Goal: Task Accomplishment & Management: Use online tool/utility

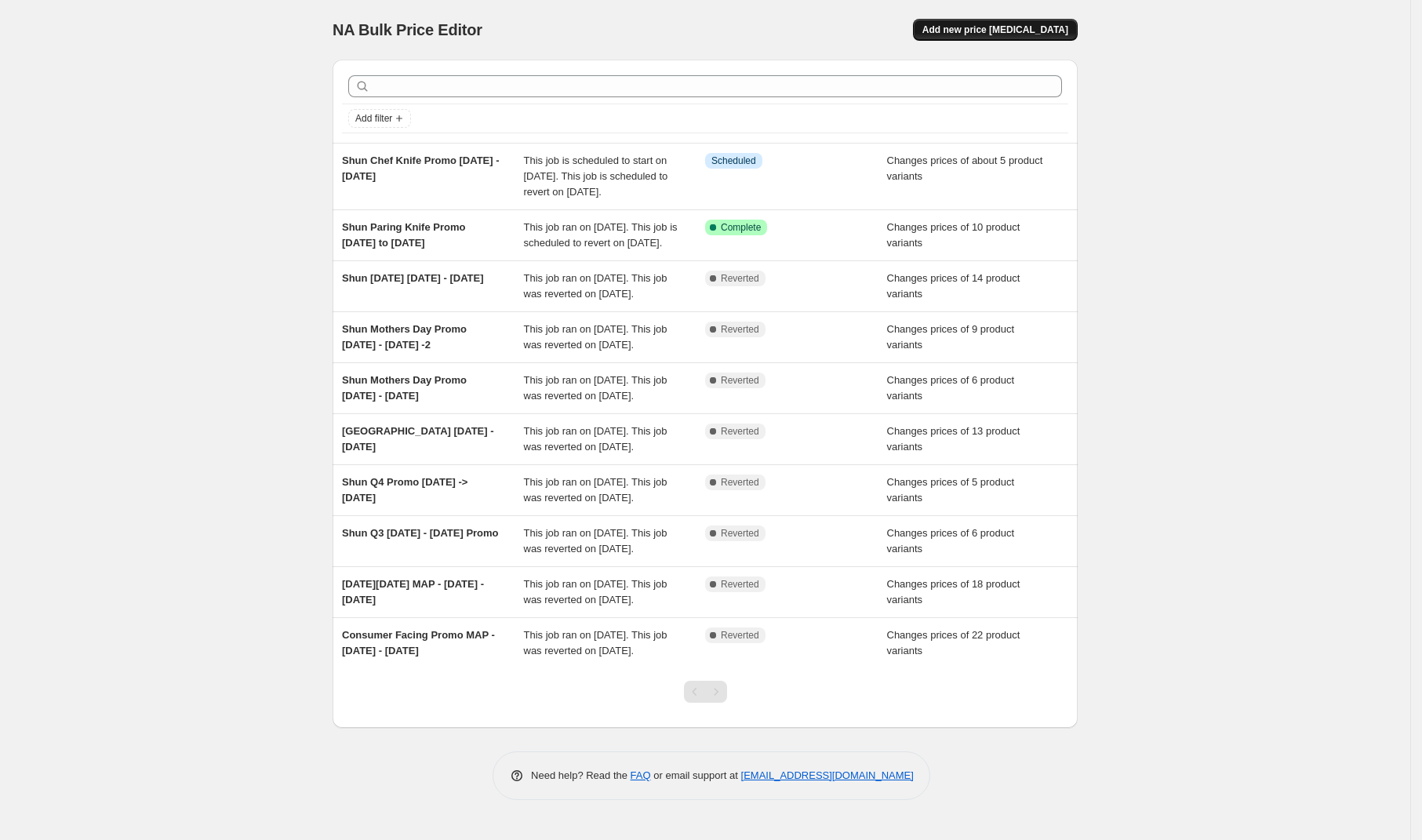
click at [1030, 25] on span "Add new price [MEDICAL_DATA]" at bounding box center [996, 29] width 146 height 12
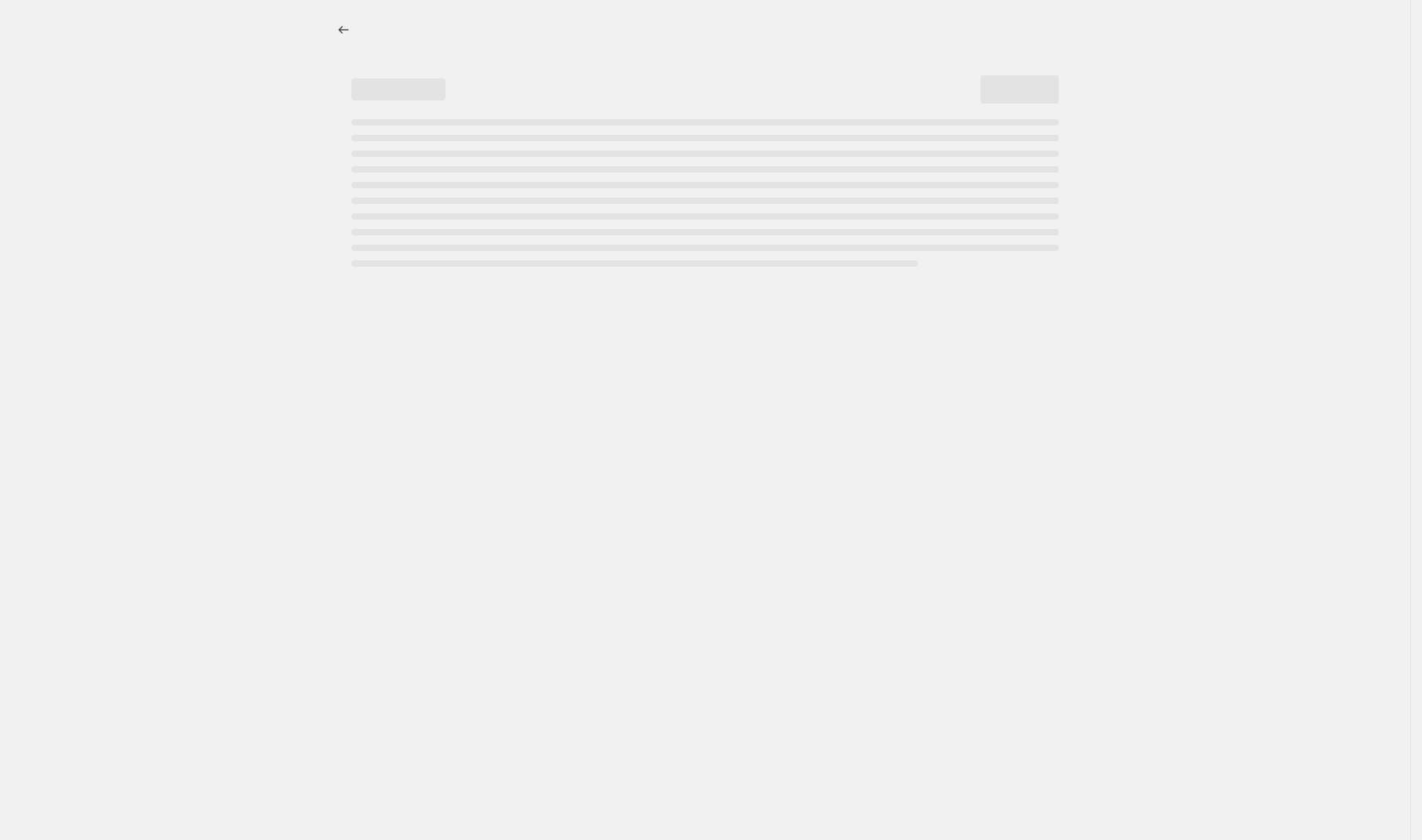
select select "percentage"
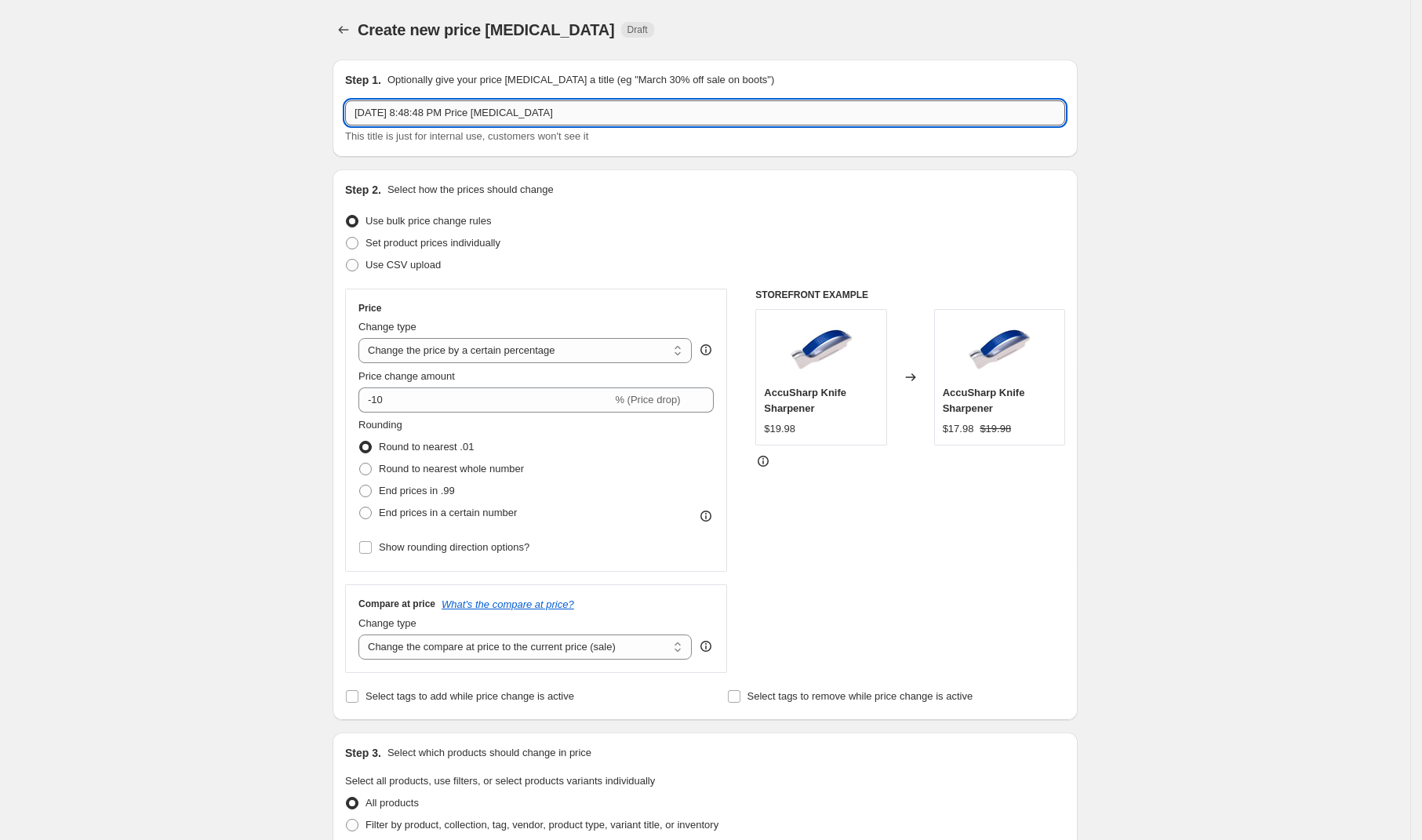
click at [613, 109] on input "[DATE] 8:48:48 PM Price [MEDICAL_DATA]" at bounding box center [705, 113] width 720 height 25
click at [613, 110] on input "[DATE] 8:48:48 PM Price [MEDICAL_DATA]" at bounding box center [705, 113] width 720 height 25
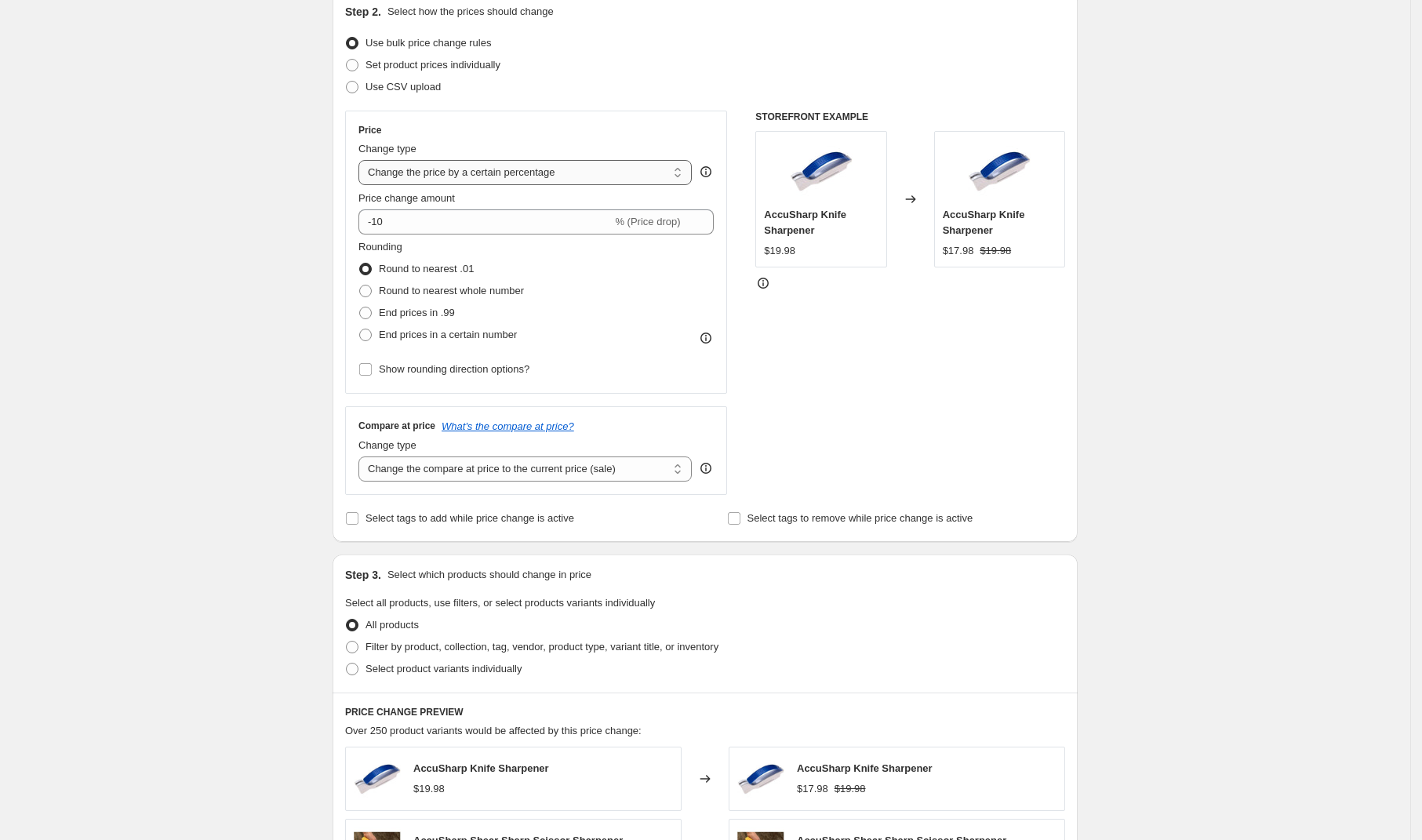
type input "Shun Premier [DATE] - [DATE]"
click at [447, 167] on select "Change the price to a certain amount Change the price by a certain amount Chang…" at bounding box center [525, 172] width 333 height 25
click at [488, 61] on span "Set product prices individually" at bounding box center [433, 64] width 135 height 11
click at [347, 60] on input "Set product prices individually" at bounding box center [346, 59] width 1 height 1
radio input "true"
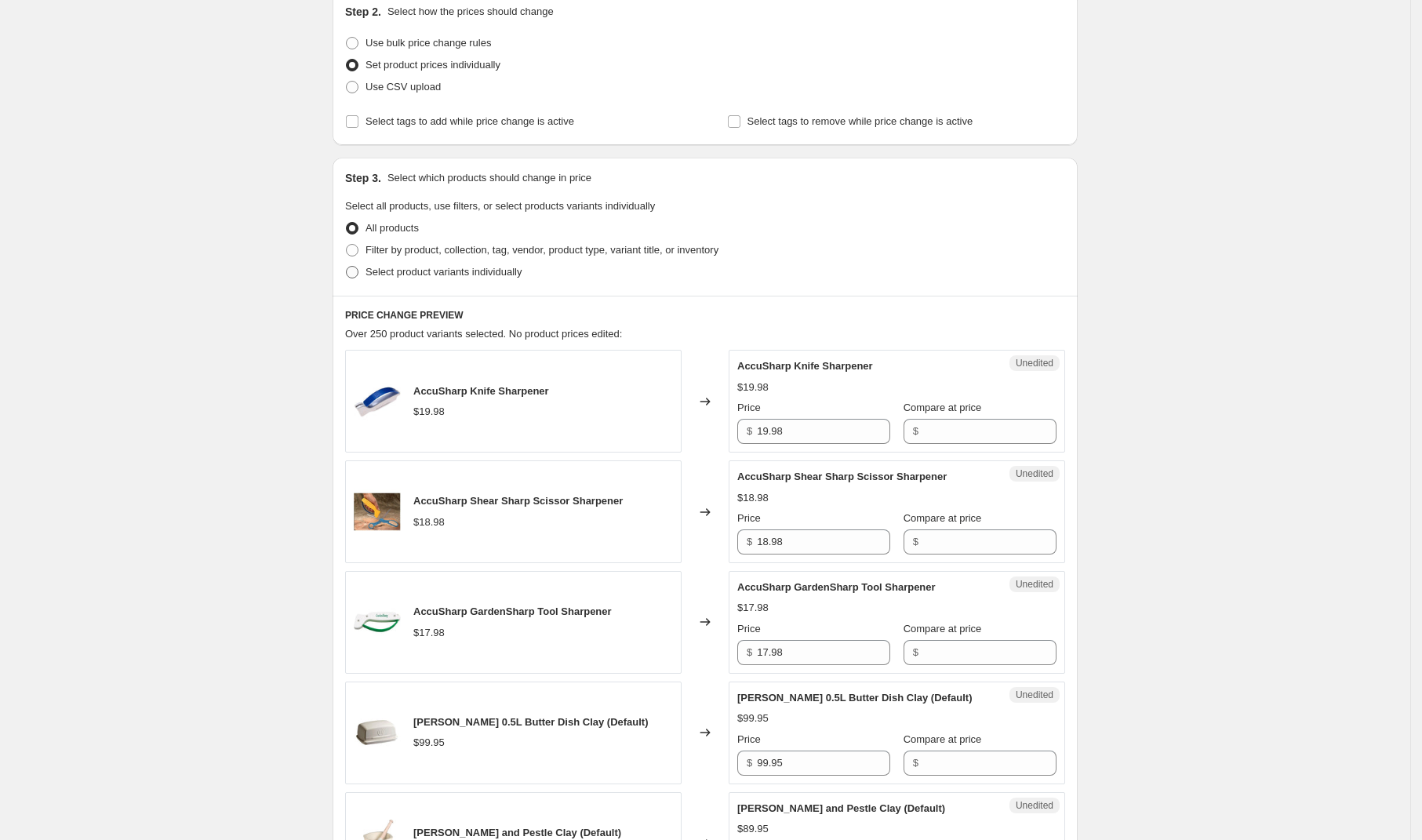
click at [474, 272] on span "Select product variants individually" at bounding box center [443, 272] width 156 height 11
click at [347, 266] on input "Select product variants individually" at bounding box center [346, 266] width 1 height 1
radio input "true"
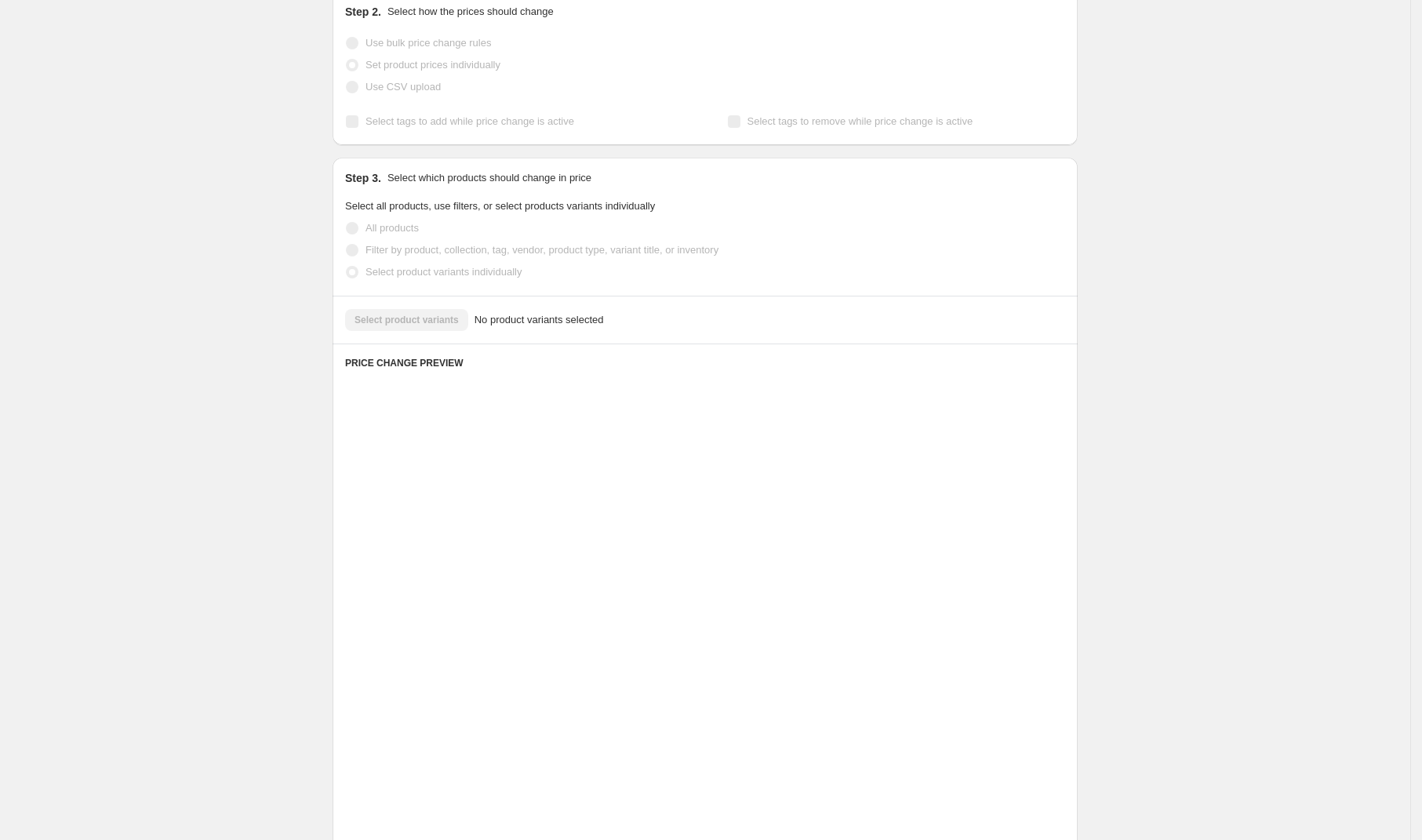
scroll to position [0, 0]
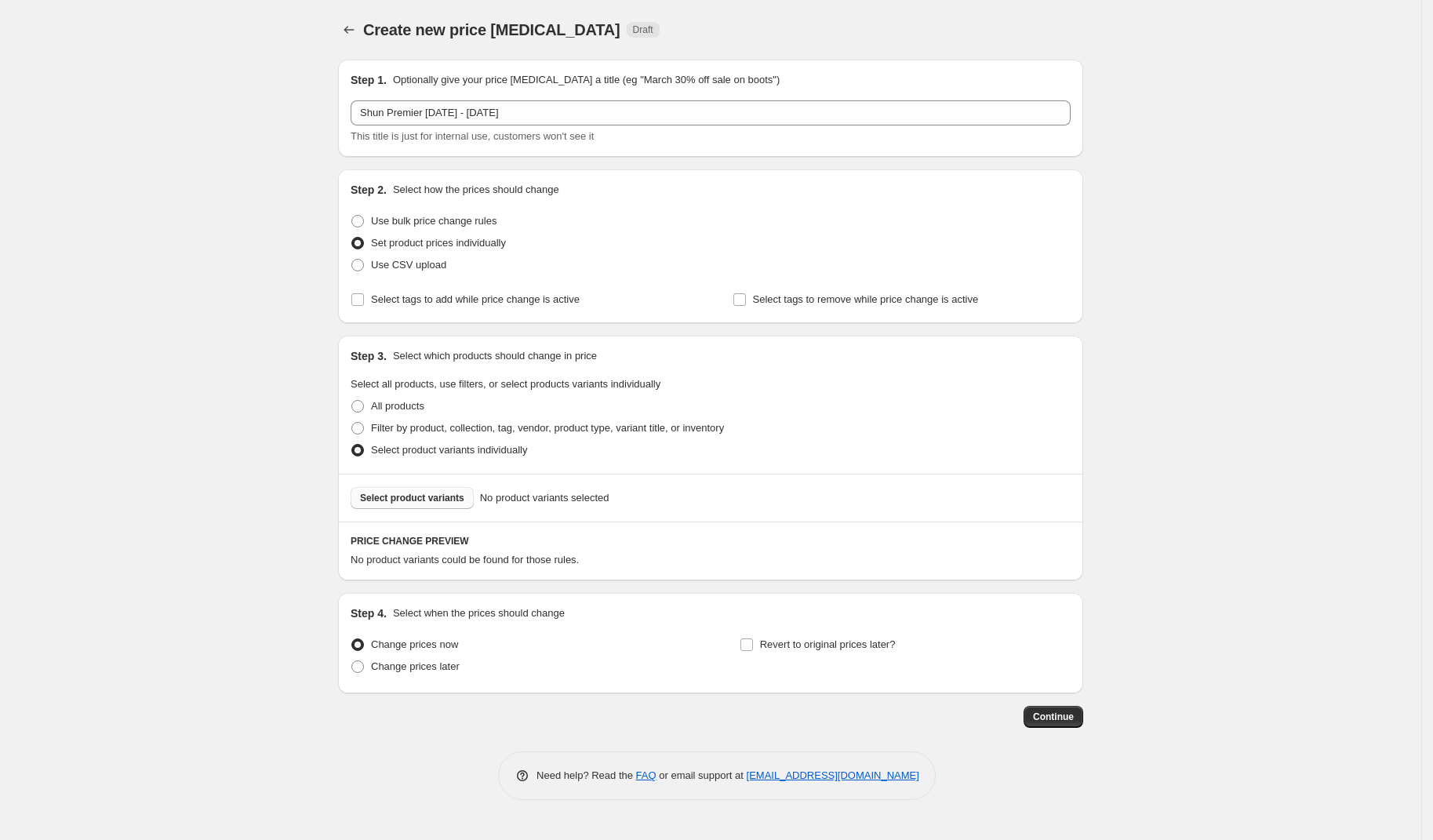
click at [445, 495] on span "Select product variants" at bounding box center [412, 497] width 104 height 12
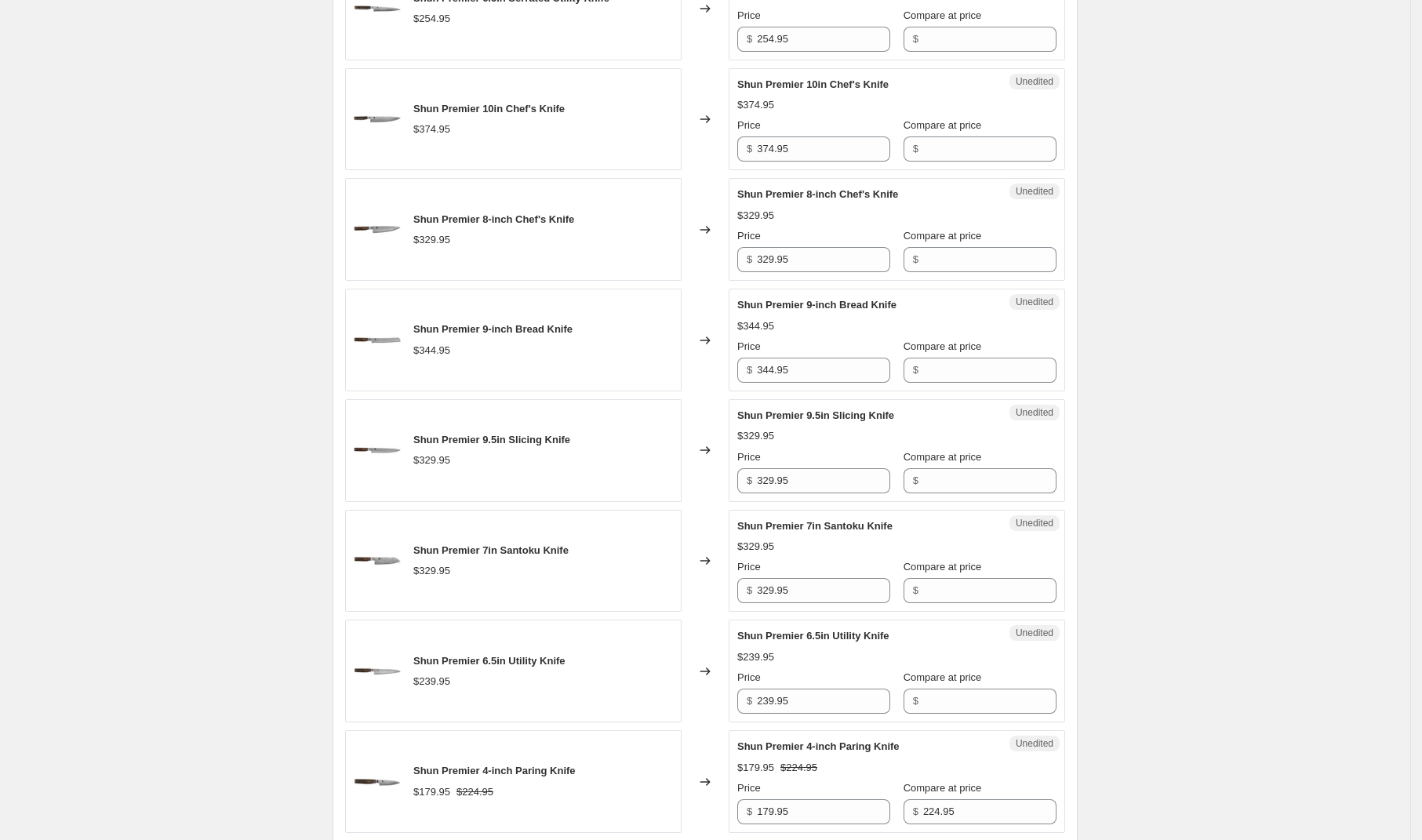
scroll to position [2233, 0]
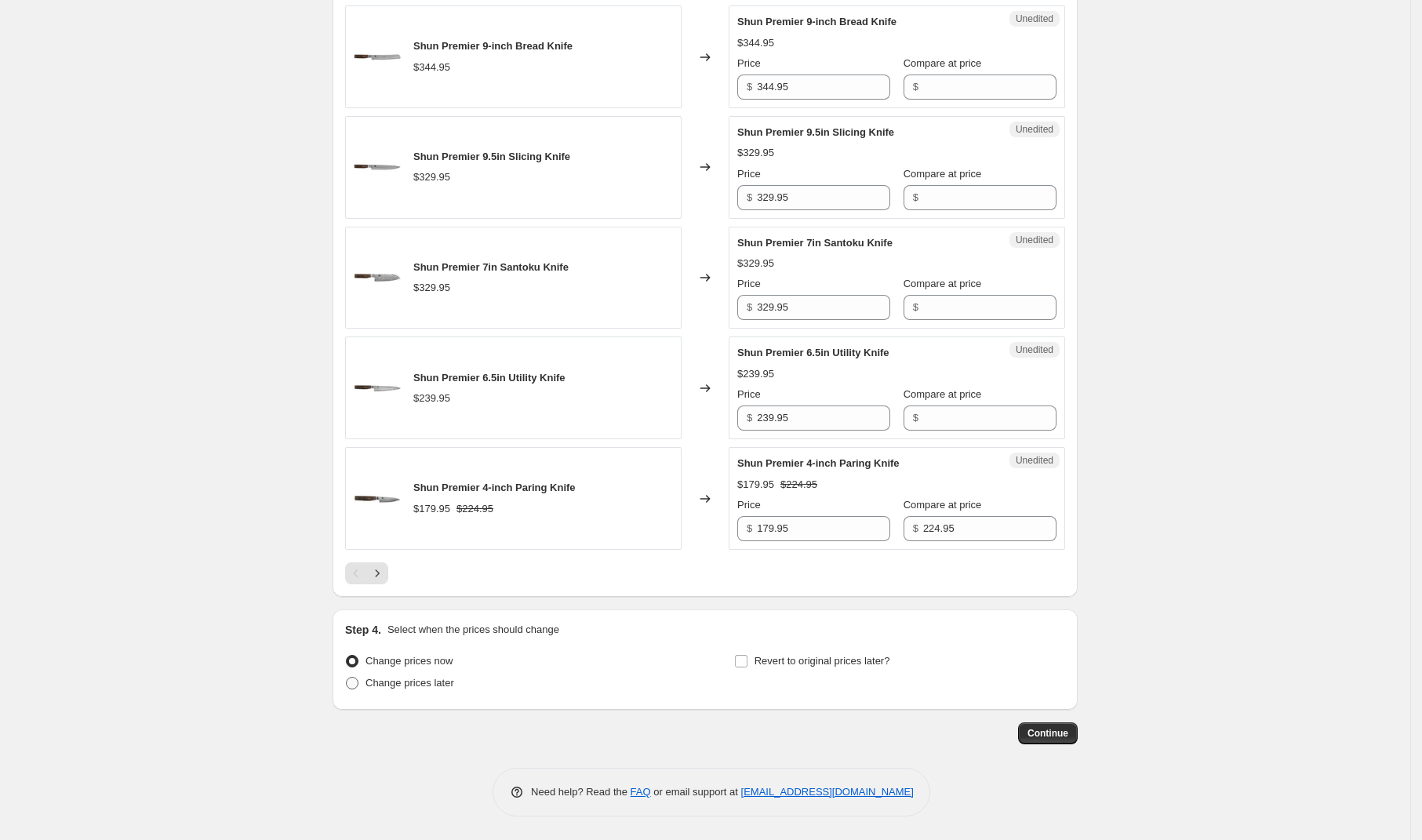
click at [417, 683] on span "Change prices later" at bounding box center [410, 682] width 89 height 11
click at [347, 677] on input "Change prices later" at bounding box center [346, 676] width 1 height 1
radio input "true"
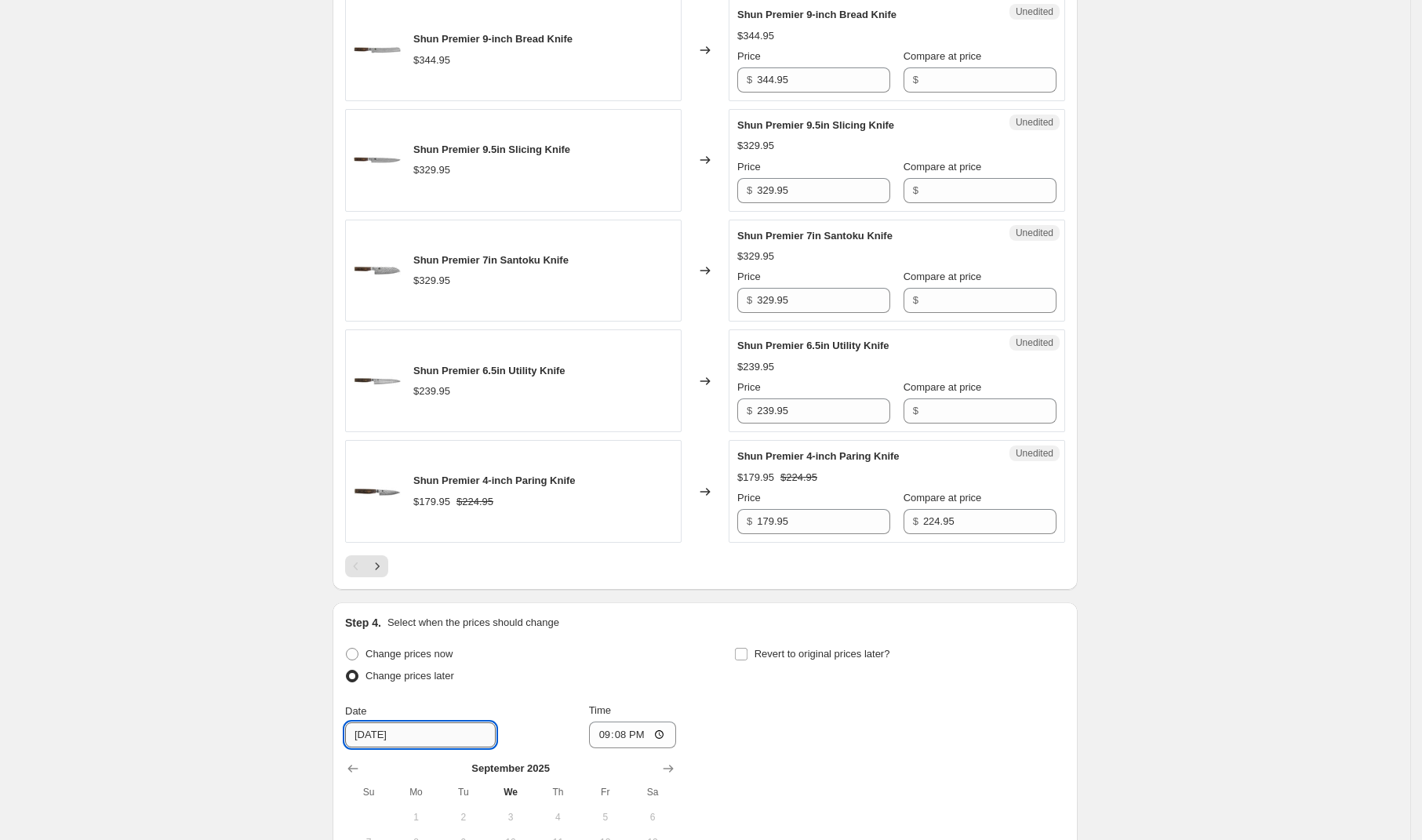
click at [412, 747] on input "[DATE]" at bounding box center [420, 734] width 151 height 25
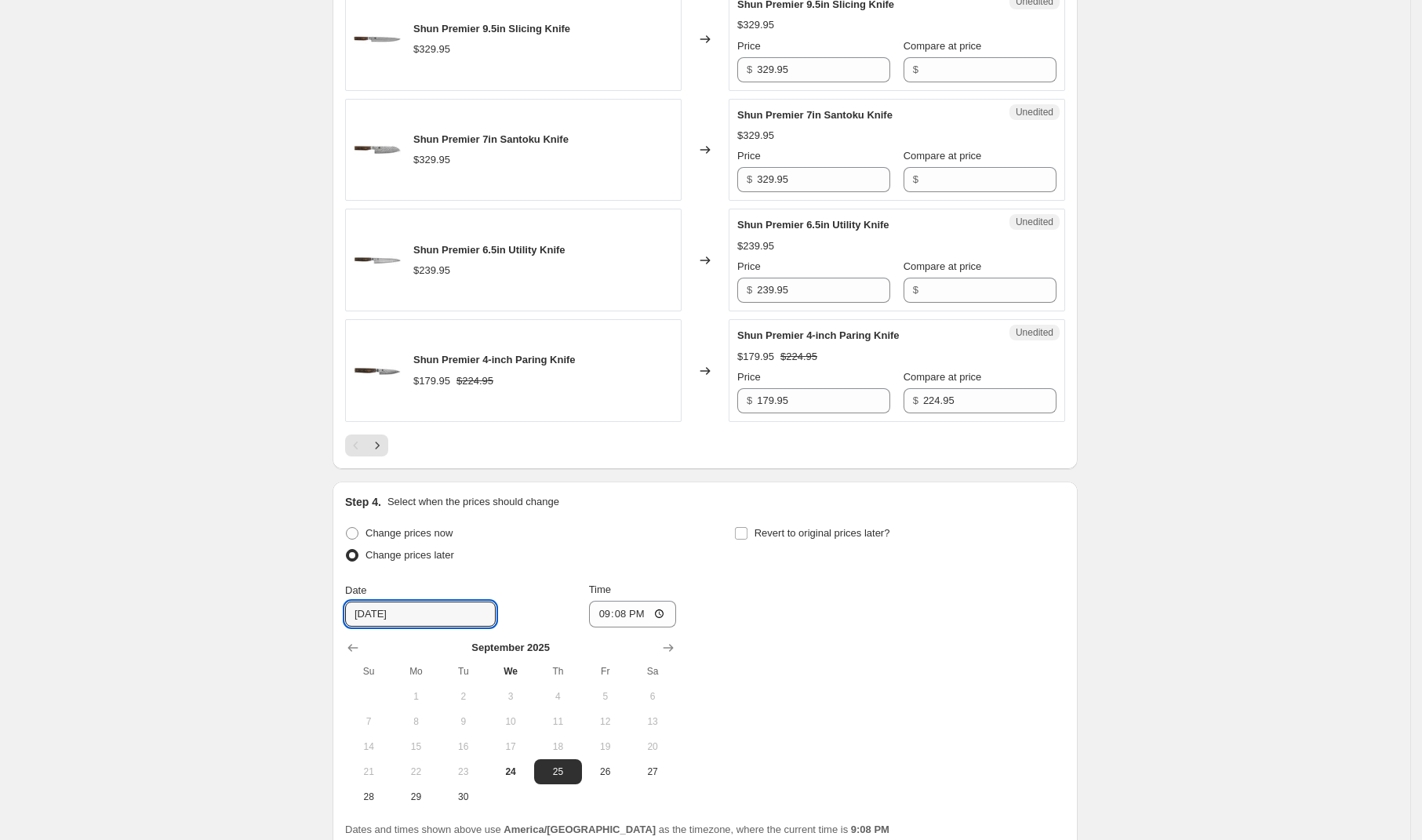
drag, startPoint x: 667, startPoint y: 648, endPoint x: 655, endPoint y: 681, distance: 35.1
click at [667, 648] on icon "Show next month, October 2025" at bounding box center [668, 648] width 16 height 16
drag, startPoint x: 509, startPoint y: 703, endPoint x: 527, endPoint y: 700, distance: 18.2
click at [509, 703] on span "1" at bounding box center [511, 696] width 34 height 12
type input "[DATE]"
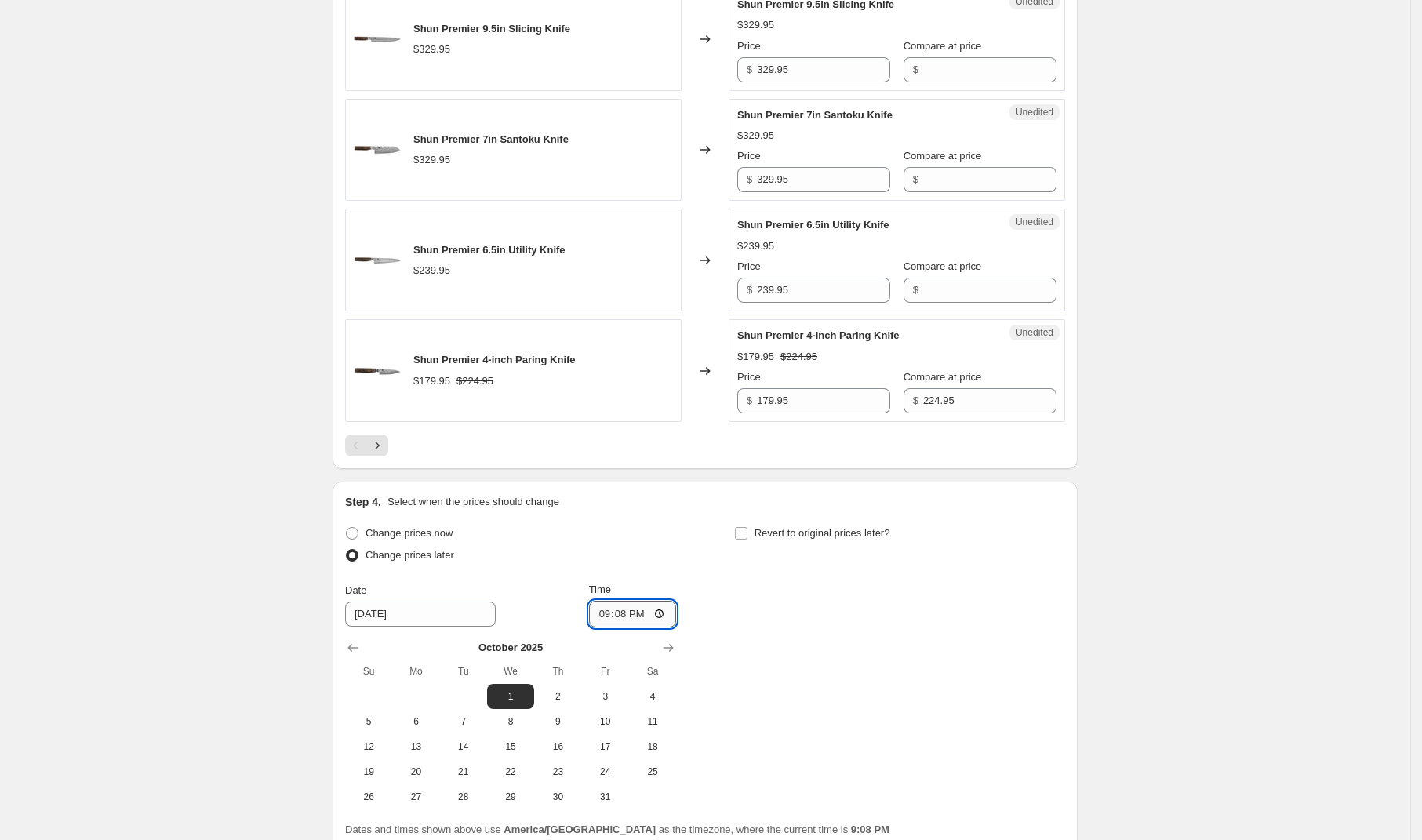
click at [616, 618] on input "21:08" at bounding box center [633, 614] width 88 height 27
click at [603, 619] on input "21:08" at bounding box center [633, 614] width 88 height 27
type input "00:08"
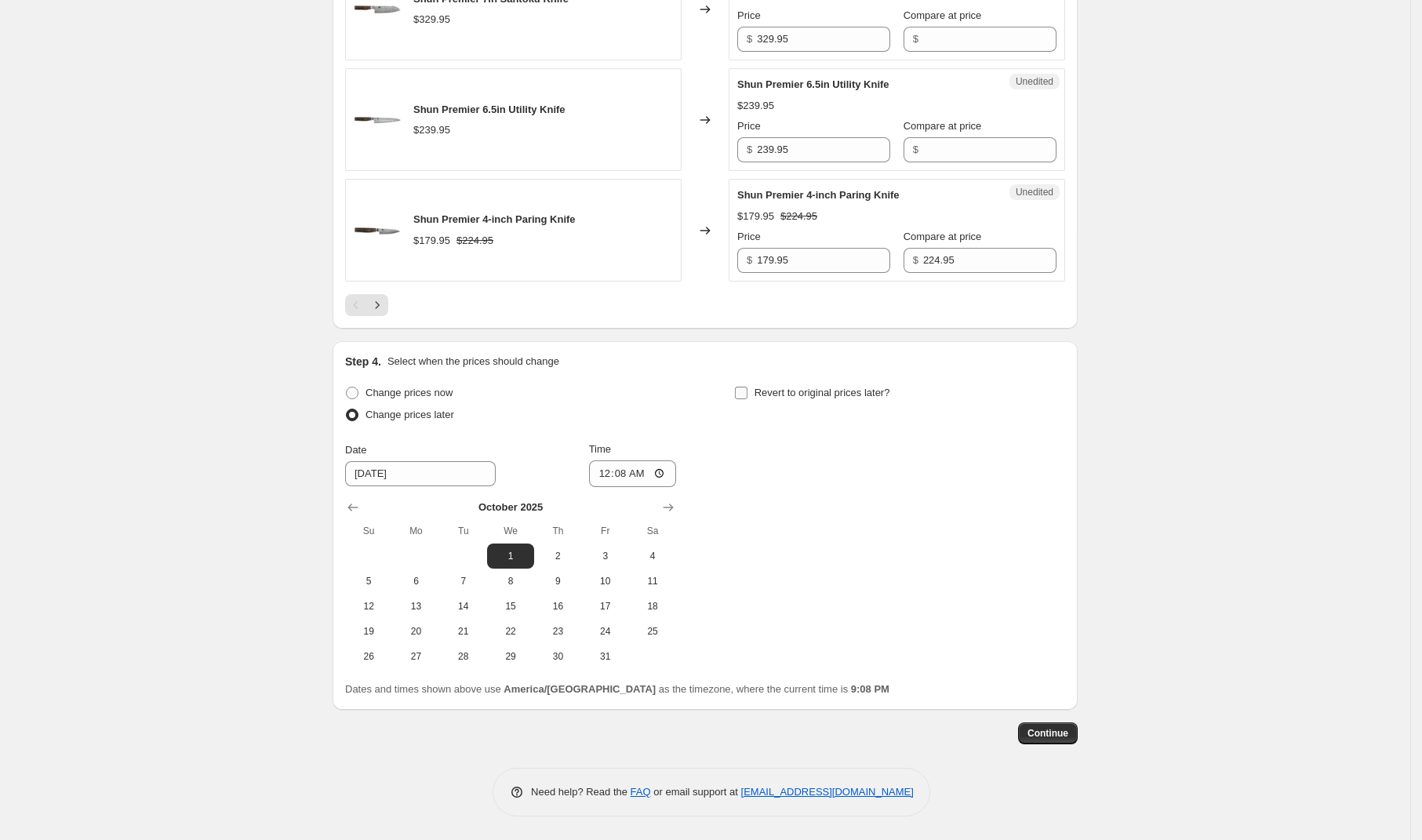
click at [799, 384] on span "Revert to original prices later?" at bounding box center [821, 392] width 135 height 16
click at [747, 386] on input "Revert to original prices later?" at bounding box center [741, 392] width 12 height 12
checkbox input "true"
click at [997, 651] on span "31" at bounding box center [994, 655] width 34 height 12
type input "[DATE]"
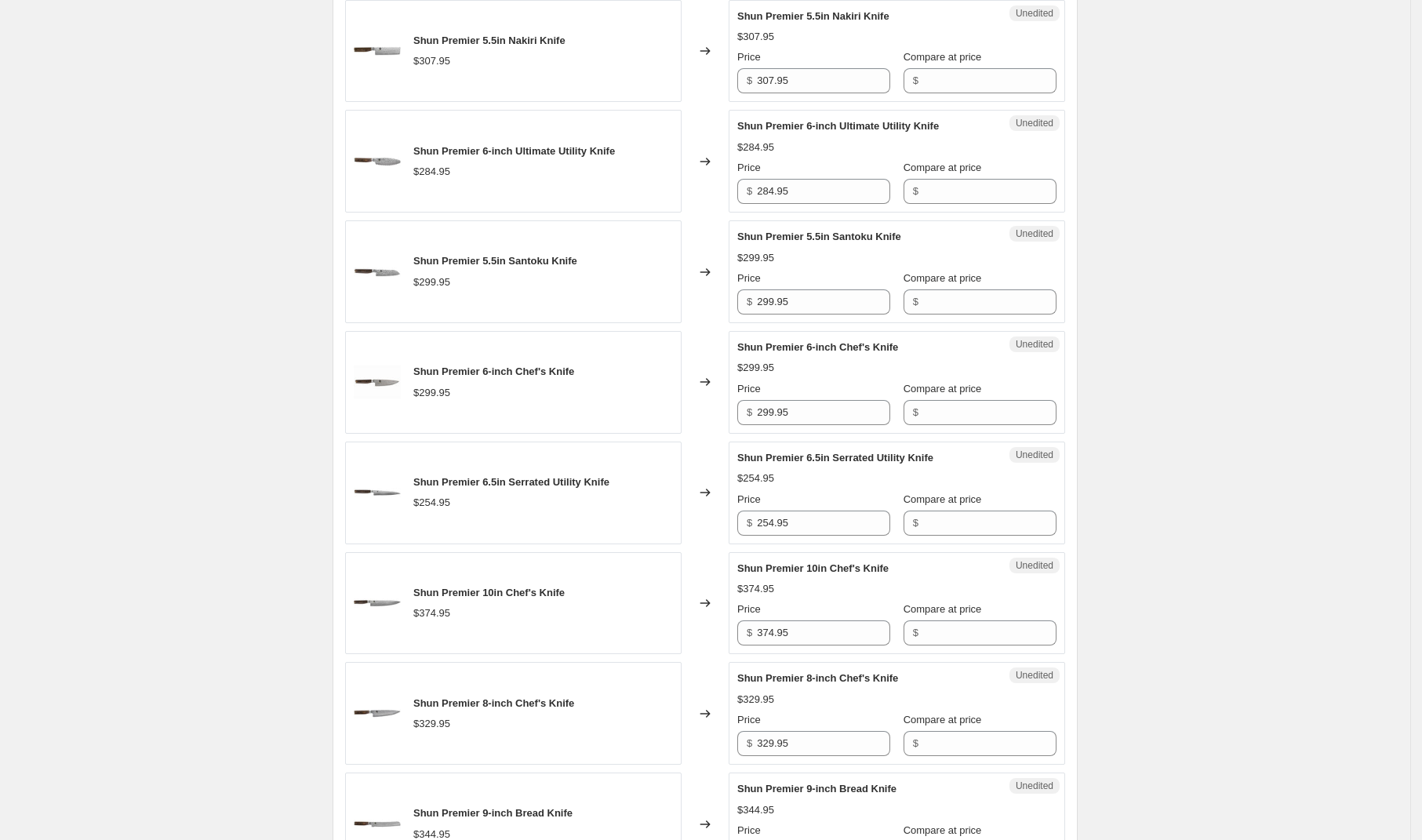
scroll to position [2201, 0]
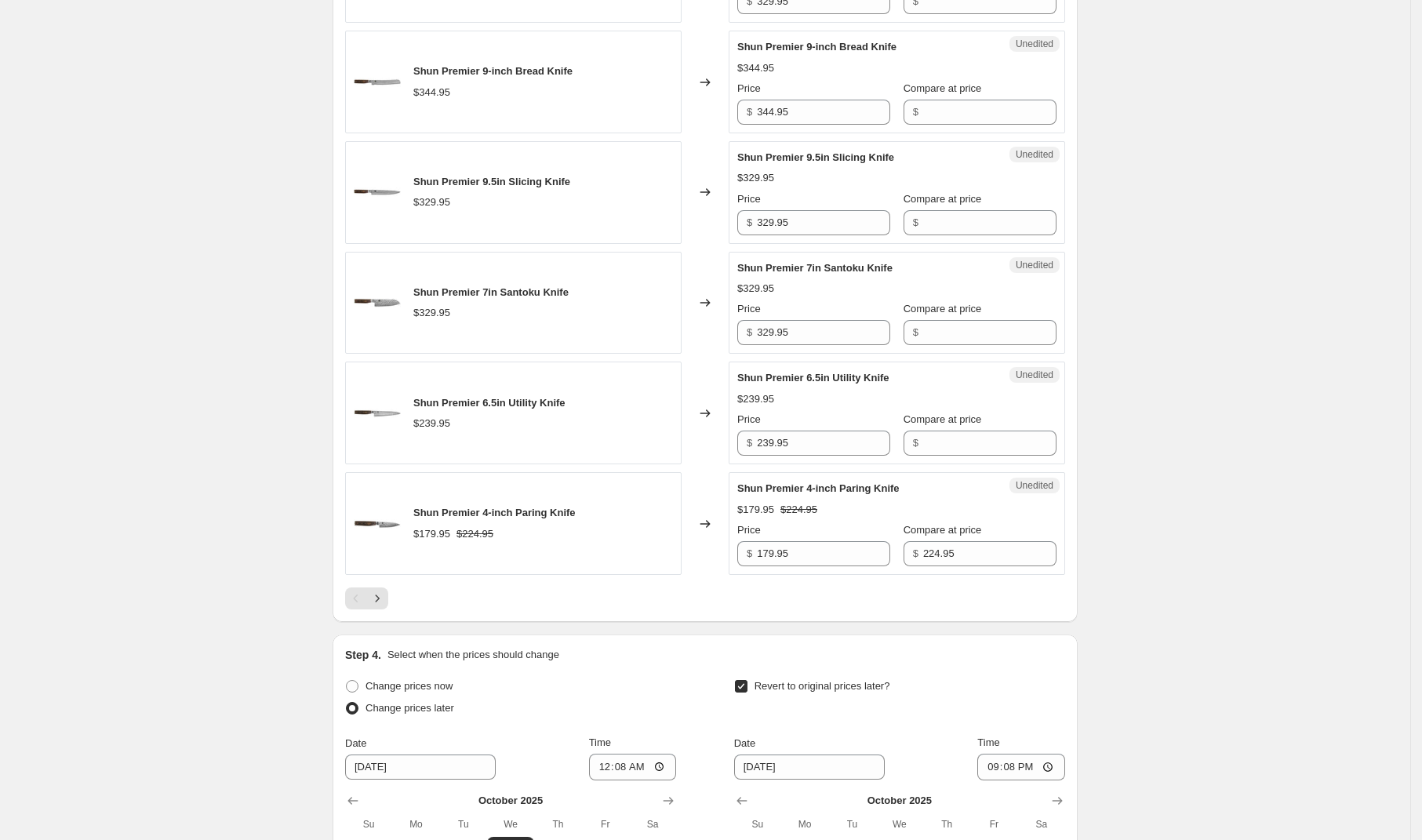
drag, startPoint x: 1135, startPoint y: 525, endPoint x: 1018, endPoint y: 522, distance: 117.0
click at [535, 558] on div "Shun Premier 4-inch Paring Knife $179.95 $224.95" at bounding box center [513, 523] width 336 height 102
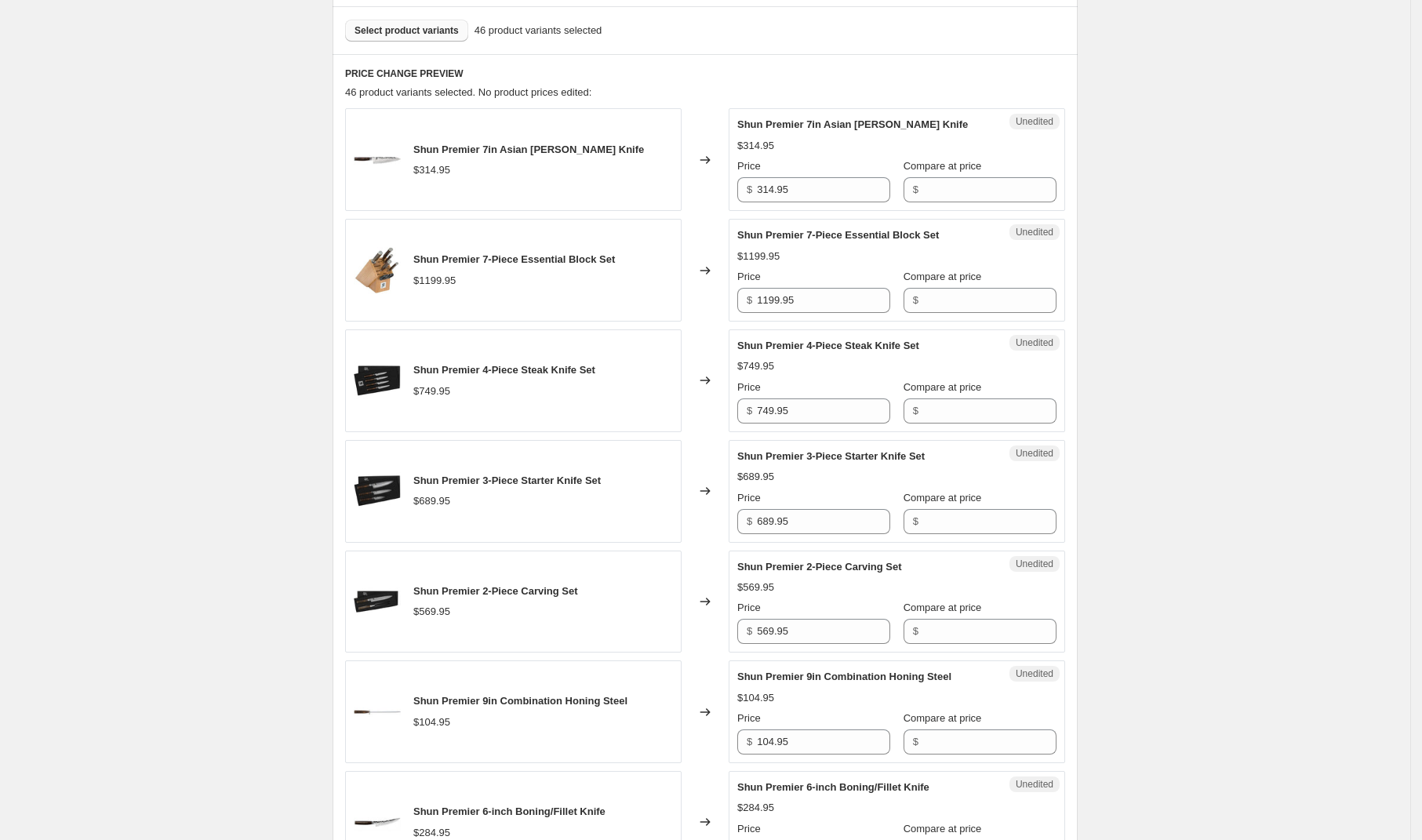
scroll to position [2501, 0]
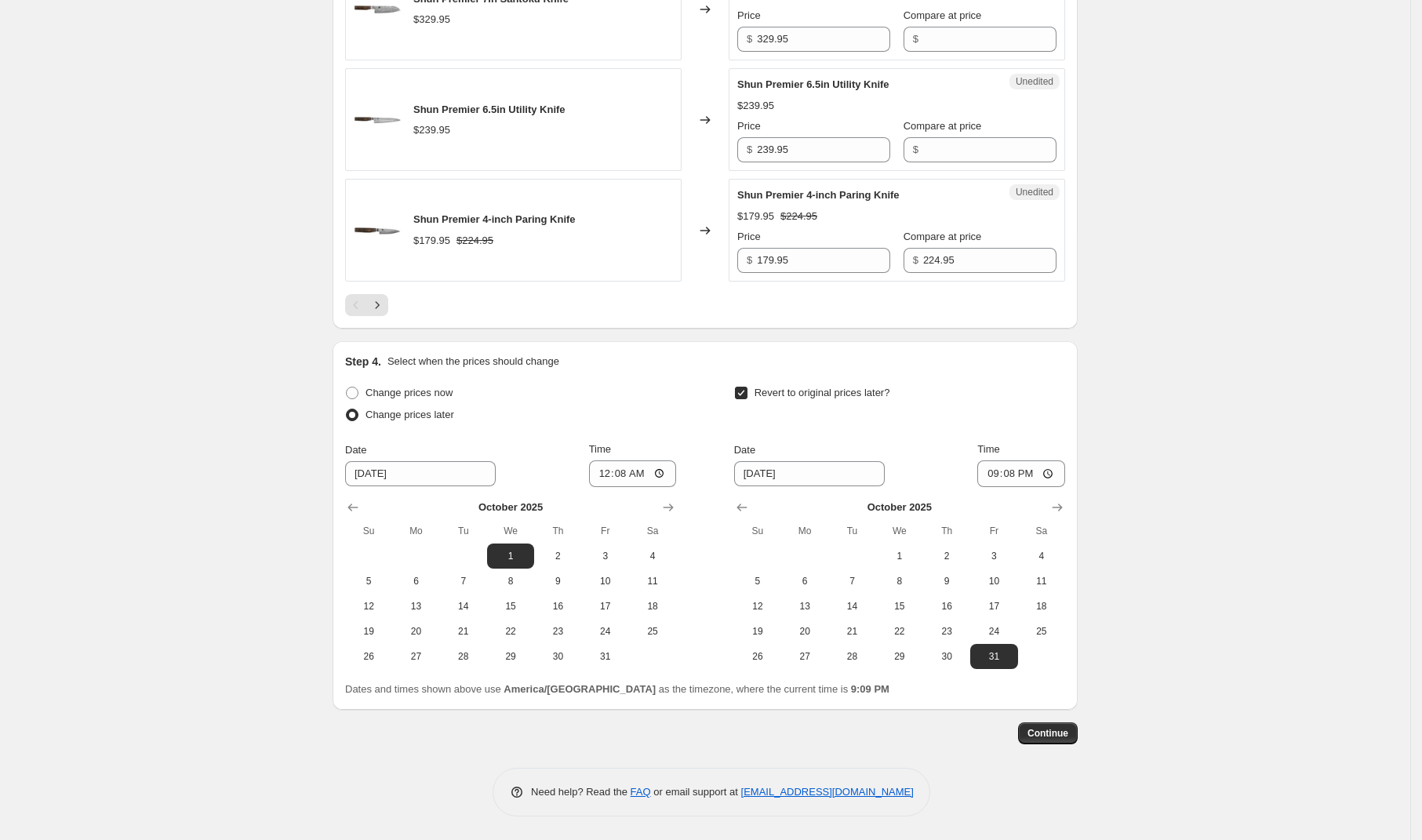
click at [1058, 726] on button "Continue" at bounding box center [1048, 732] width 60 height 22
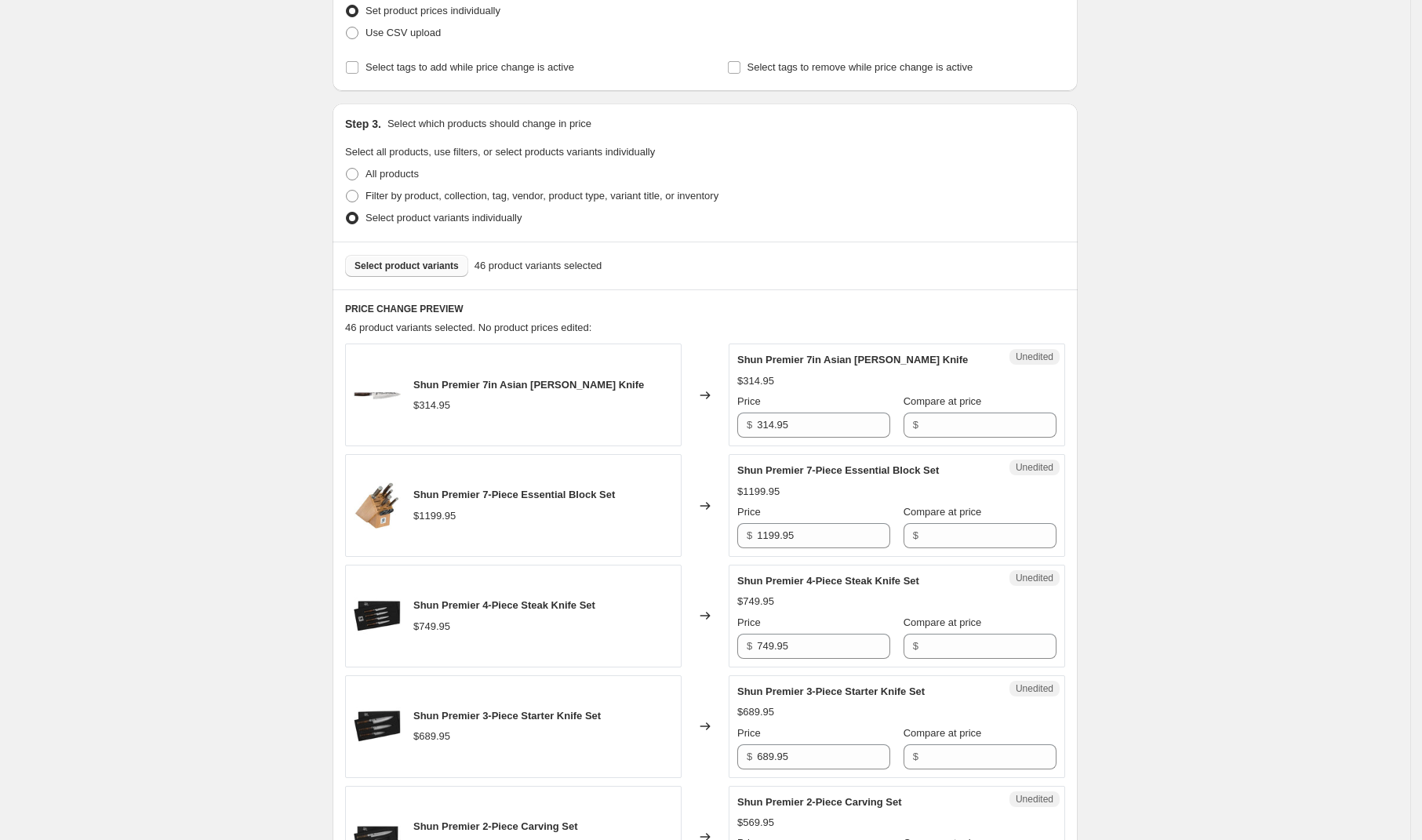
scroll to position [2298, 0]
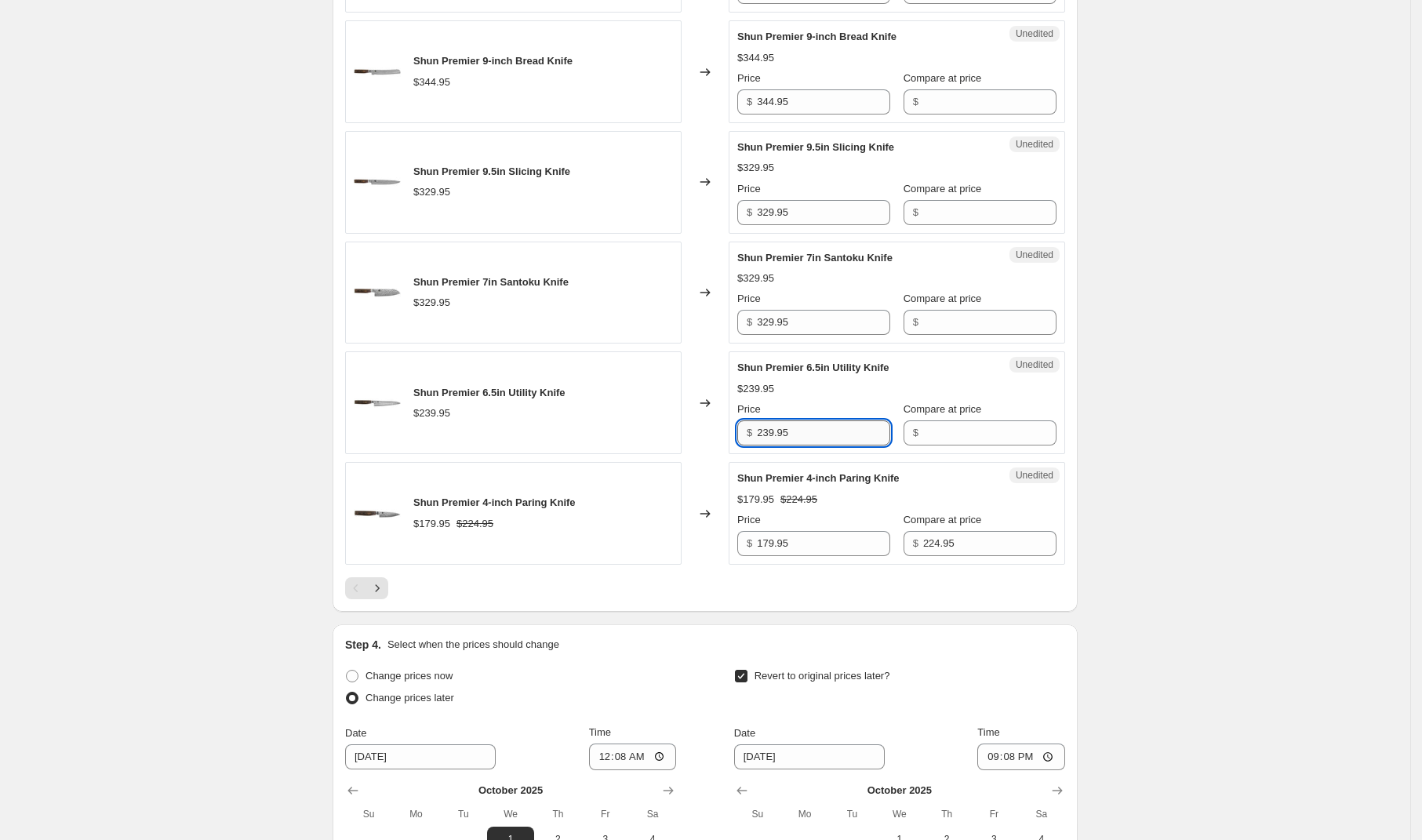
click at [819, 439] on input "239.95" at bounding box center [823, 433] width 134 height 25
type input "191.95"
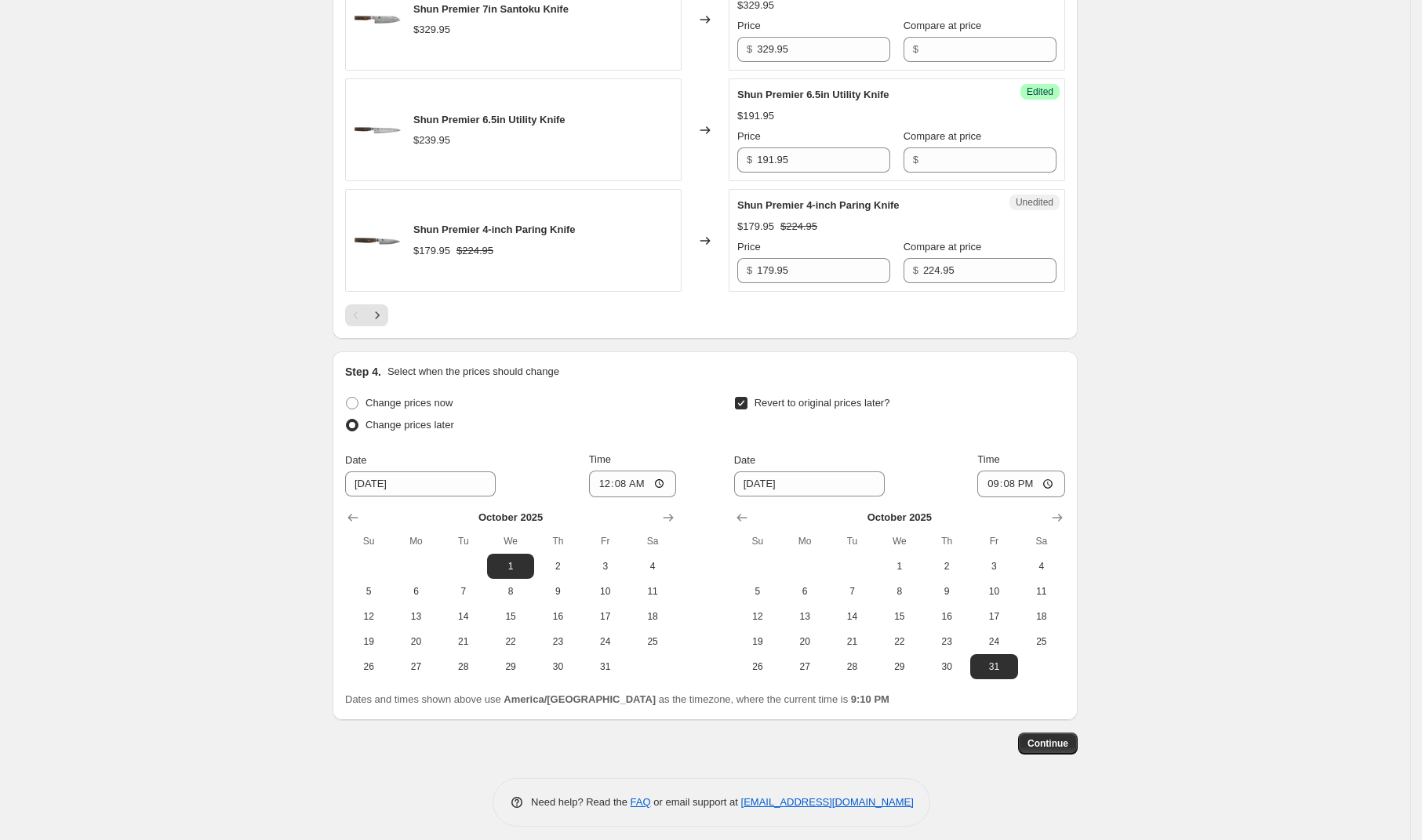
scroll to position [2530, 0]
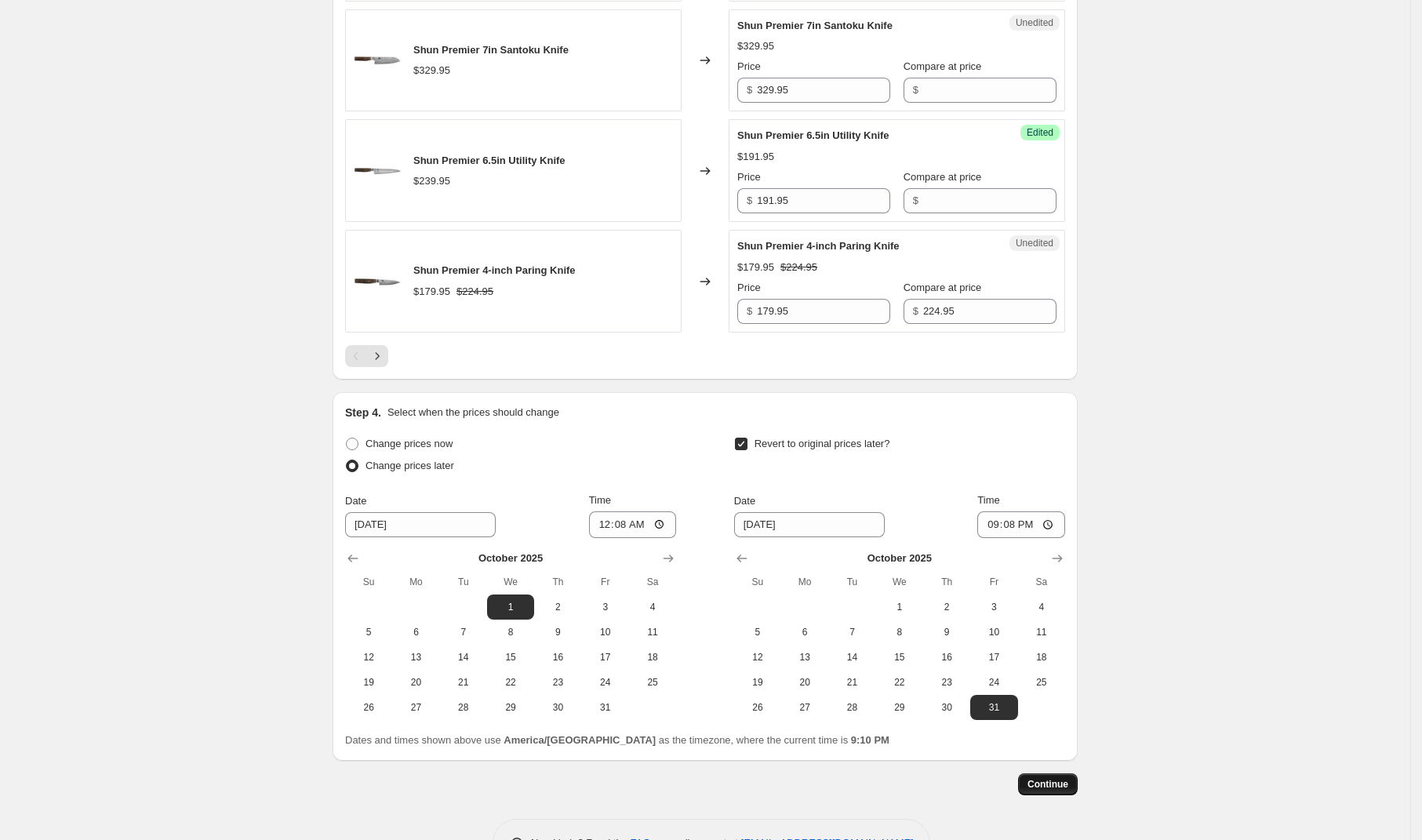
click at [1066, 783] on button "Continue" at bounding box center [1048, 783] width 60 height 22
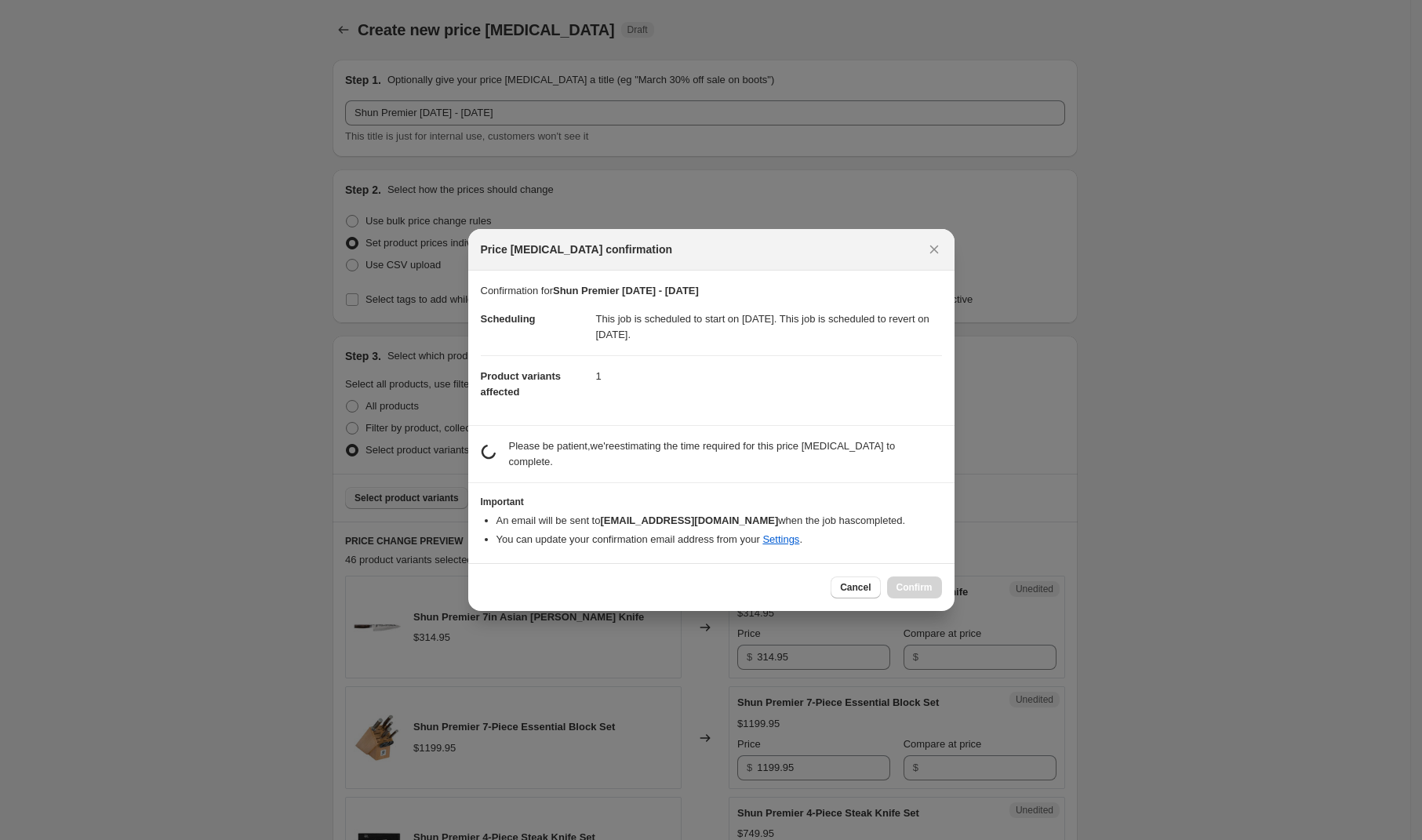
scroll to position [2444, 0]
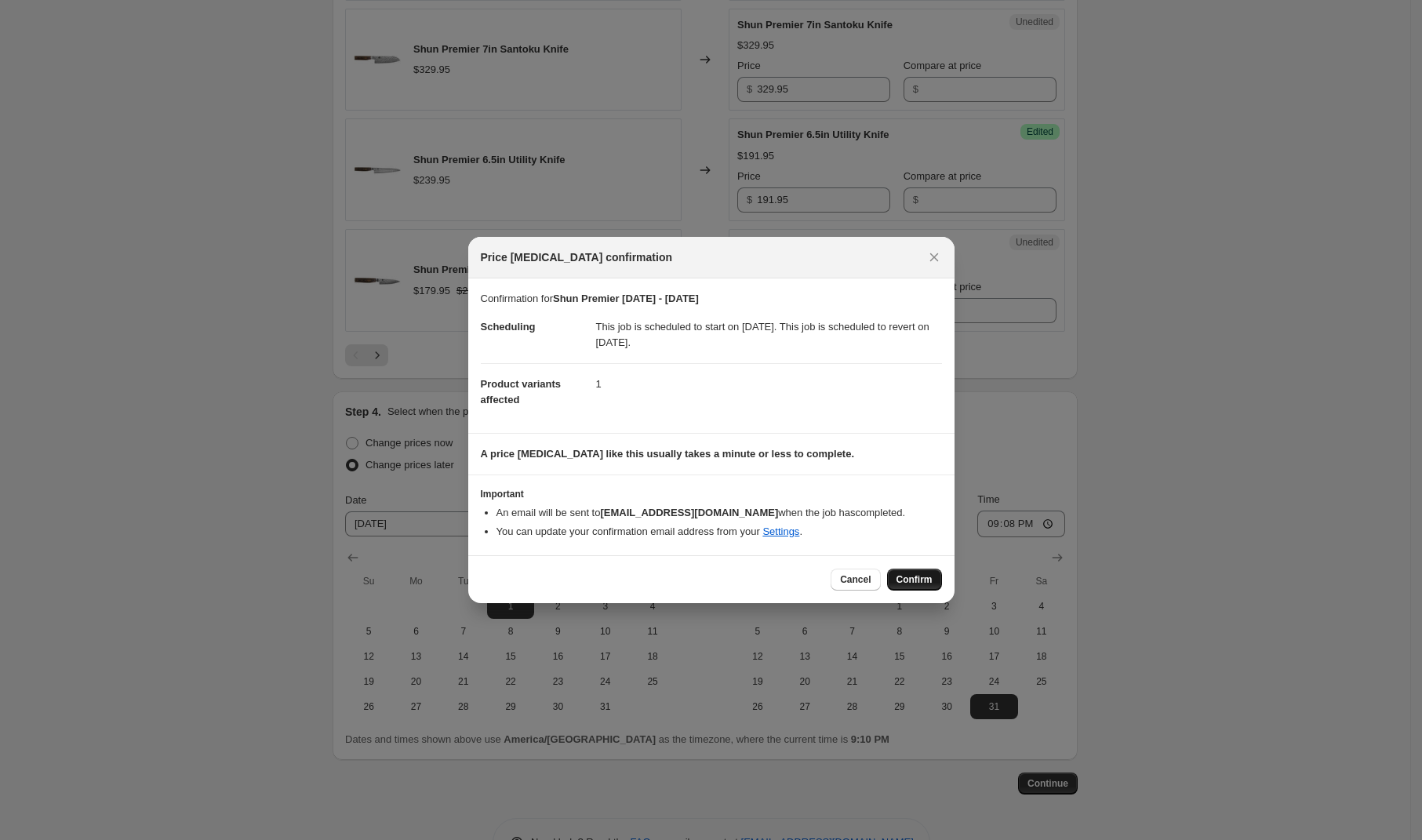
click at [906, 578] on span "Confirm" at bounding box center [914, 579] width 36 height 12
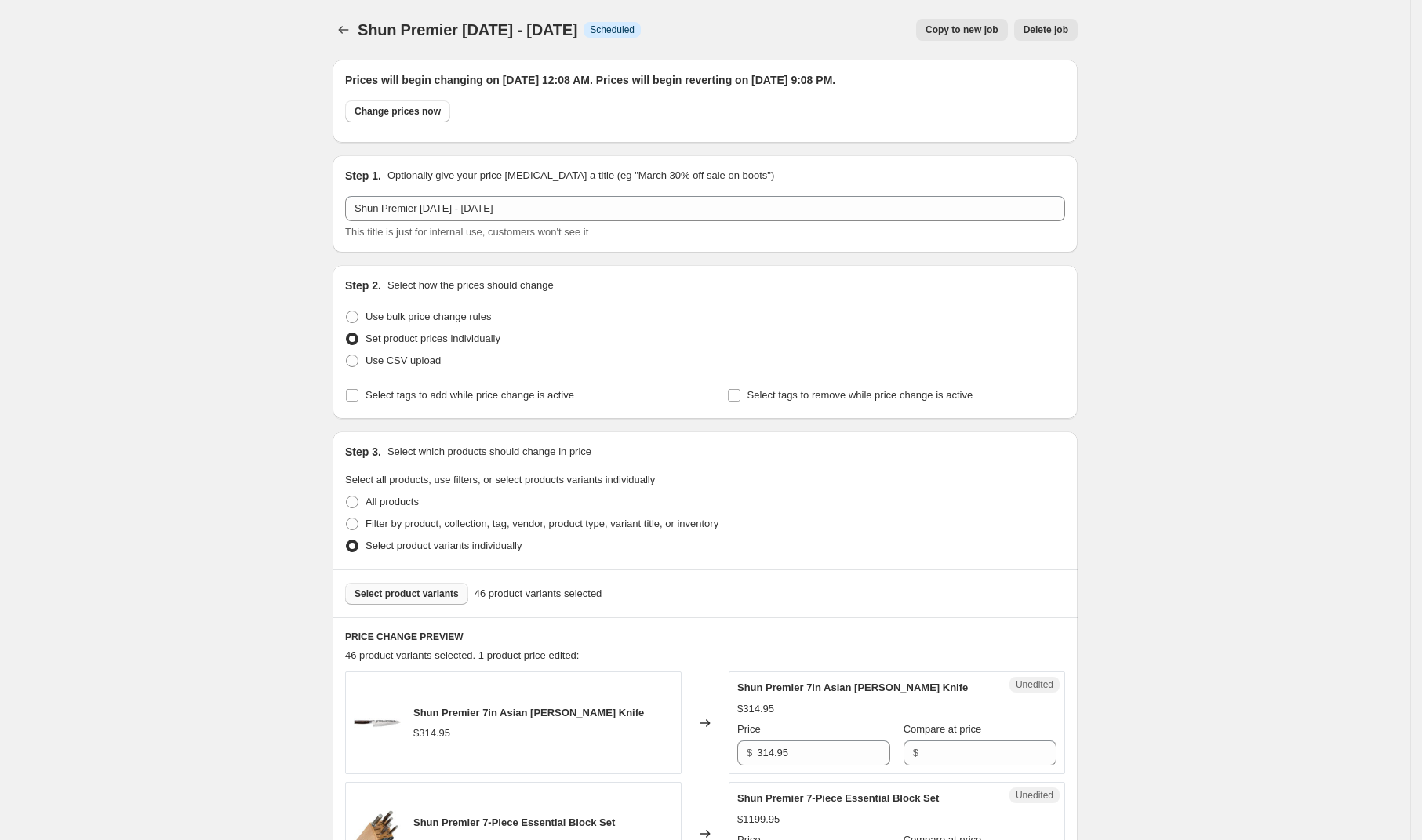
scroll to position [2444, 0]
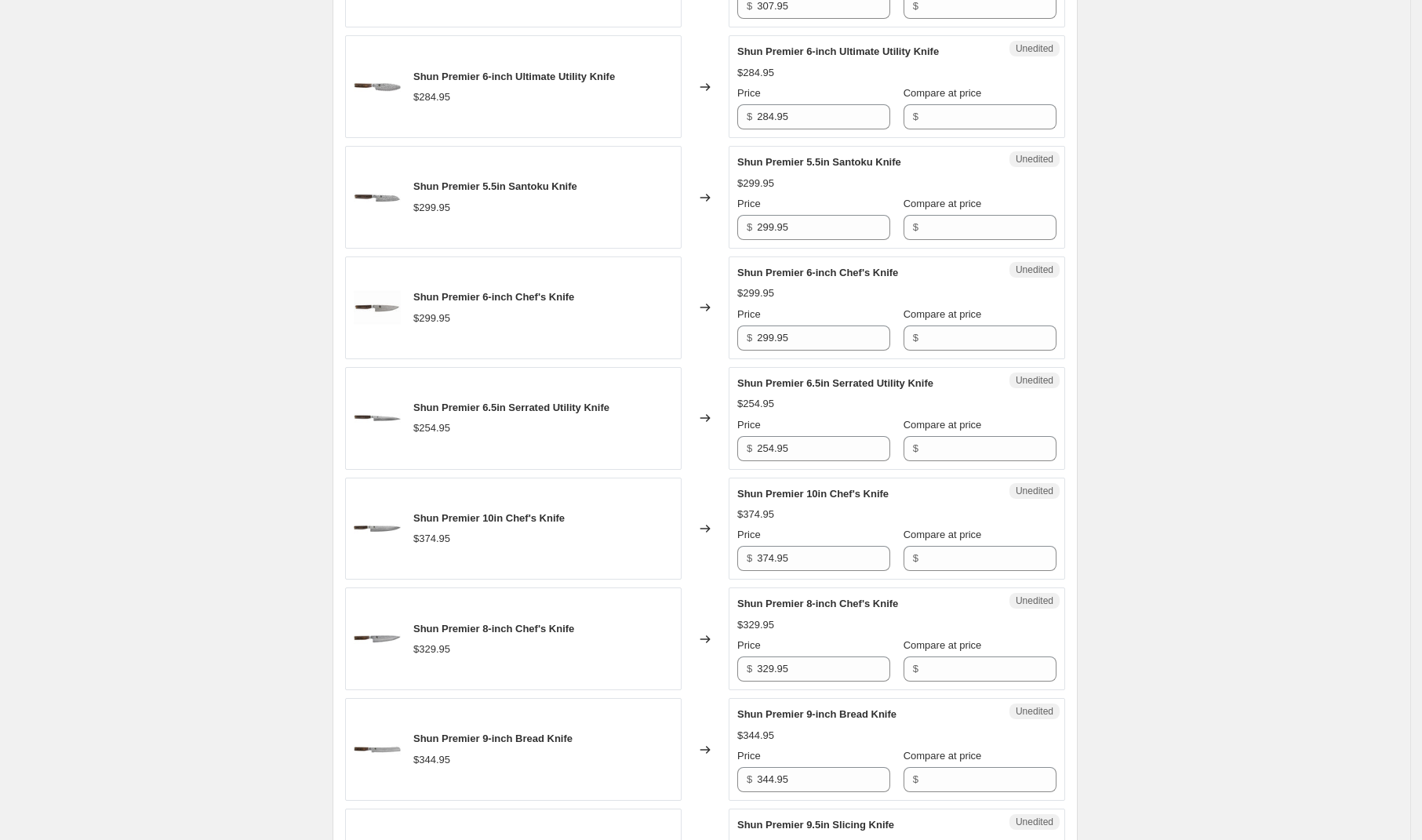
click at [1248, 434] on div "Shun Premier [DATE] - [DATE]. This page is ready Shun Premier [DATE] - [DATE] I…" at bounding box center [705, 85] width 1411 height 3429
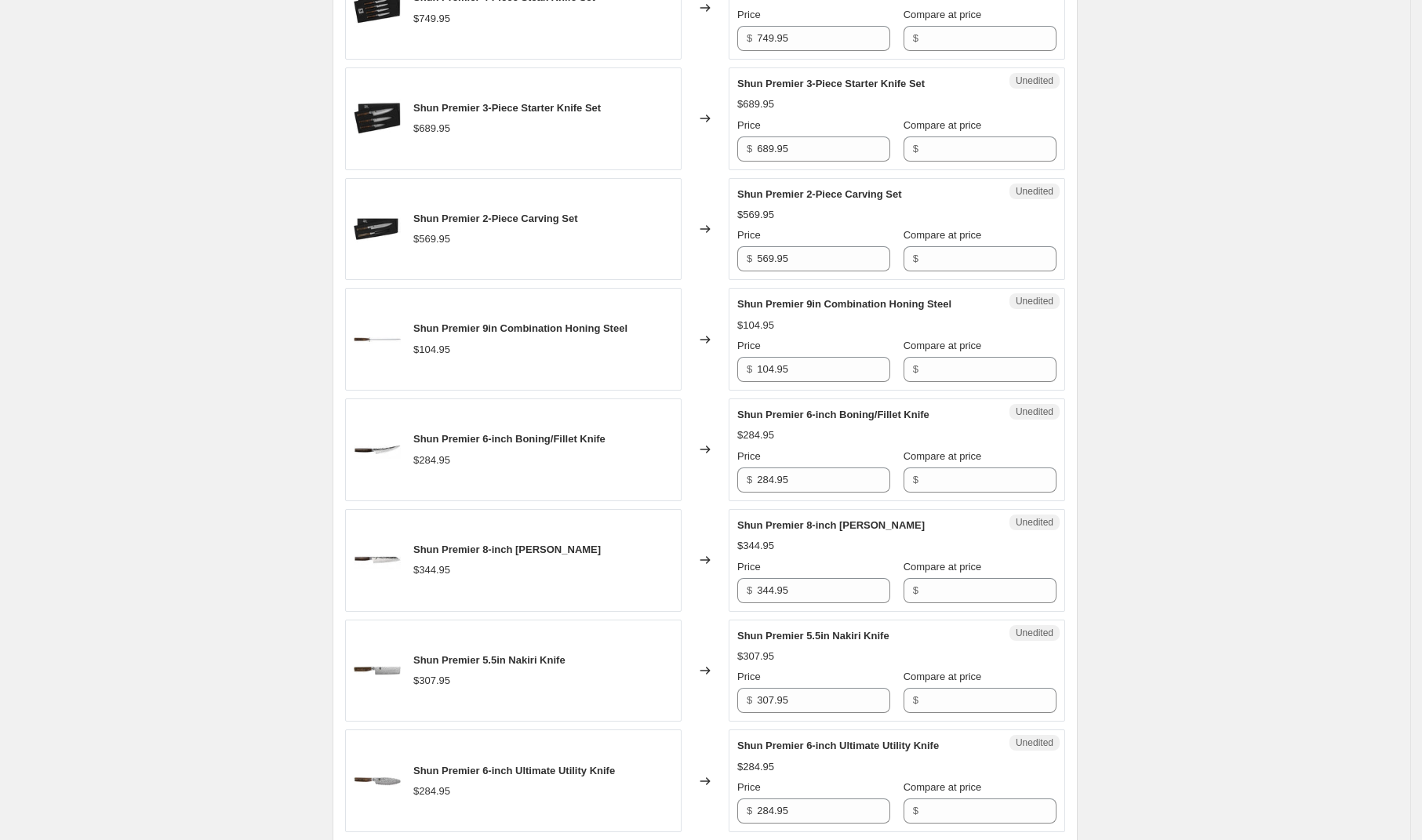
scroll to position [0, 0]
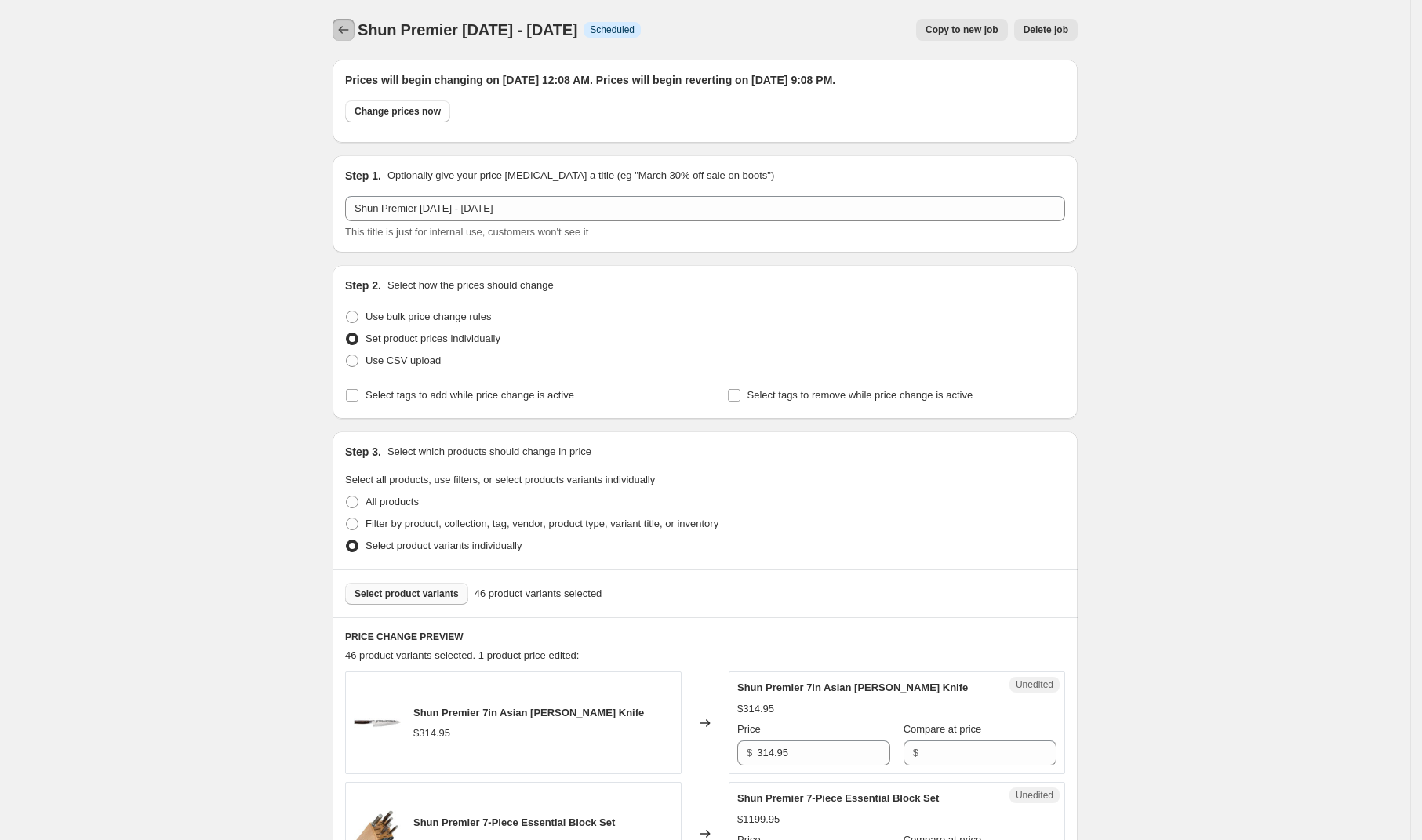
click at [347, 31] on icon "Price change jobs" at bounding box center [343, 29] width 16 height 16
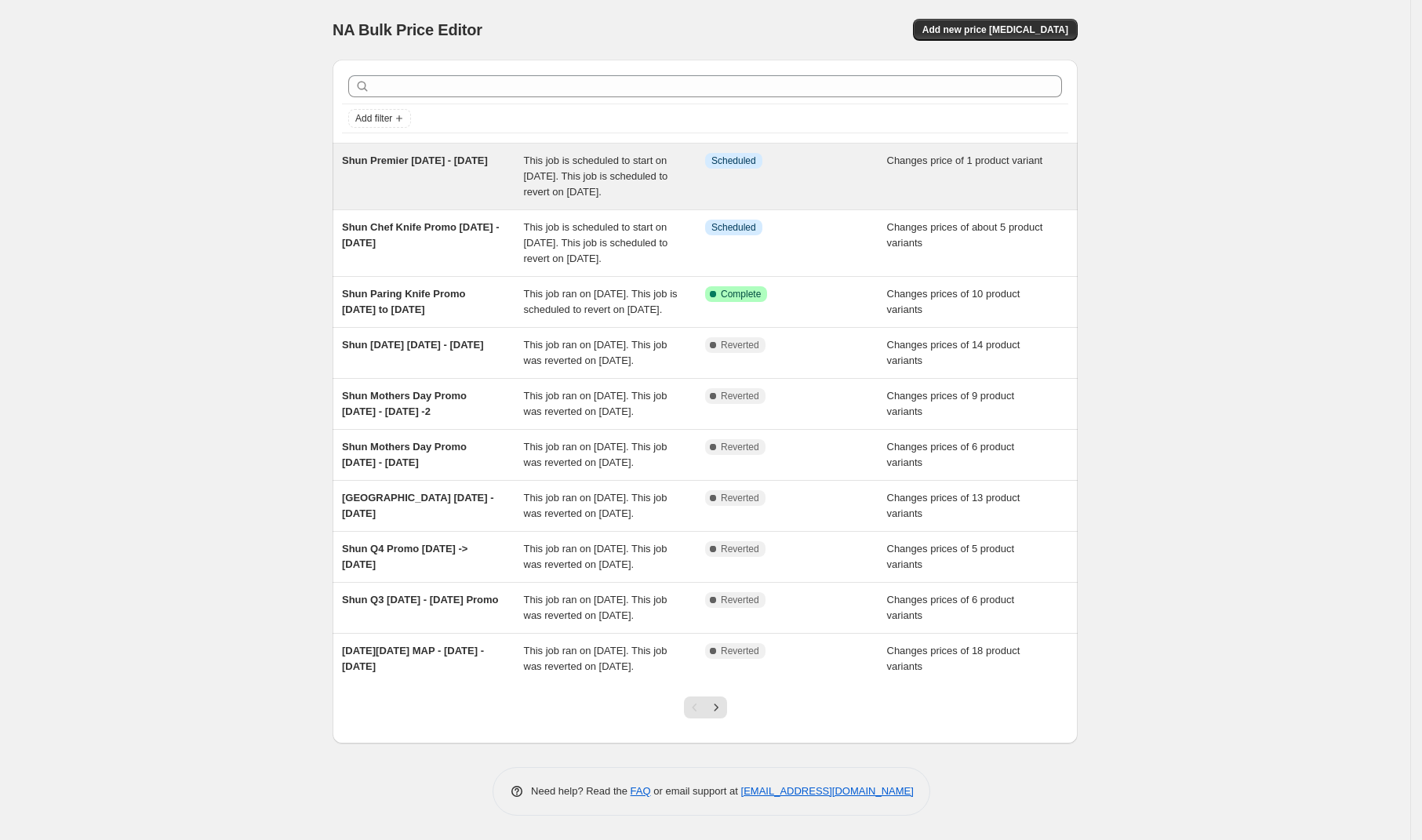
click at [436, 162] on span "Shun Premier [DATE] - [DATE]" at bounding box center [415, 160] width 146 height 11
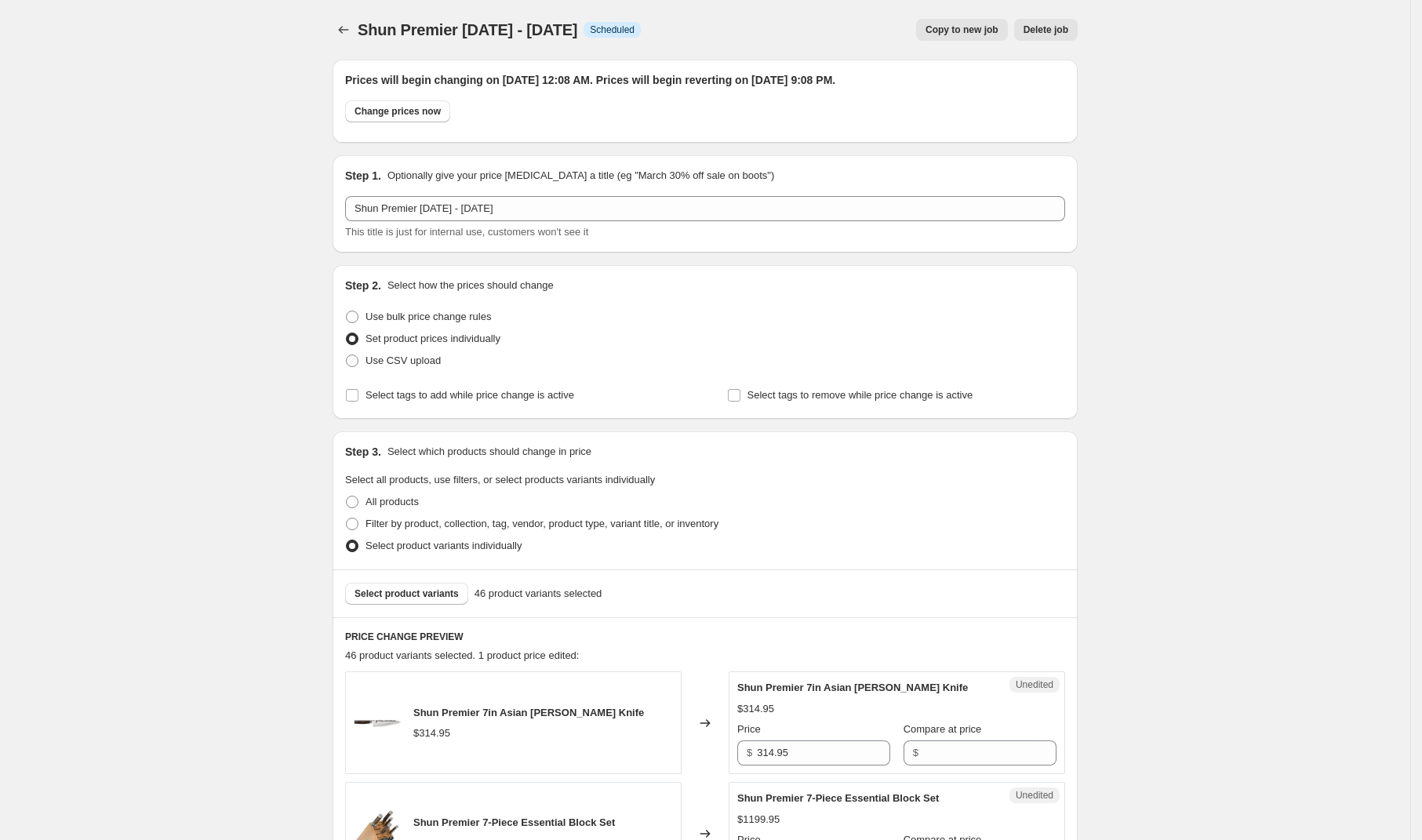
scroll to position [2307, 0]
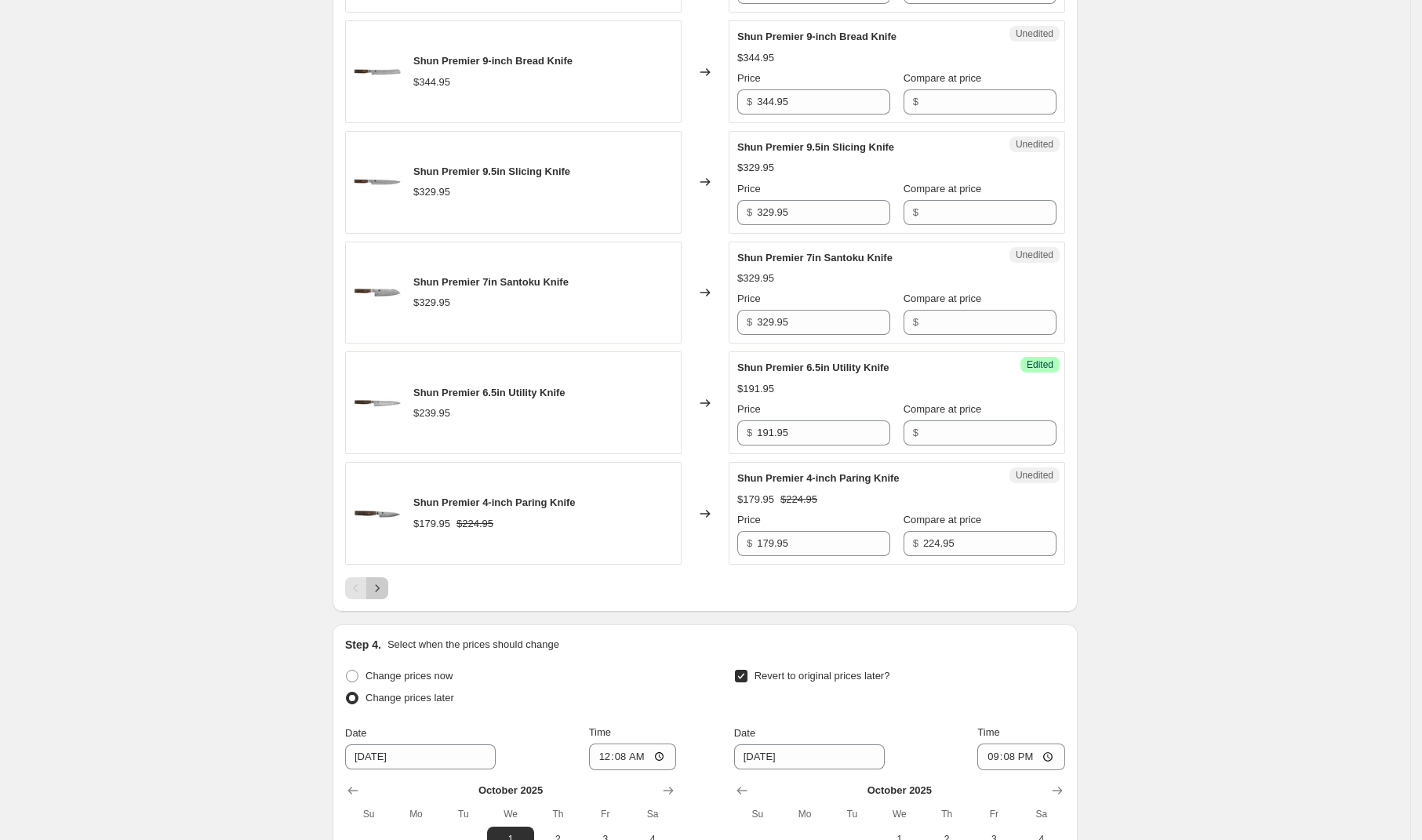
click at [385, 594] on icon "Next" at bounding box center [377, 588] width 16 height 16
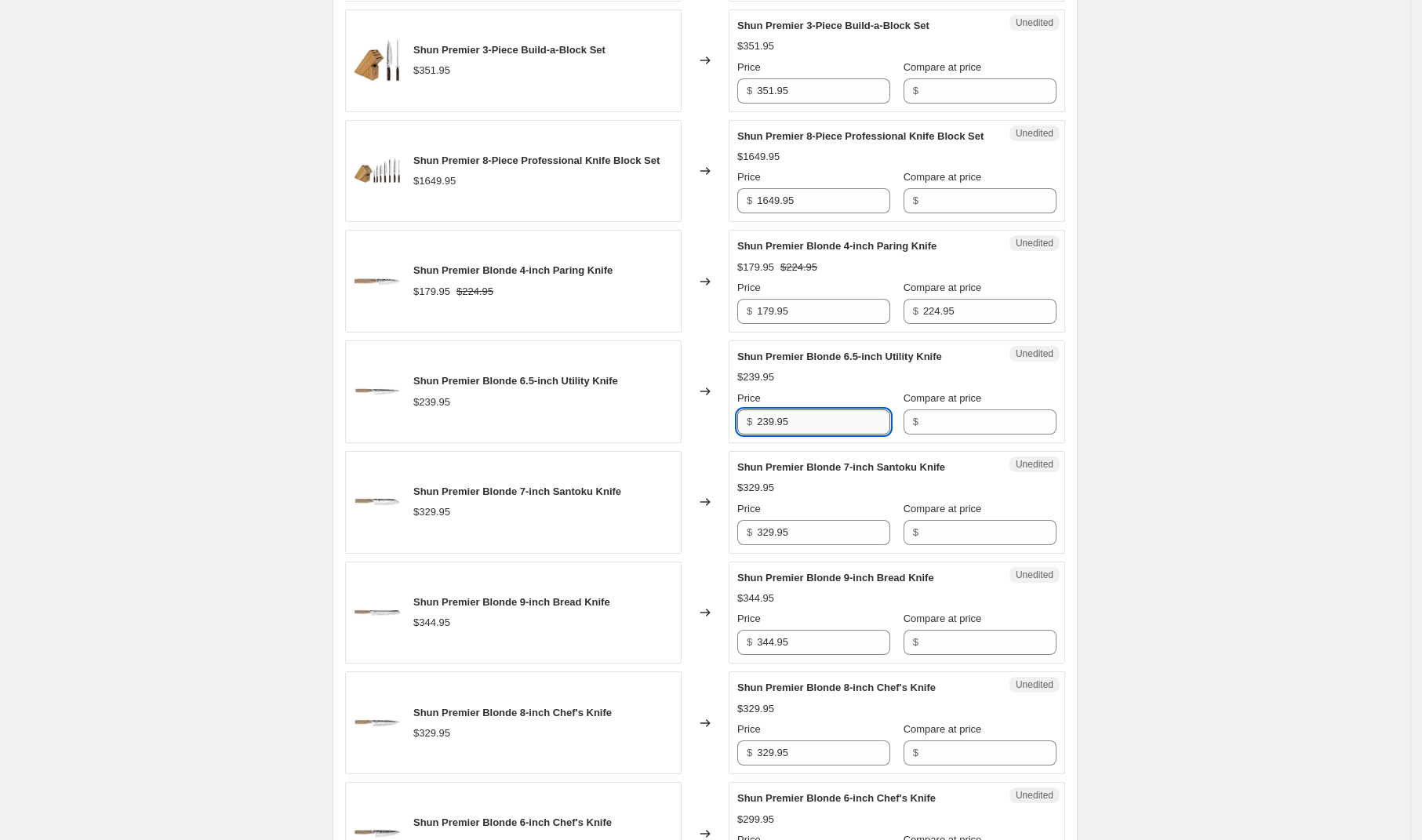
click at [797, 435] on input "239.95" at bounding box center [823, 421] width 134 height 25
type input "191.95"
click at [1155, 460] on div "Shun Premier [DATE] - [DATE]. This page is ready Shun Premier [DATE] - [DATE] I…" at bounding box center [705, 721] width 1411 height 3429
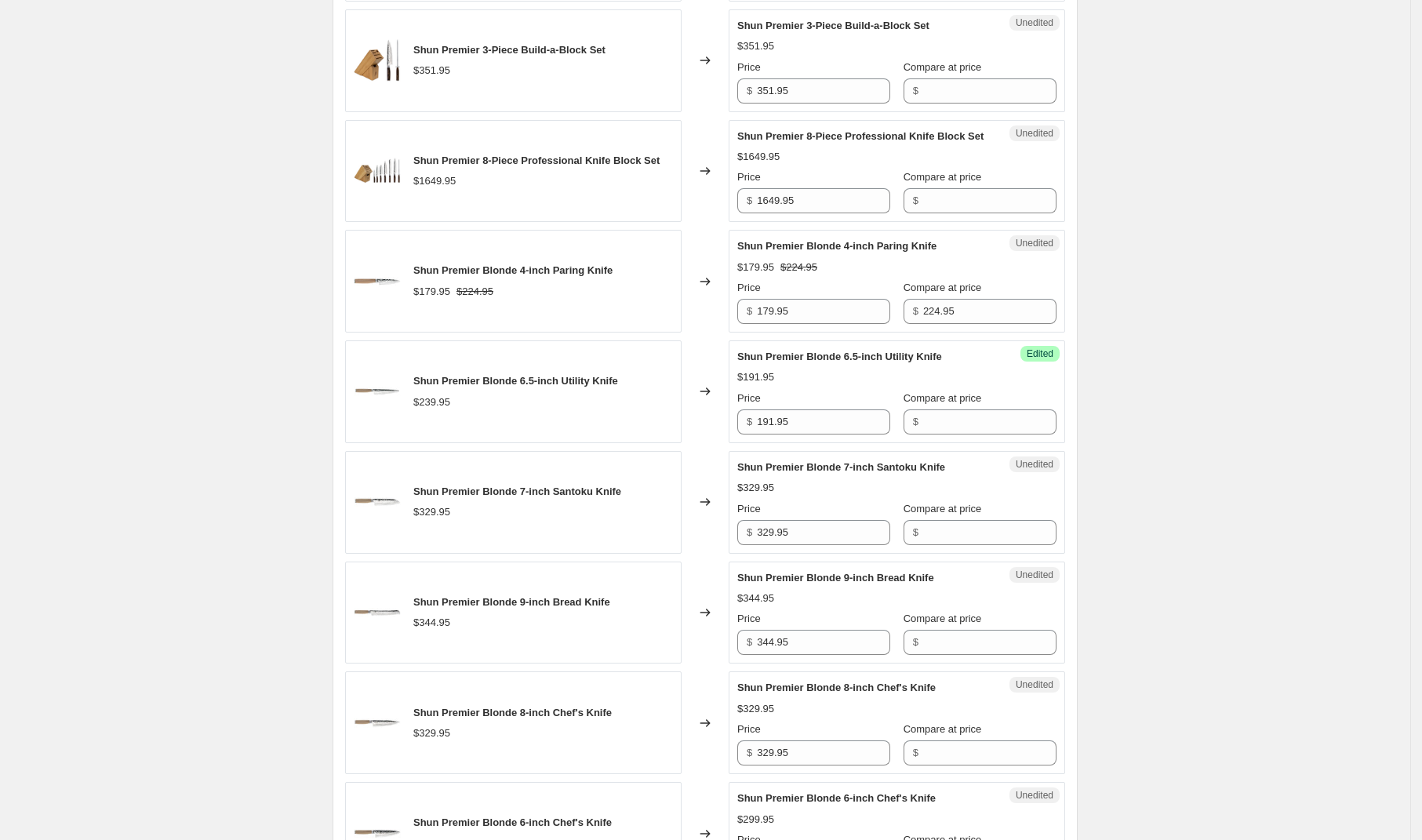
click at [1201, 473] on div "Shun Premier [DATE] - [DATE]. This page is ready Shun Premier [DATE] - [DATE] I…" at bounding box center [705, 721] width 1411 height 3429
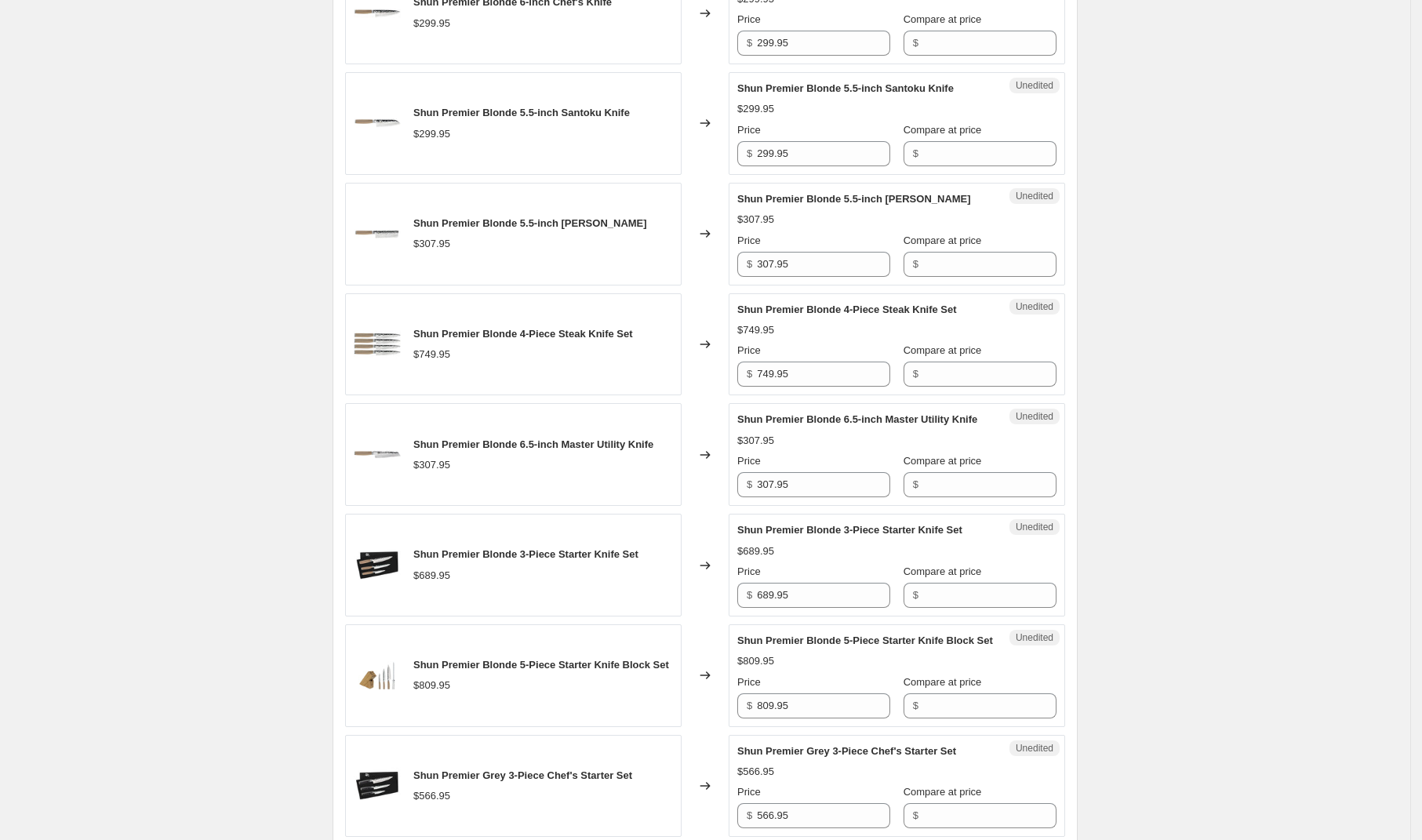
scroll to position [2619, 0]
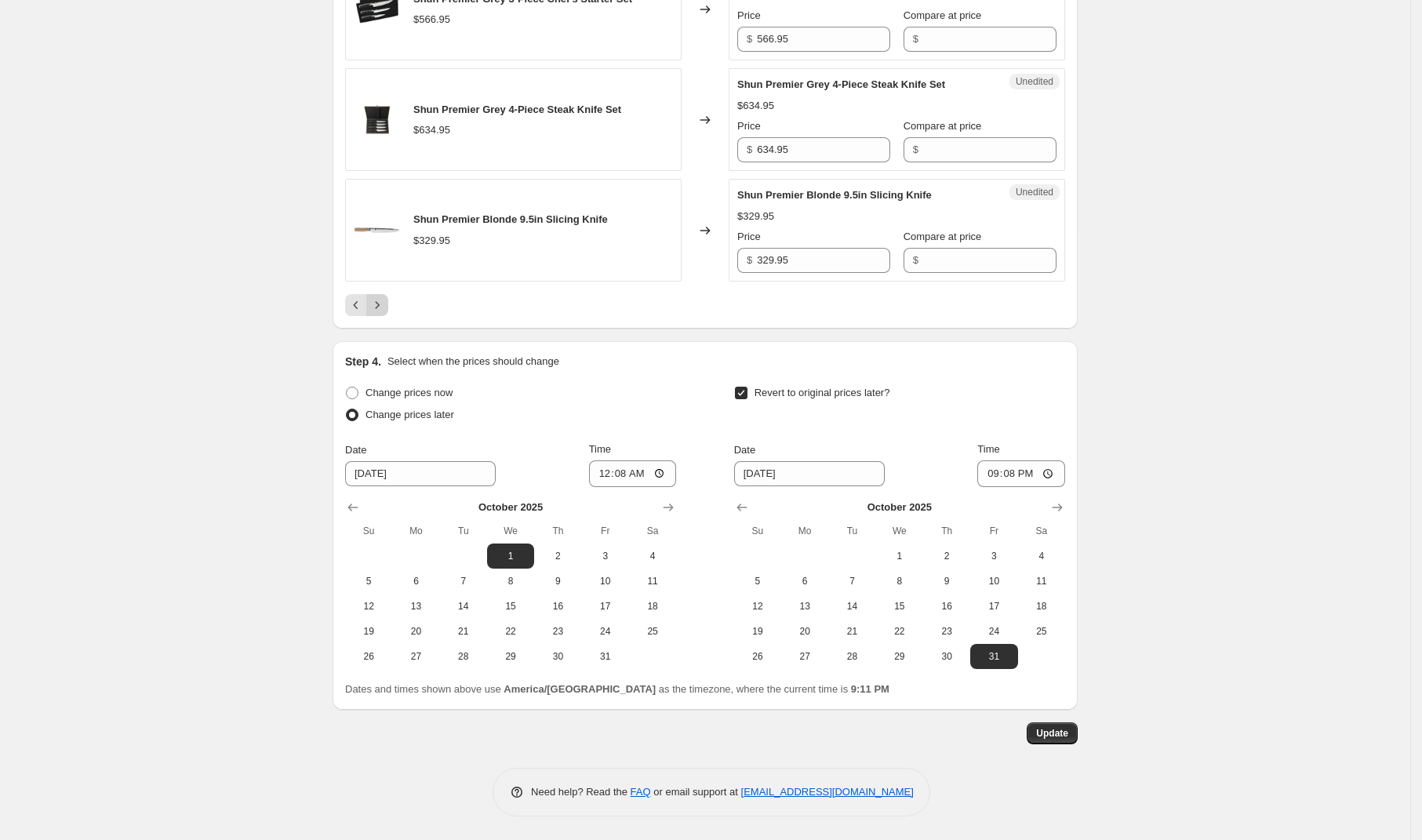
click at [380, 308] on icon "Next" at bounding box center [378, 304] width 4 height 7
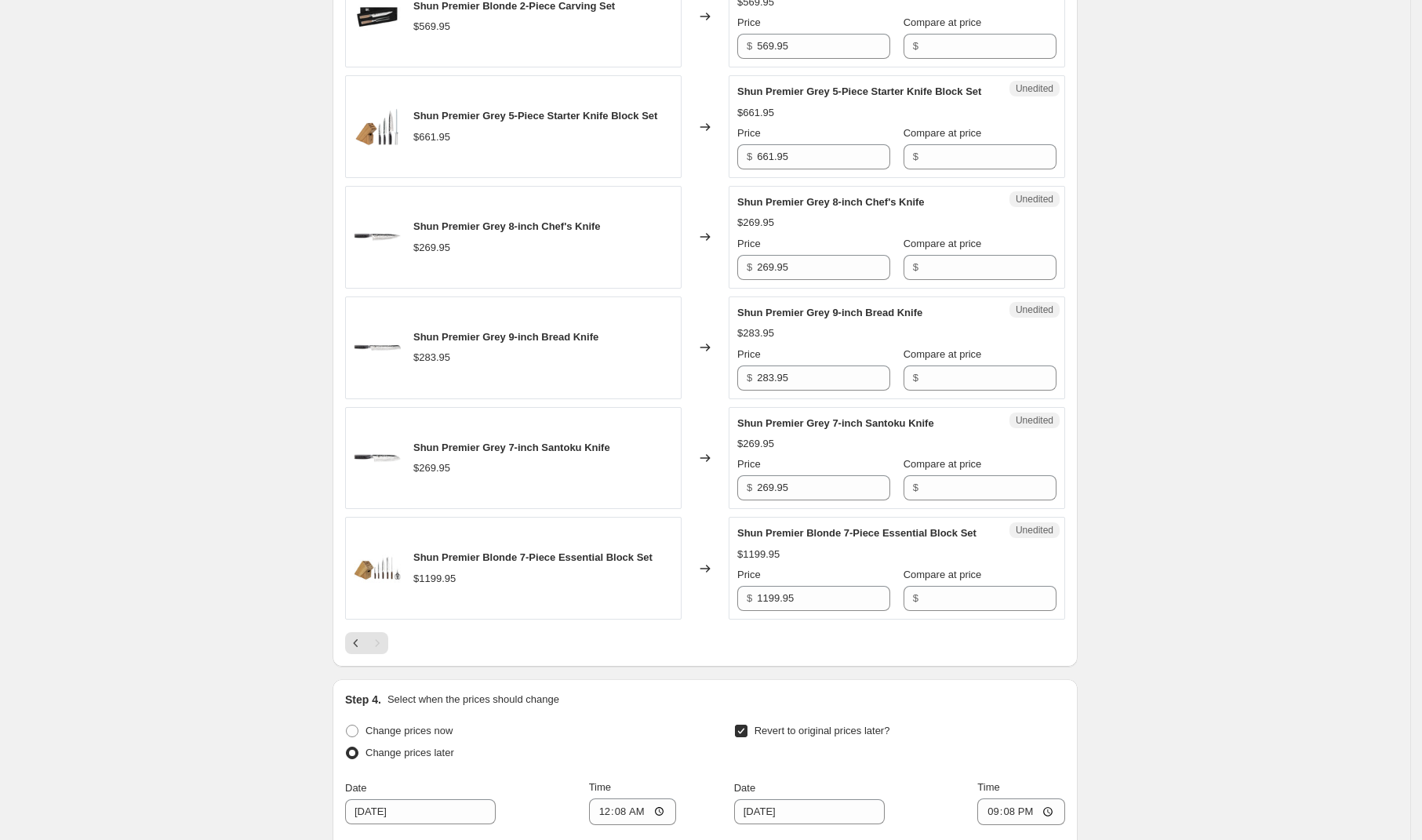
scroll to position [25, 0]
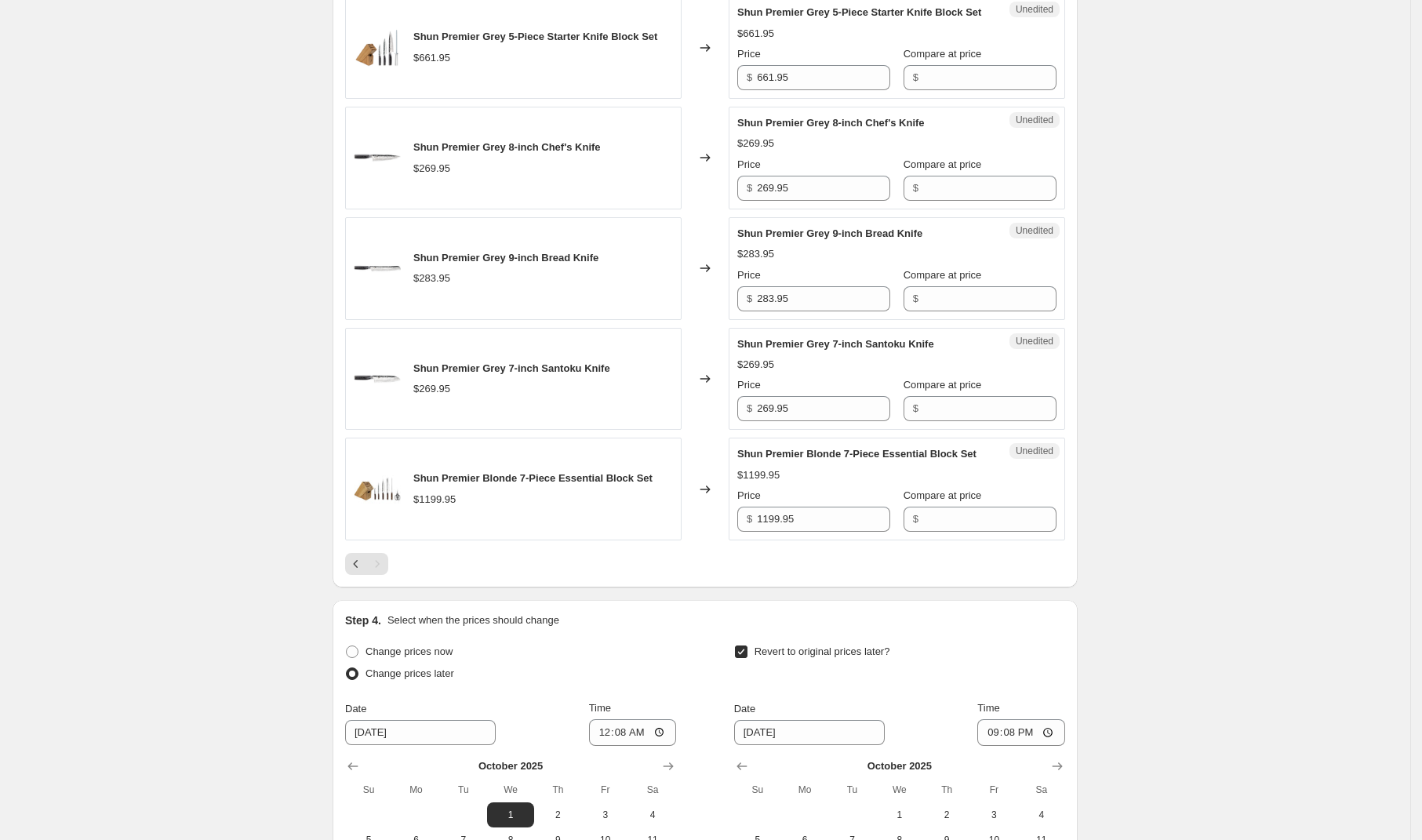
scroll to position [1078, 0]
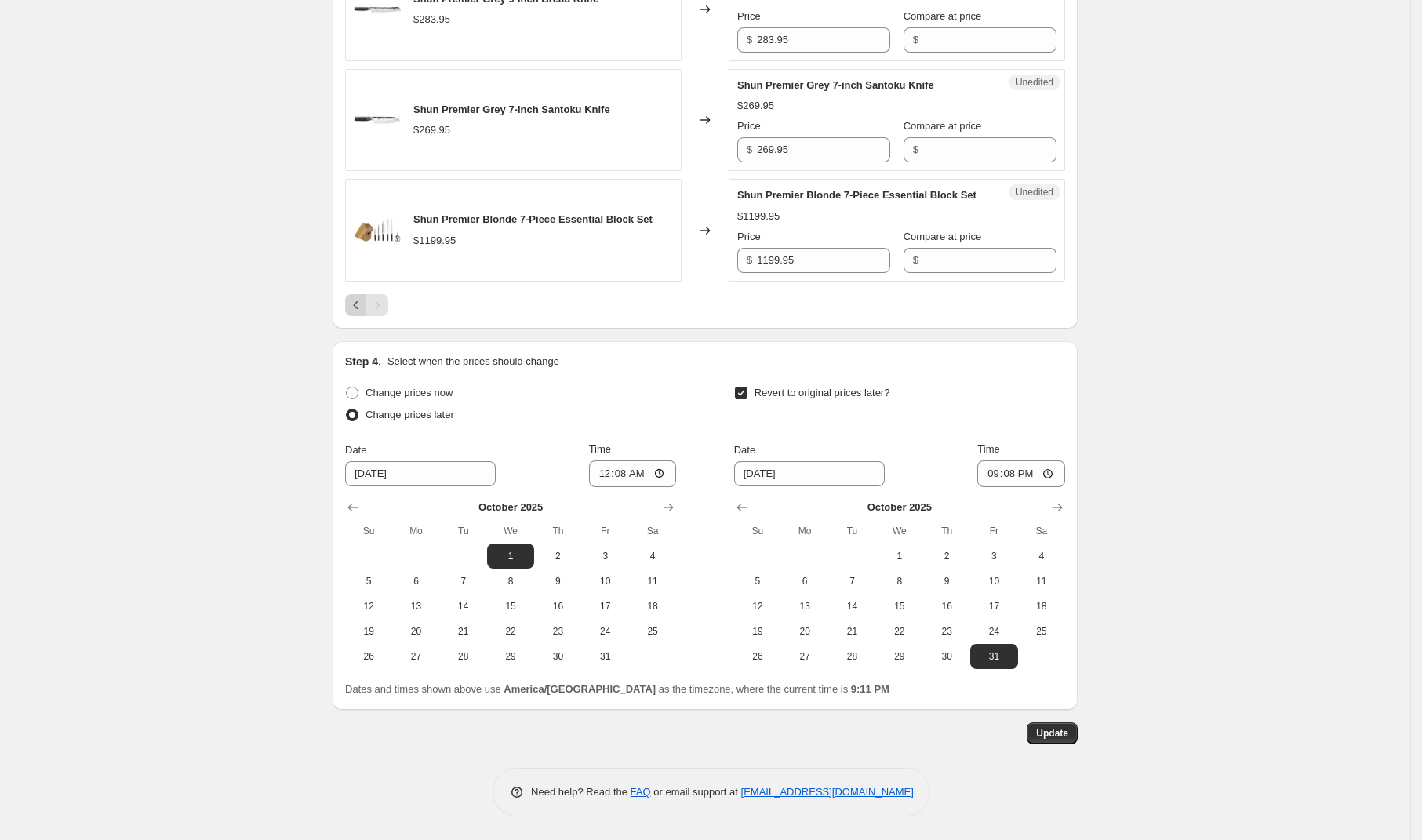
click at [358, 304] on icon "Previous" at bounding box center [356, 305] width 16 height 16
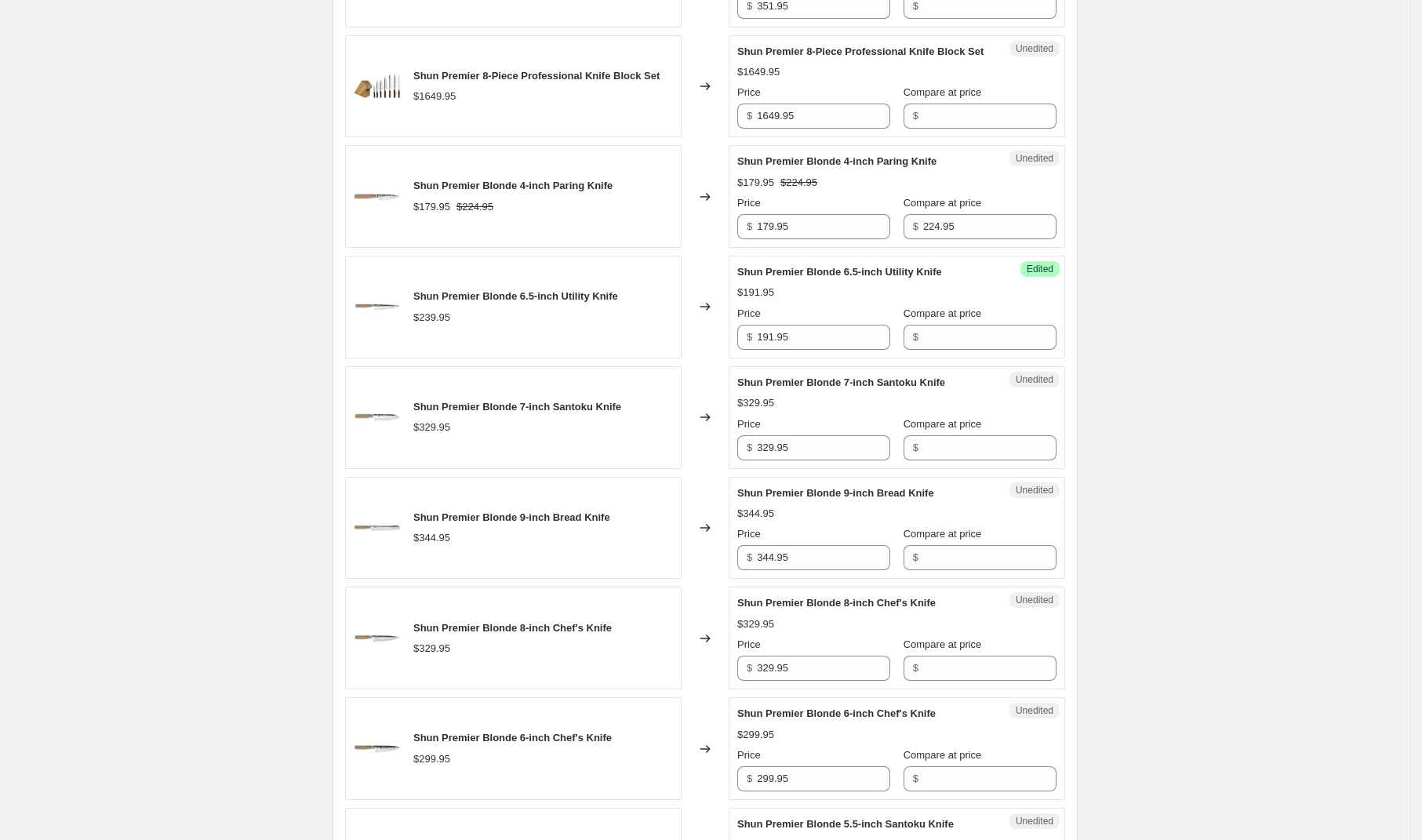
click at [1207, 433] on div "Shun Premier [DATE] - [DATE]. This page is ready Shun Premier [DATE] - [DATE] I…" at bounding box center [705, 636] width 1411 height 3429
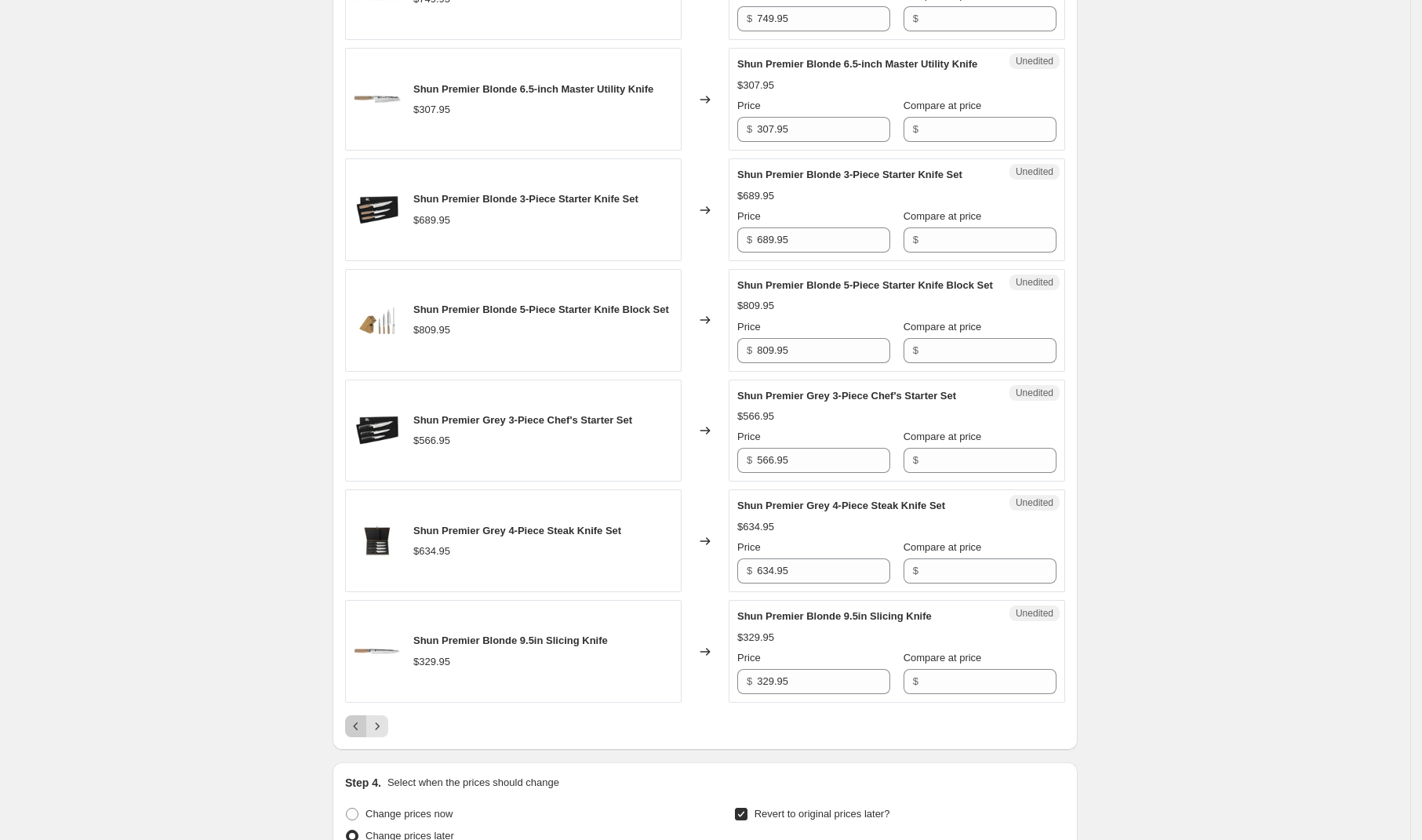
click at [361, 734] on icon "Previous" at bounding box center [356, 725] width 16 height 16
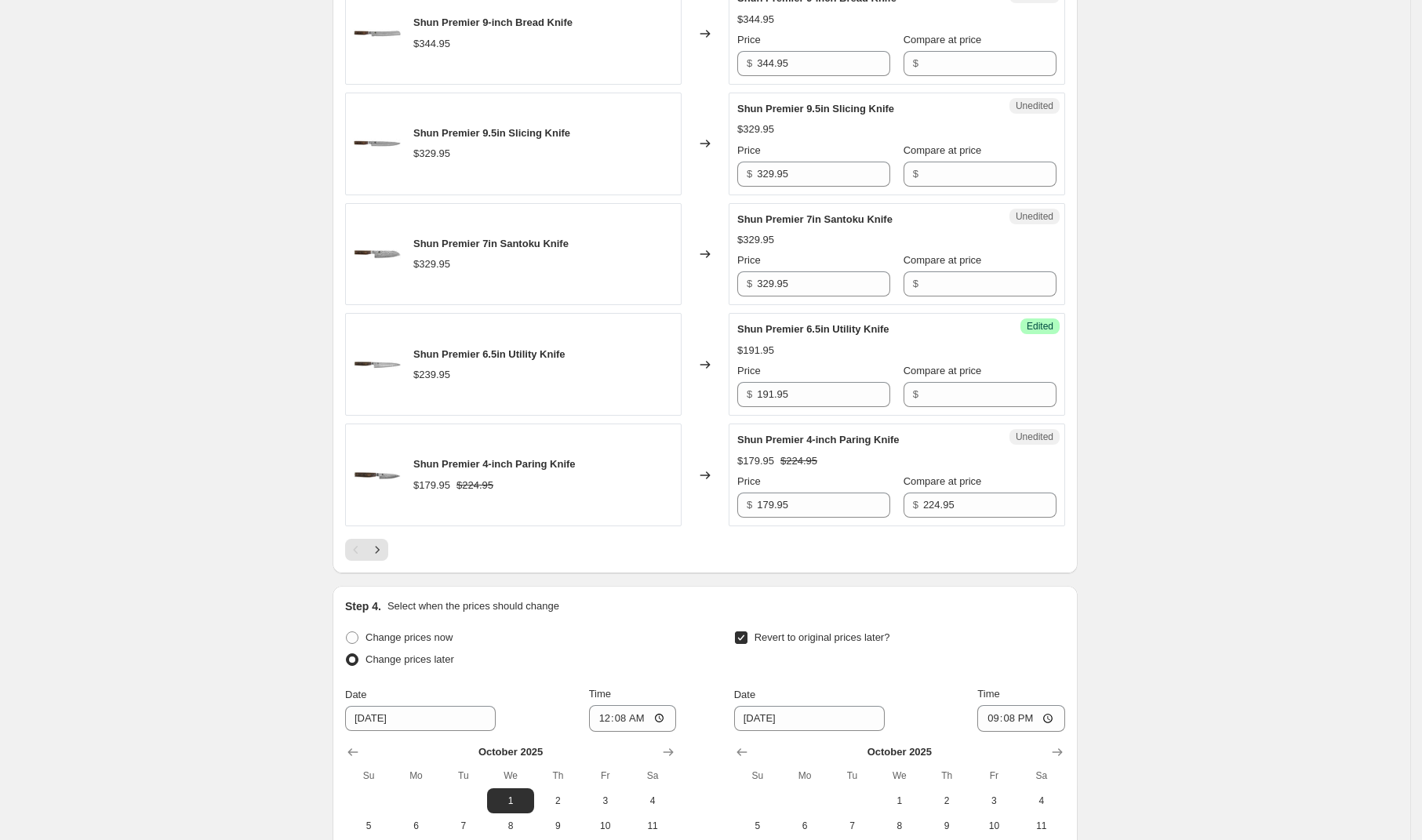
click at [524, 748] on div "[DATE] Su Mo Tu We Th Fr Sa 1 2 3 4 5 6 7 8 9 10 11 12 13 14 15 16 17 18 19 20 …" at bounding box center [504, 822] width 344 height 182
click at [804, 176] on input "329.95" at bounding box center [823, 174] width 134 height 25
click at [804, 177] on input "329.95" at bounding box center [823, 174] width 134 height 25
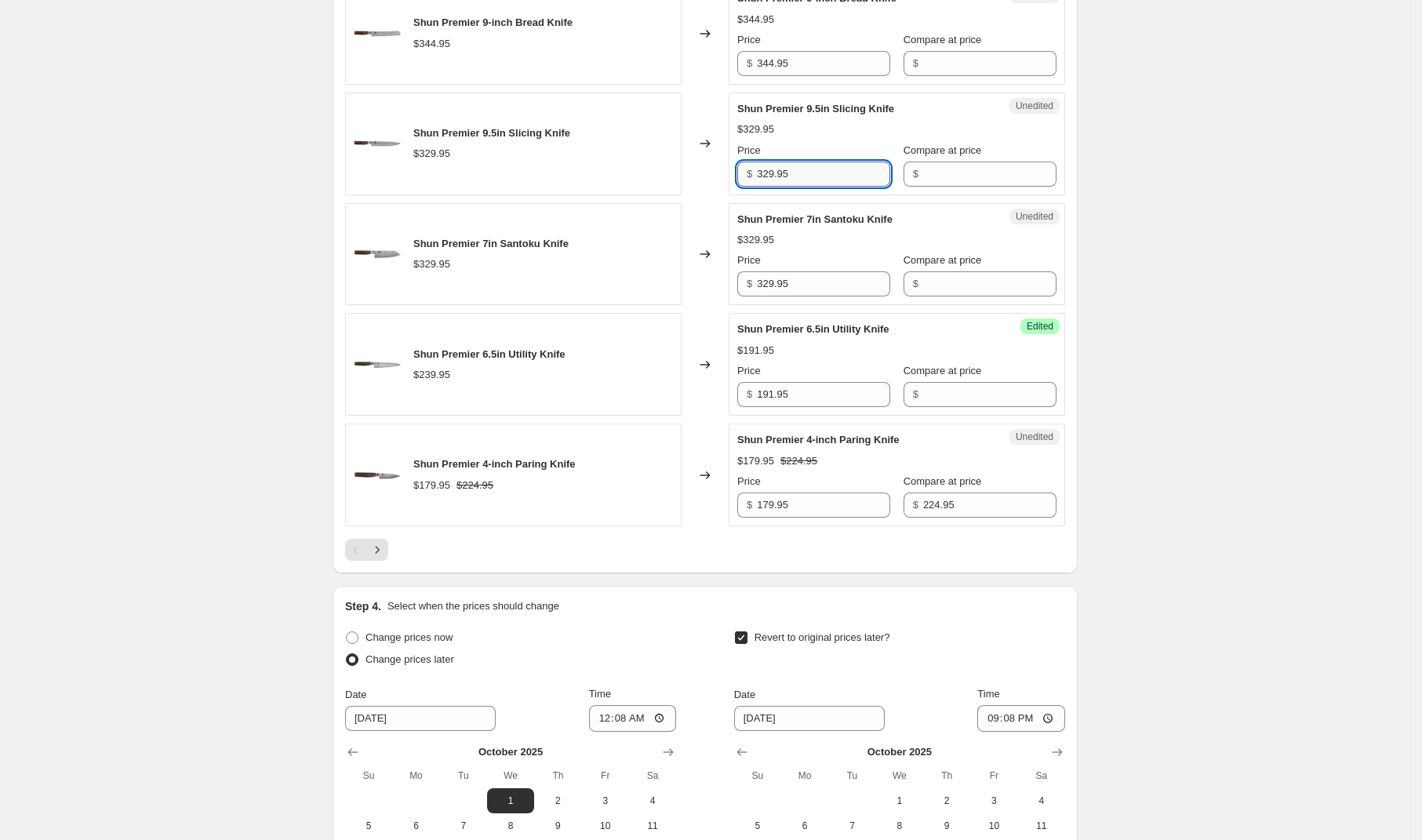
click at [804, 177] on input "329.95" at bounding box center [823, 174] width 134 height 25
type input "263.95"
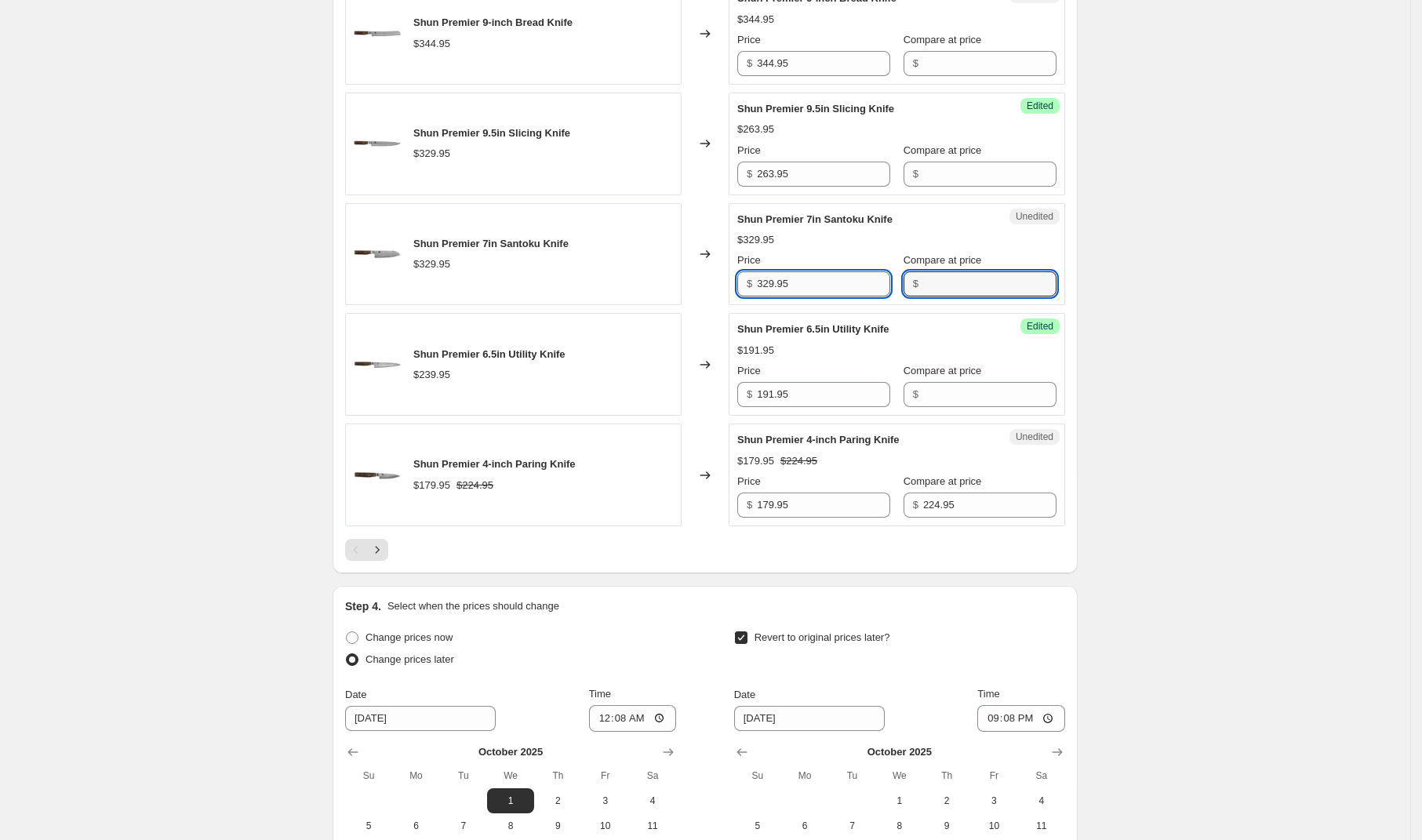
click at [837, 296] on input "329.95" at bounding box center [823, 283] width 134 height 25
click at [820, 289] on input "263.95" at bounding box center [823, 283] width 134 height 25
click at [825, 289] on input "329.95" at bounding box center [823, 283] width 134 height 25
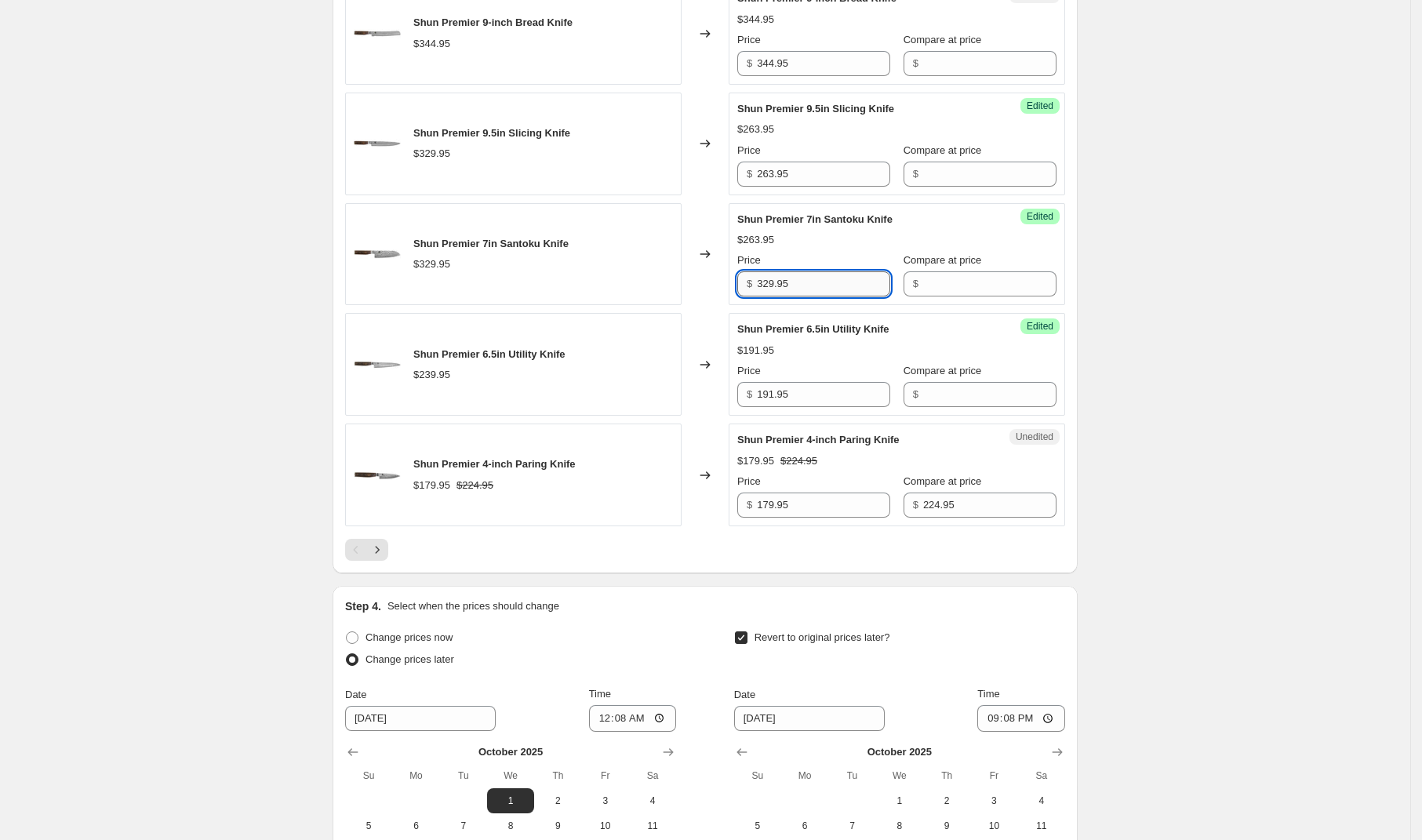
click at [825, 289] on input "329.95" at bounding box center [823, 283] width 134 height 25
type input "263.95"
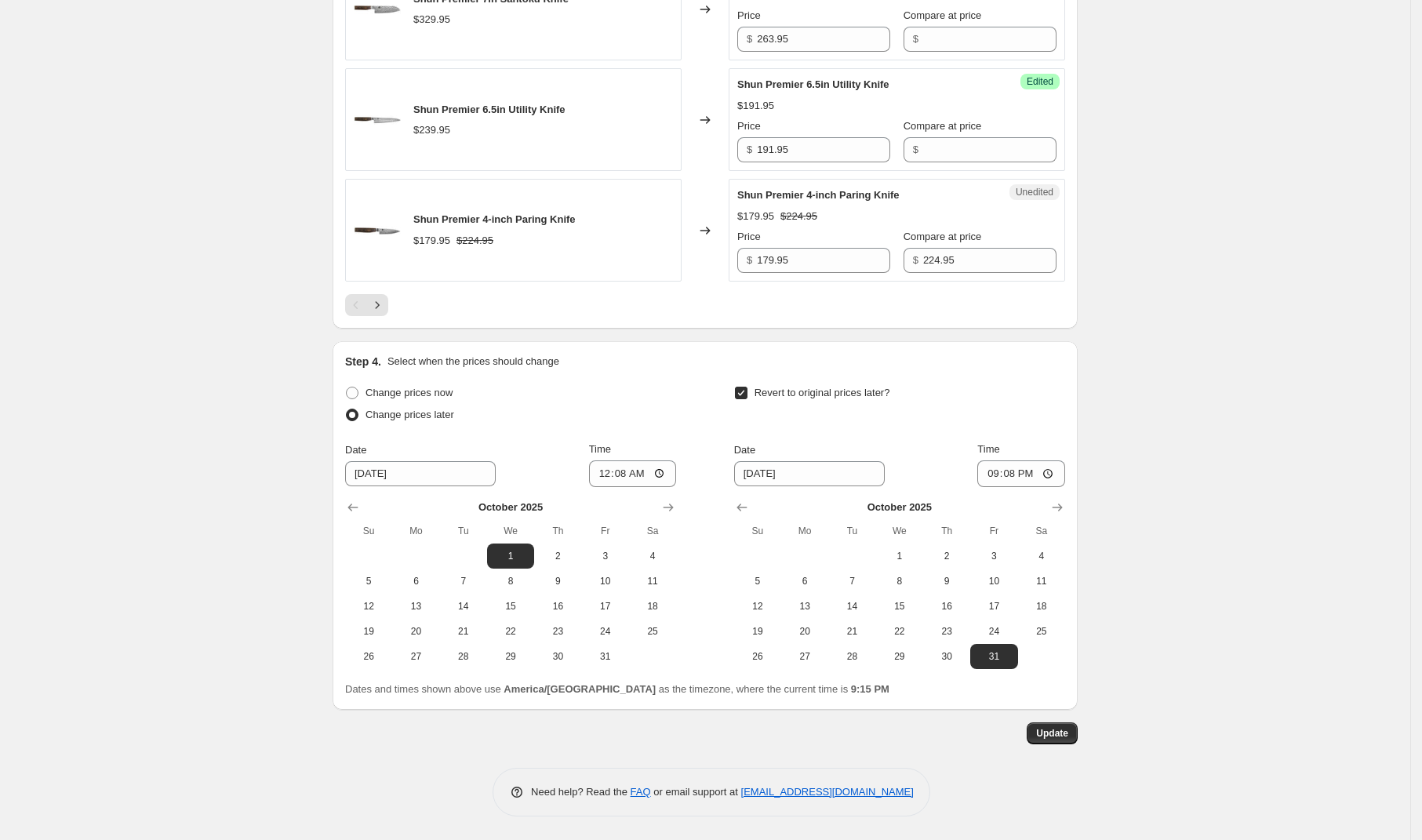
scroll to position [2062, 0]
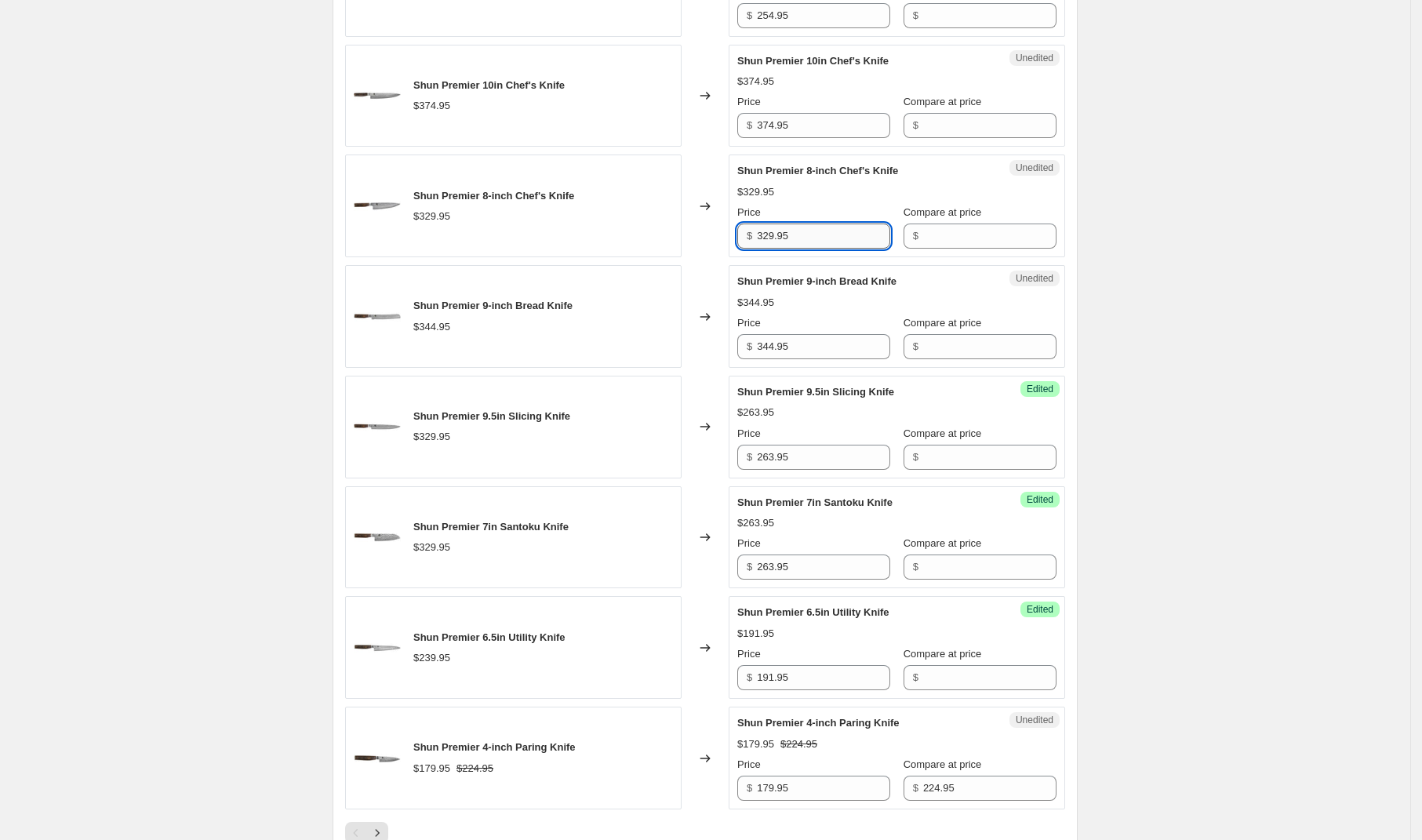
click at [803, 238] on input "329.95" at bounding box center [823, 236] width 134 height 25
type input "263.95"
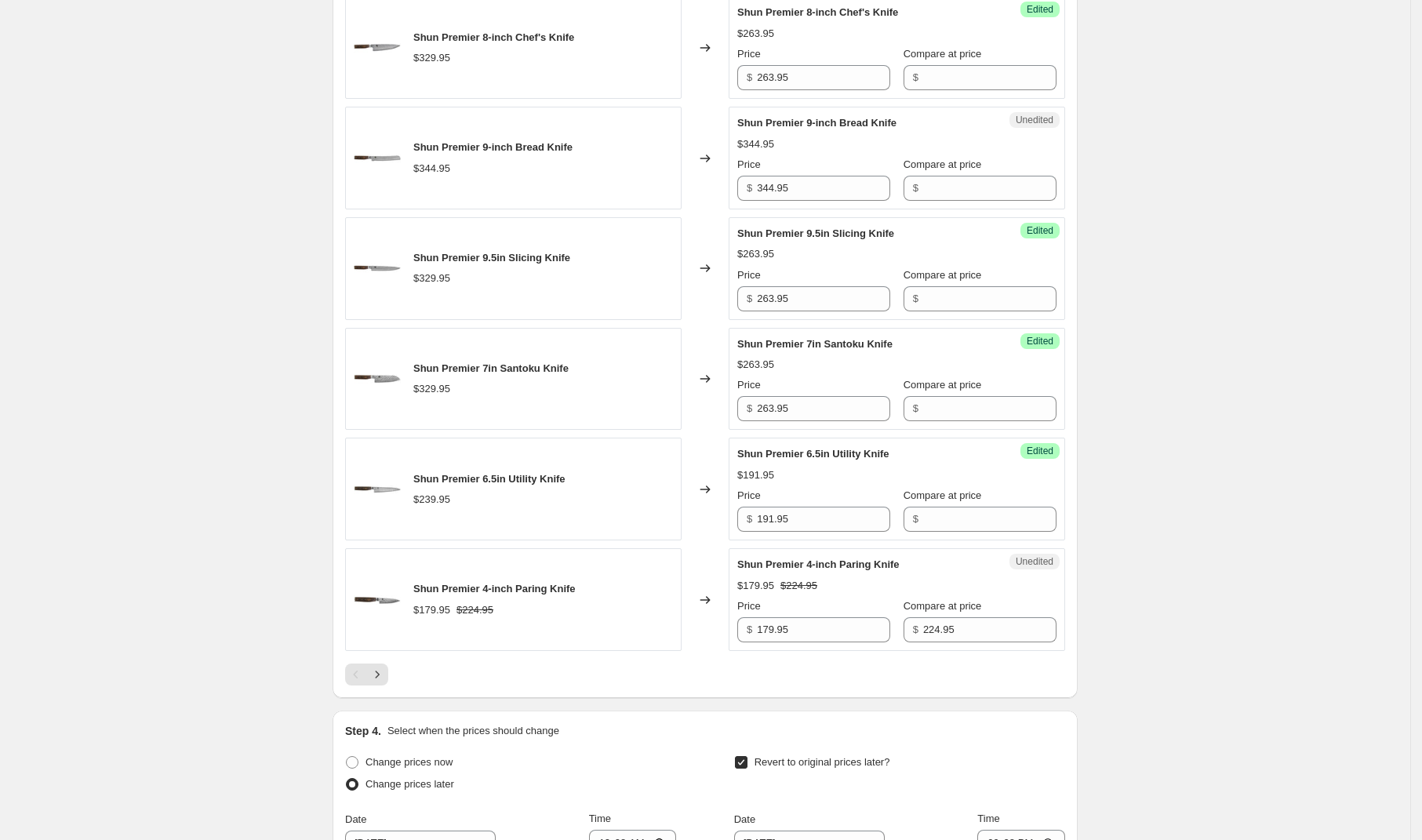
scroll to position [2597, 0]
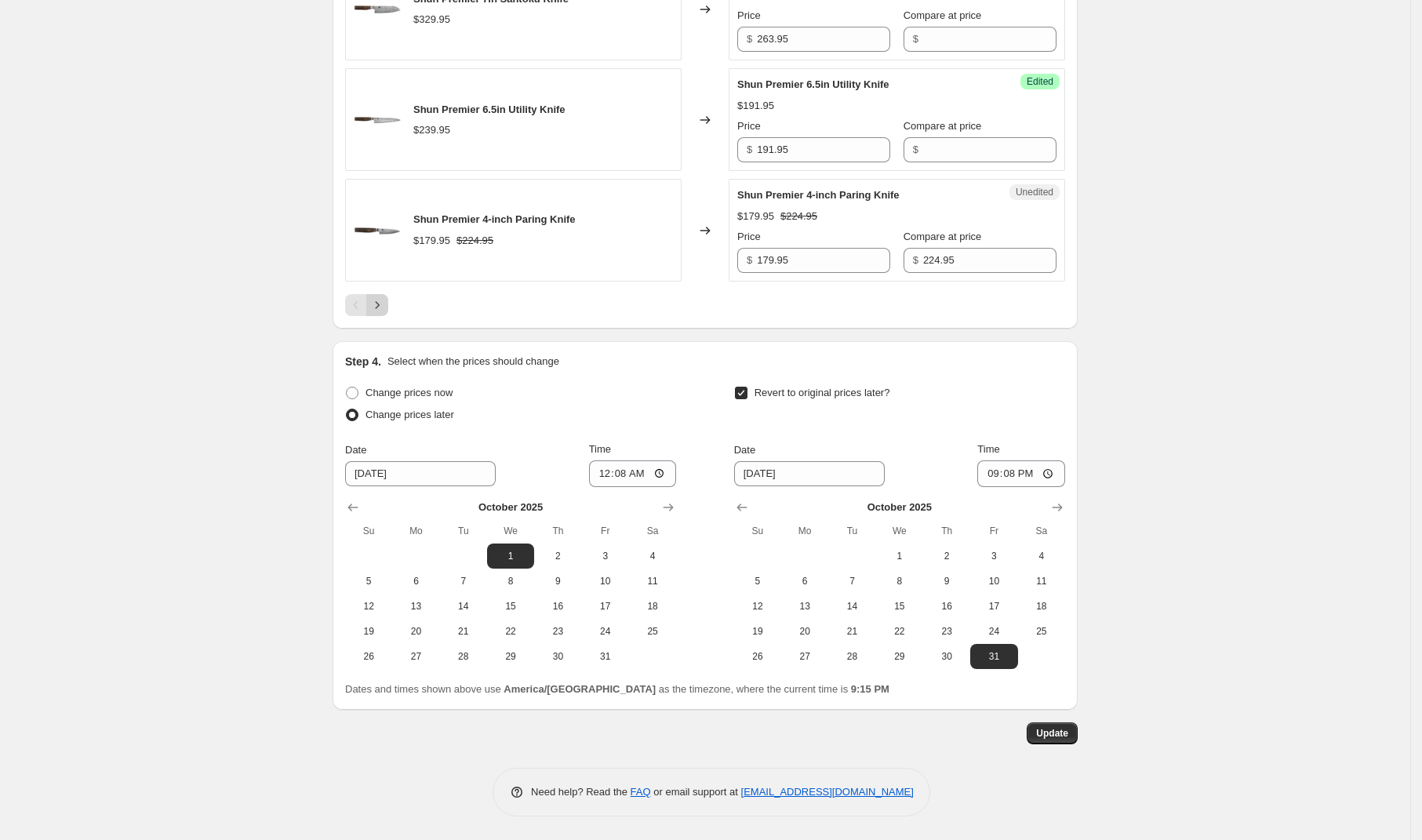
click at [385, 306] on icon "Next" at bounding box center [377, 305] width 16 height 16
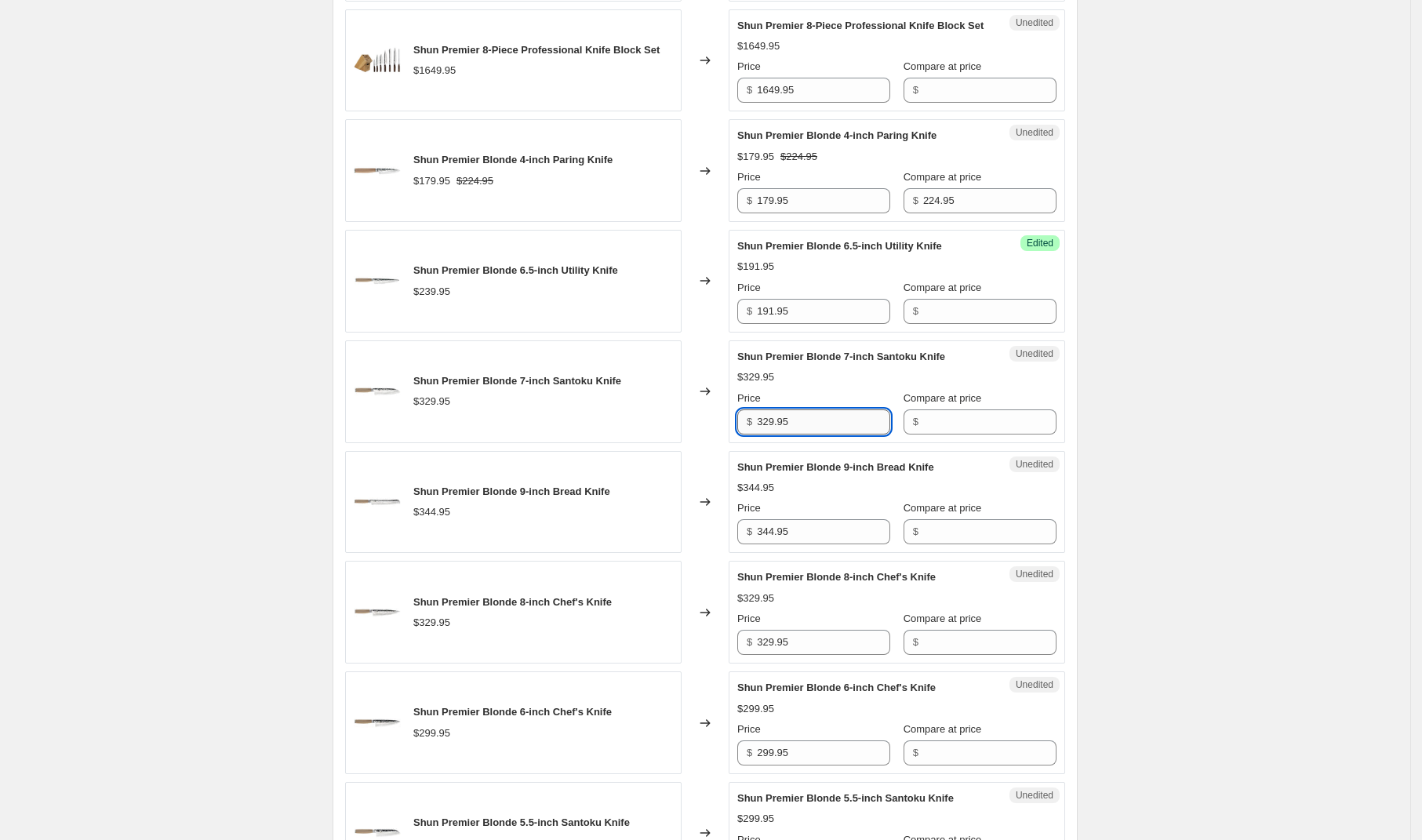
click at [816, 435] on input "329.95" at bounding box center [823, 421] width 134 height 25
type input "263.95"
click at [829, 654] on input "329.95" at bounding box center [823, 642] width 134 height 25
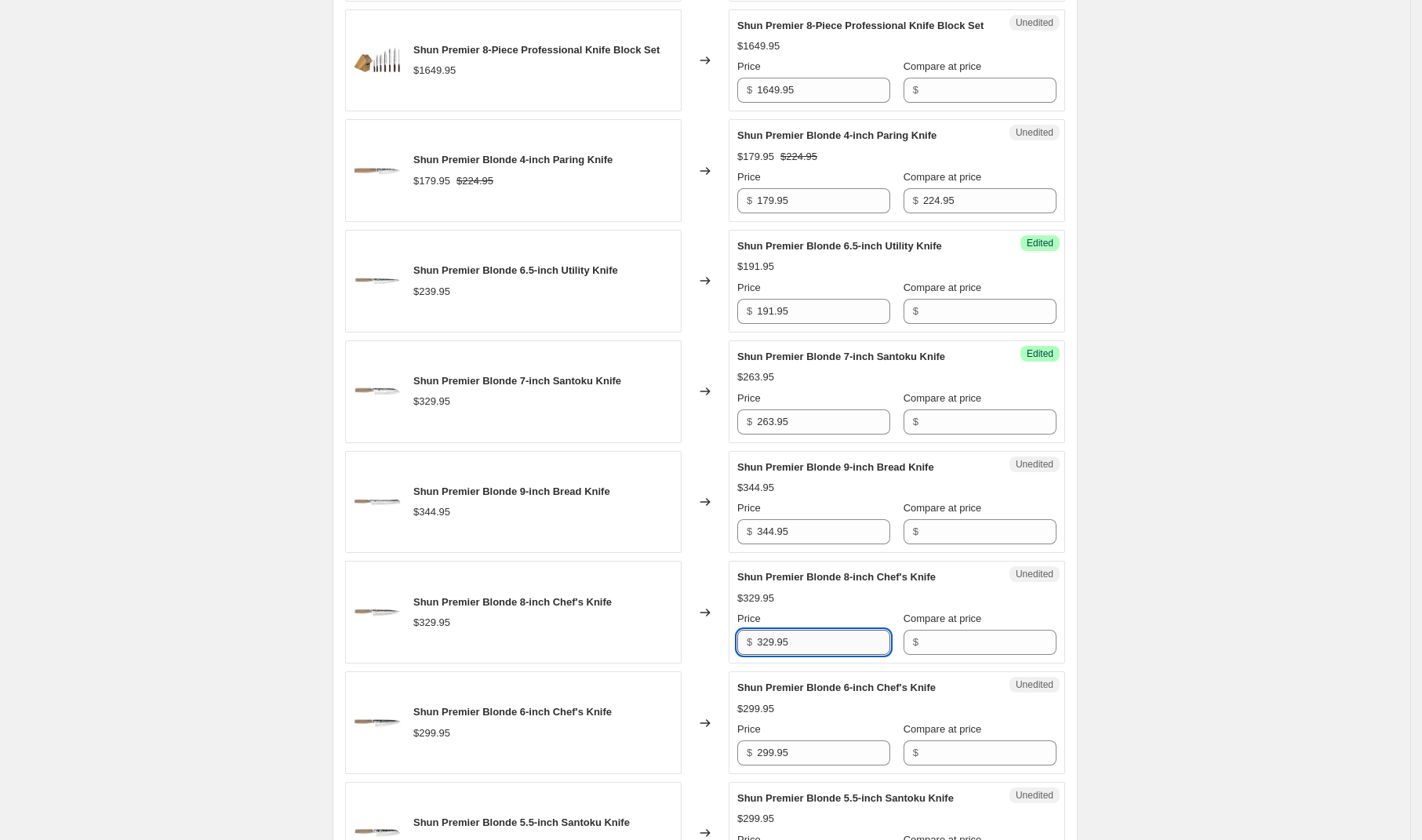
click at [829, 654] on input "329.95" at bounding box center [823, 642] width 134 height 25
type input "263.95"
click at [1215, 599] on div "Shun Premier [DATE] - [DATE]. This page is ready Shun Premier [DATE] - [DATE] I…" at bounding box center [705, 610] width 1411 height 3429
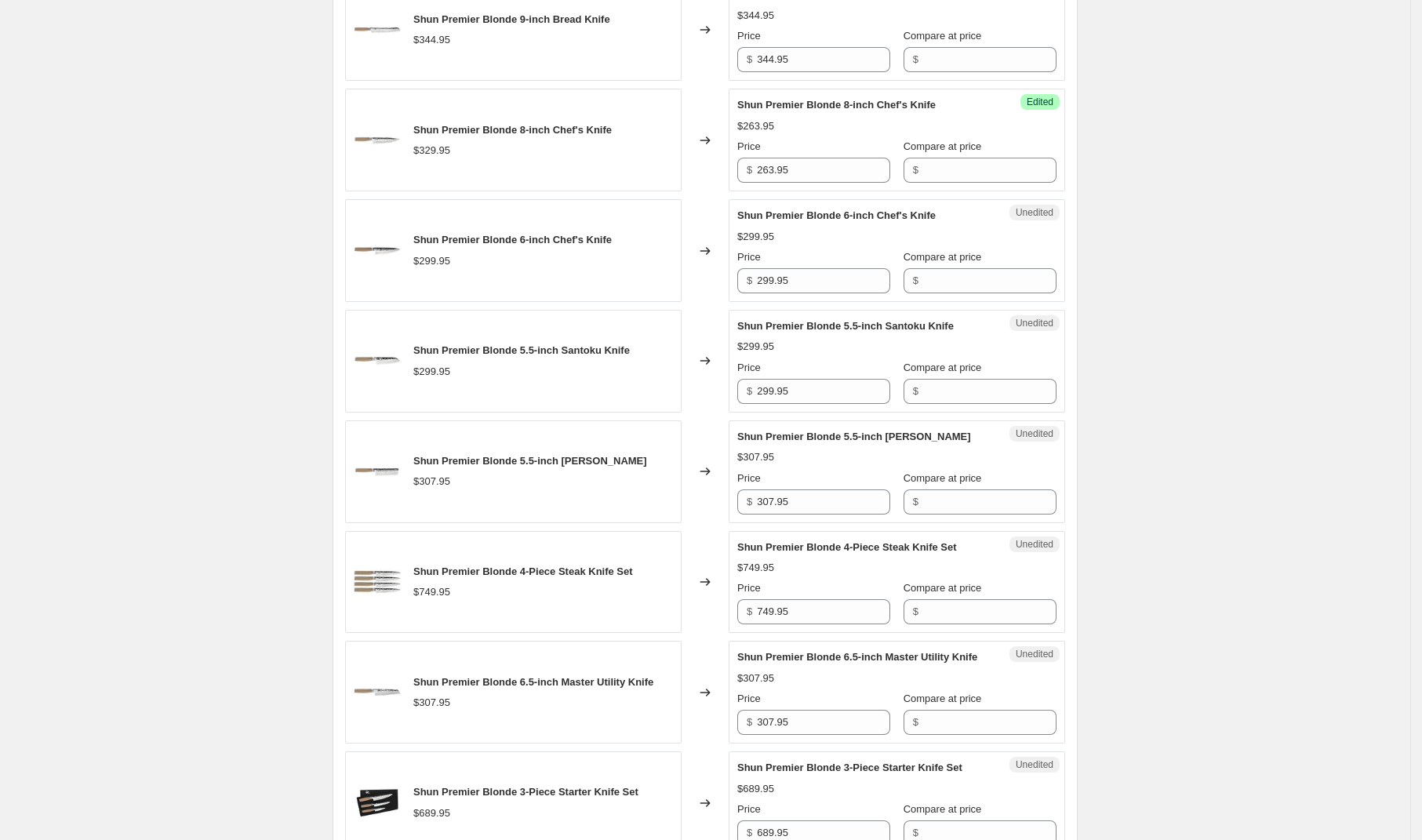
scroll to position [2464, 0]
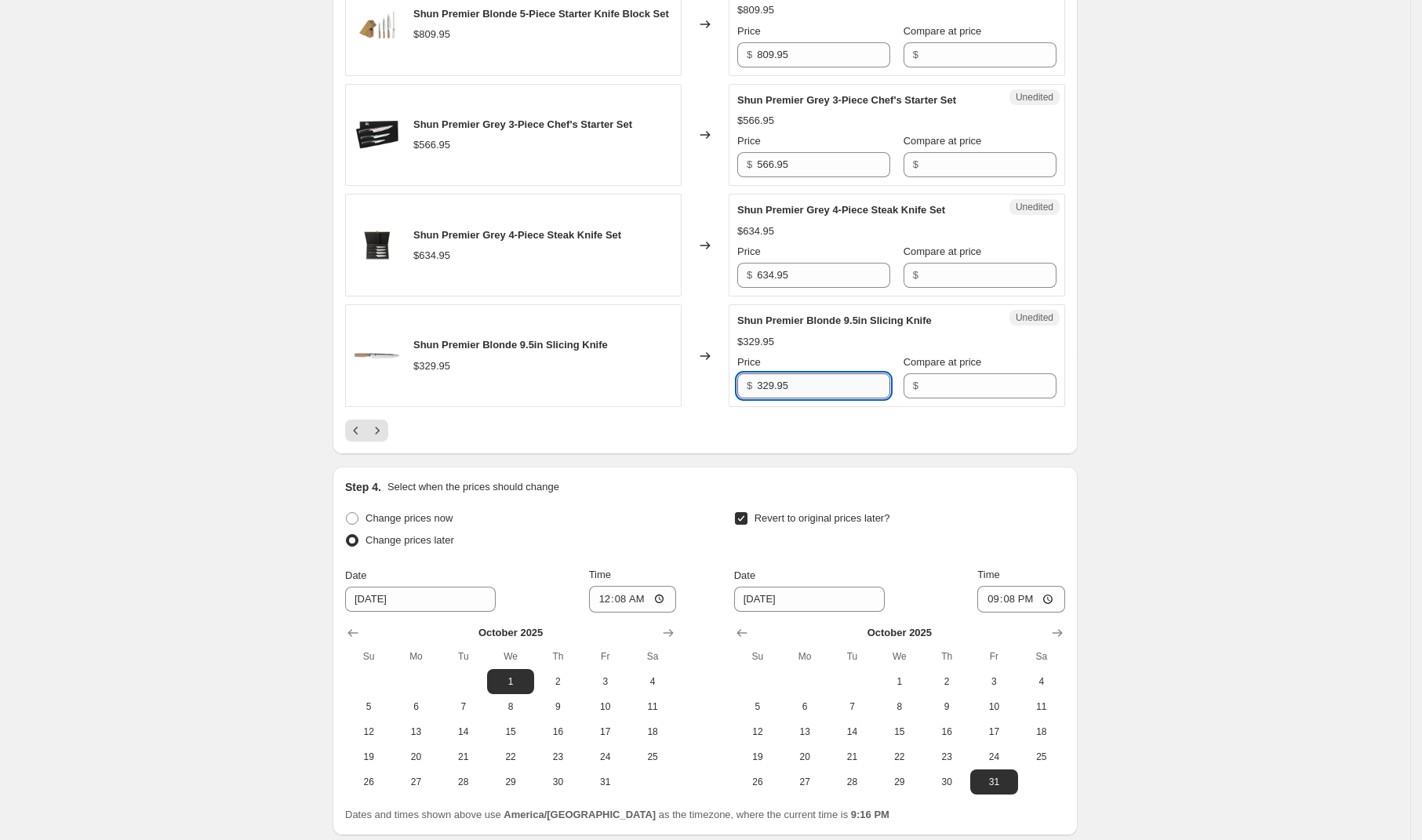
click at [815, 399] on input "329.95" at bounding box center [823, 385] width 134 height 25
type input "263.95"
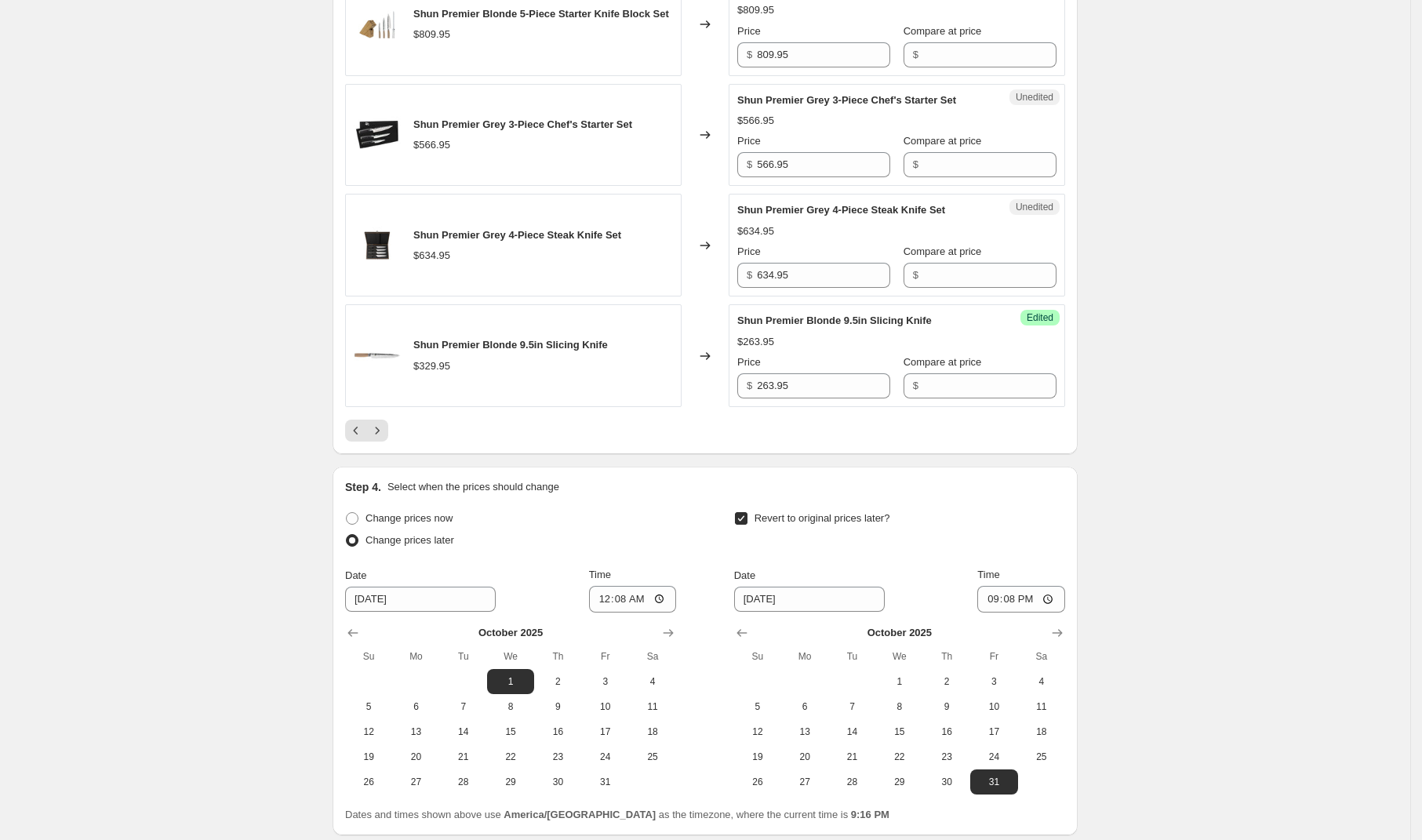
click at [385, 438] on icon "Next" at bounding box center [377, 430] width 16 height 16
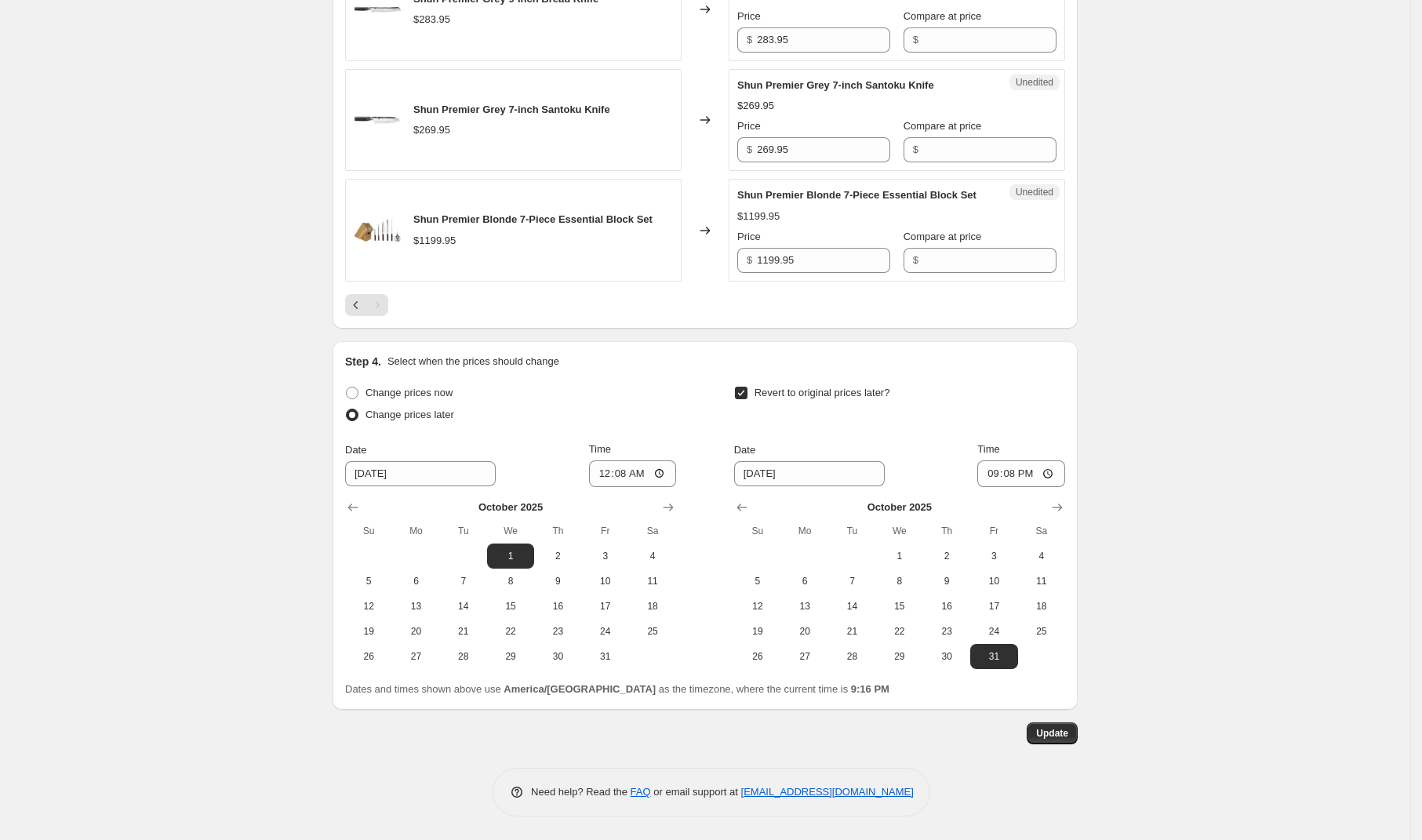
scroll to position [1078, 0]
click at [1055, 731] on span "Update" at bounding box center [1053, 732] width 32 height 12
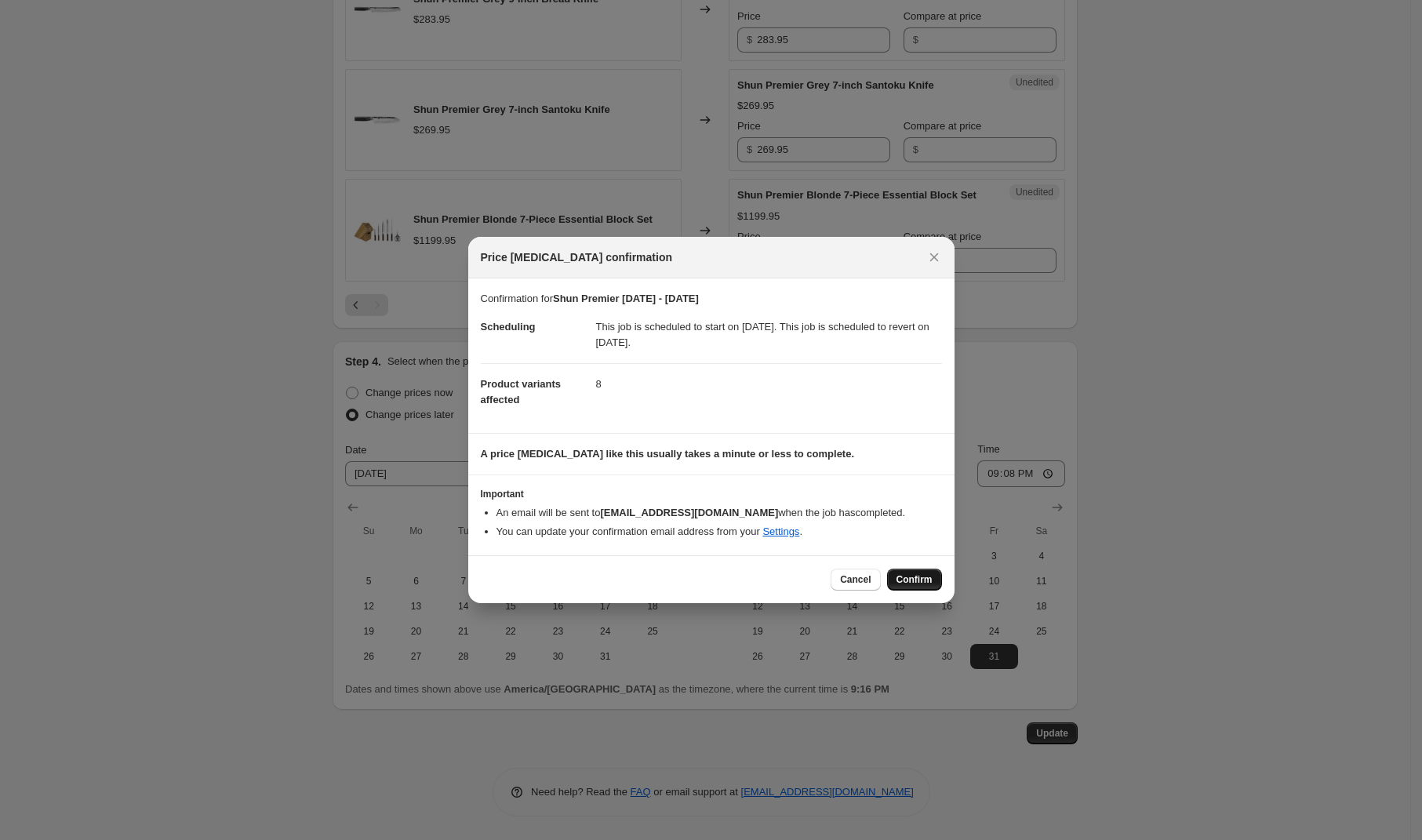
click at [911, 581] on span "Confirm" at bounding box center [914, 579] width 36 height 12
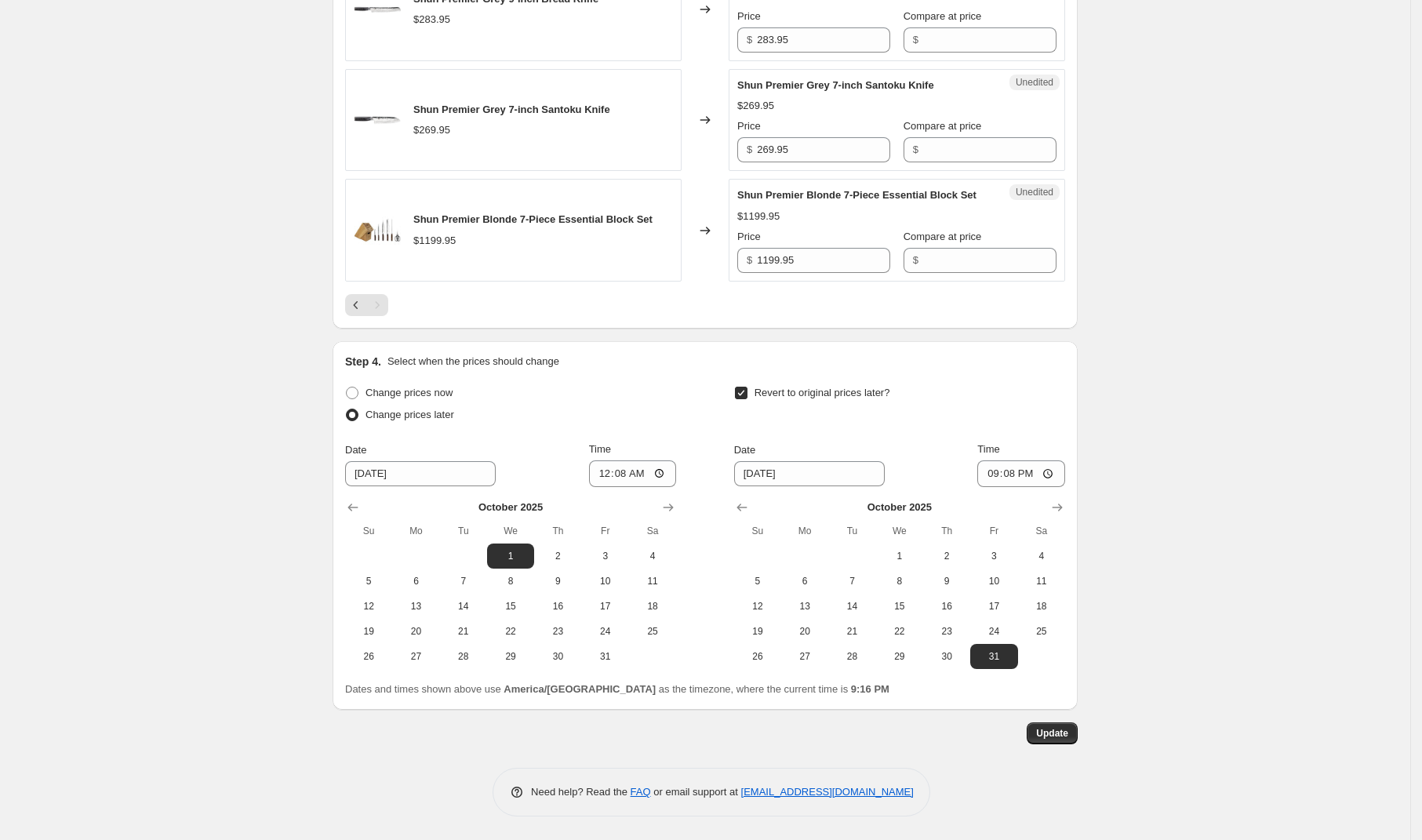
click at [353, 300] on icon "Previous" at bounding box center [356, 305] width 16 height 16
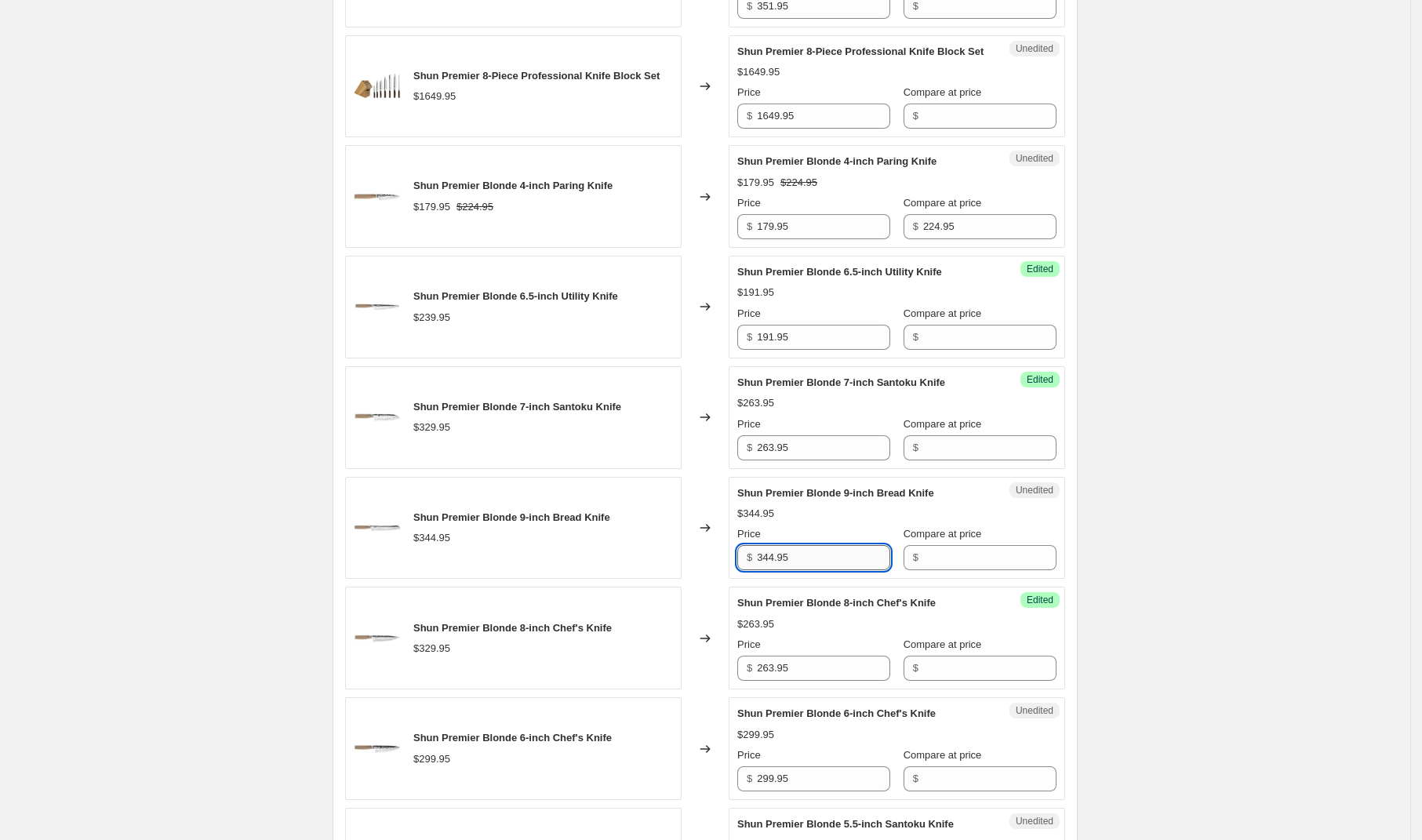
click at [843, 570] on input "344.95" at bounding box center [823, 557] width 134 height 25
type input "275.95"
click at [1203, 481] on div "Shun Premier [DATE] - [DATE]. This page is ready Shun Premier [DATE] - [DATE] I…" at bounding box center [705, 636] width 1411 height 3429
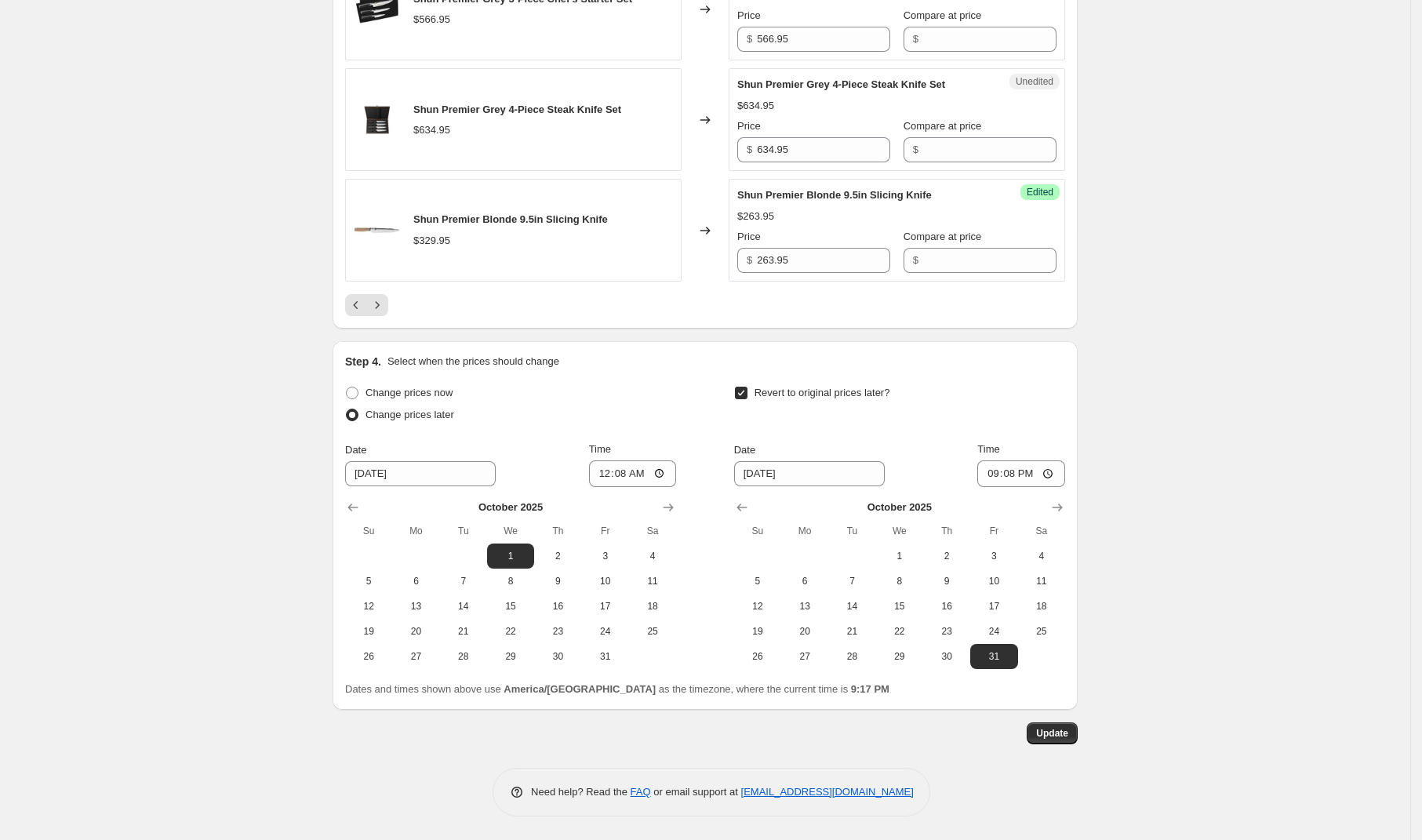
scroll to position [820, 0]
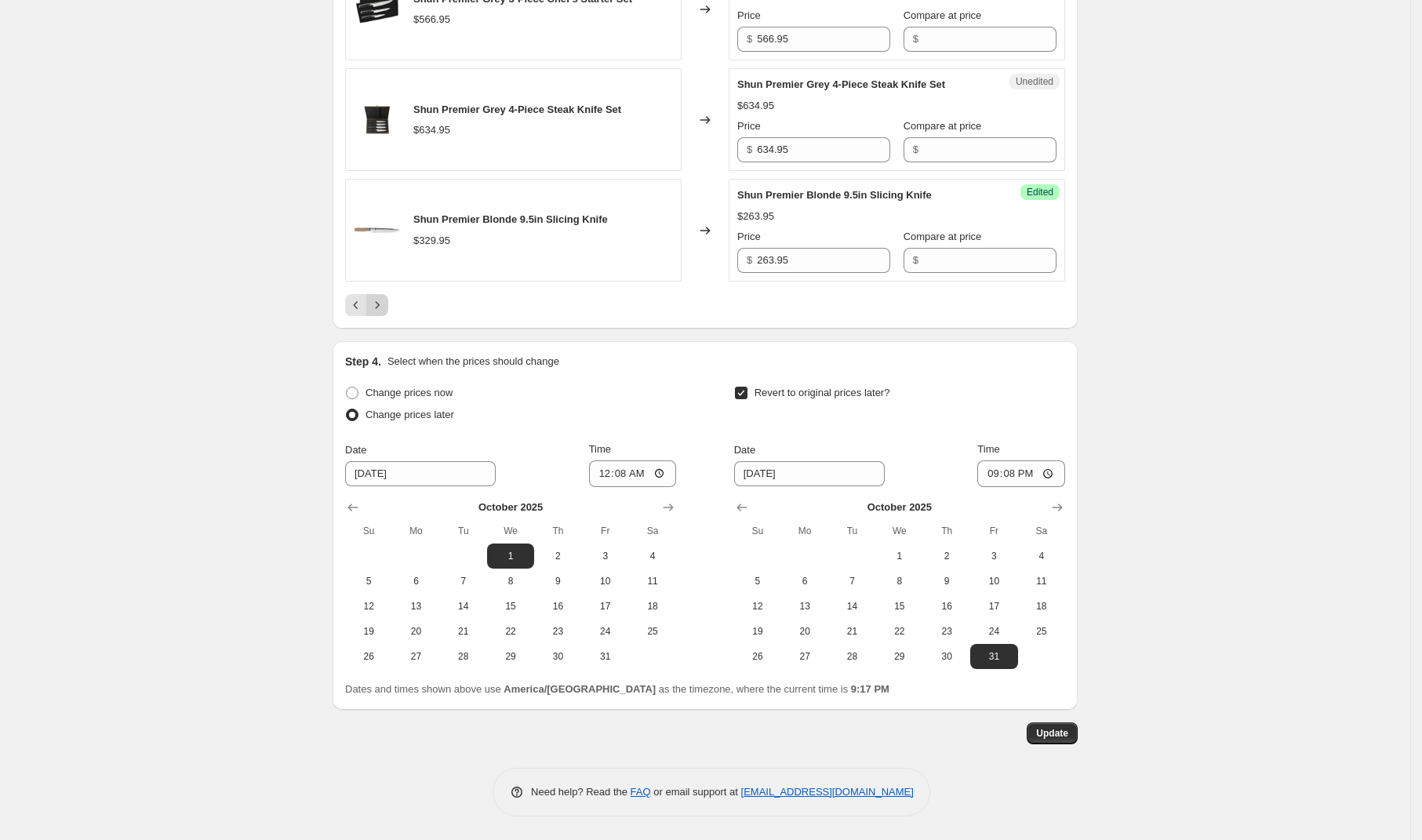
click at [383, 303] on icon "Next" at bounding box center [377, 305] width 16 height 16
click at [358, 305] on icon "Previous" at bounding box center [356, 305] width 16 height 16
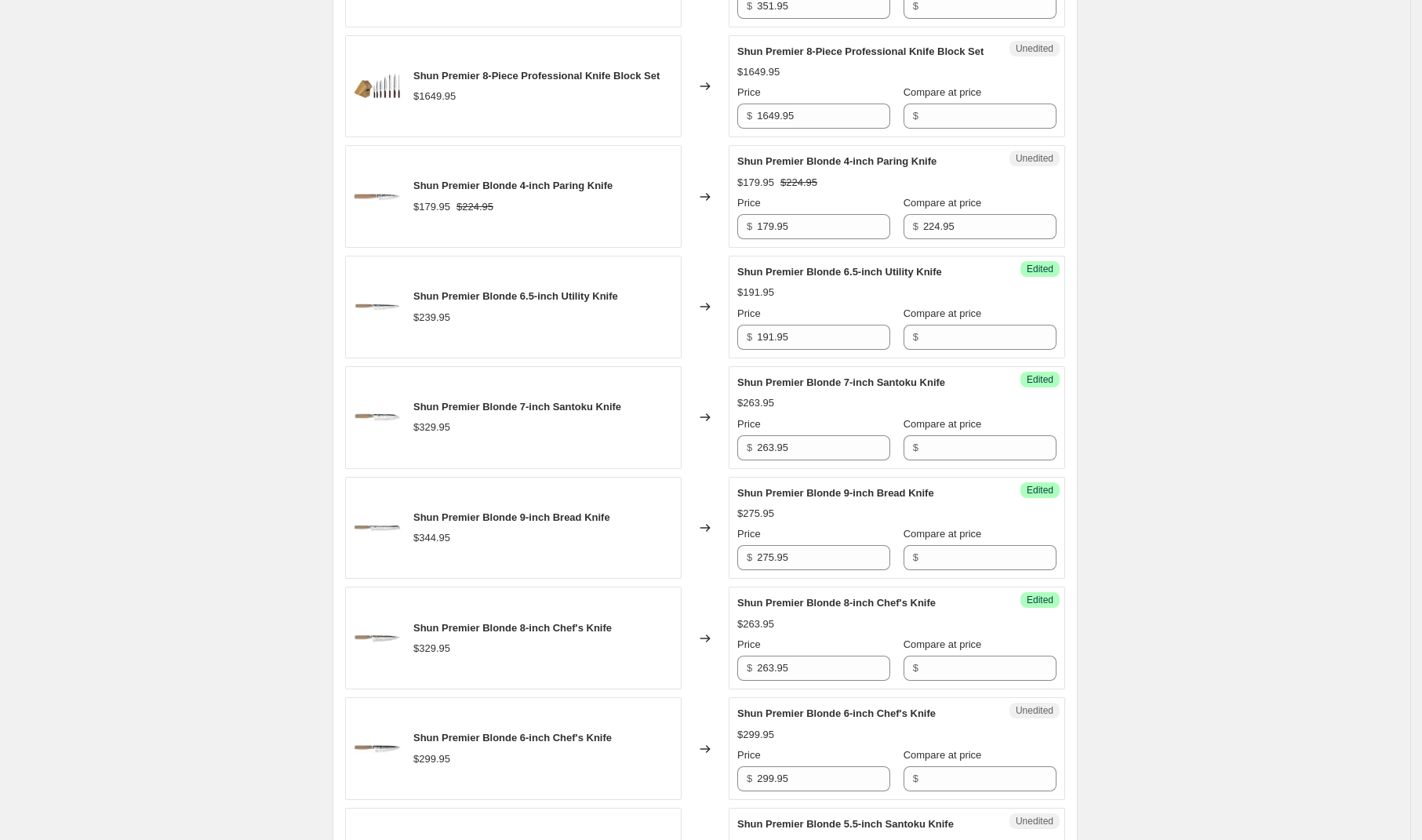
scroll to position [1783, 0]
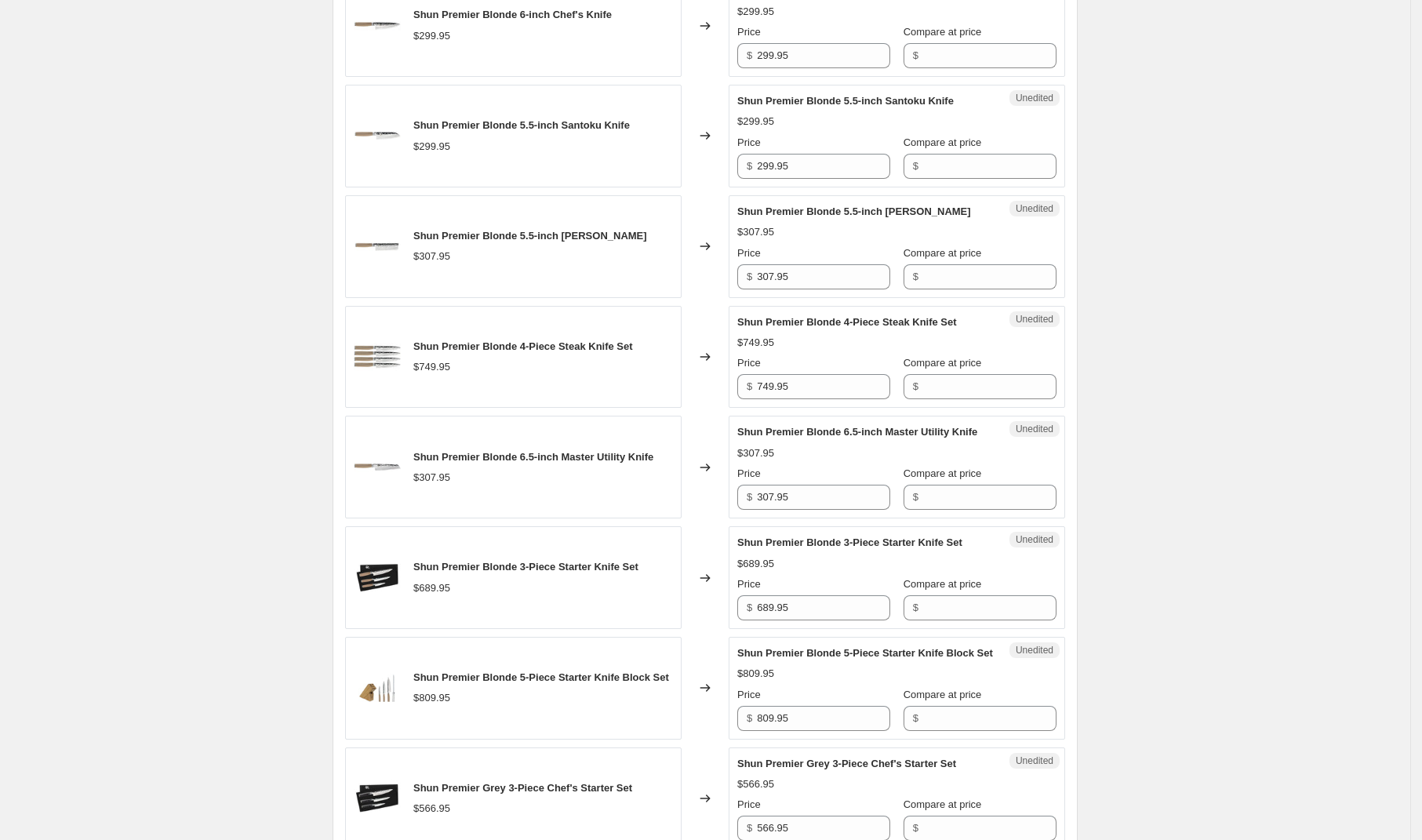
scroll to position [2608, 0]
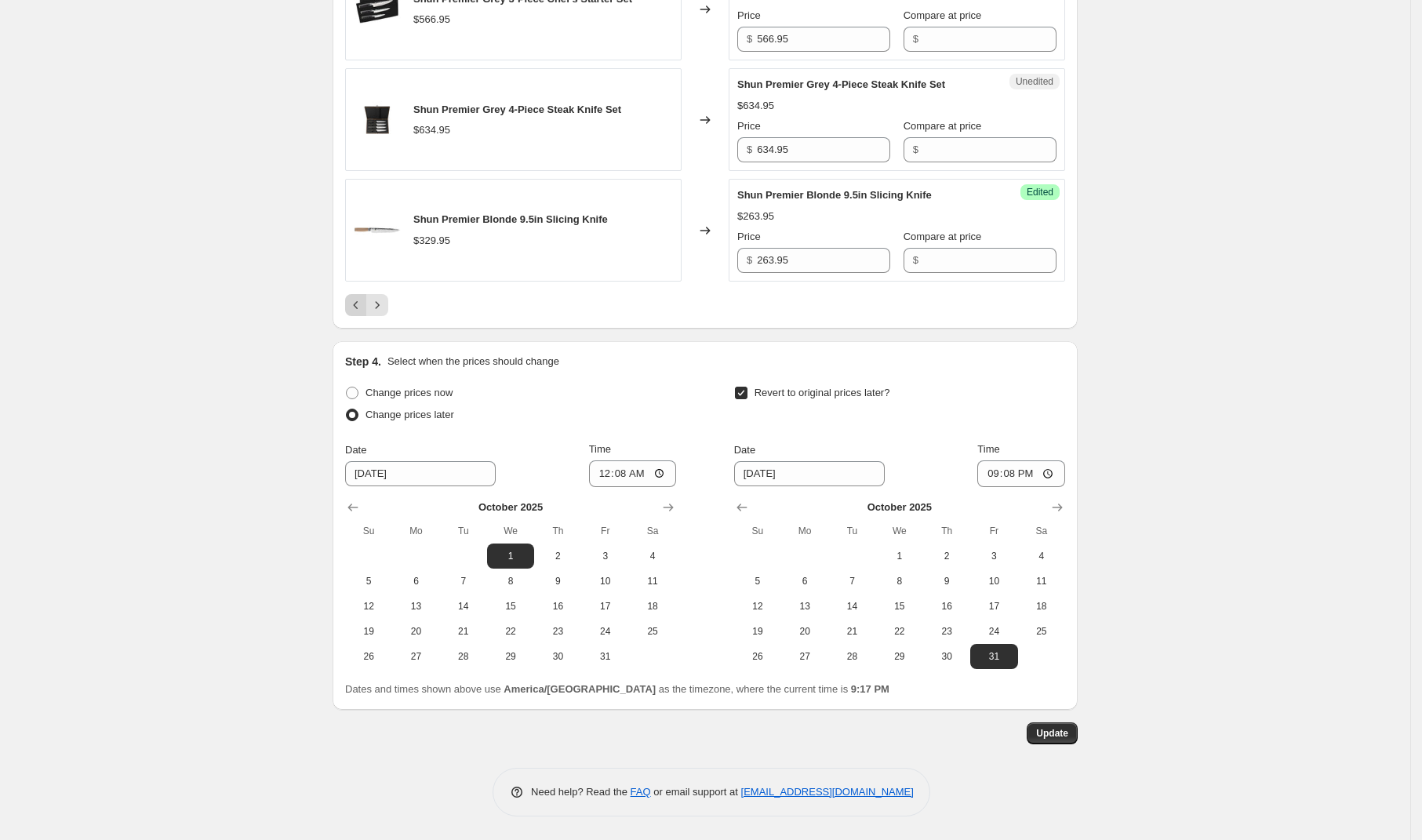
click at [358, 313] on icon "Previous" at bounding box center [356, 305] width 16 height 16
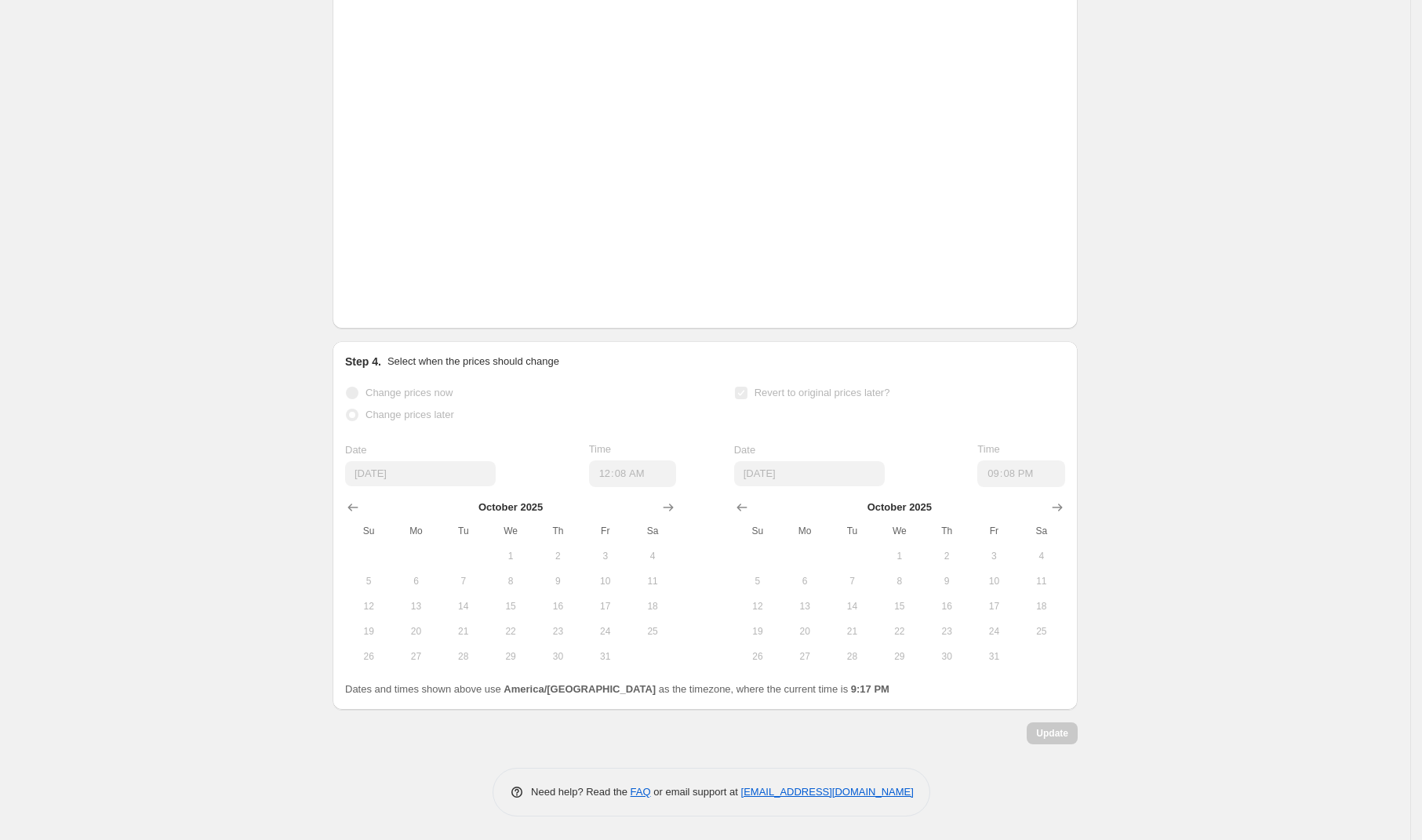
scroll to position [2597, 0]
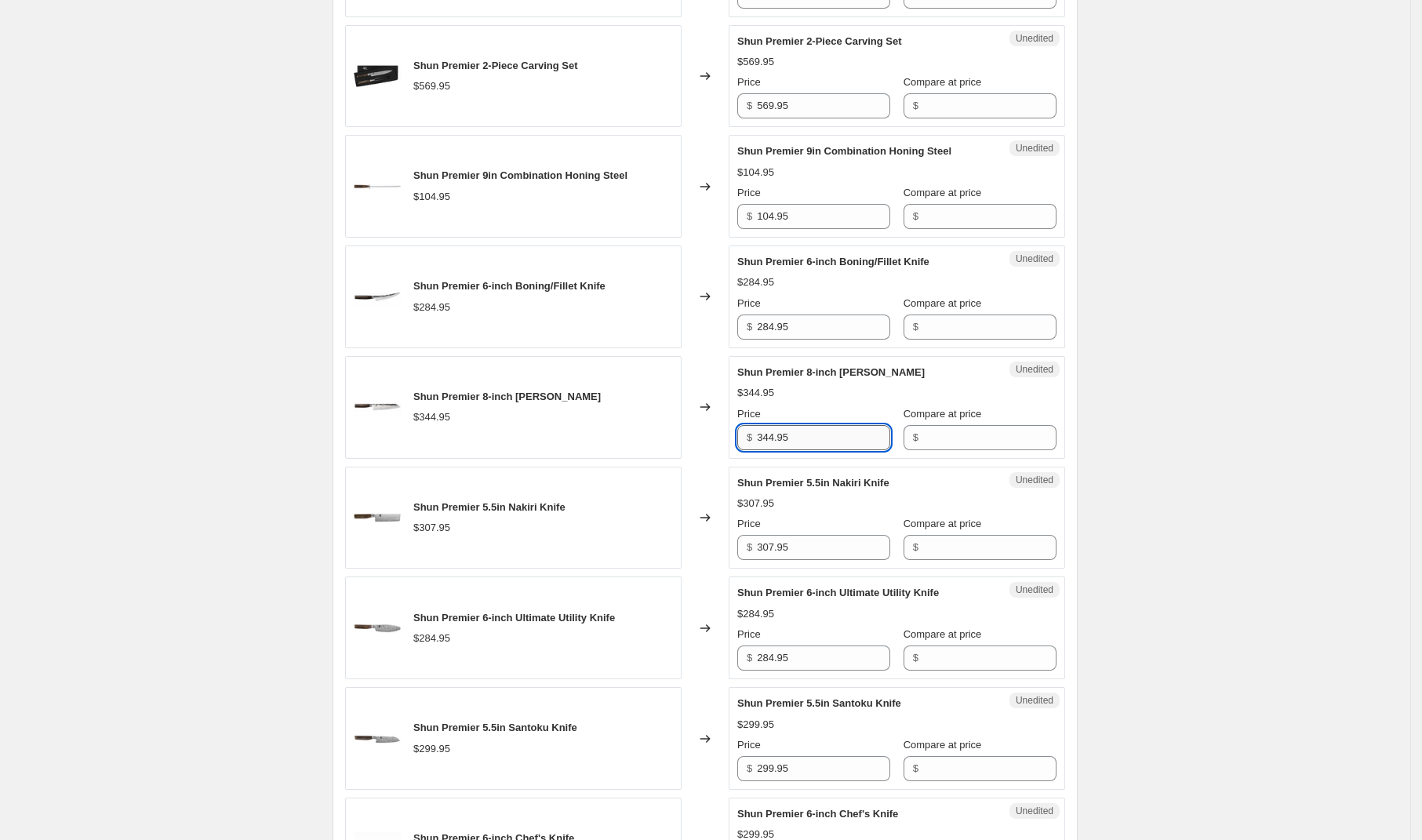
click at [782, 440] on input "344.95" at bounding box center [823, 438] width 134 height 25
type input "275.95"
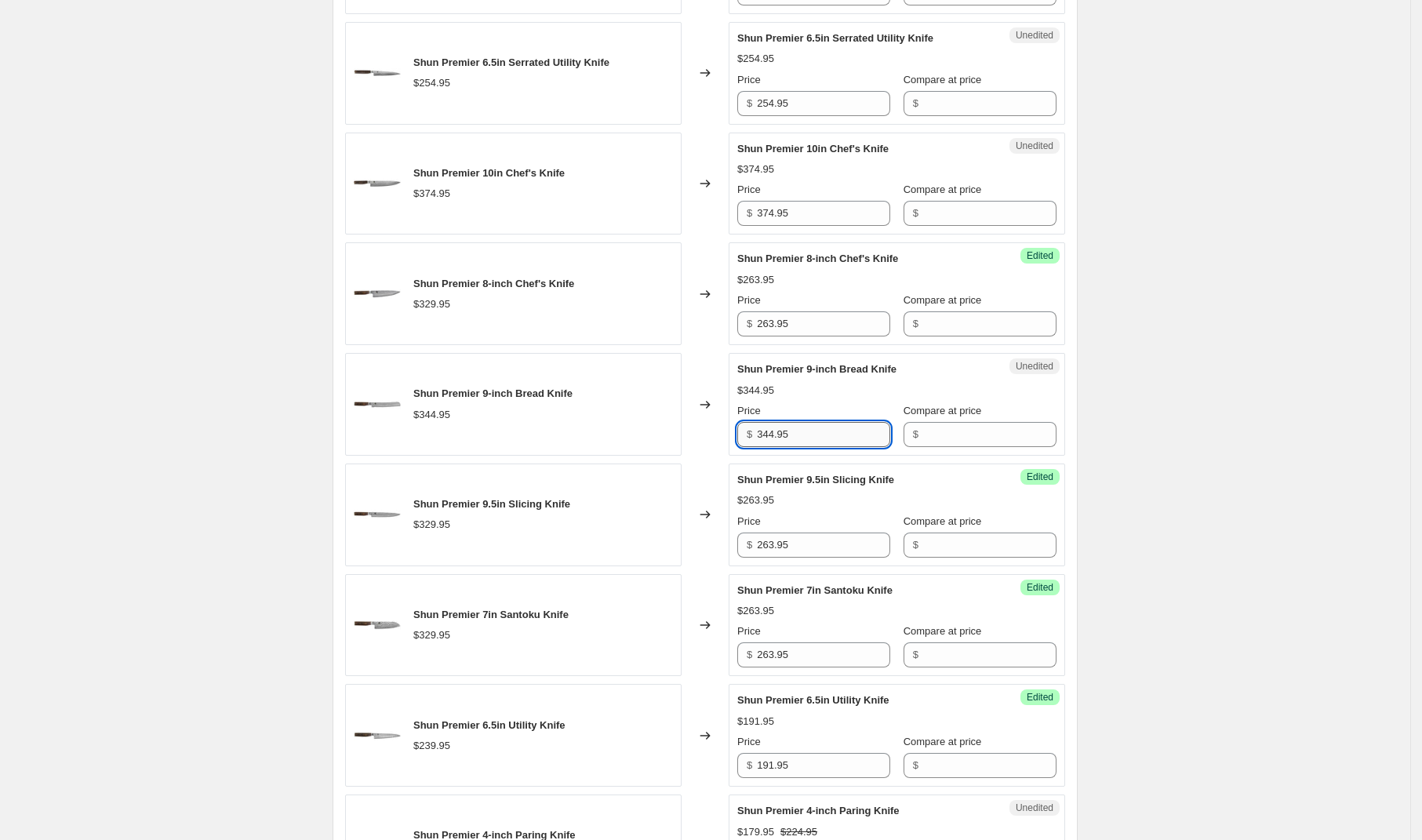
click at [819, 446] on input "344.95" at bounding box center [823, 434] width 134 height 25
type input "275.95"
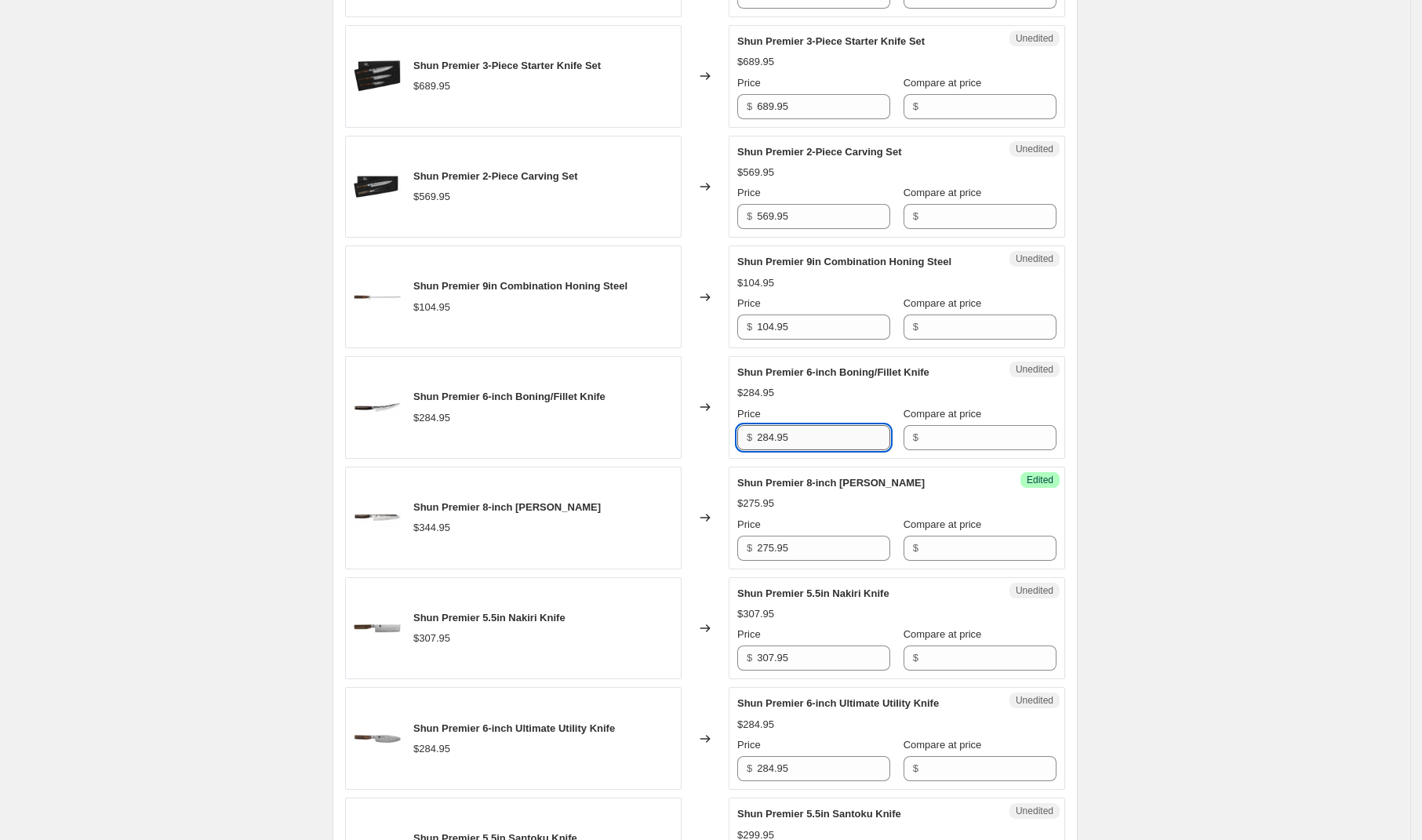
click at [801, 442] on input "284.95" at bounding box center [823, 438] width 134 height 25
type input "227.95"
click at [823, 774] on input "284.95" at bounding box center [823, 768] width 134 height 25
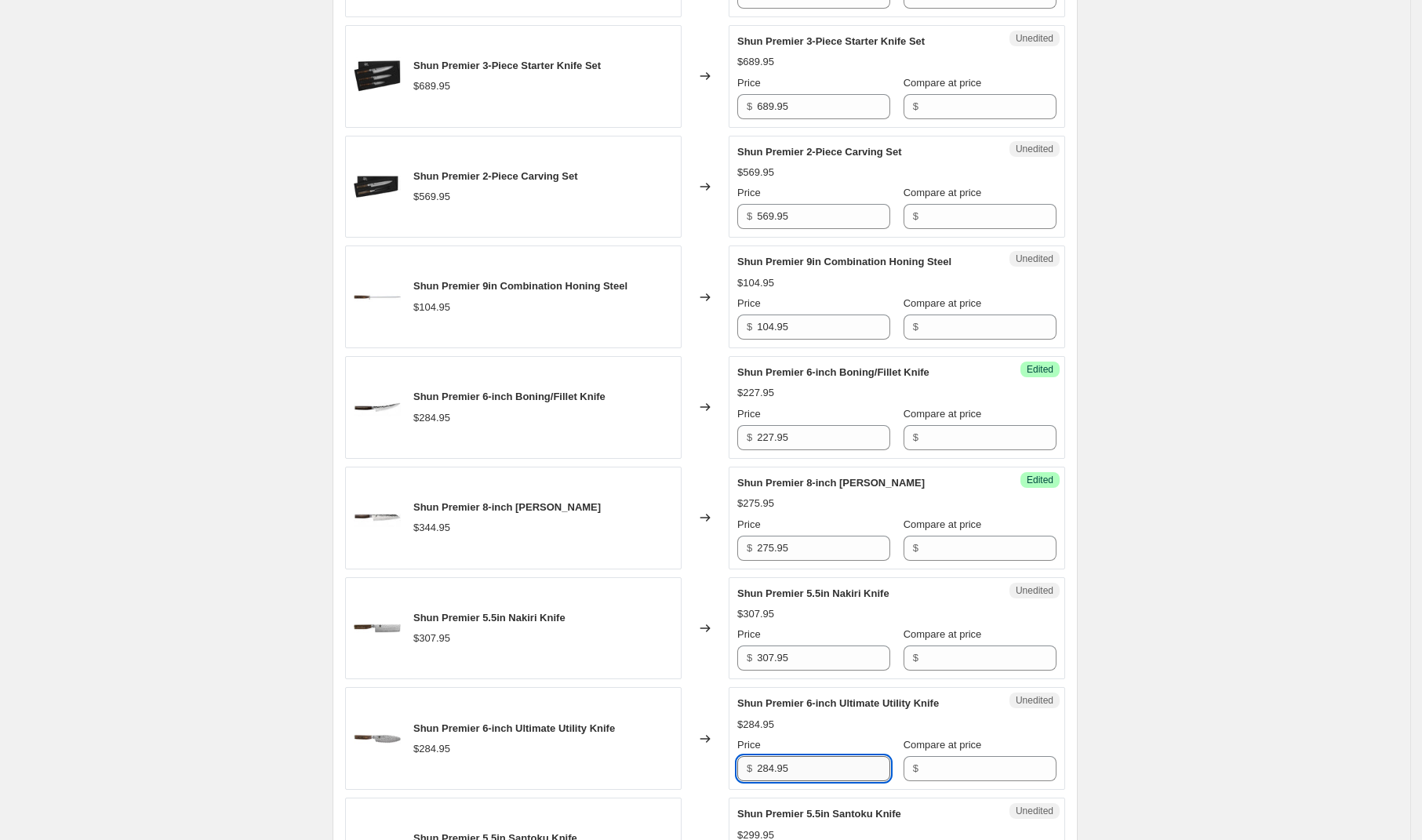
click at [823, 774] on input "284.95" at bounding box center [823, 768] width 134 height 25
type input "227.95"
click at [1188, 606] on div "Shun Premier [DATE] - [DATE]. This page is ready Shun Premier [DATE] - [DATE] I…" at bounding box center [705, 737] width 1411 height 3429
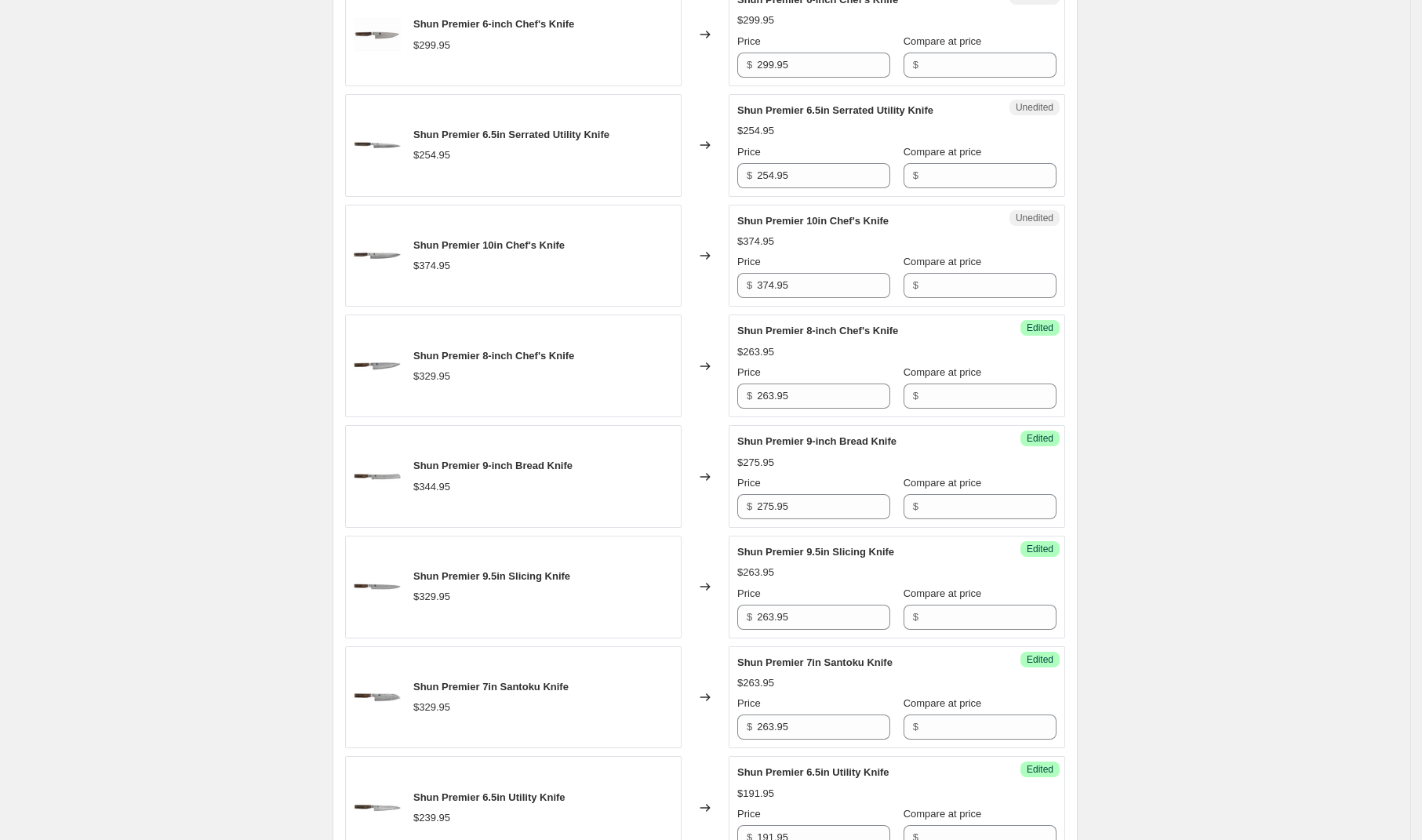
scroll to position [2597, 0]
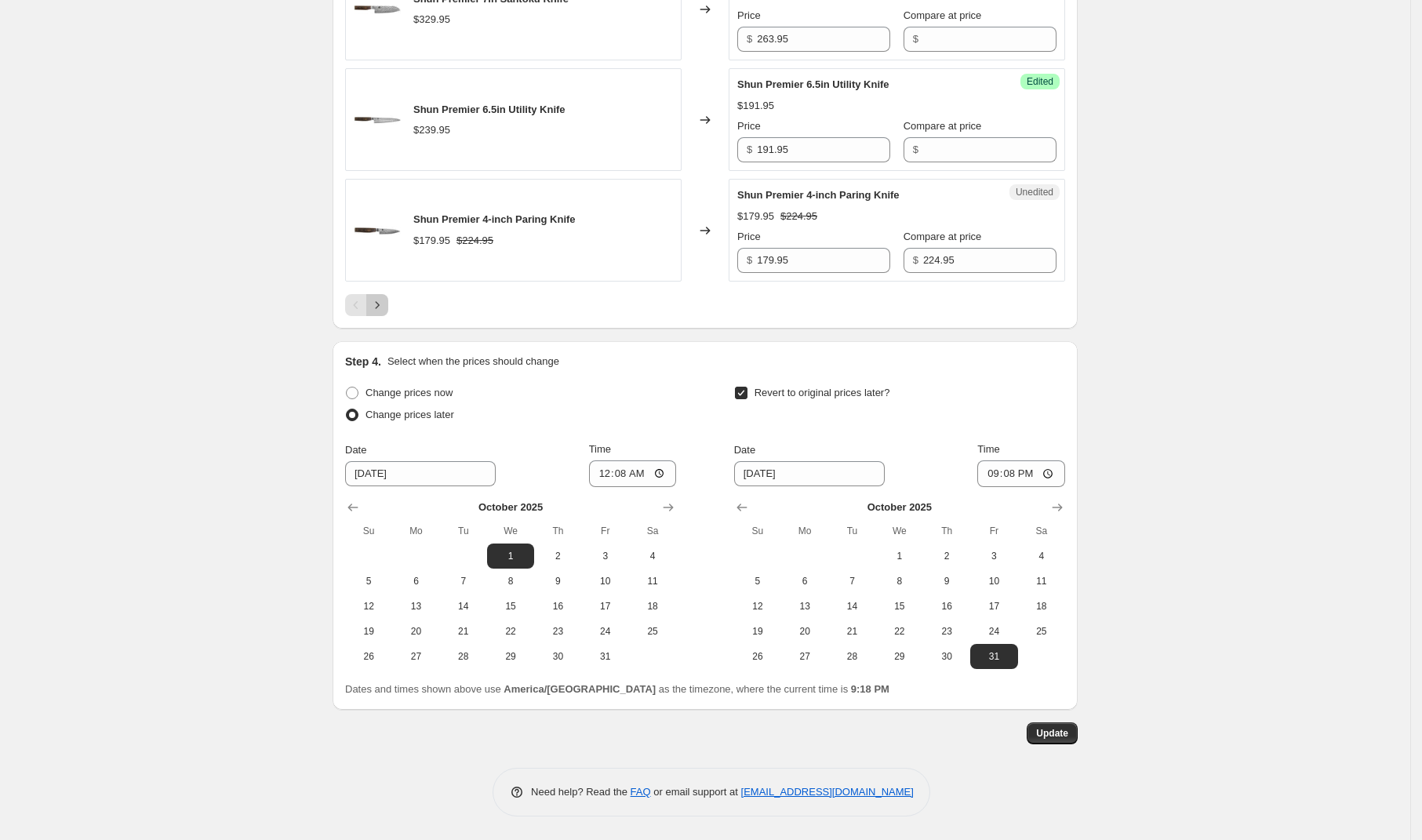
click at [385, 306] on icon "Next" at bounding box center [377, 305] width 16 height 16
click at [380, 313] on icon "Next" at bounding box center [377, 305] width 16 height 16
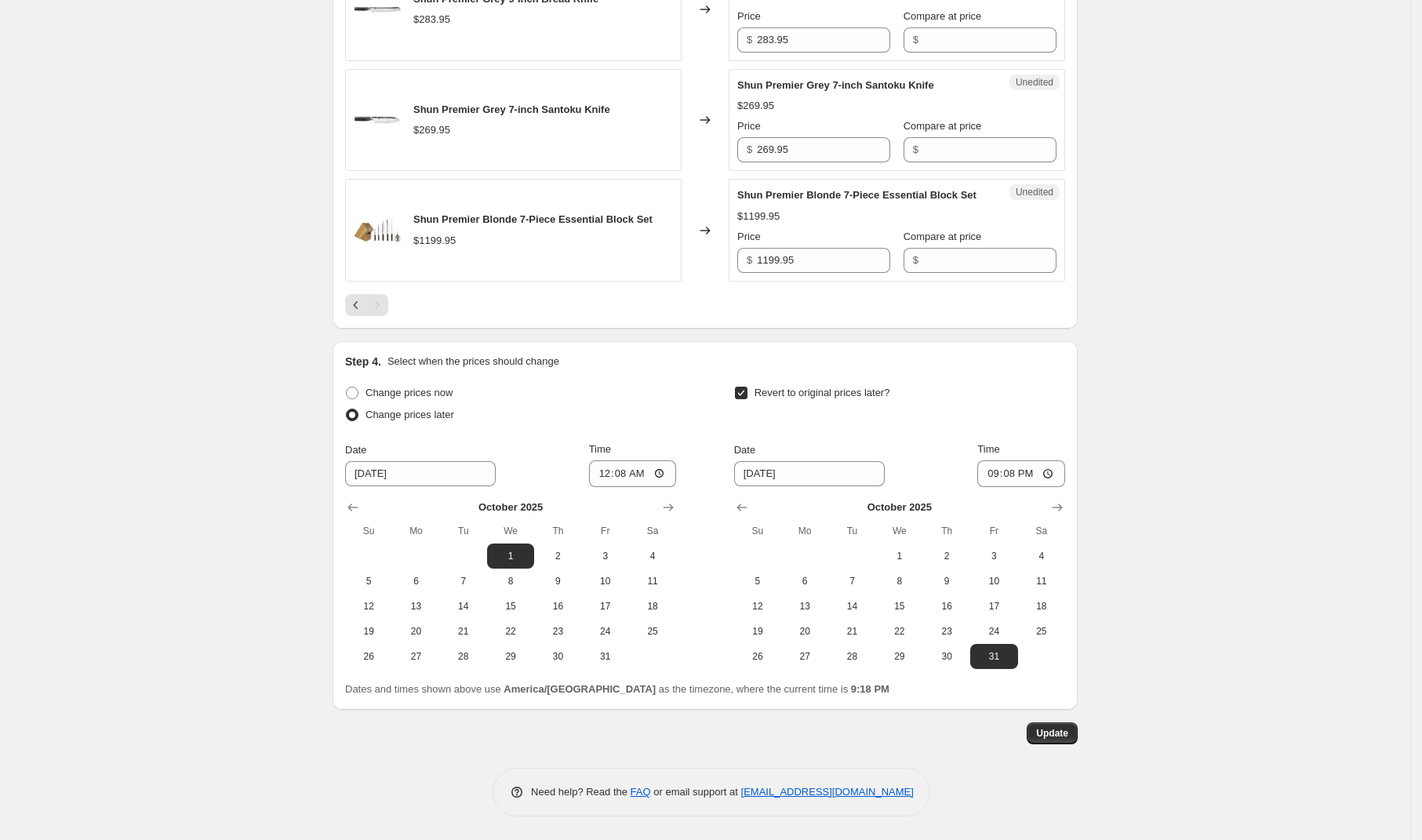
click at [361, 308] on icon "Previous" at bounding box center [356, 305] width 16 height 16
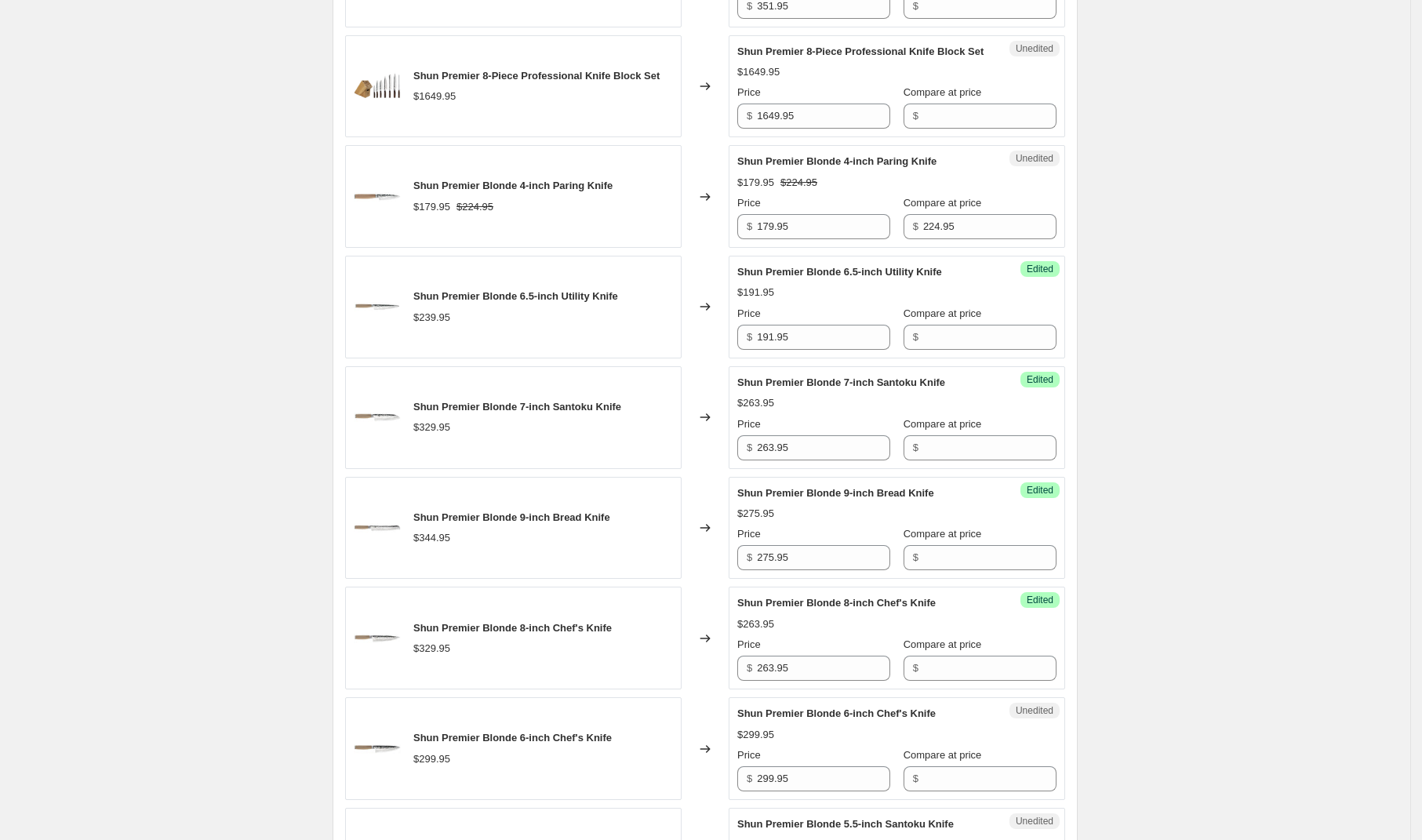
click at [1233, 266] on div "Shun Premier [DATE] - [DATE]. This page is ready Shun Premier [DATE] - [DATE] I…" at bounding box center [705, 636] width 1411 height 3429
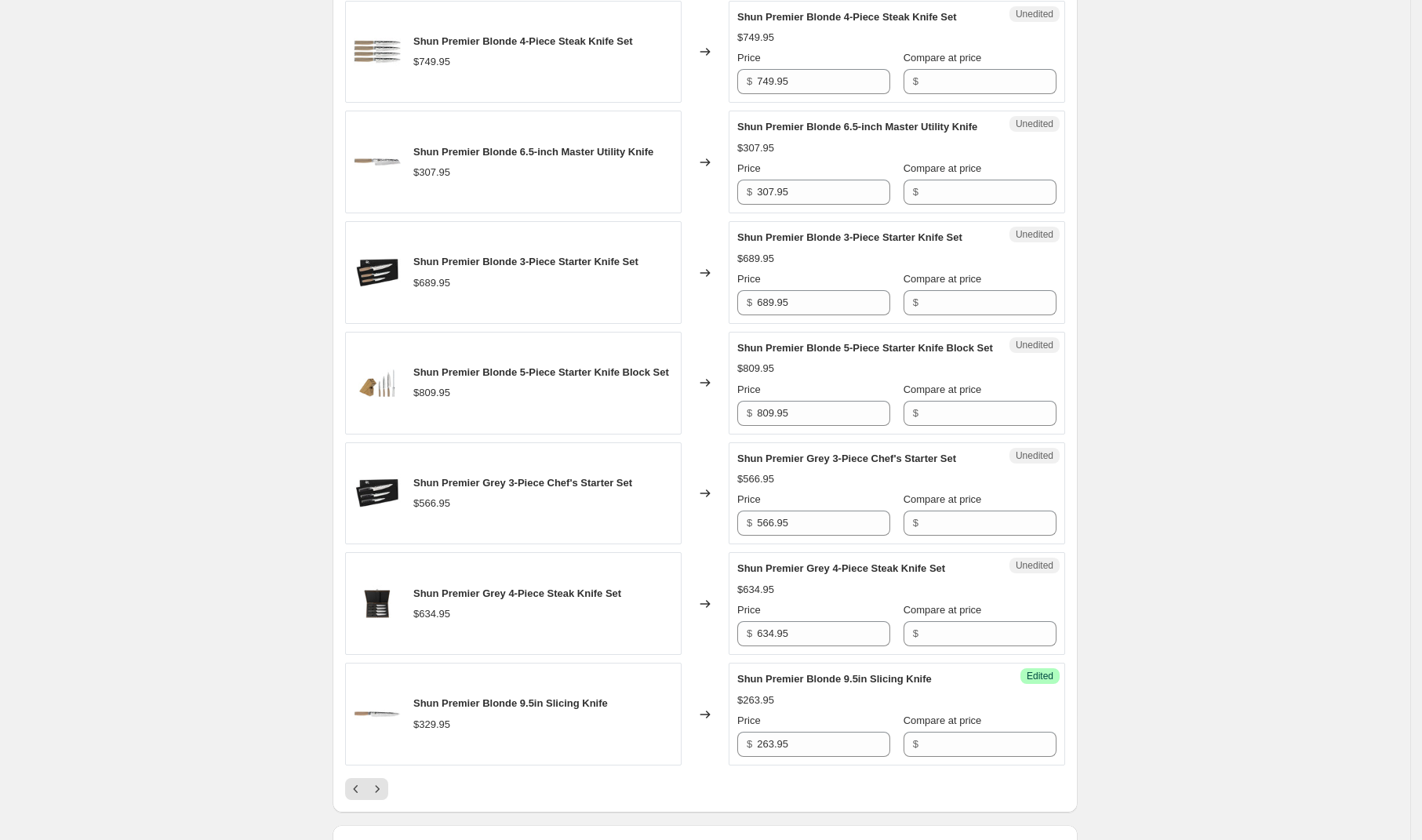
scroll to position [2644, 0]
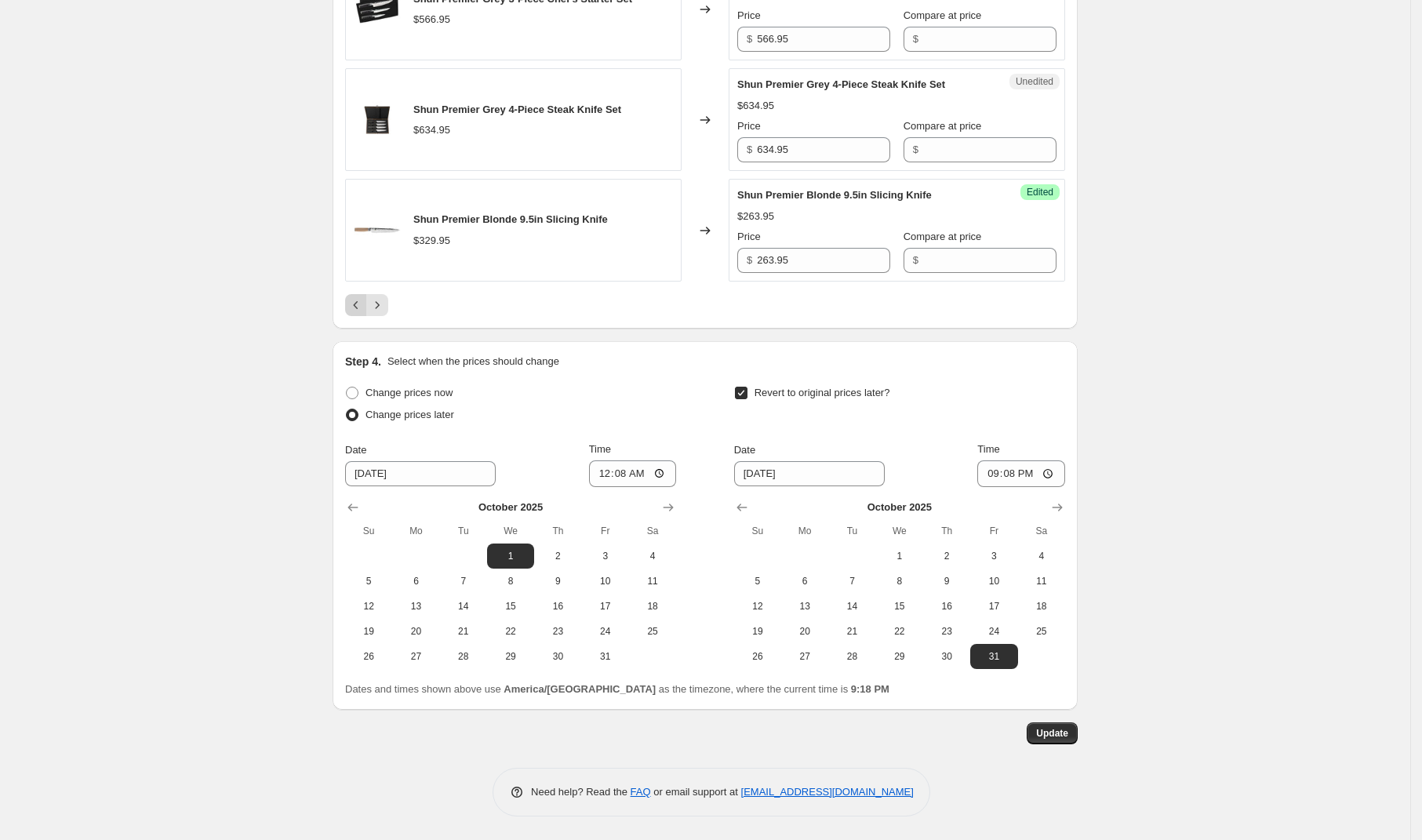
click at [358, 305] on icon "Previous" at bounding box center [356, 305] width 16 height 16
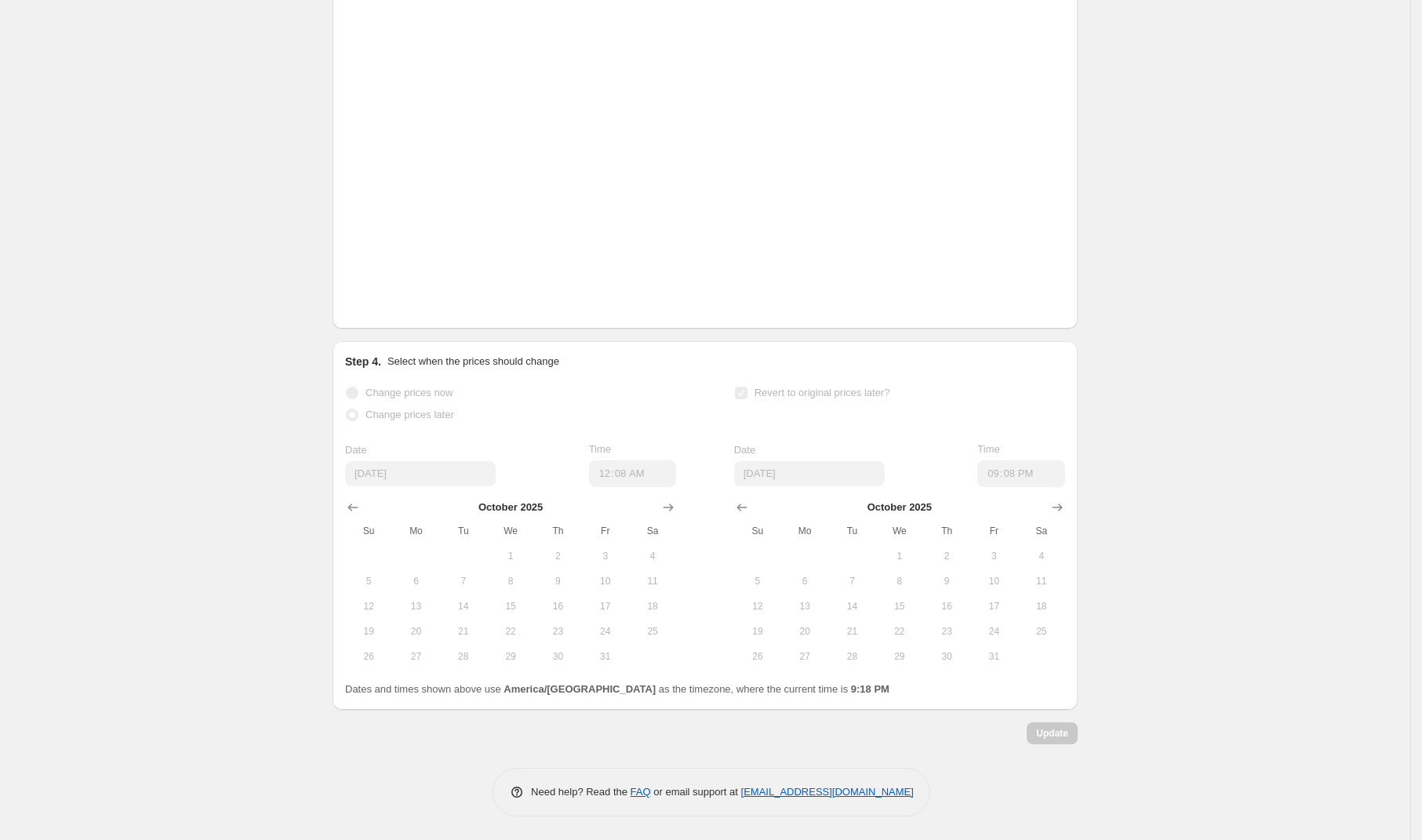
scroll to position [2597, 0]
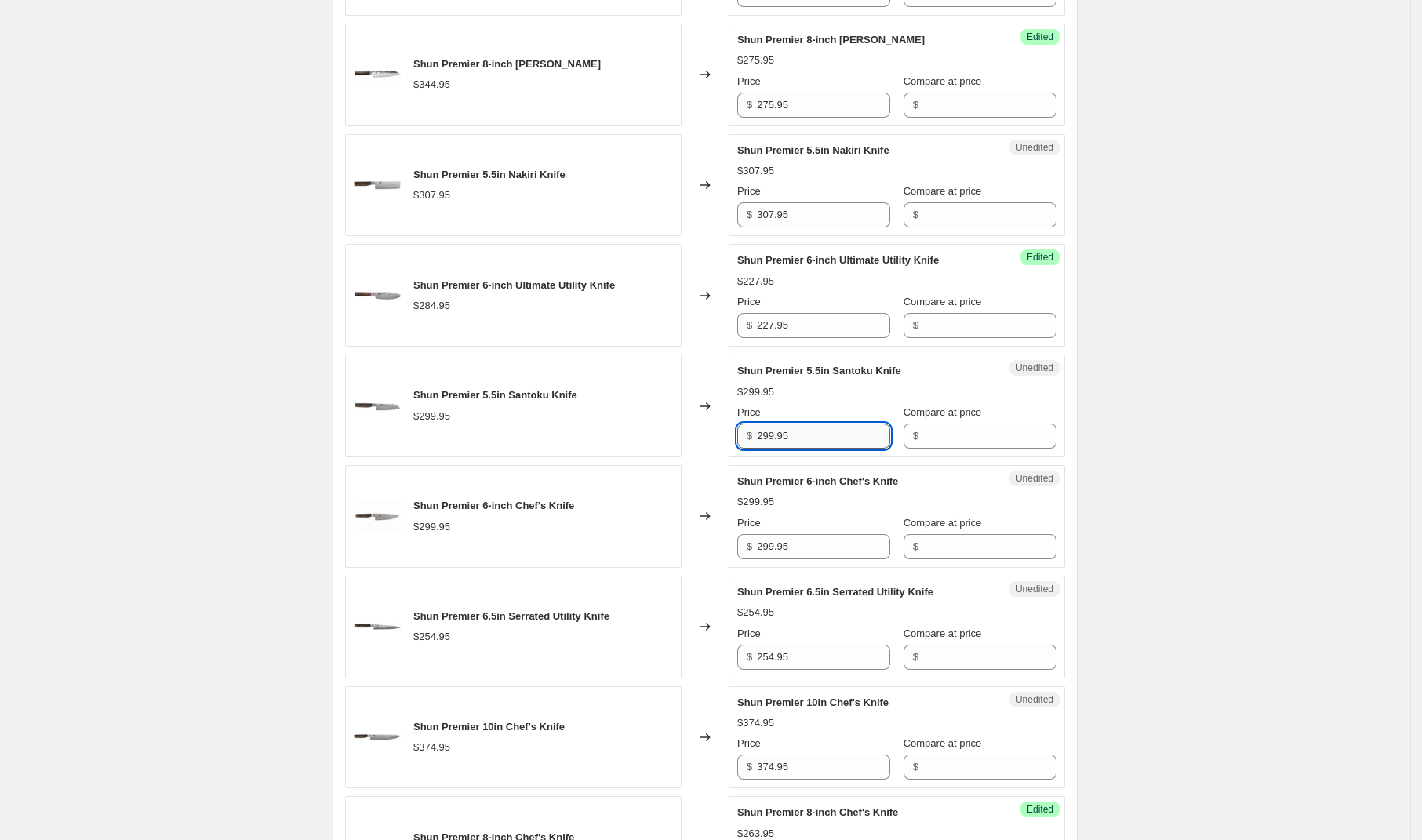
click at [817, 435] on input "299.95" at bounding box center [823, 436] width 134 height 25
type input "239.95"
click at [814, 544] on input "299.95" at bounding box center [823, 546] width 134 height 25
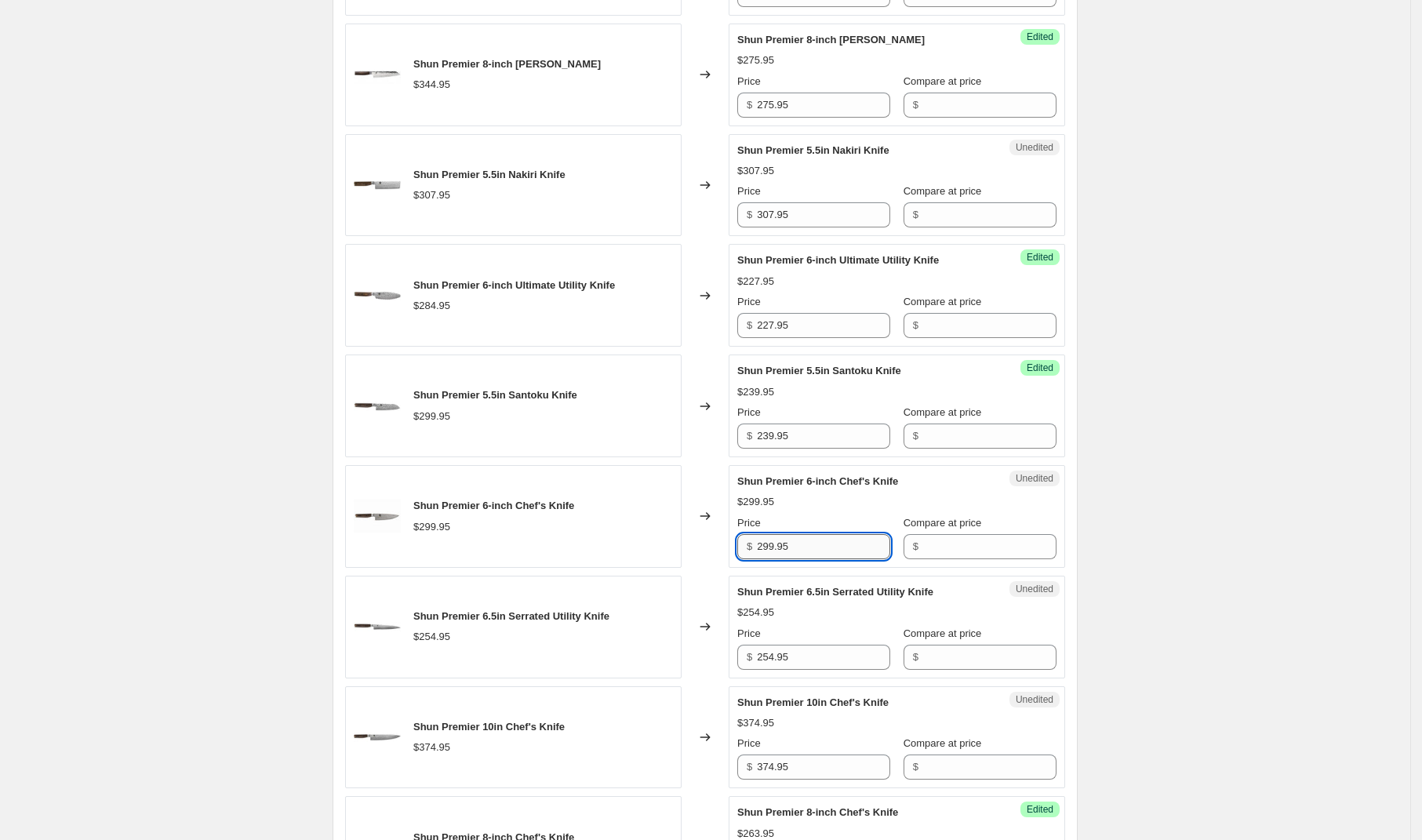
click at [814, 544] on input "299.95" at bounding box center [823, 546] width 134 height 25
type input "239.95"
click at [1251, 528] on div "Shun Premier [DATE] - [DATE]. This page is ready Shun Premier [DATE] - [DATE] I…" at bounding box center [705, 294] width 1411 height 3429
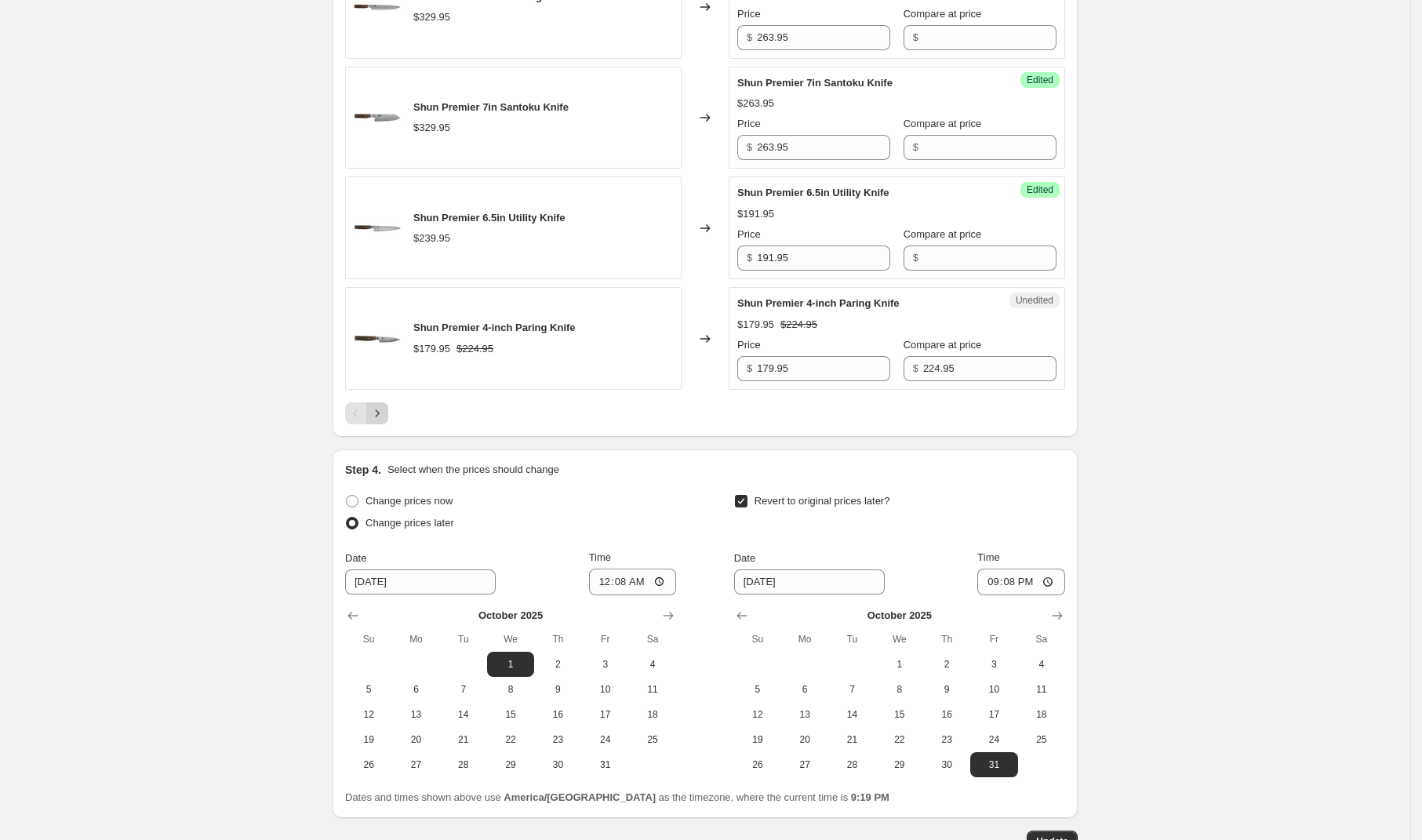
click at [385, 417] on icon "Next" at bounding box center [377, 413] width 16 height 16
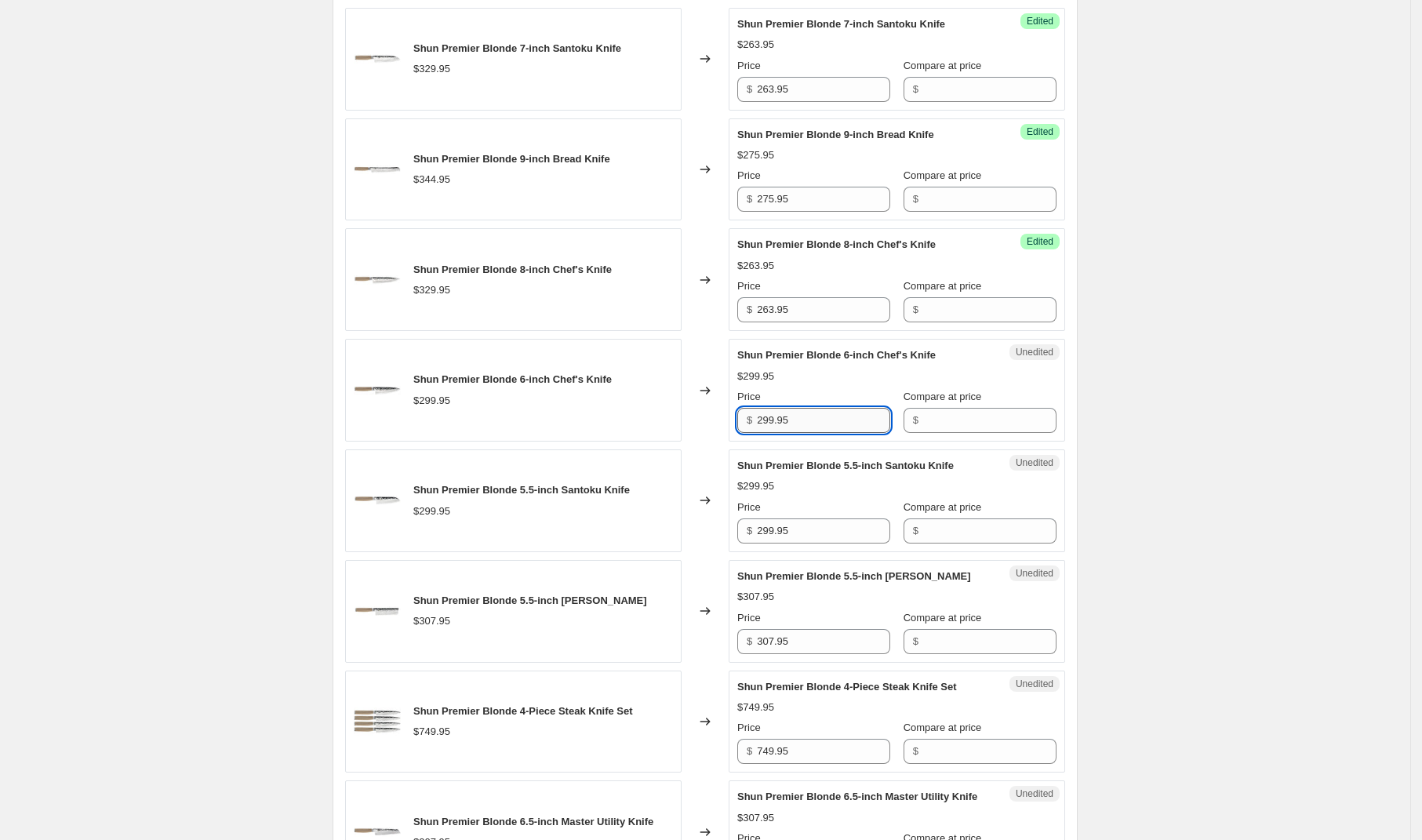
click at [835, 433] on input "299.95" at bounding box center [823, 420] width 134 height 25
type input "239.95"
click at [832, 544] on input "299.95" at bounding box center [823, 530] width 134 height 25
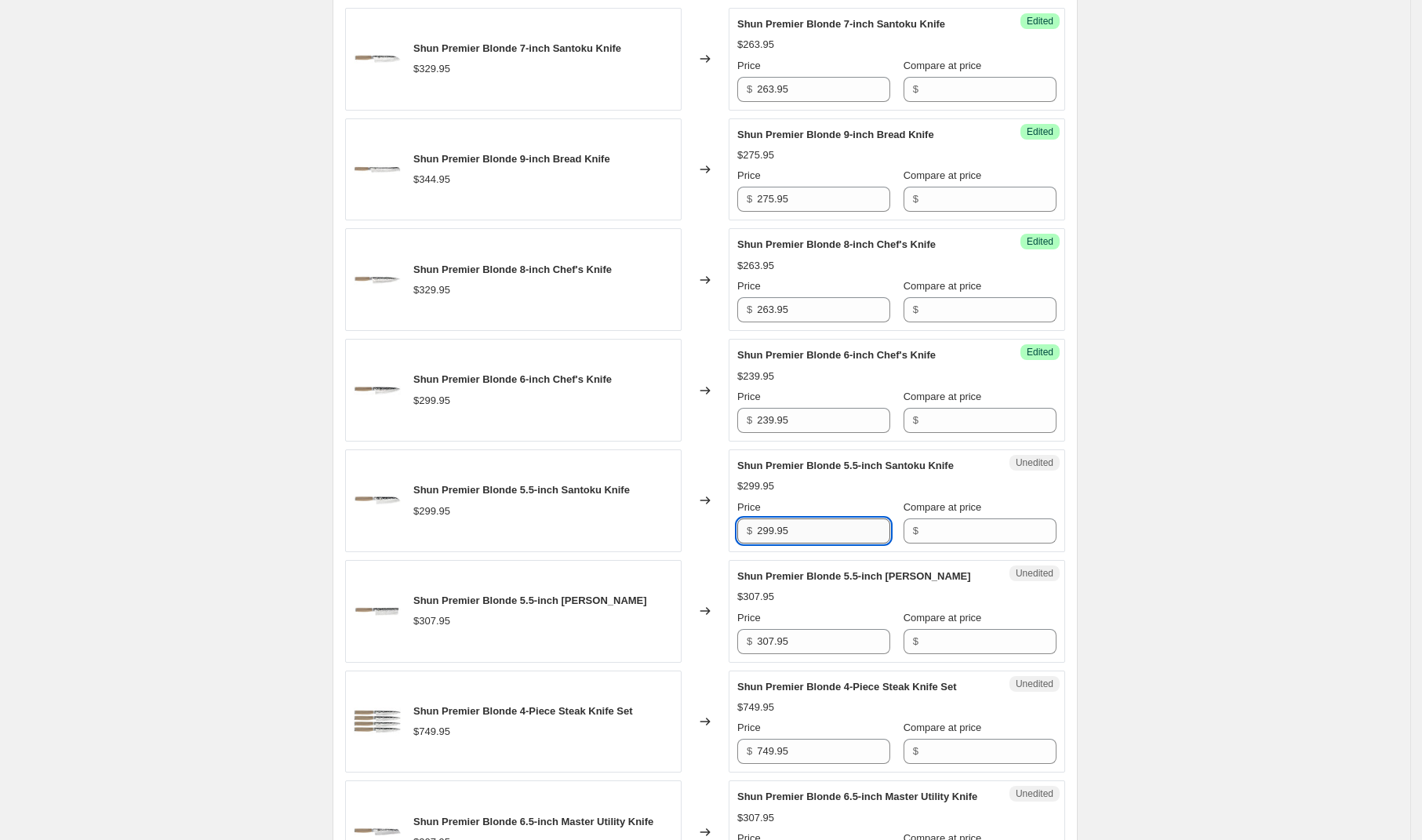
click at [832, 544] on input "299.95" at bounding box center [823, 530] width 134 height 25
type input "239.95"
click at [1283, 471] on div "Shun Premier [DATE] - [DATE]. This page is ready Shun Premier [DATE] - [DATE] I…" at bounding box center [705, 277] width 1411 height 3429
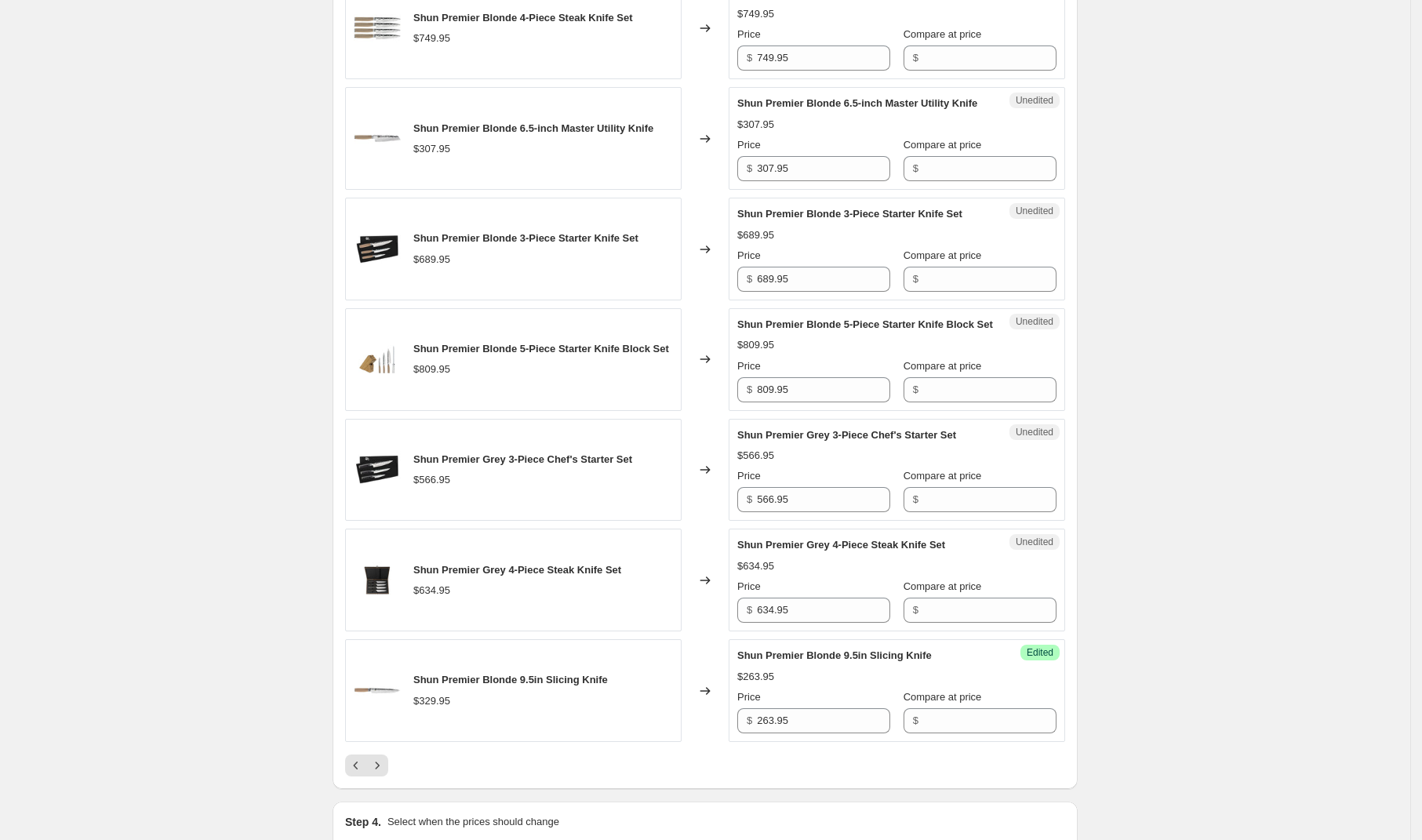
scroll to position [2572, 0]
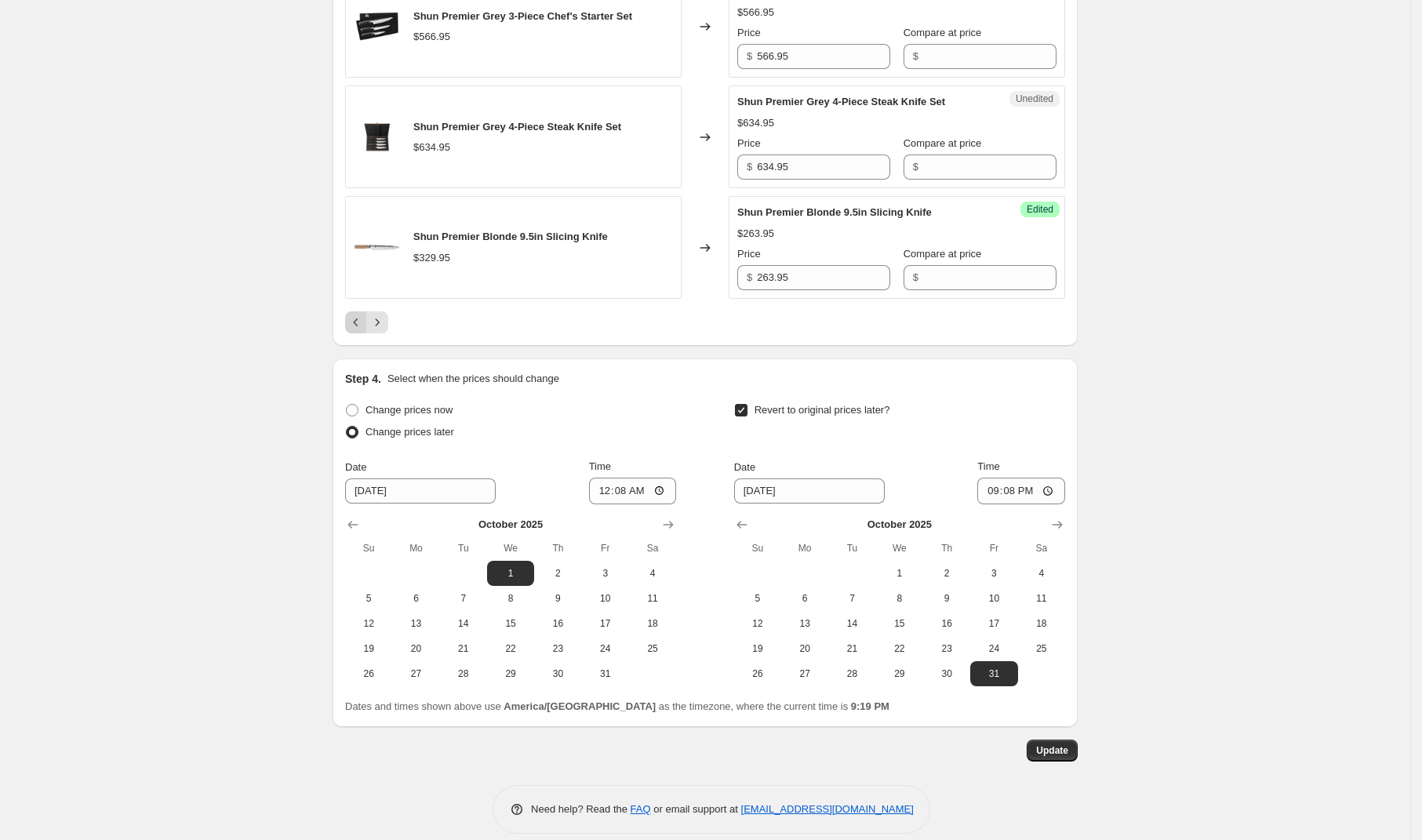
click at [362, 331] on icon "Previous" at bounding box center [356, 322] width 16 height 16
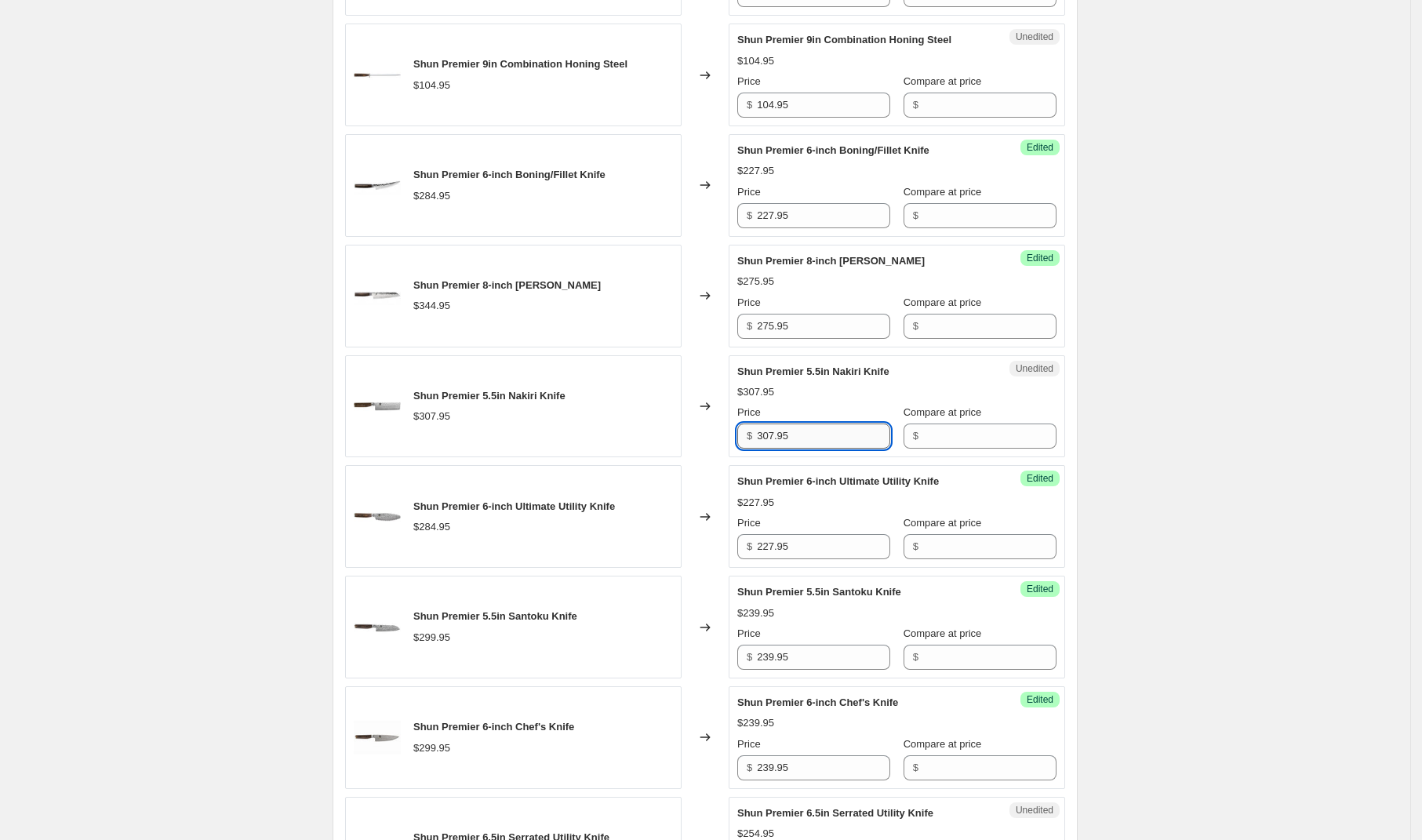
click at [817, 444] on input "307.95" at bounding box center [823, 436] width 134 height 25
click at [817, 445] on input "307.95" at bounding box center [823, 436] width 134 height 25
type input "246.95"
click at [1208, 477] on div "Shun Premier [DATE] - [DATE]. This page is ready Shun Premier [DATE] - [DATE] I…" at bounding box center [705, 514] width 1411 height 3429
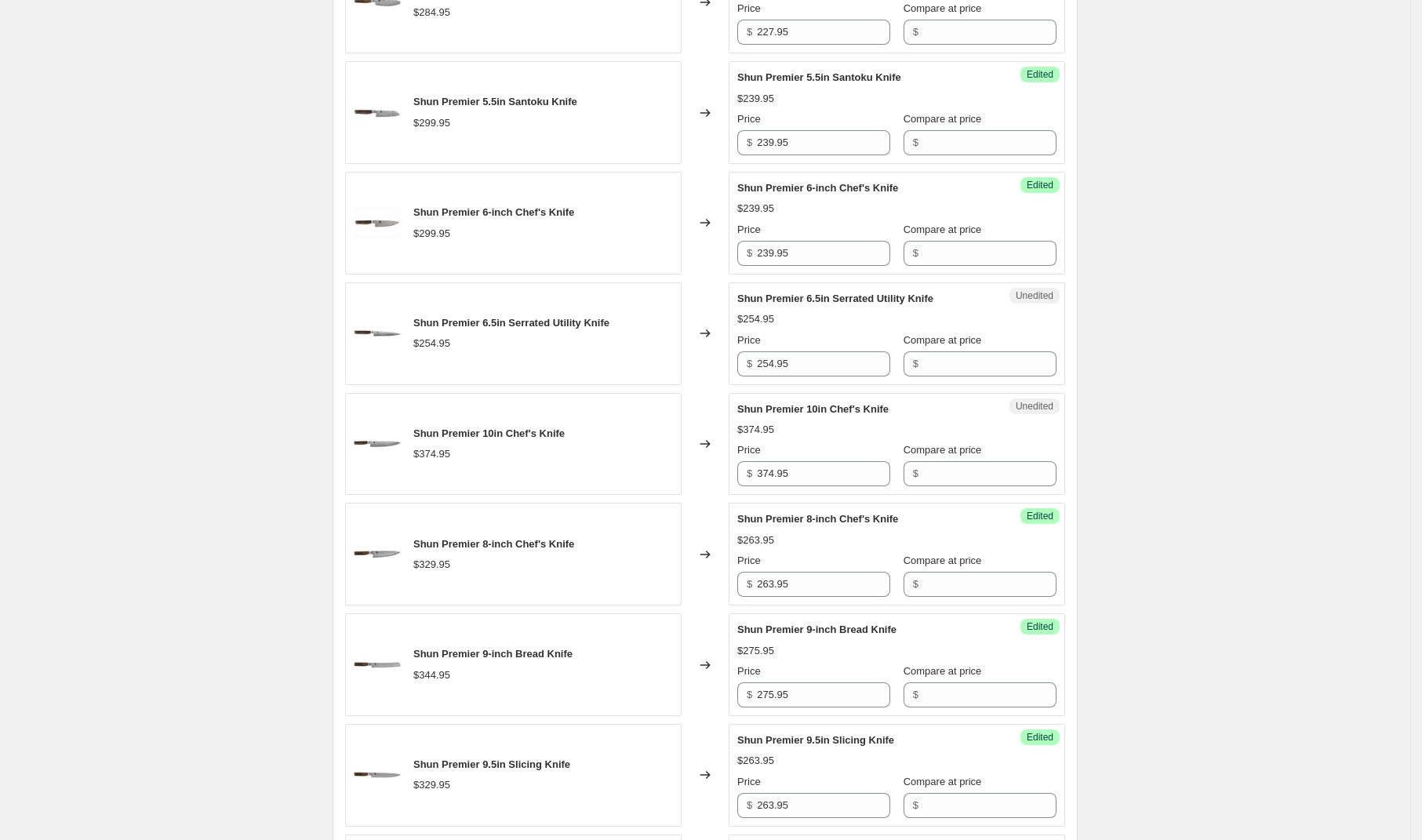
scroll to position [2296, 0]
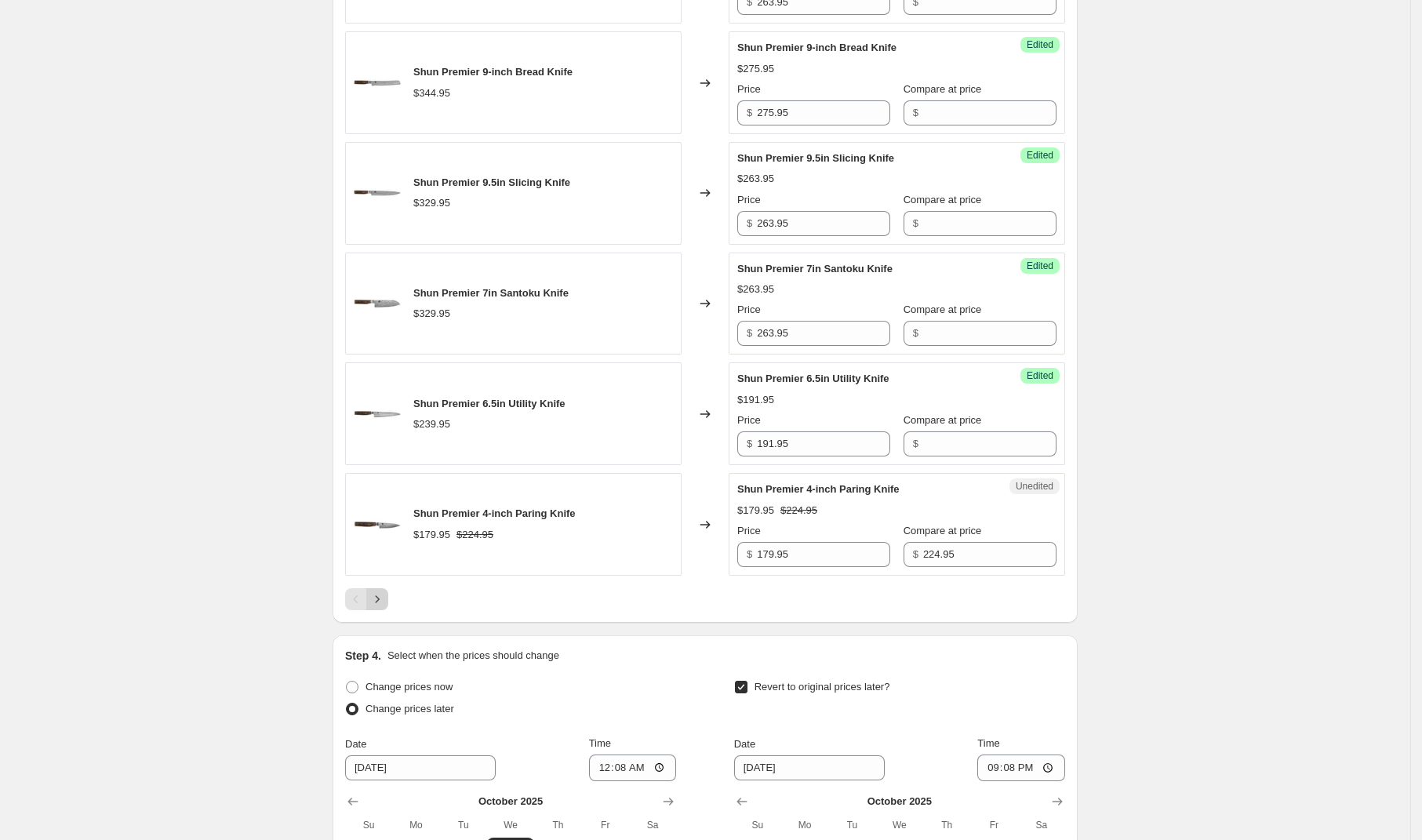
click at [382, 610] on button "Next" at bounding box center [377, 599] width 22 height 22
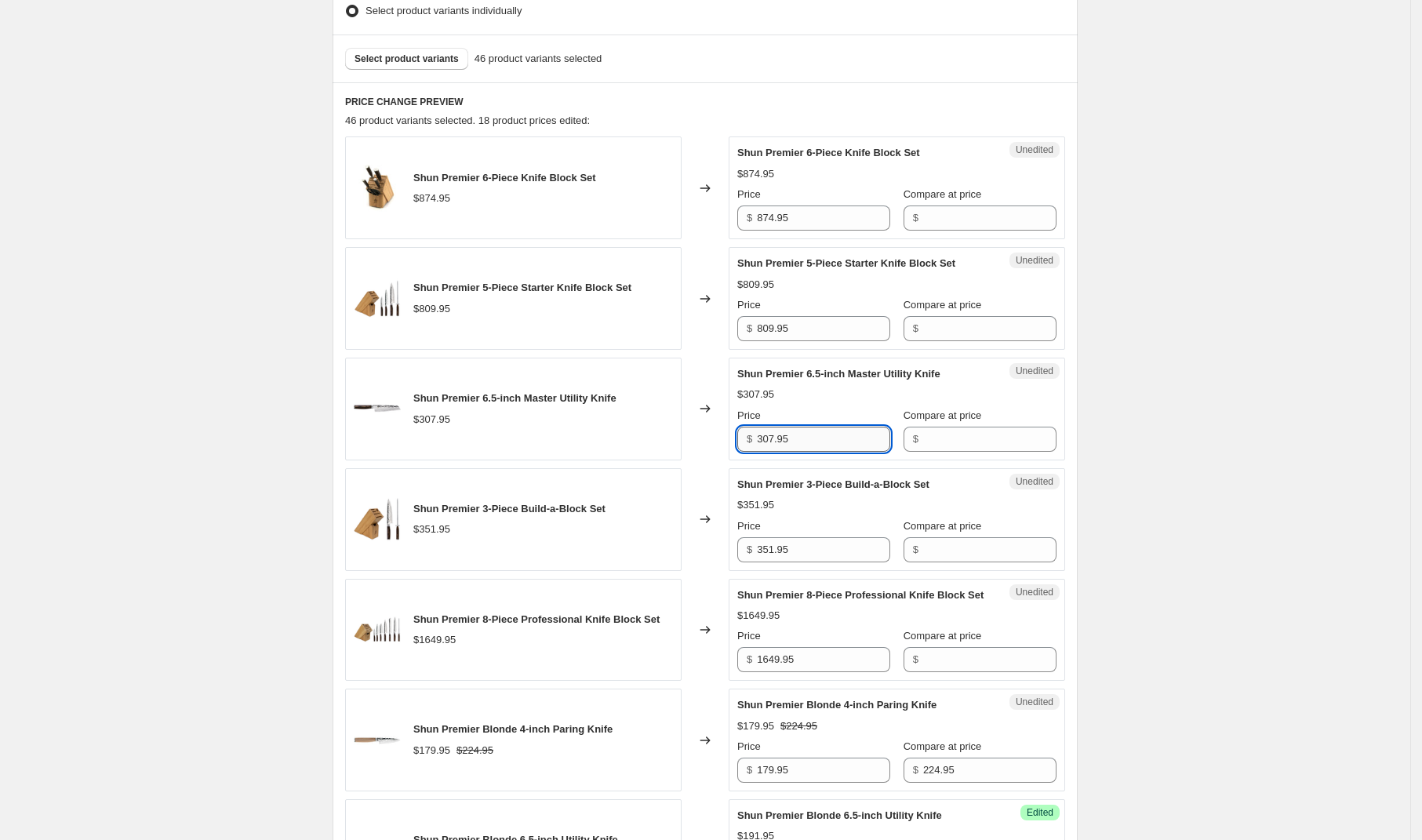
click at [806, 438] on input "307.95" at bounding box center [823, 438] width 134 height 25
click at [806, 439] on input "307.95" at bounding box center [823, 438] width 134 height 25
type input "246.35"
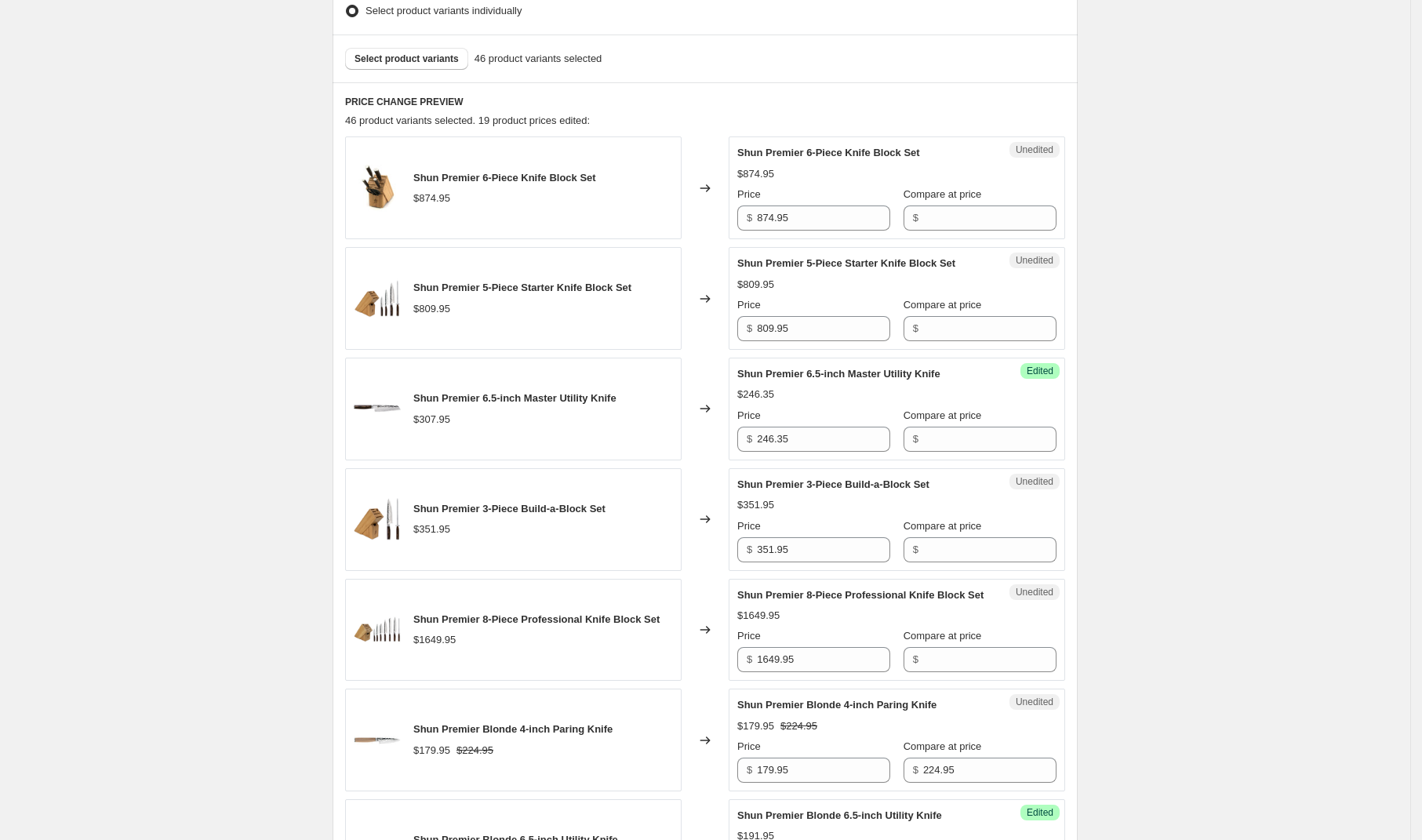
scroll to position [1658, 0]
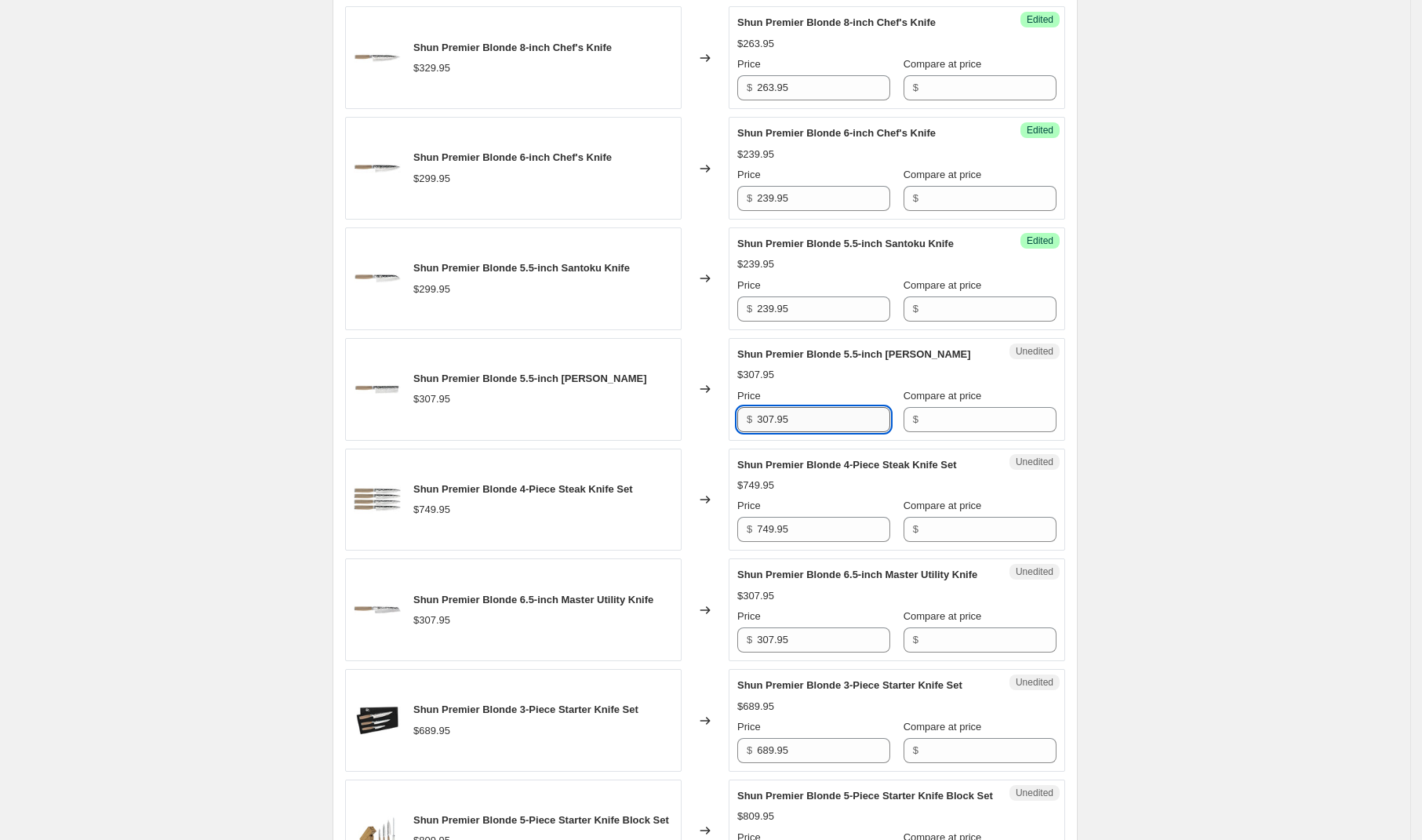
click at [822, 432] on input "307.95" at bounding box center [823, 420] width 134 height 25
type input "246.95"
click at [832, 652] on input "307.95" at bounding box center [823, 639] width 134 height 25
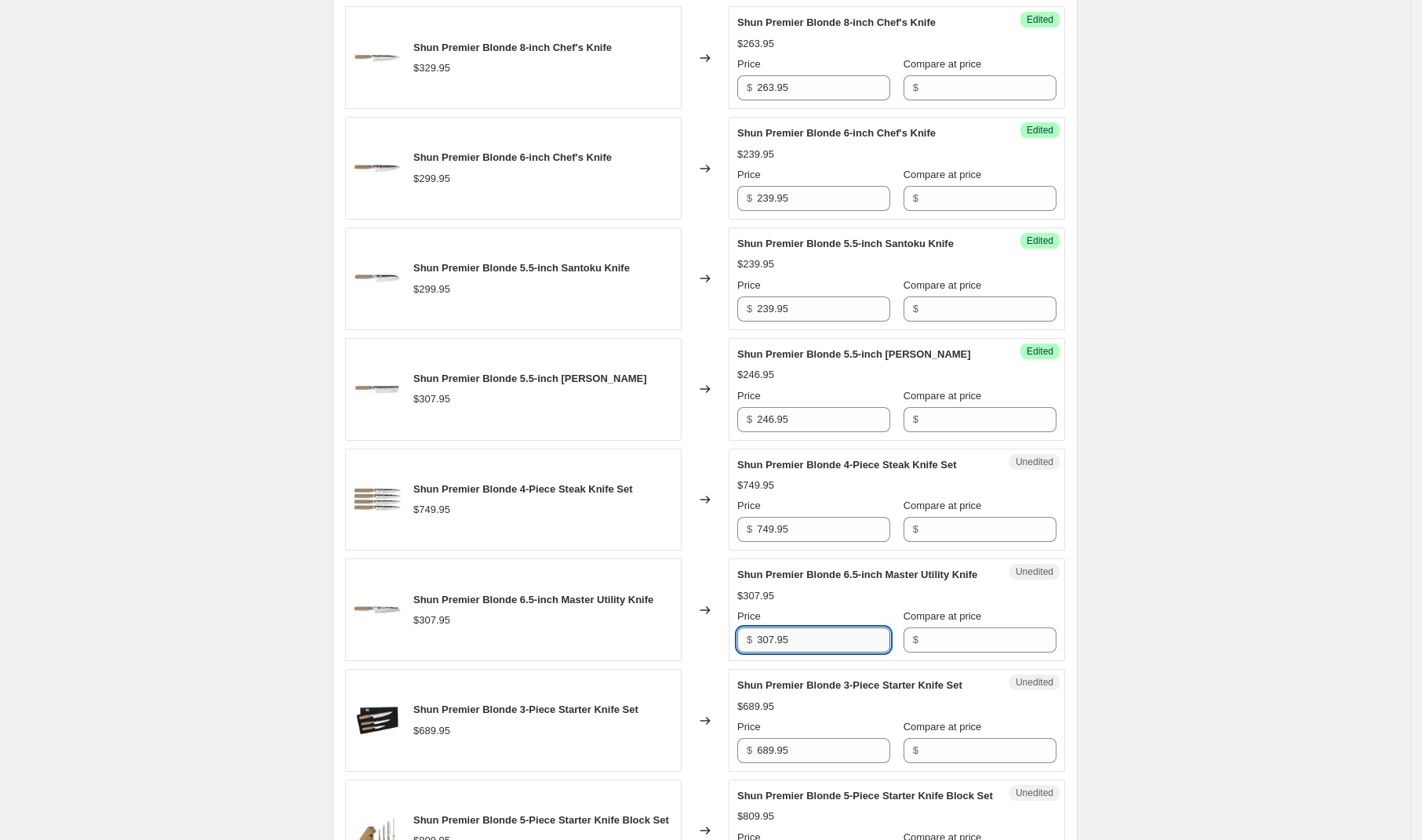
click at [832, 652] on input "307.95" at bounding box center [823, 639] width 134 height 25
type input "246.95"
click at [1227, 615] on div "Shun Premier [DATE] - [DATE]. This page is ready Shun Premier [DATE] - [DATE] I…" at bounding box center [705, 56] width 1411 height 3429
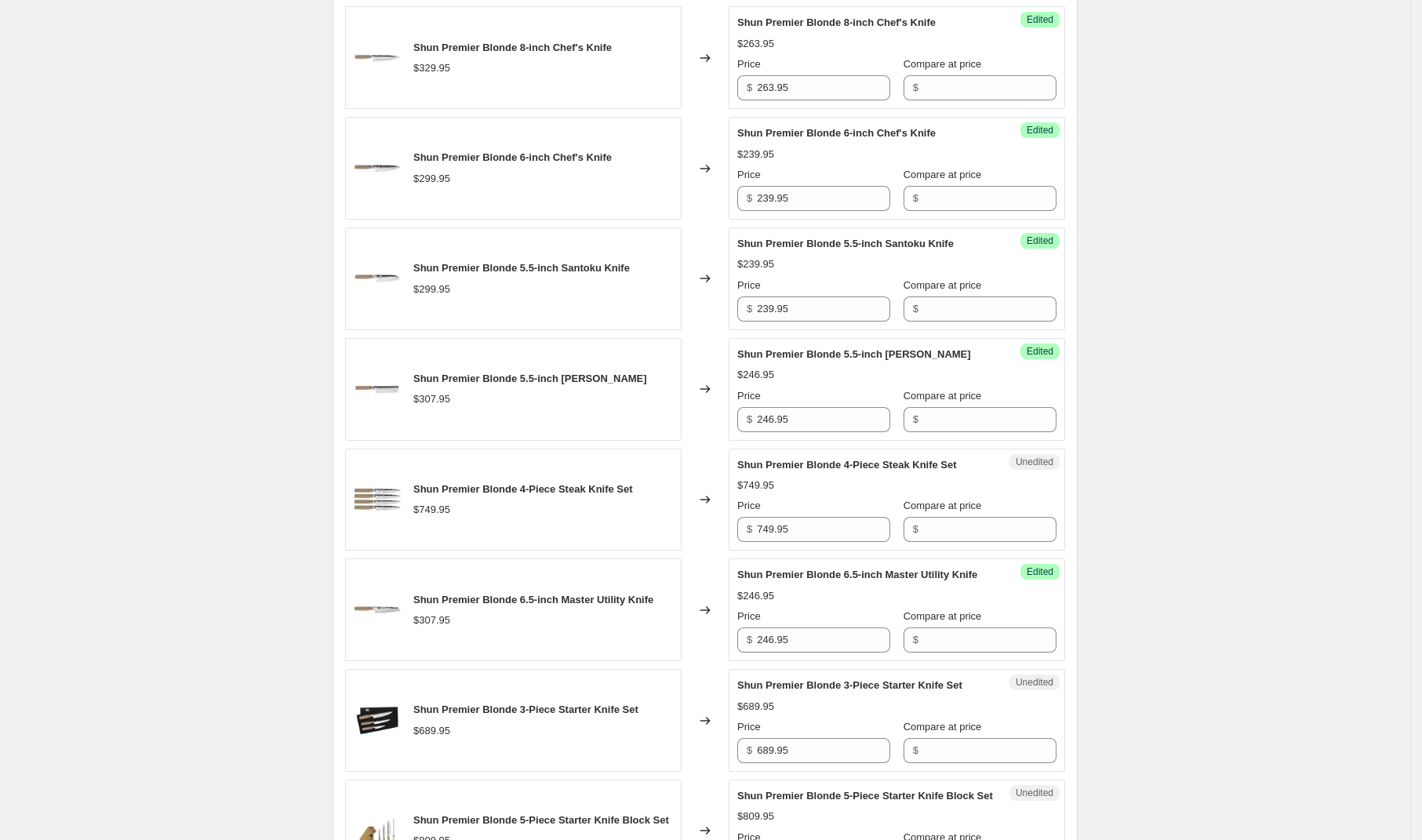
click at [1330, 619] on div "Shun Premier [DATE] - [DATE]. This page is ready Shun Premier [DATE] - [DATE] I…" at bounding box center [705, 56] width 1411 height 3429
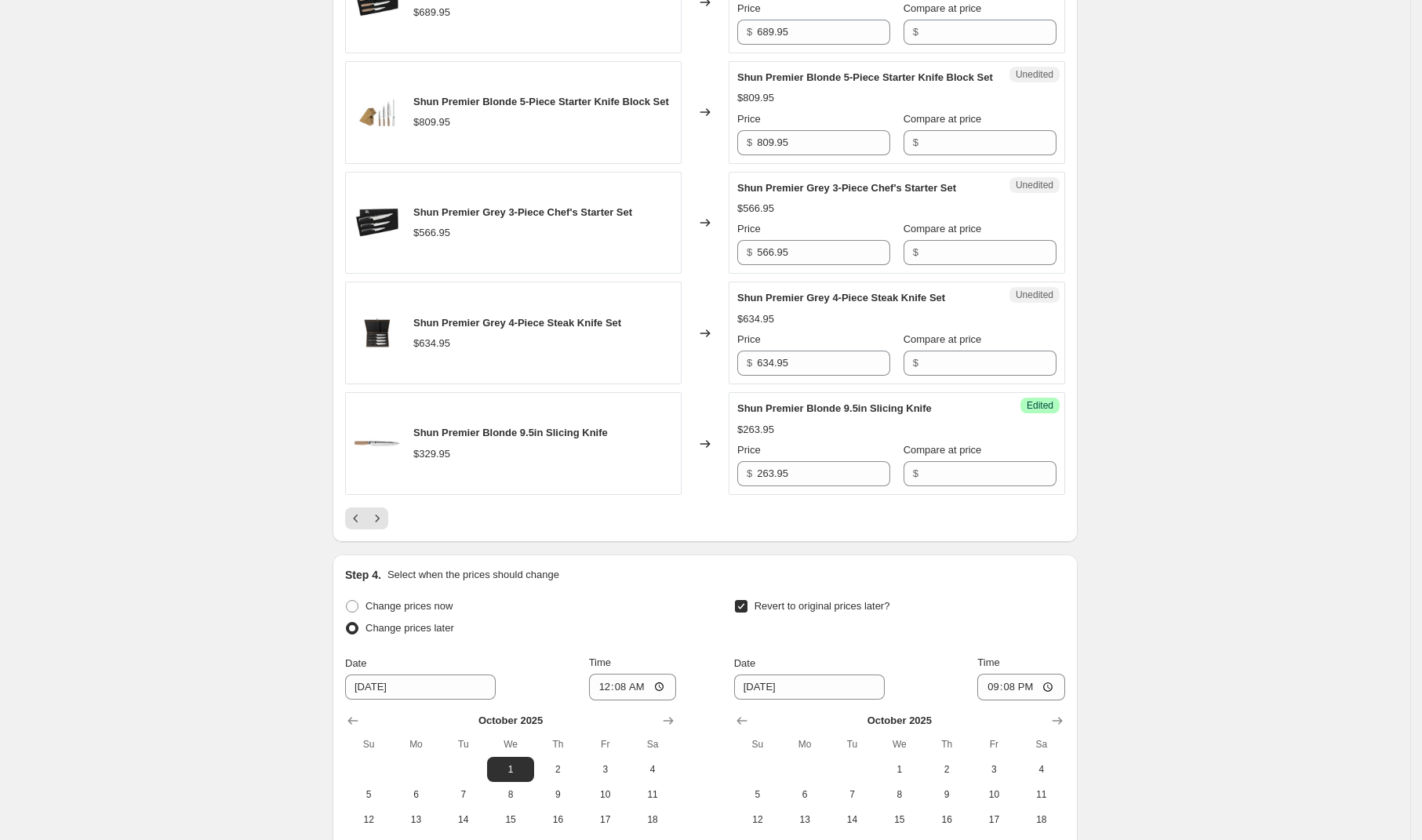
scroll to position [2644, 0]
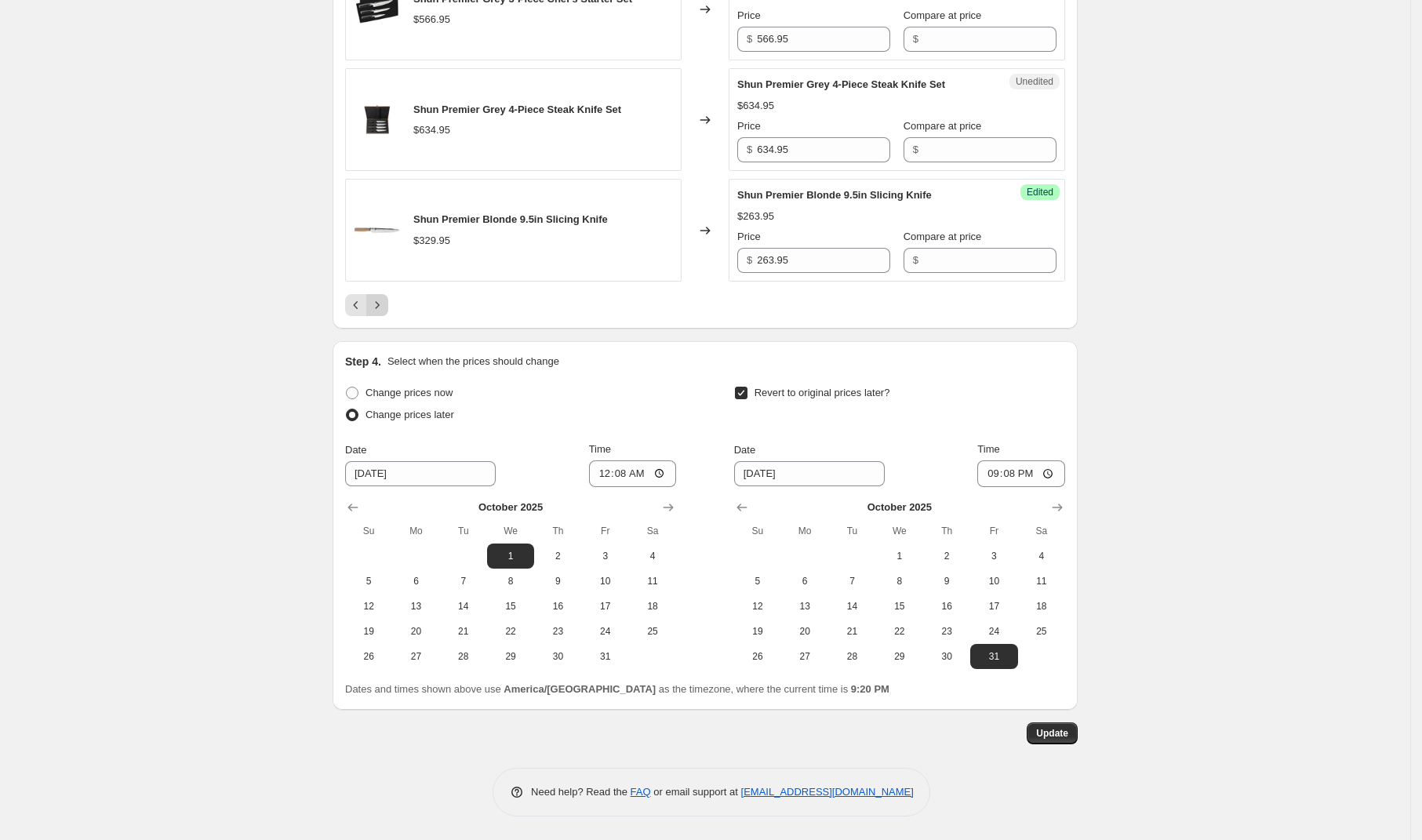
click at [385, 308] on icon "Next" at bounding box center [377, 305] width 16 height 16
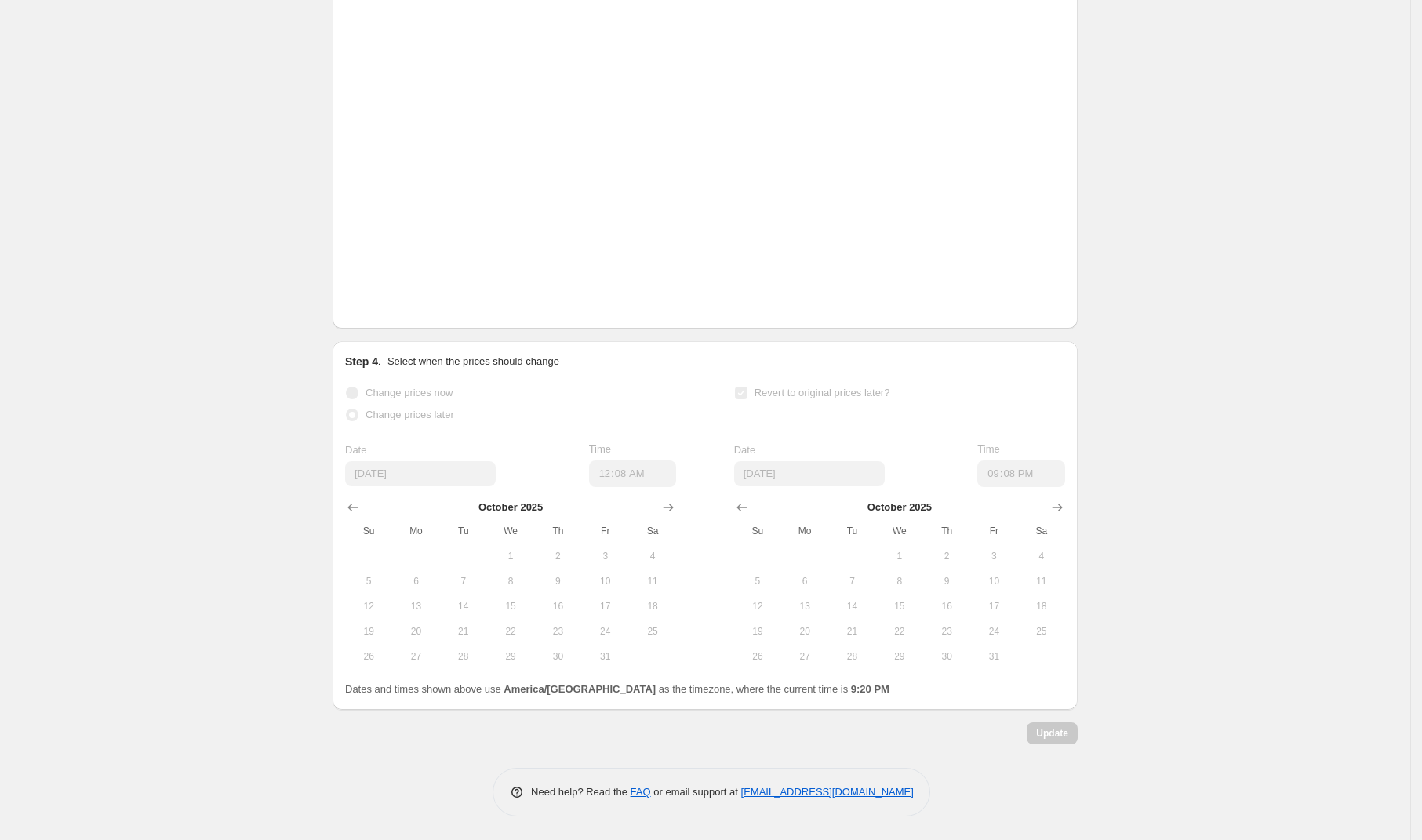
scroll to position [1078, 0]
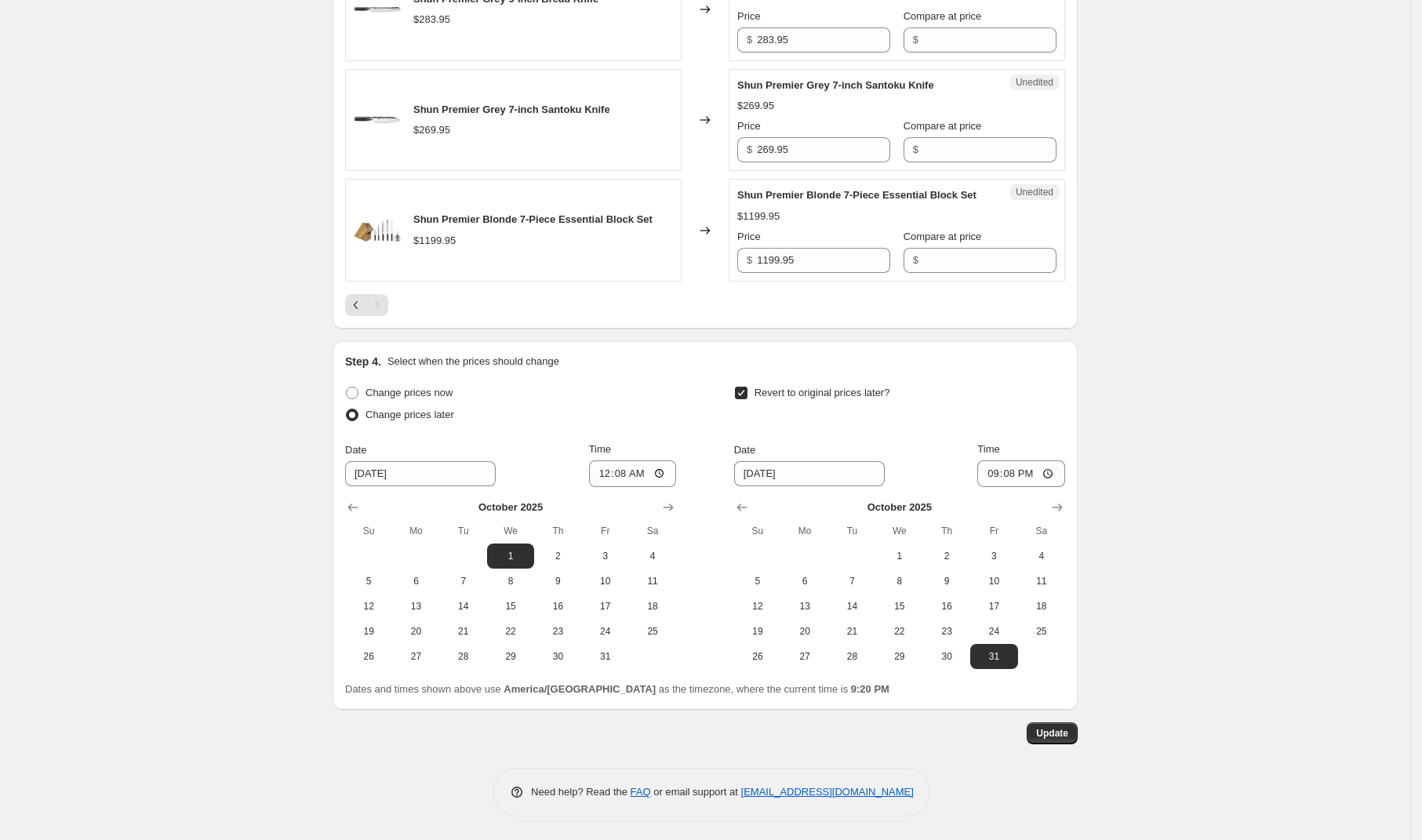
click at [360, 307] on icon "Previous" at bounding box center [356, 305] width 16 height 16
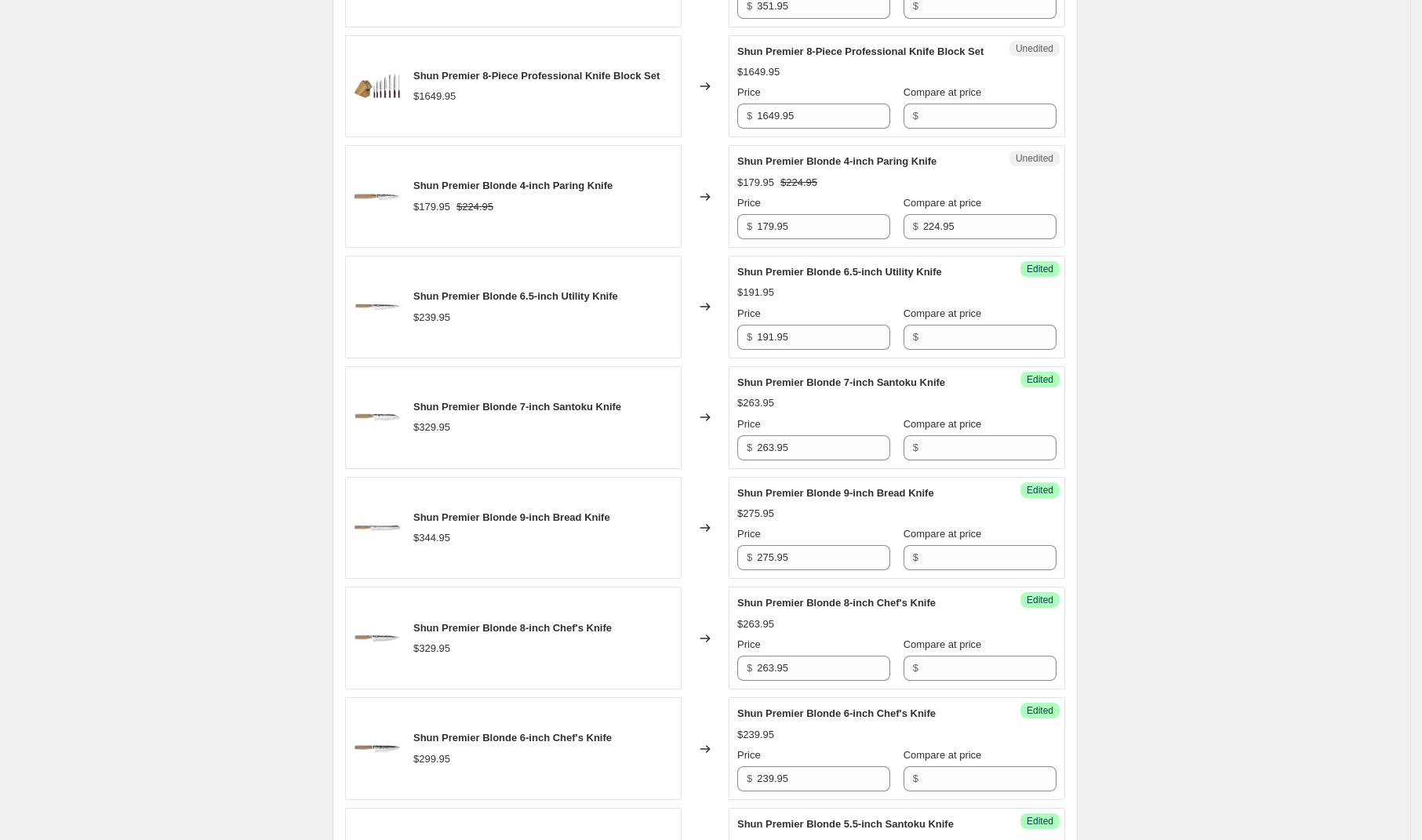
click at [1226, 320] on div "Shun Premier [DATE] - [DATE]. This page is ready Shun Premier [DATE] - [DATE] I…" at bounding box center [705, 636] width 1411 height 3429
click at [1258, 328] on div "Shun Premier [DATE] - [DATE]. This page is ready Shun Premier [DATE] - [DATE] I…" at bounding box center [705, 636] width 1411 height 3429
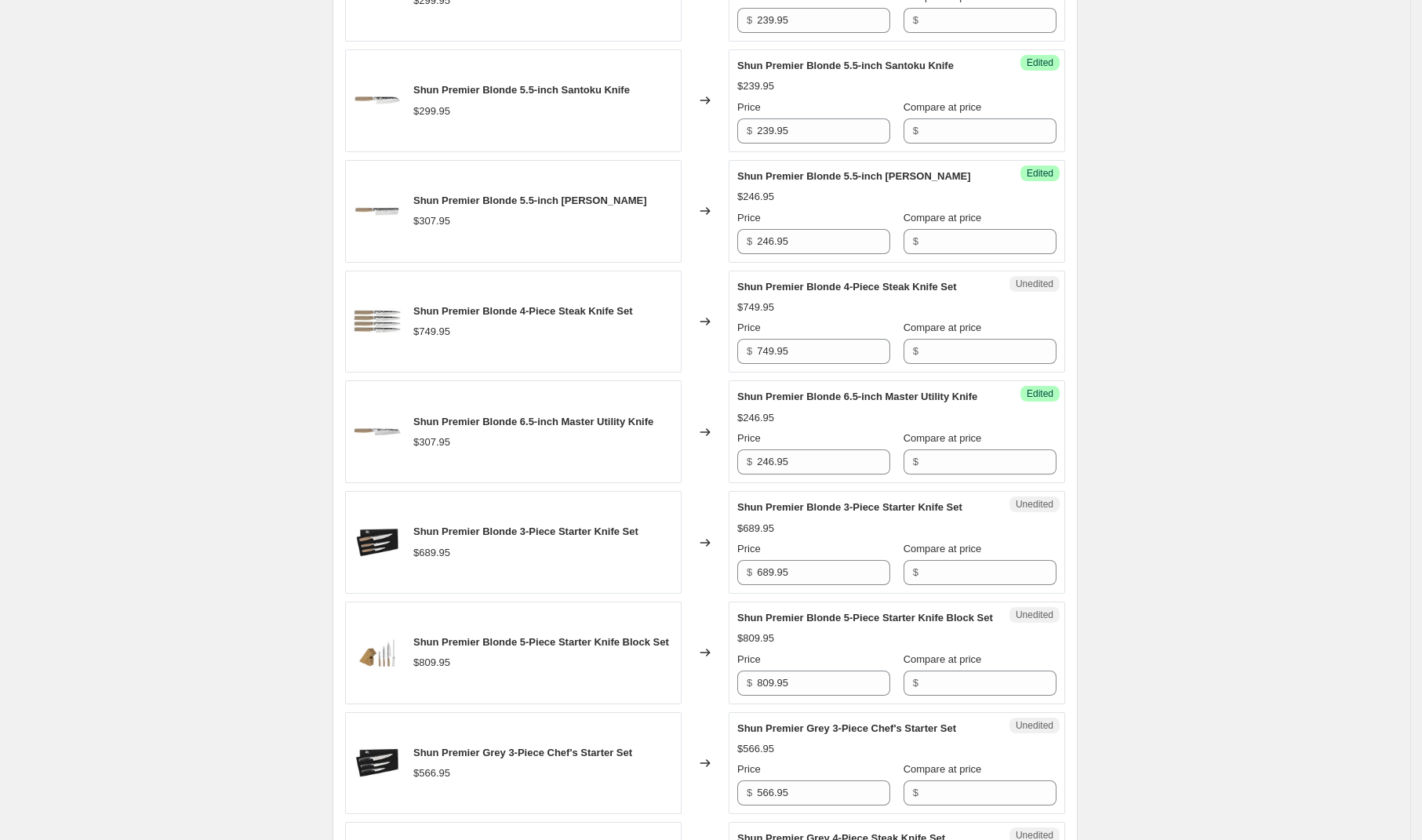
scroll to position [2530, 0]
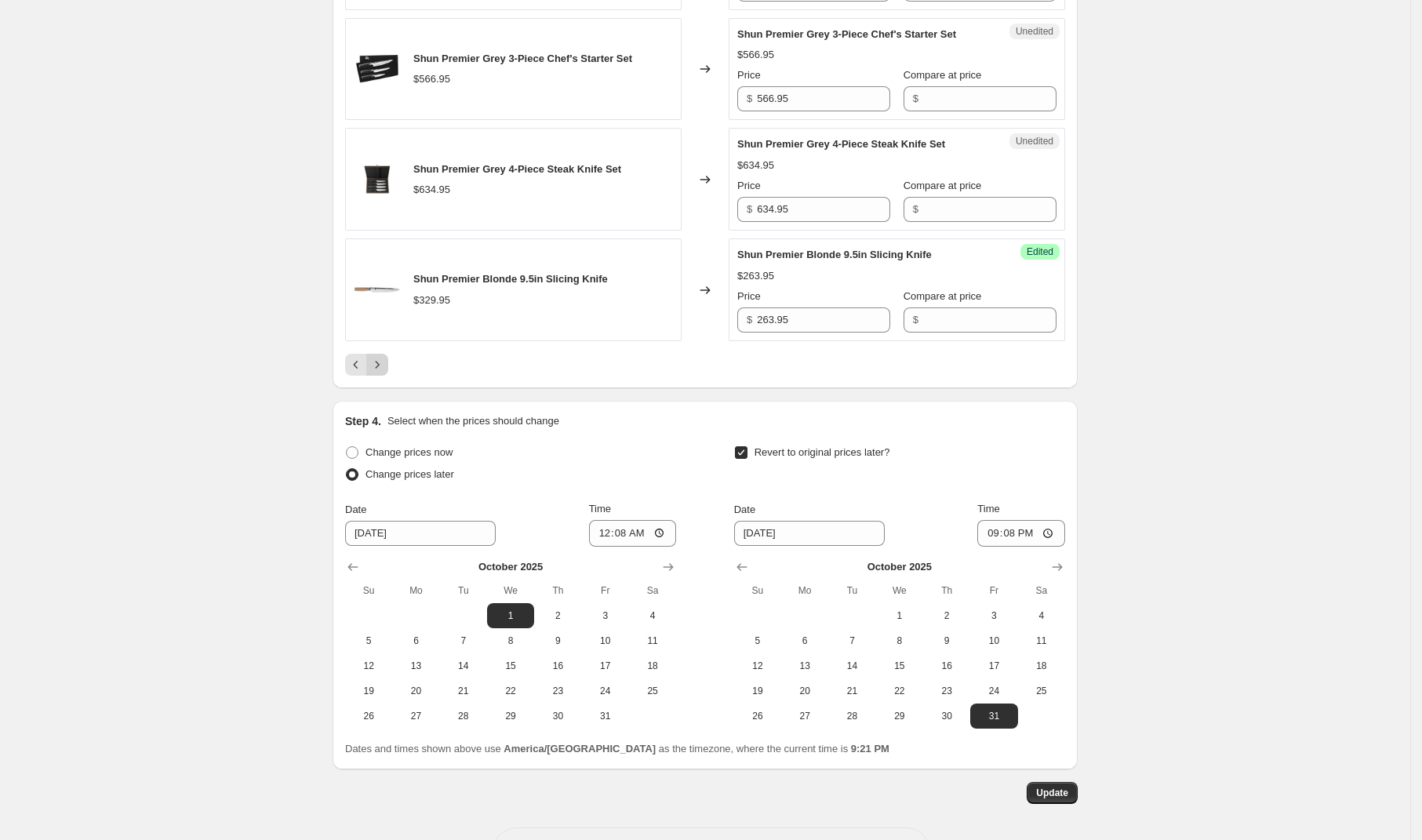
click at [381, 372] on icon "Next" at bounding box center [377, 365] width 16 height 16
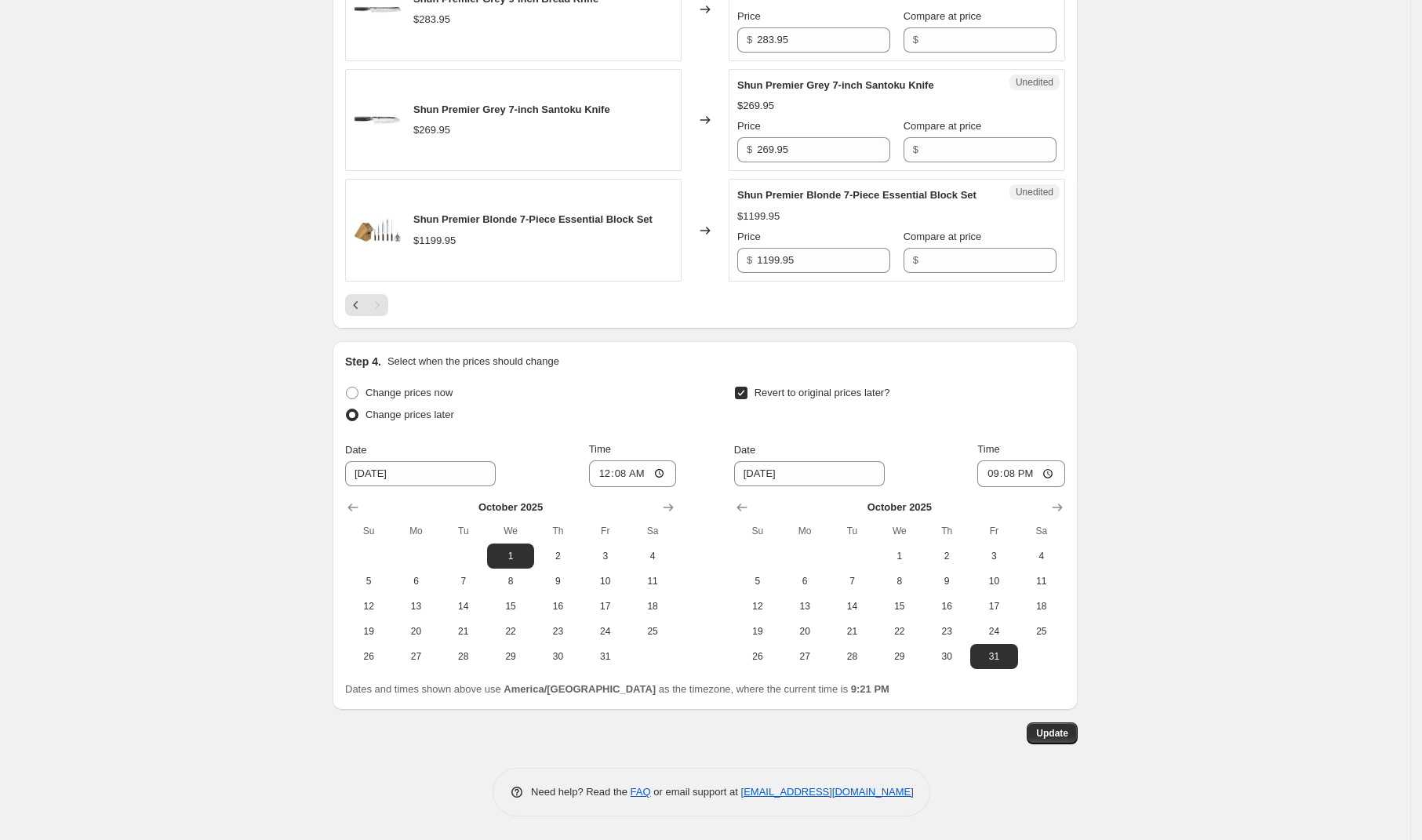
scroll to position [1078, 0]
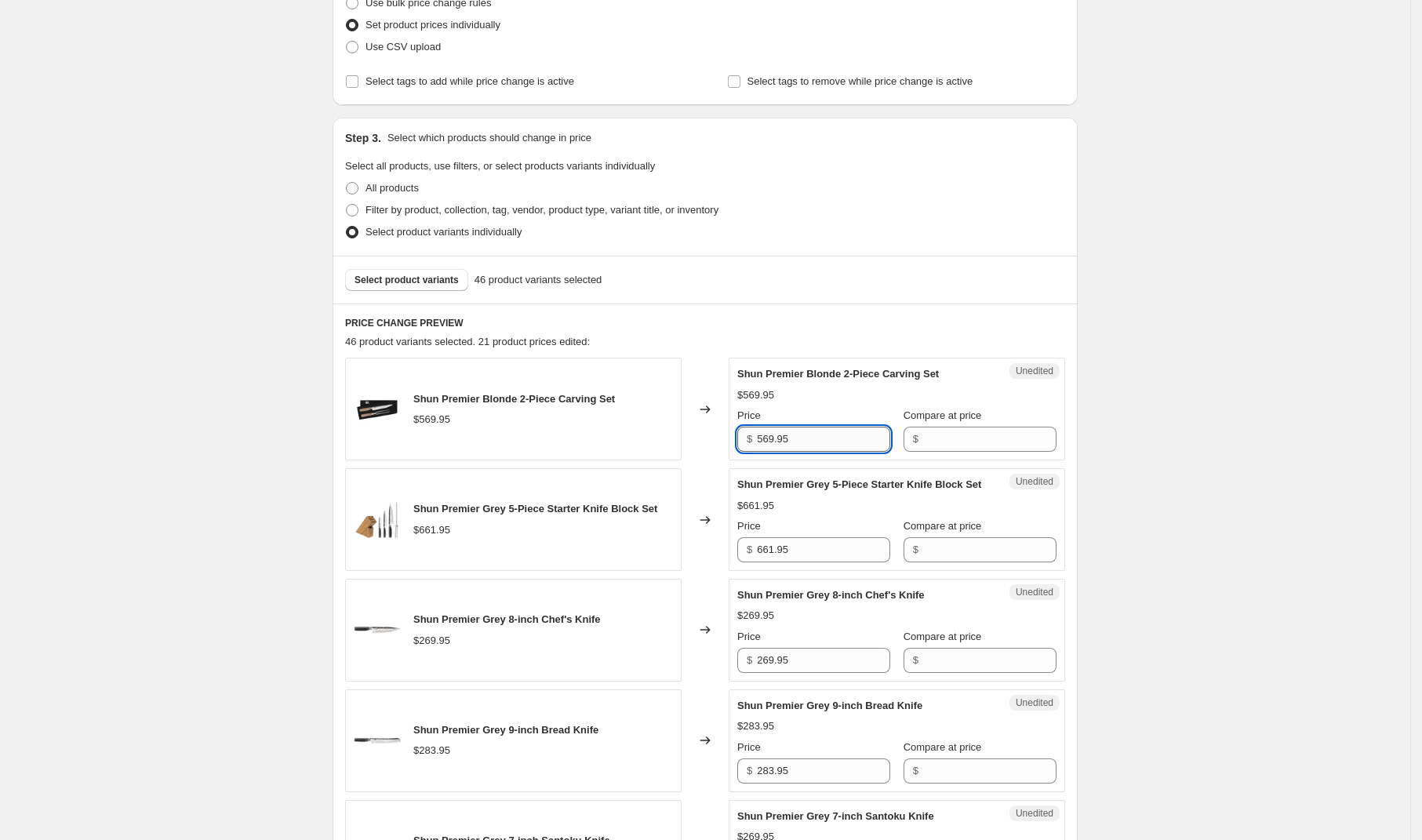
click at [838, 438] on input "569.95" at bounding box center [823, 438] width 134 height 25
type input "455.95"
click at [1169, 551] on div "Shun Premier [DATE] - [DATE]. This page is ready Shun Premier [DATE] - [DATE] I…" at bounding box center [705, 628] width 1411 height 1884
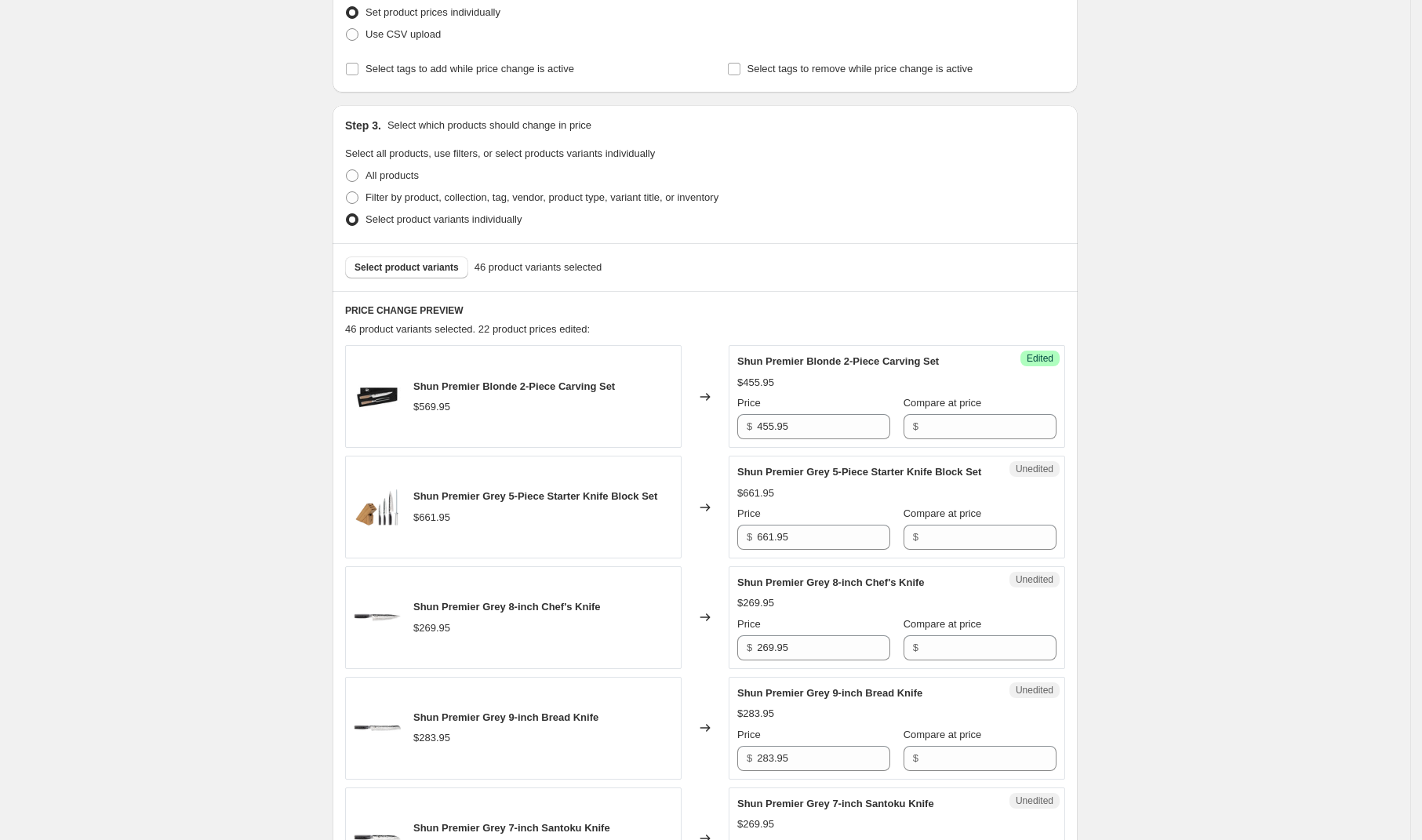
scroll to position [1078, 0]
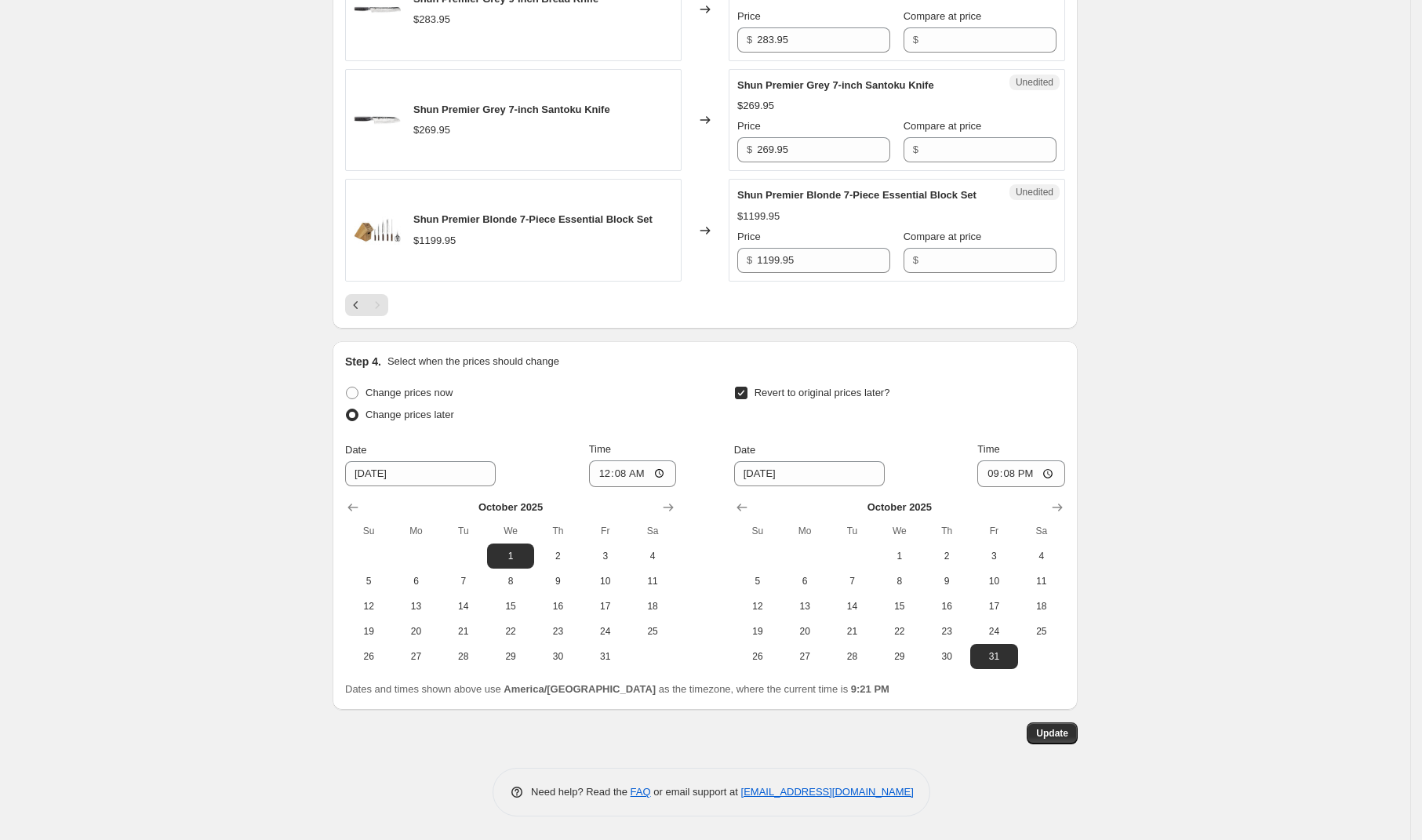
click at [362, 298] on icon "Previous" at bounding box center [356, 305] width 16 height 16
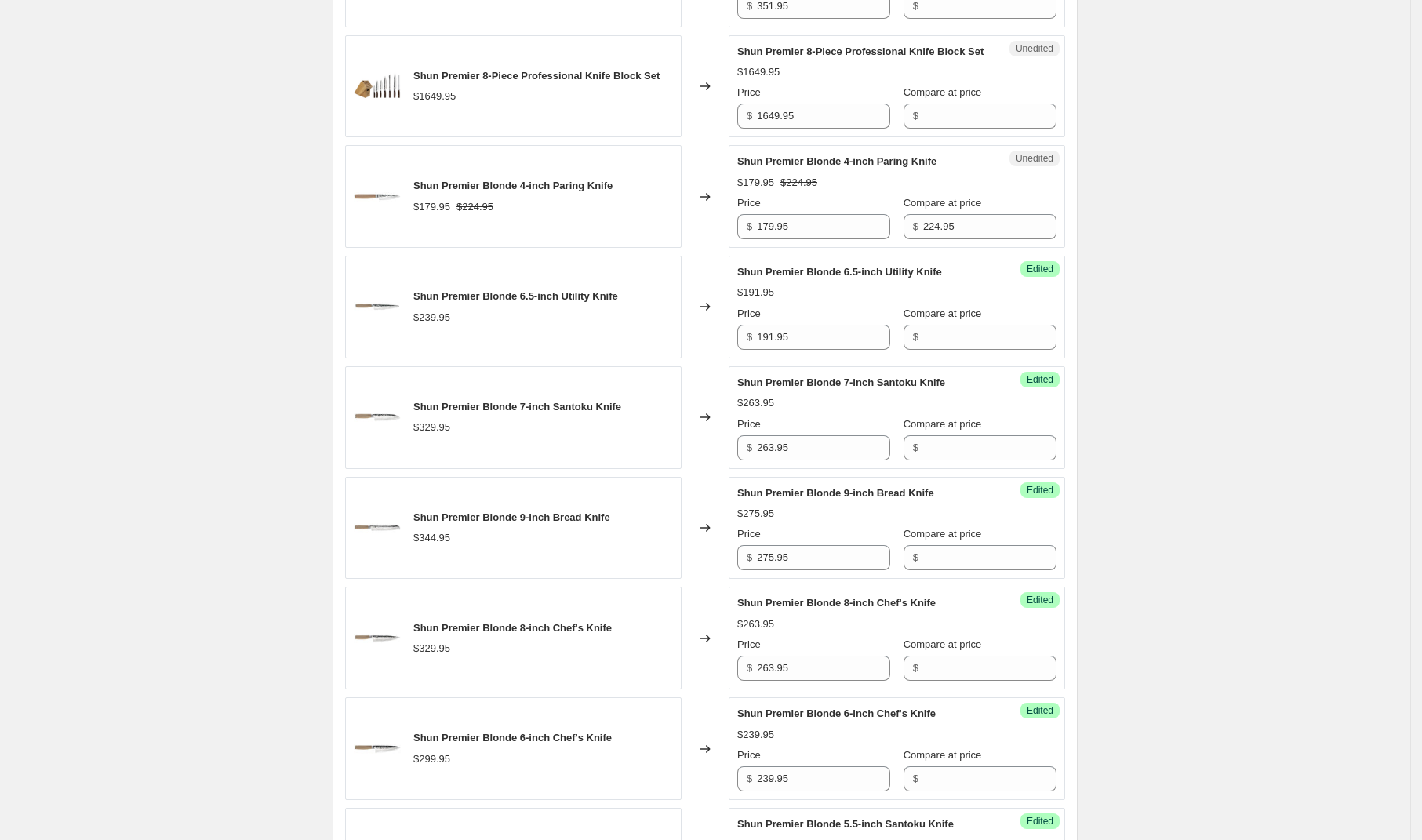
click at [1173, 198] on div "Shun Premier [DATE] - [DATE]. This page is ready Shun Premier [DATE] - [DATE] I…" at bounding box center [705, 636] width 1411 height 3429
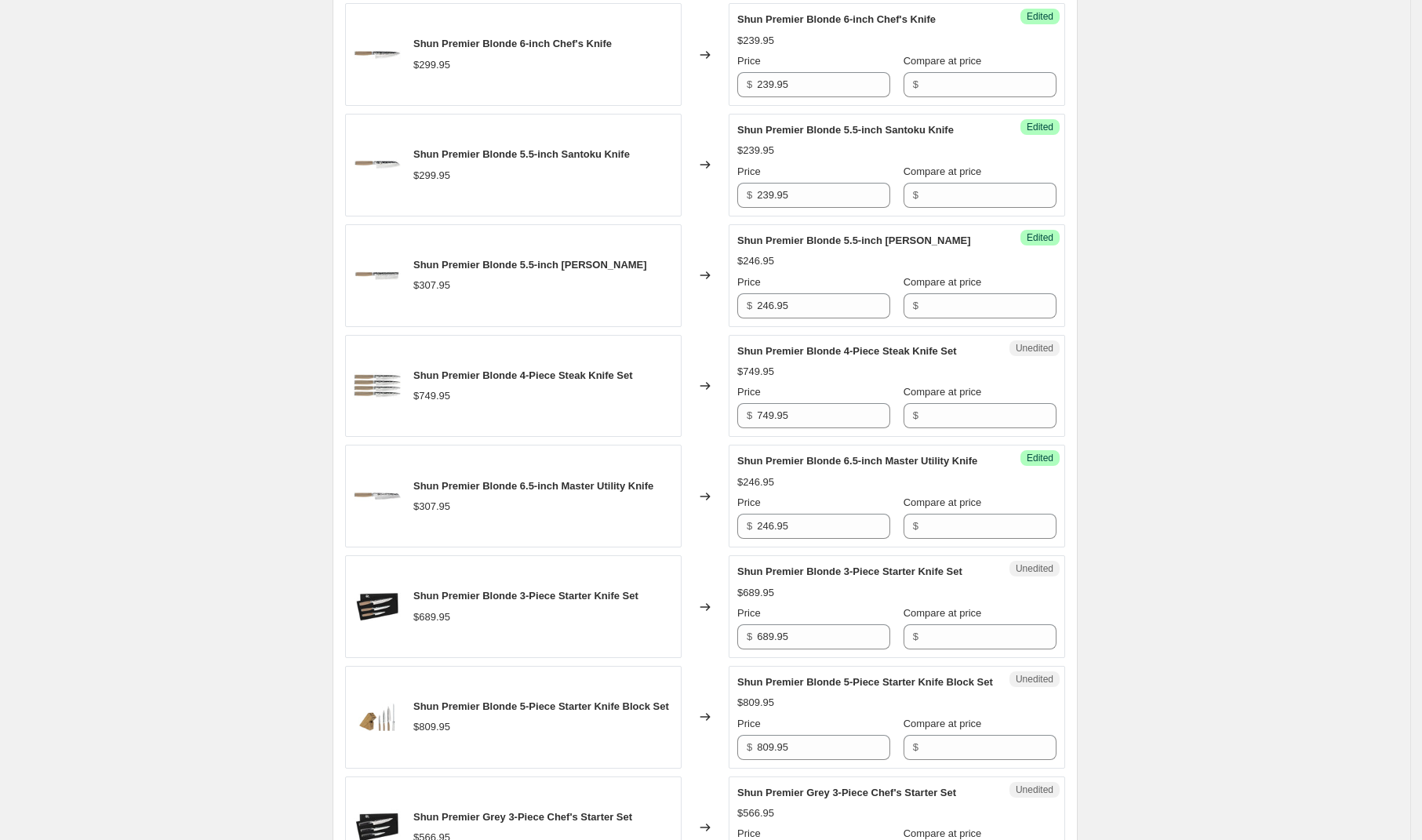
scroll to position [2644, 0]
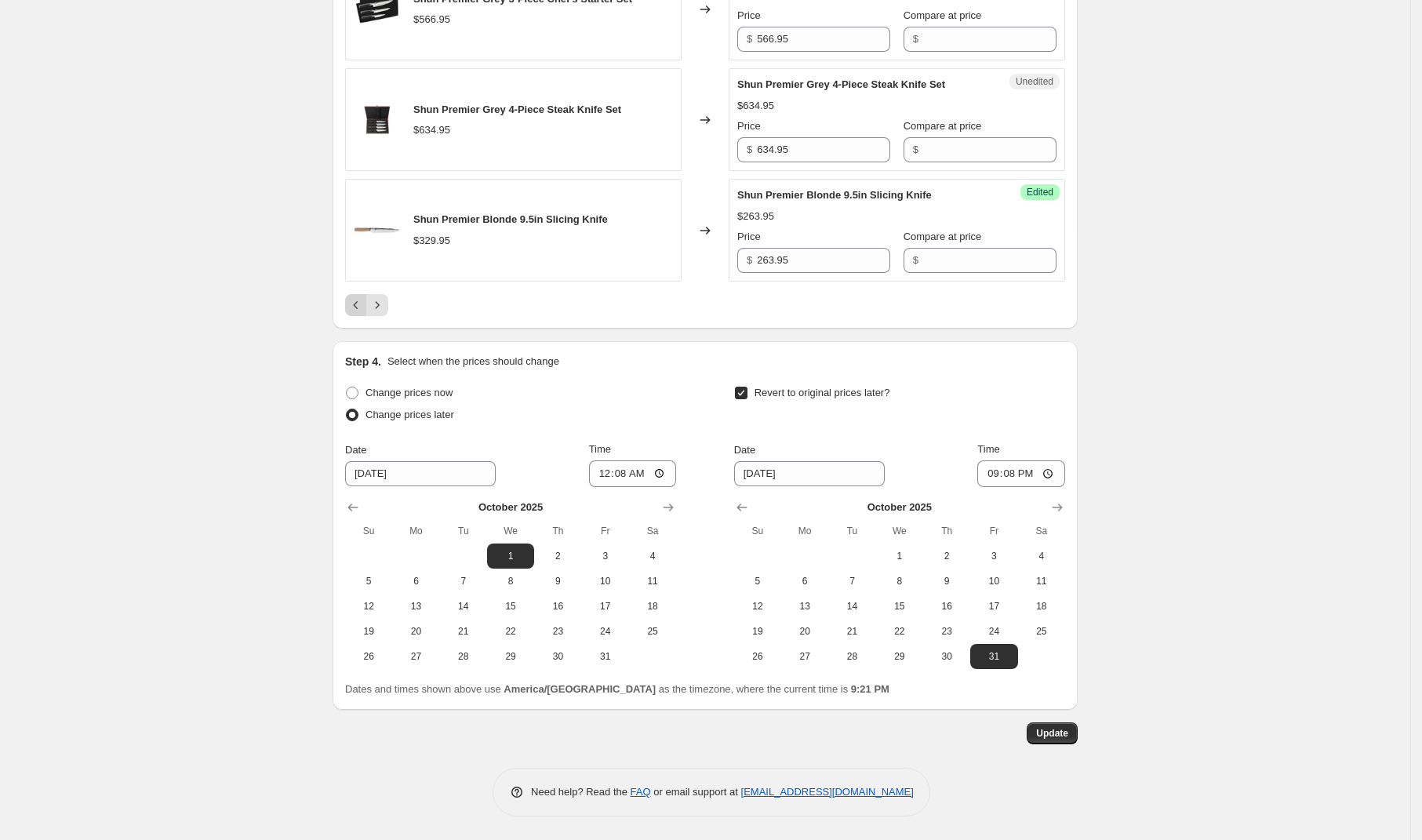
click at [359, 307] on icon "Previous" at bounding box center [356, 305] width 16 height 16
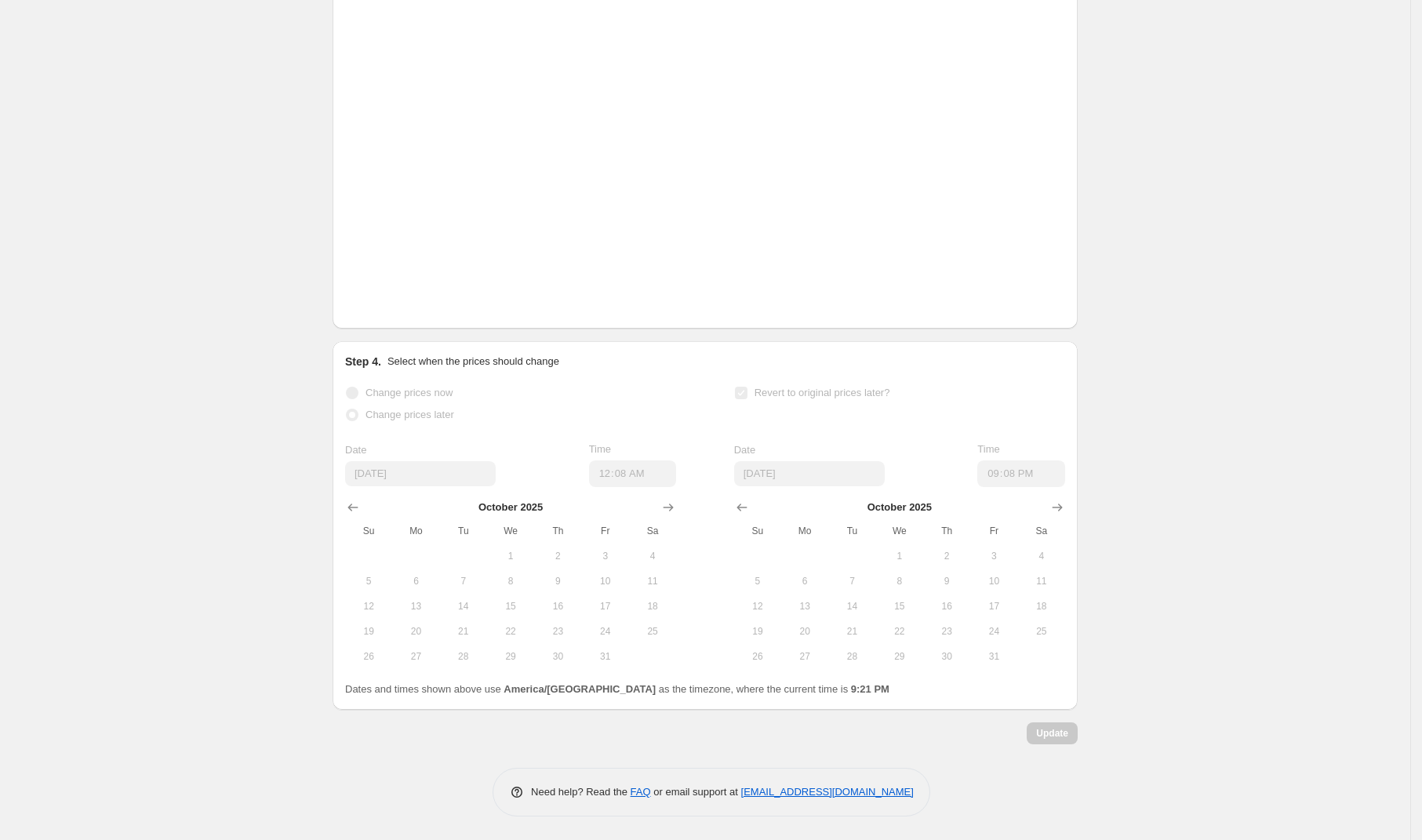
scroll to position [2597, 0]
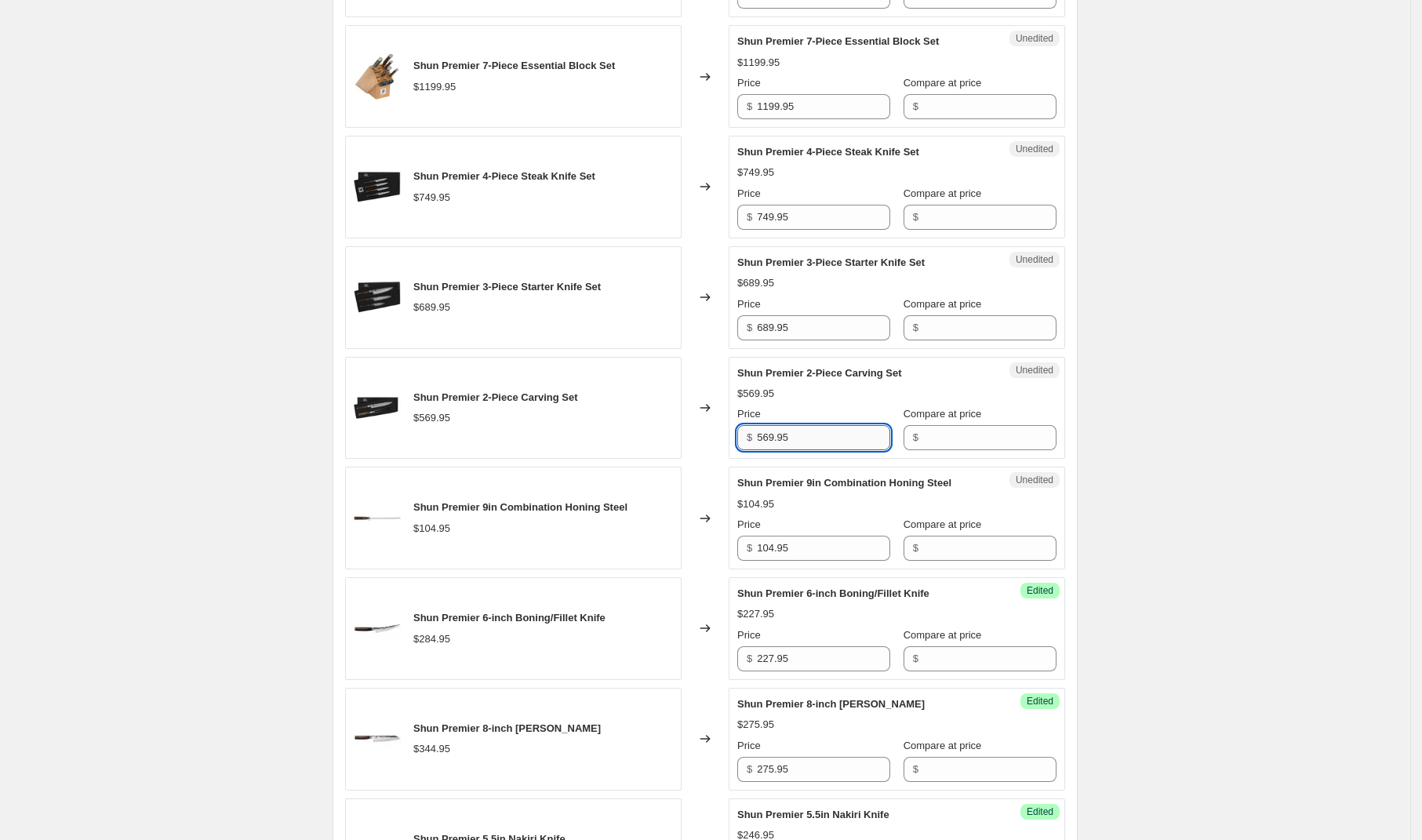
click at [846, 444] on input "569.95" at bounding box center [823, 438] width 134 height 25
type input "455.95"
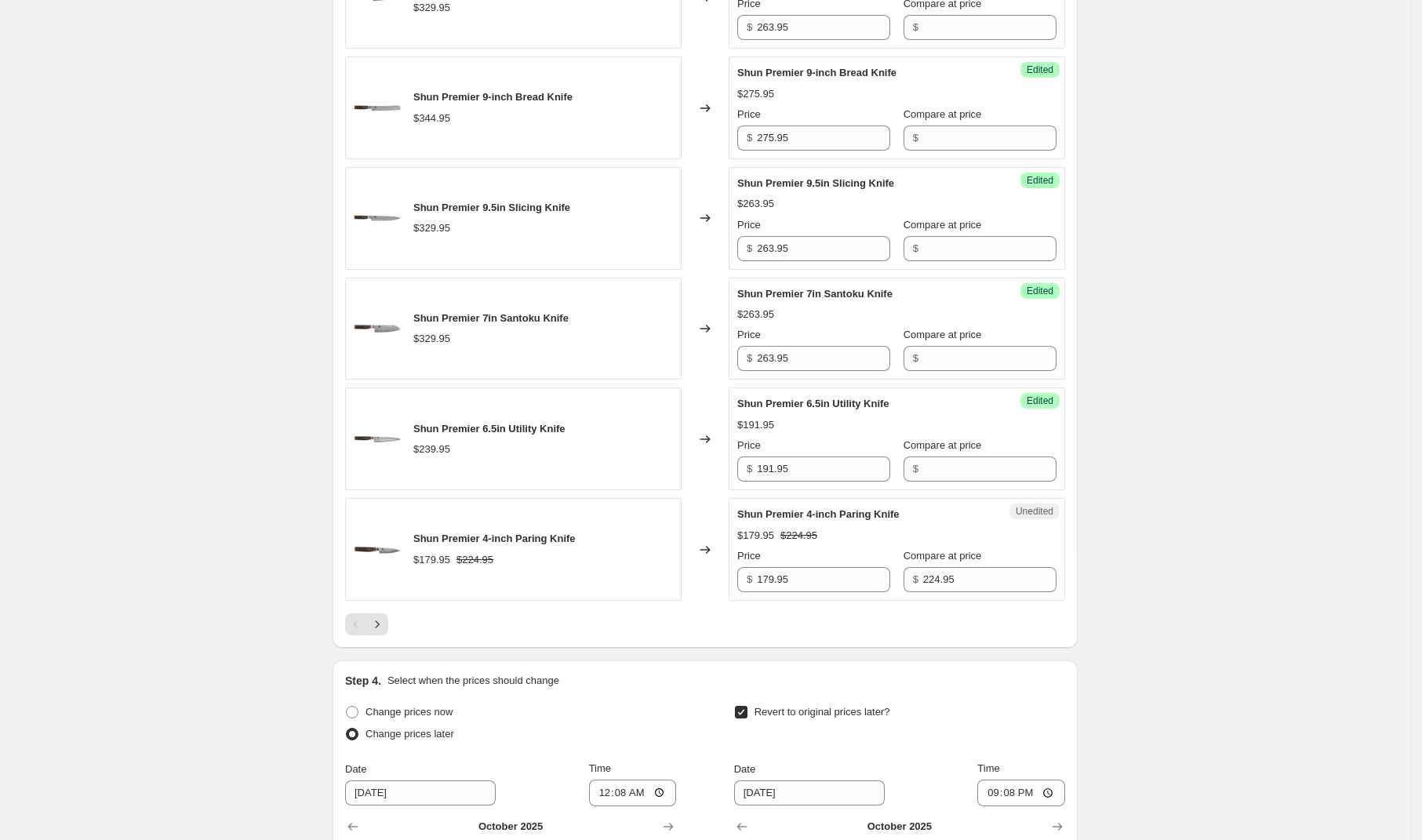
scroll to position [2283, 0]
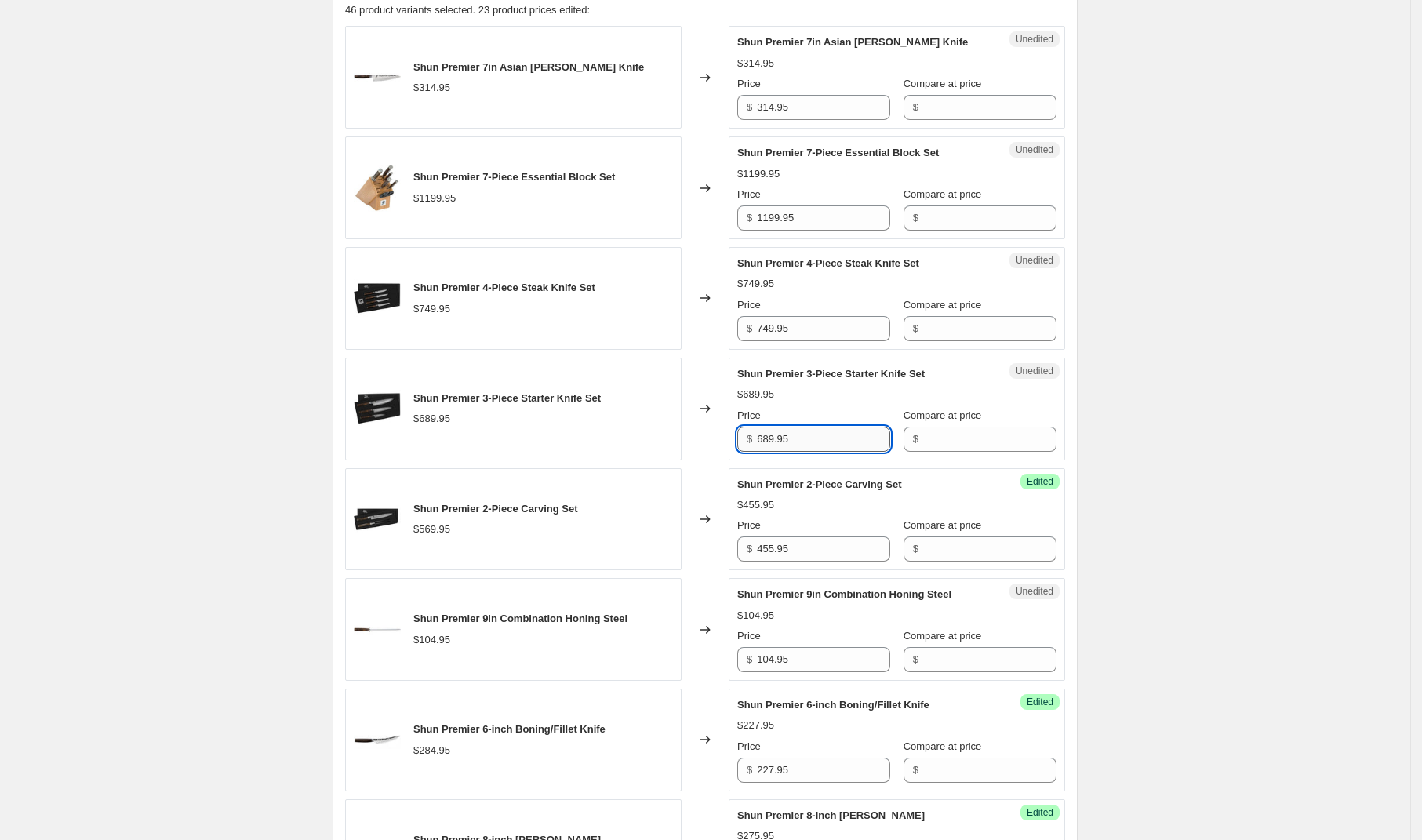
click at [818, 444] on input "689.95" at bounding box center [823, 438] width 134 height 25
type input "551.95"
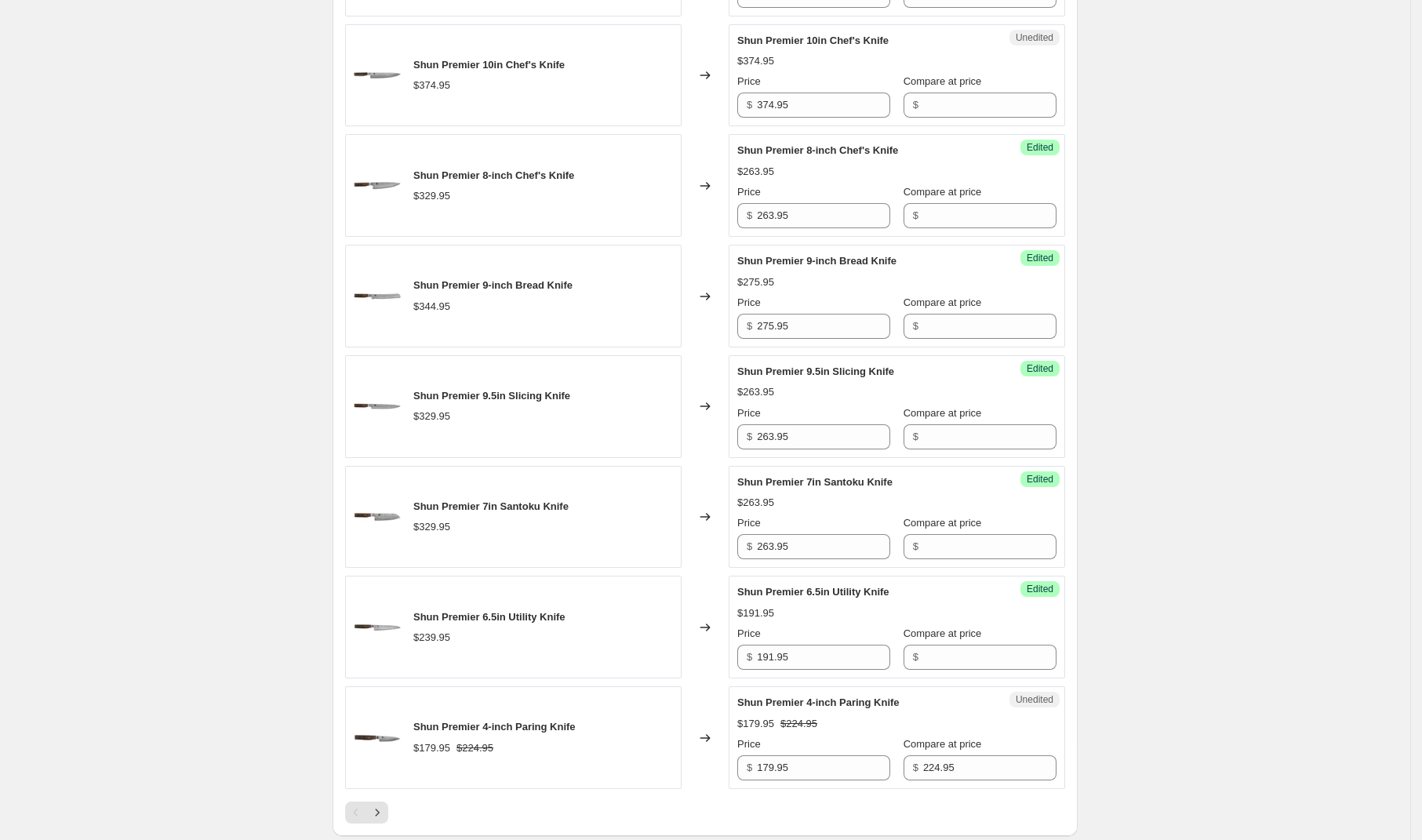
scroll to position [2456, 0]
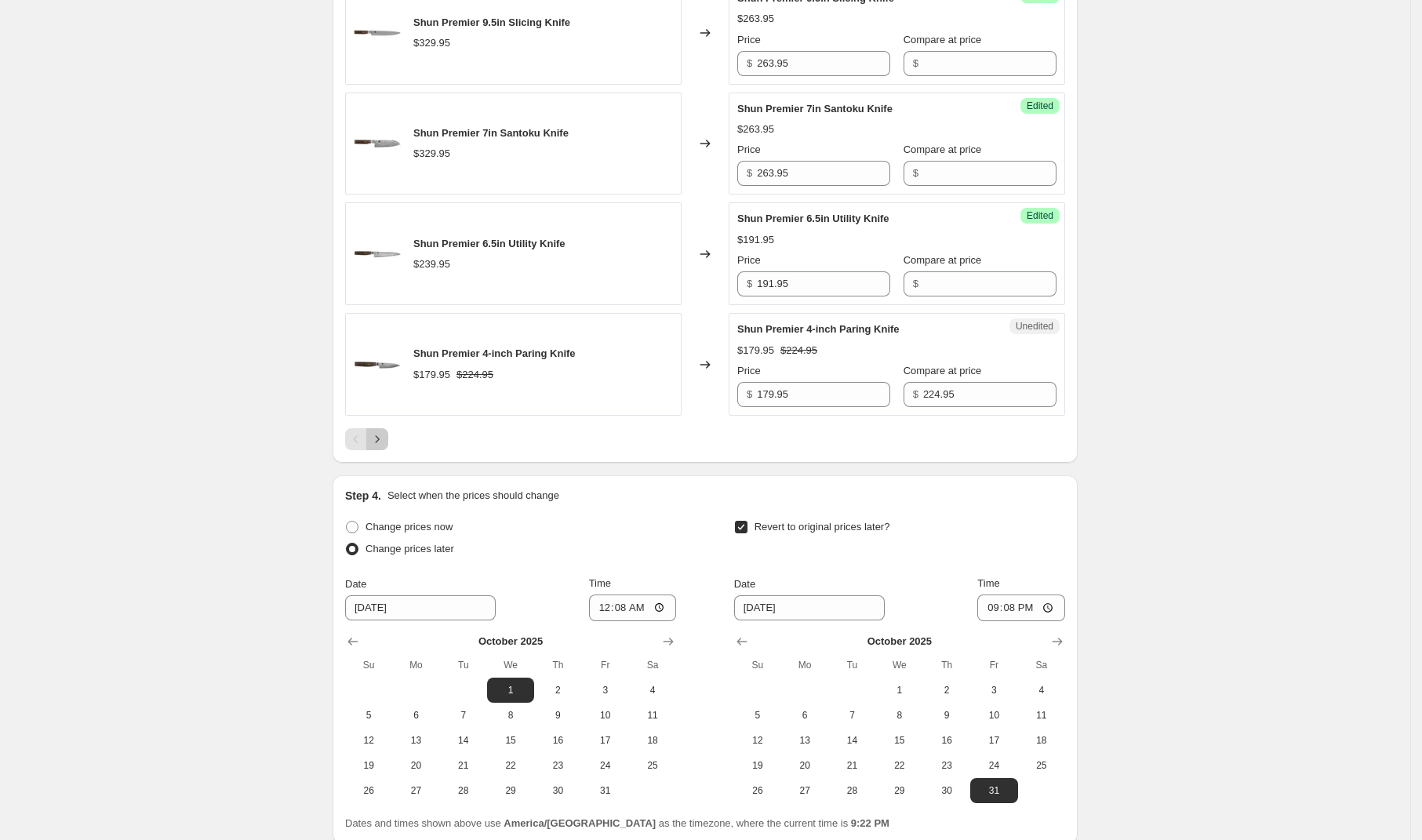
click at [385, 447] on icon "Next" at bounding box center [377, 438] width 16 height 16
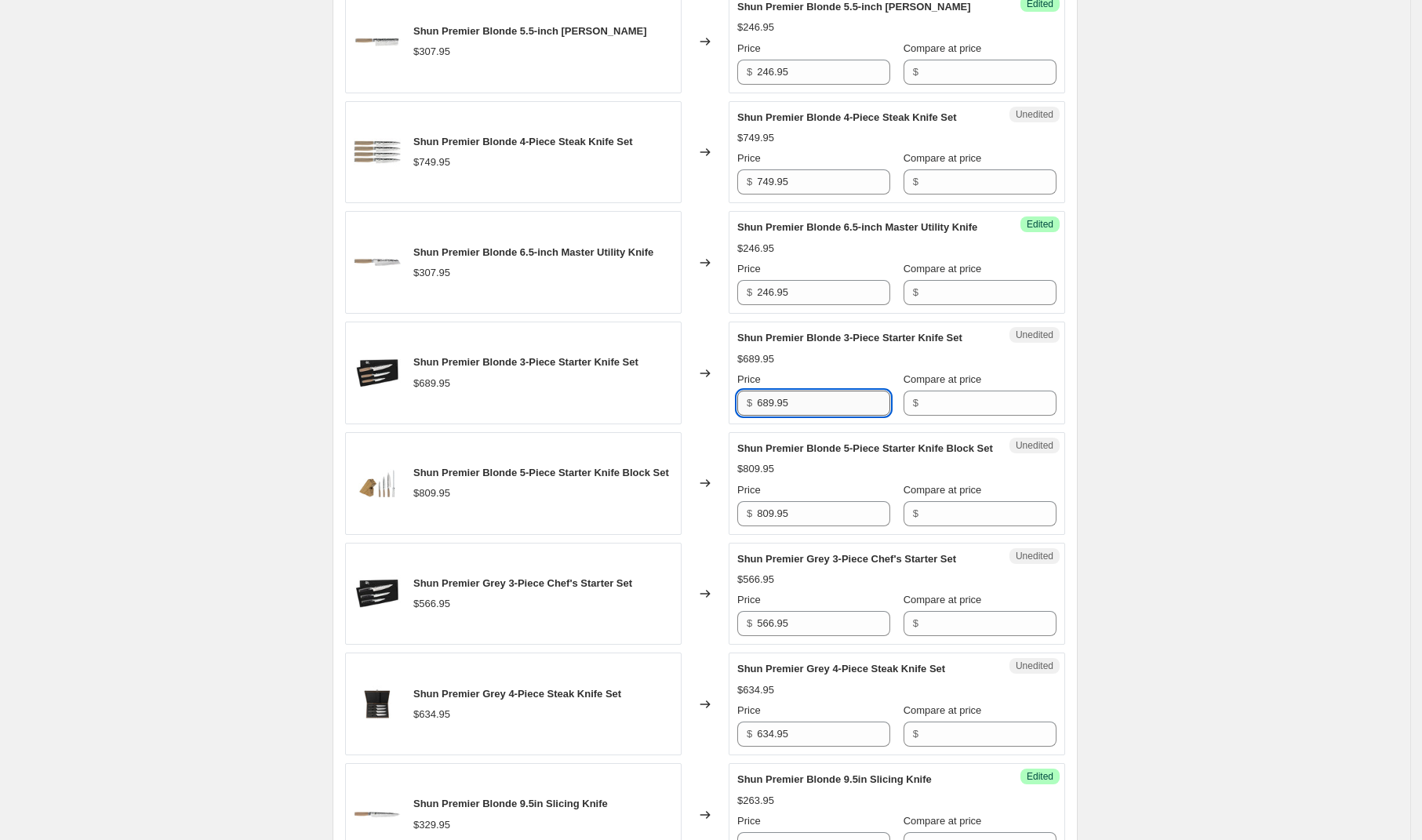
click at [822, 416] on input "689.95" at bounding box center [823, 402] width 134 height 25
type input "551.95"
click at [1009, 313] on div "Success Edited Shun Premier Blonde 6.5-inch Master Utility Knife $246.95 Price …" at bounding box center [896, 262] width 336 height 102
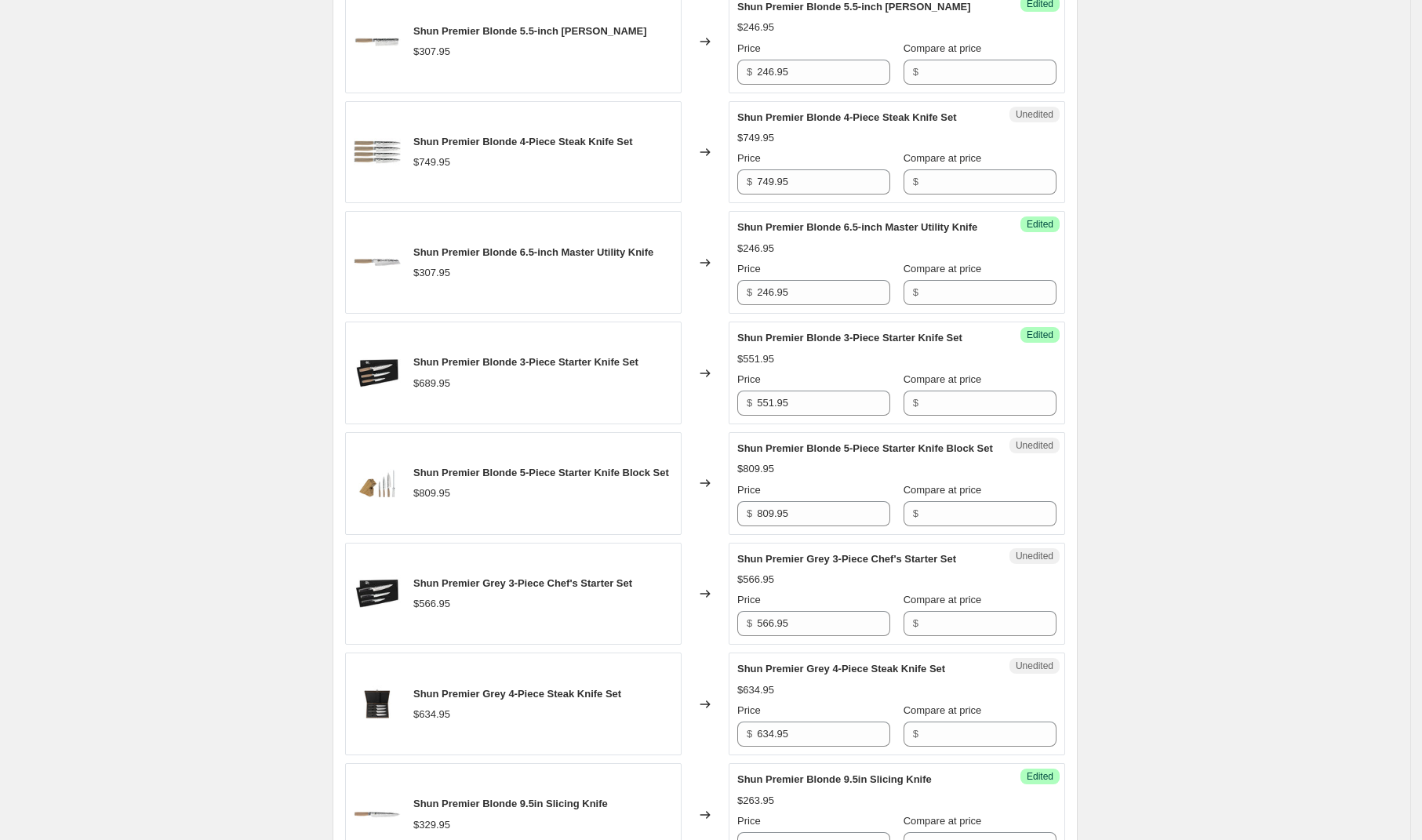
scroll to position [2600, 0]
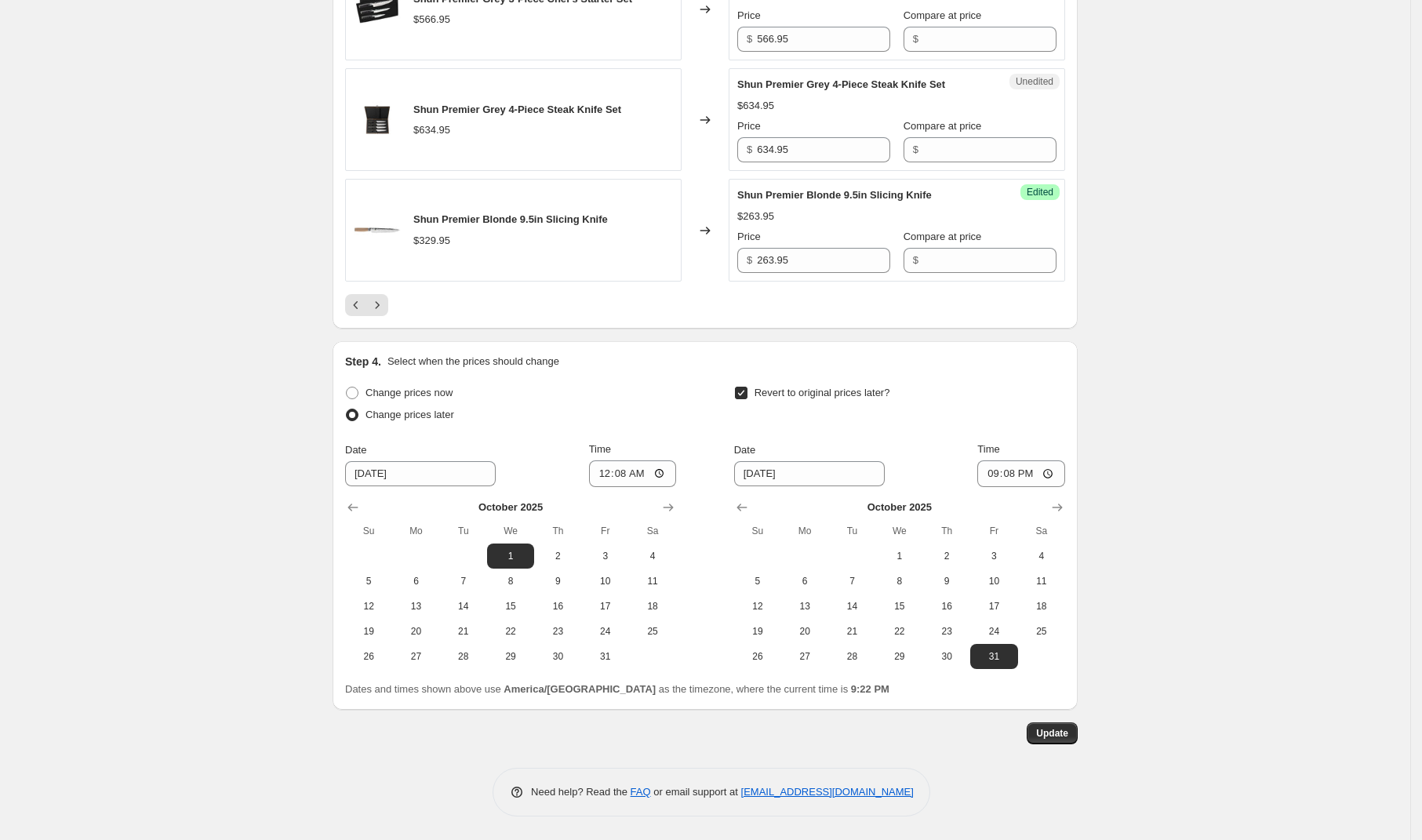
click at [653, 316] on div at bounding box center [705, 304] width 720 height 22
click at [388, 316] on button "Next" at bounding box center [377, 304] width 22 height 22
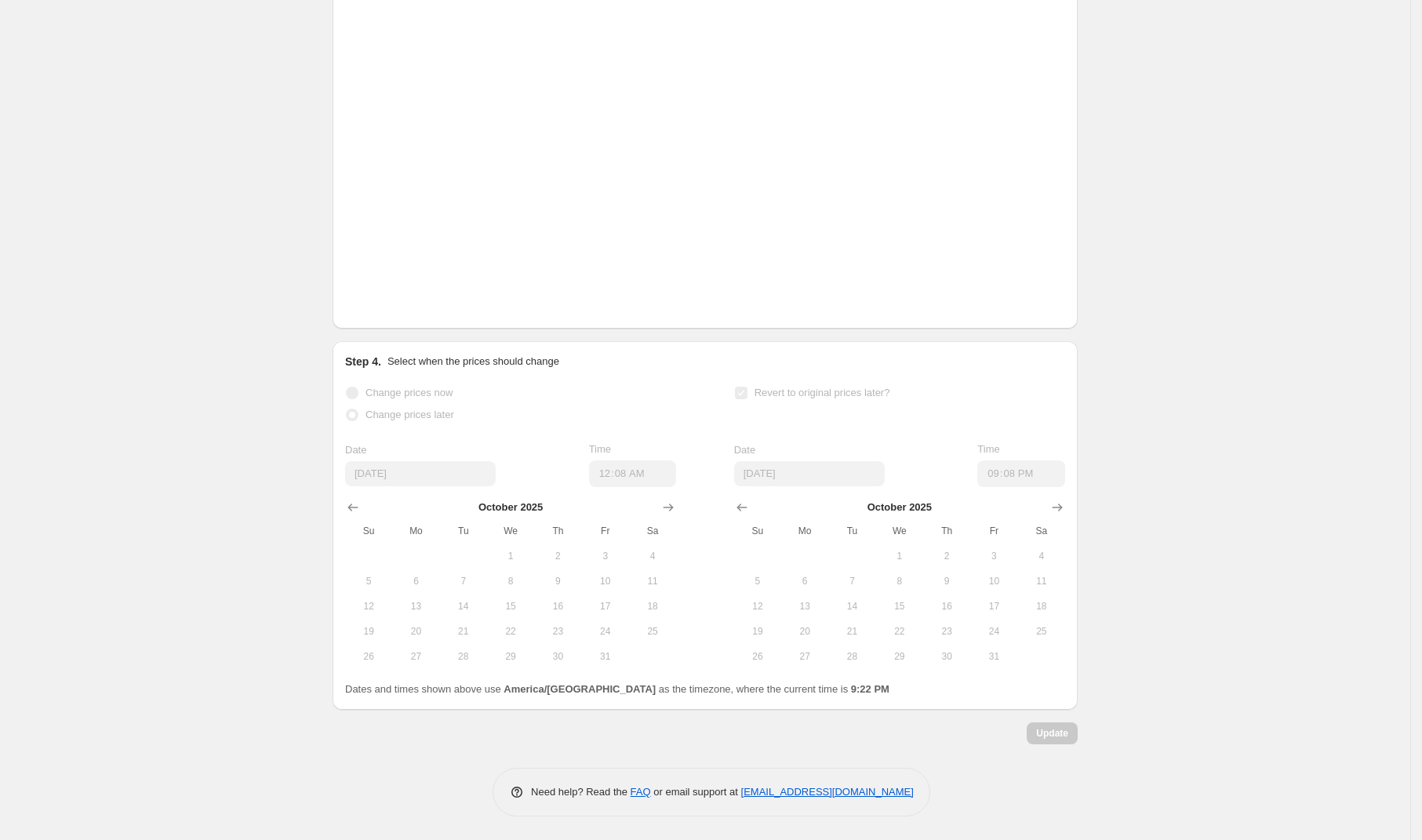
scroll to position [1078, 0]
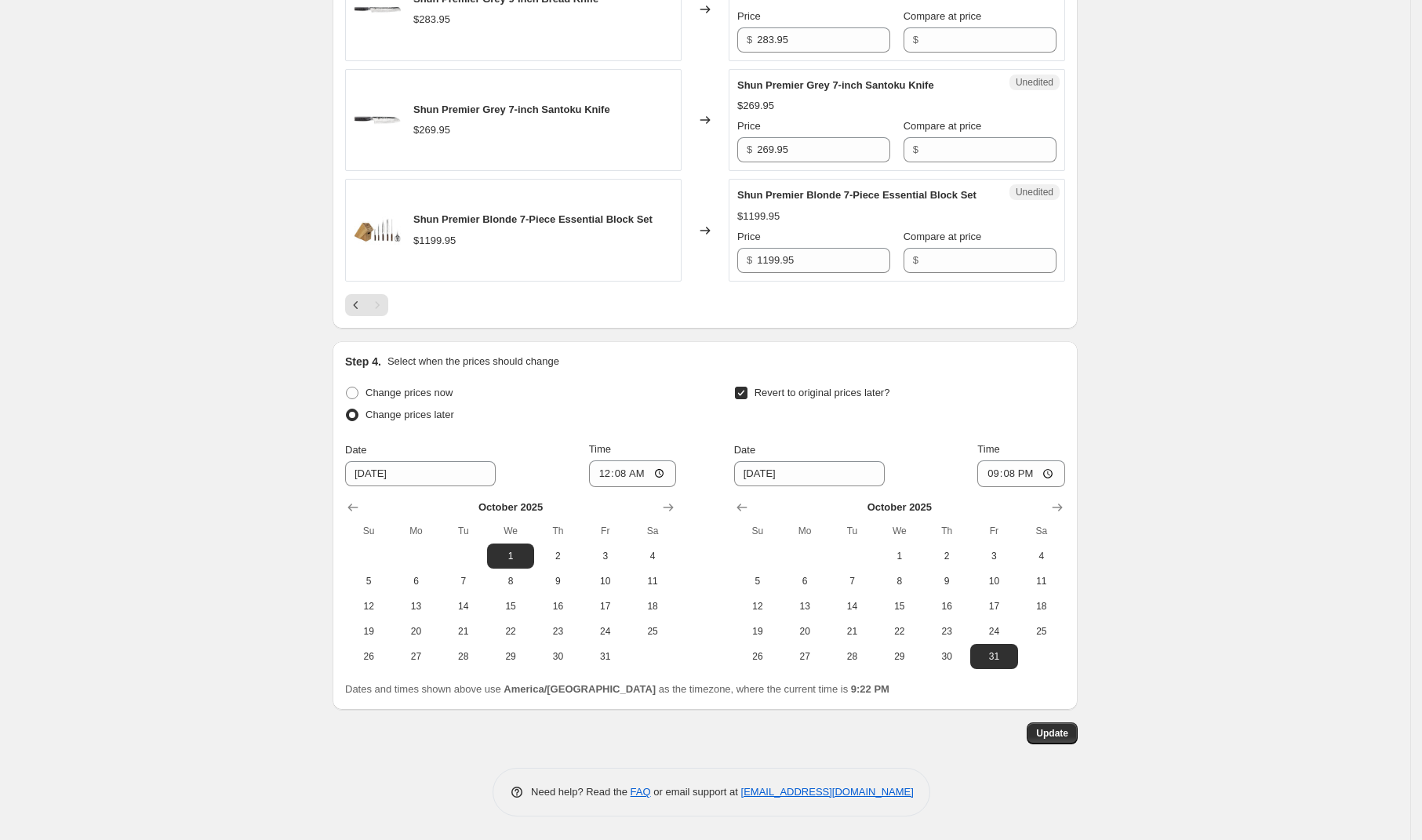
click at [356, 306] on icon "Previous" at bounding box center [356, 305] width 16 height 16
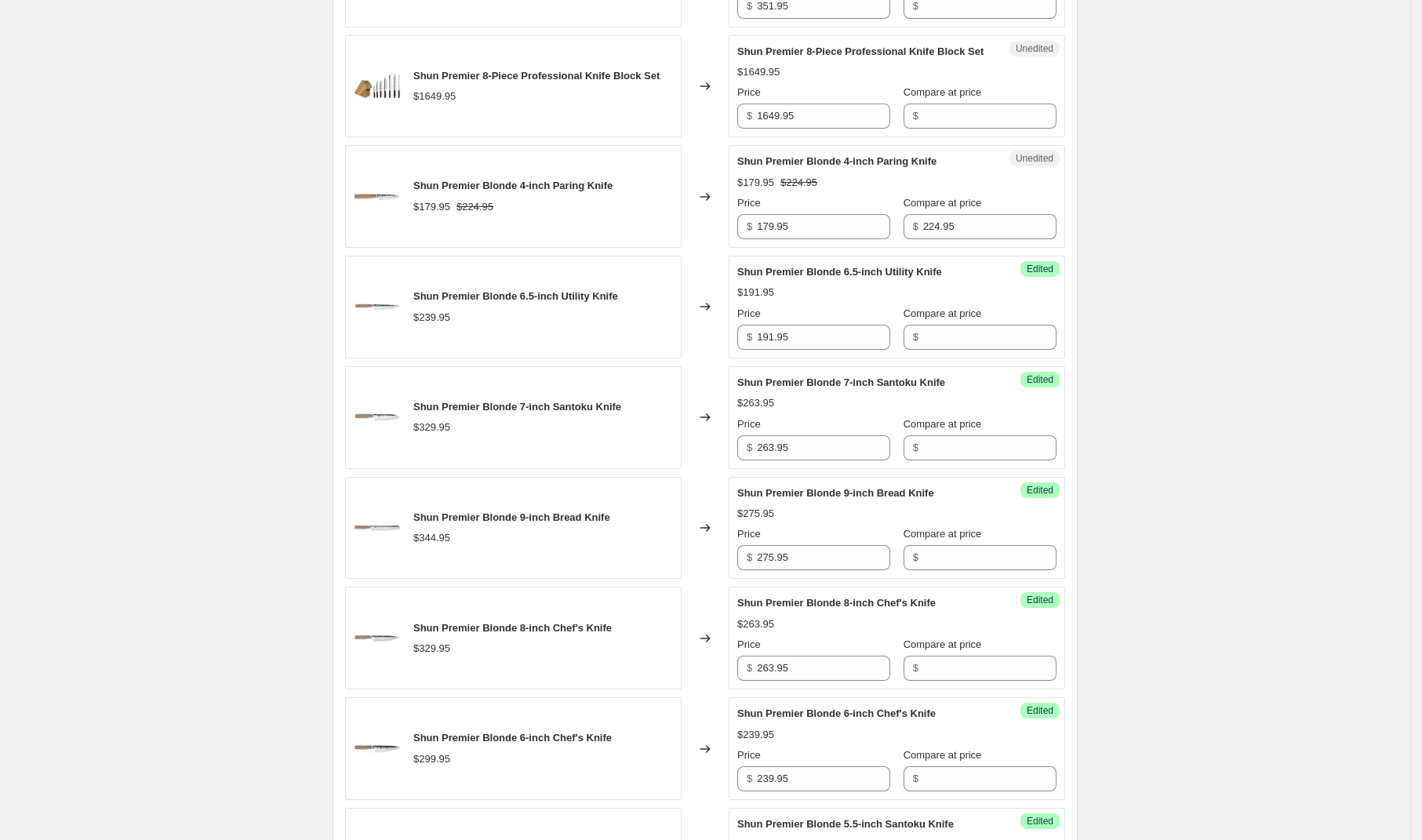
click at [1244, 434] on div "Shun Premier [DATE] - [DATE]. This page is ready Shun Premier [DATE] - [DATE] I…" at bounding box center [705, 636] width 1411 height 3429
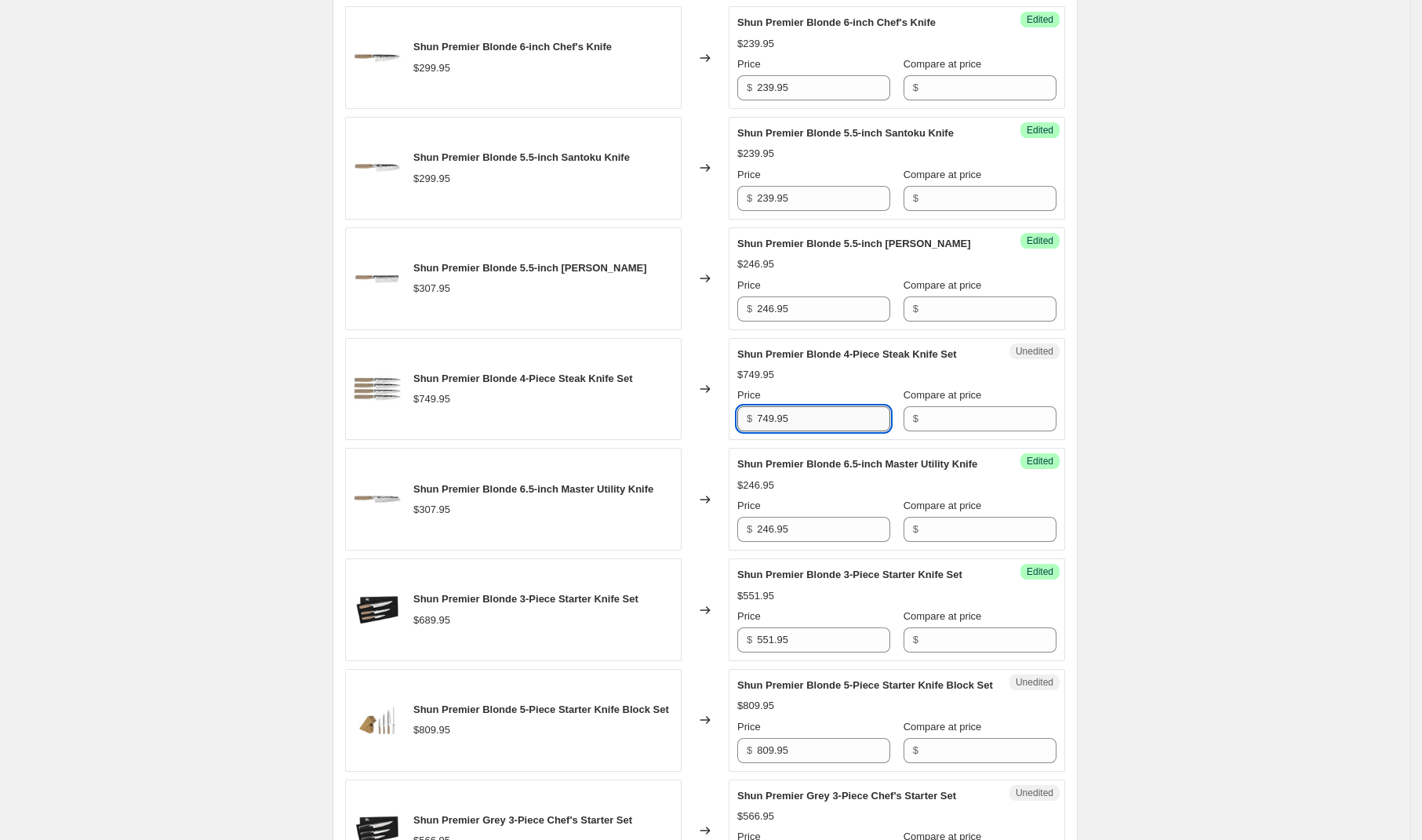
click at [833, 431] on input "749.95" at bounding box center [823, 419] width 134 height 25
type input "599.95"
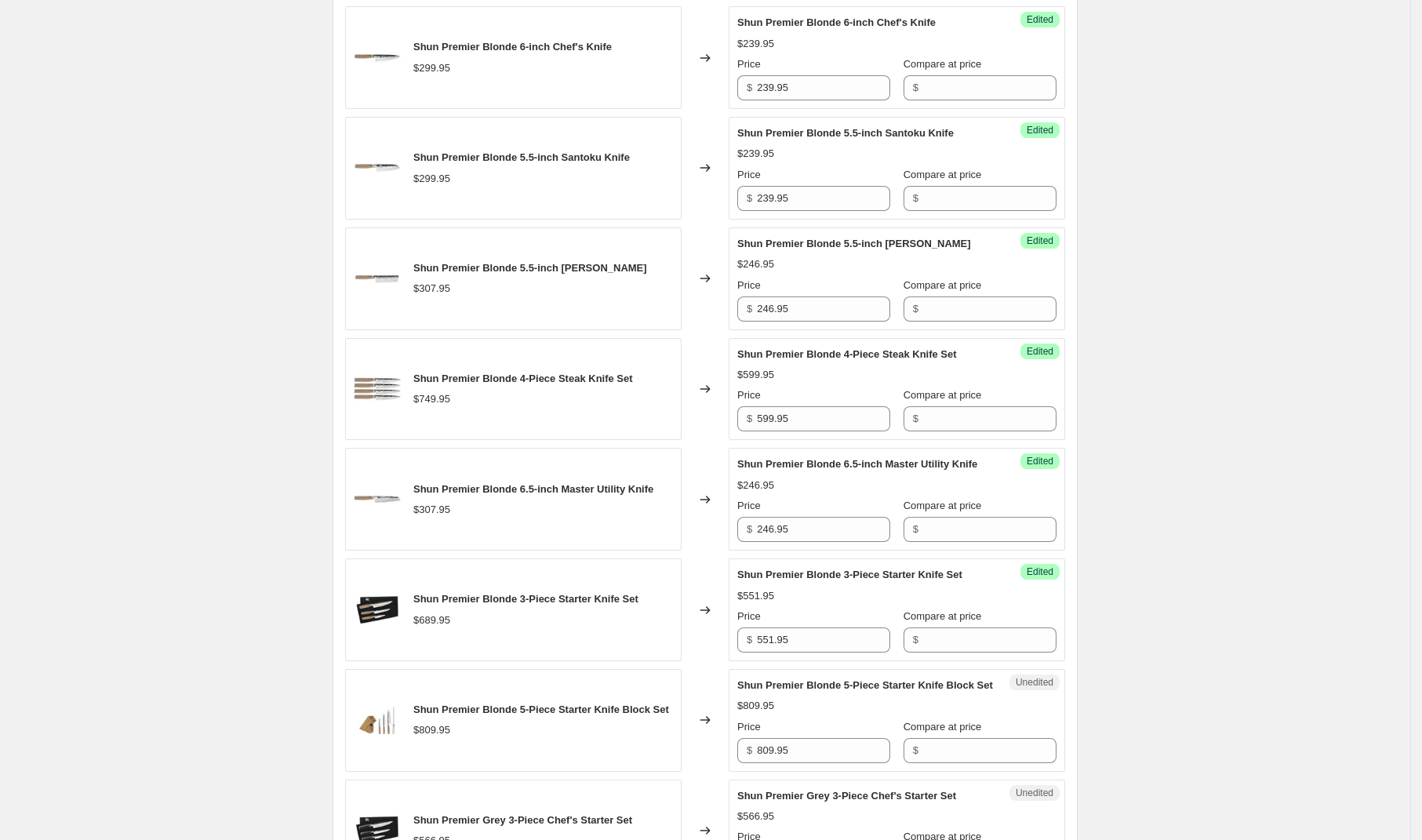
scroll to position [2644, 0]
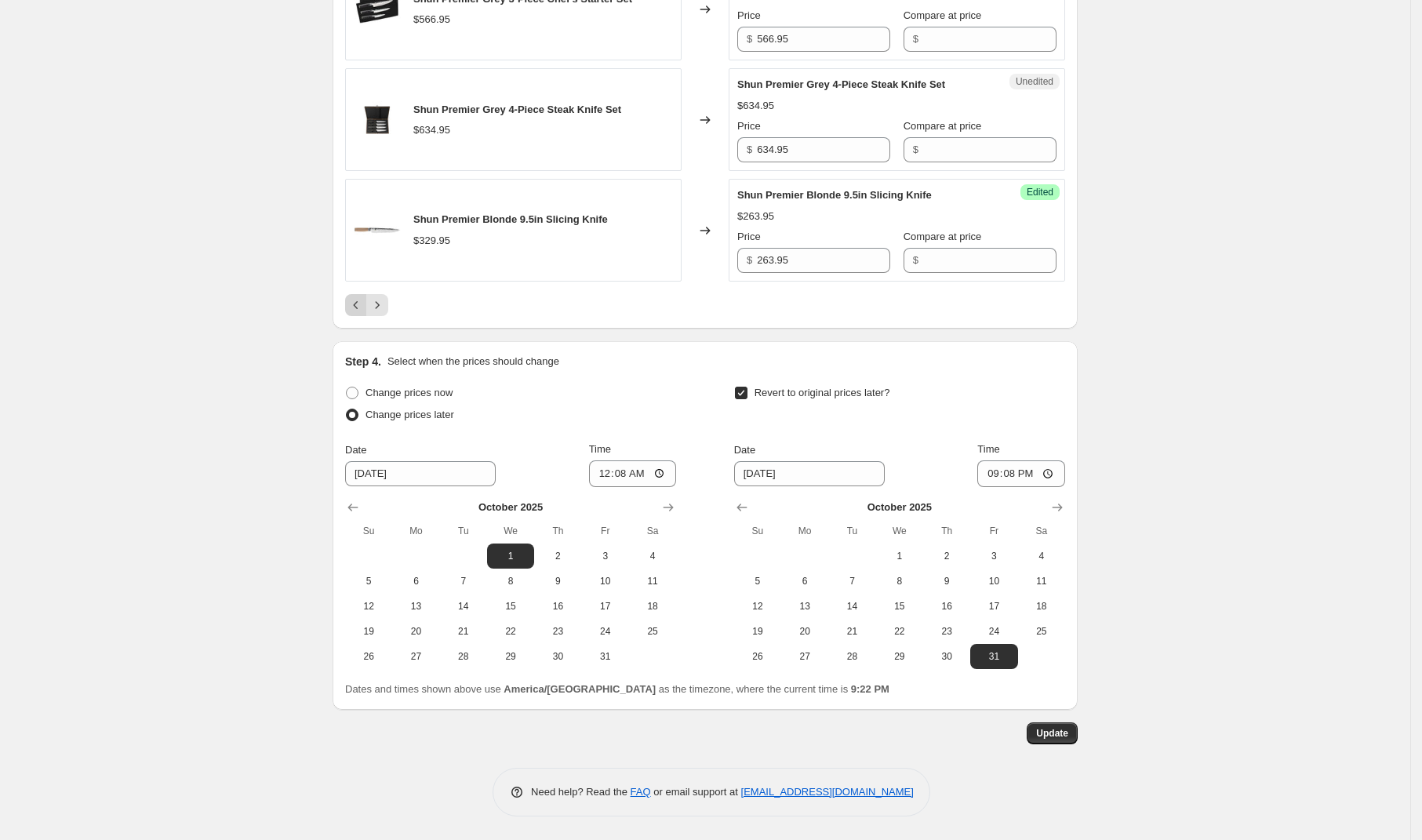
click at [358, 305] on icon "Previous" at bounding box center [355, 305] width 5 height 8
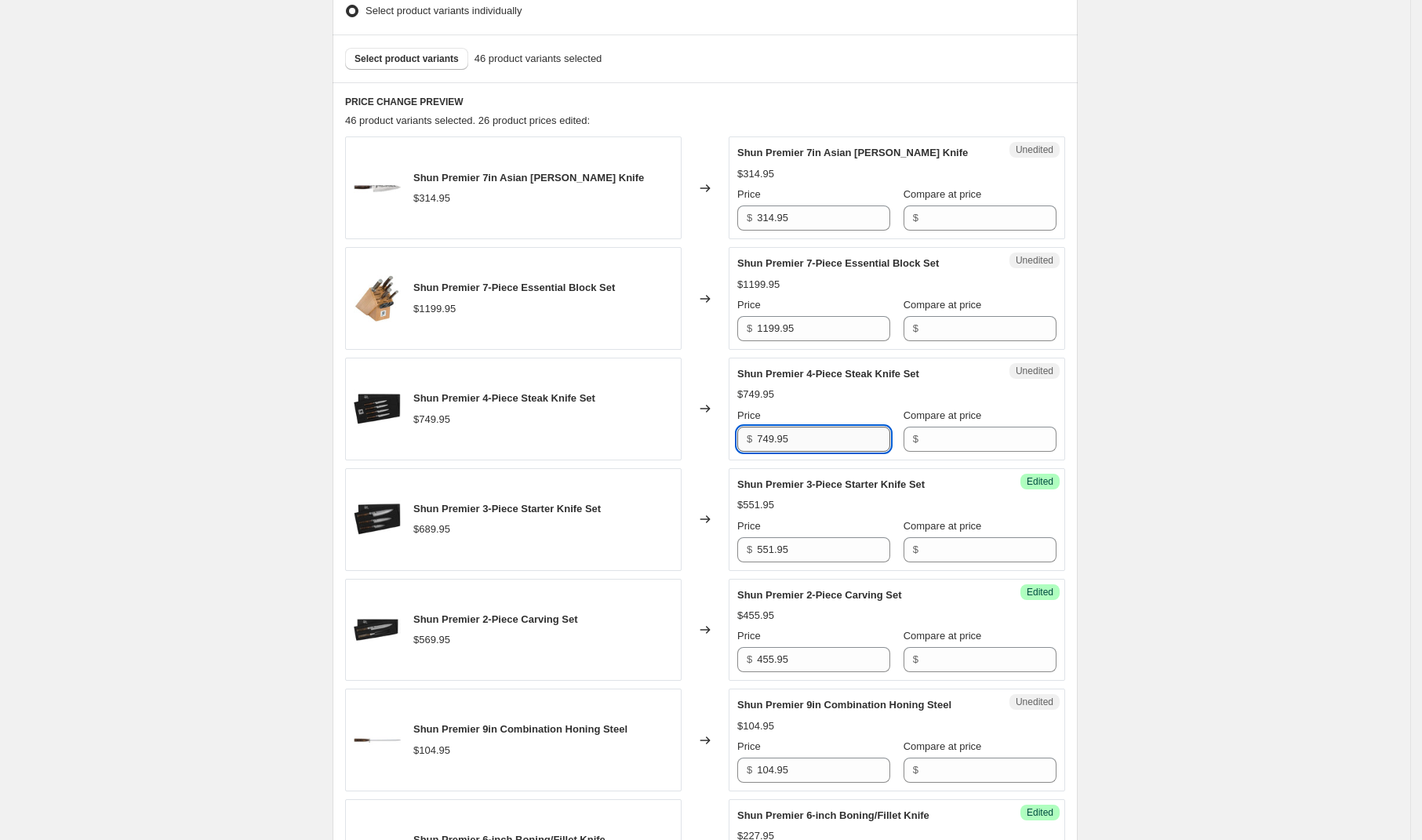
click at [812, 438] on input "749.95" at bounding box center [823, 438] width 134 height 25
type input "599.95"
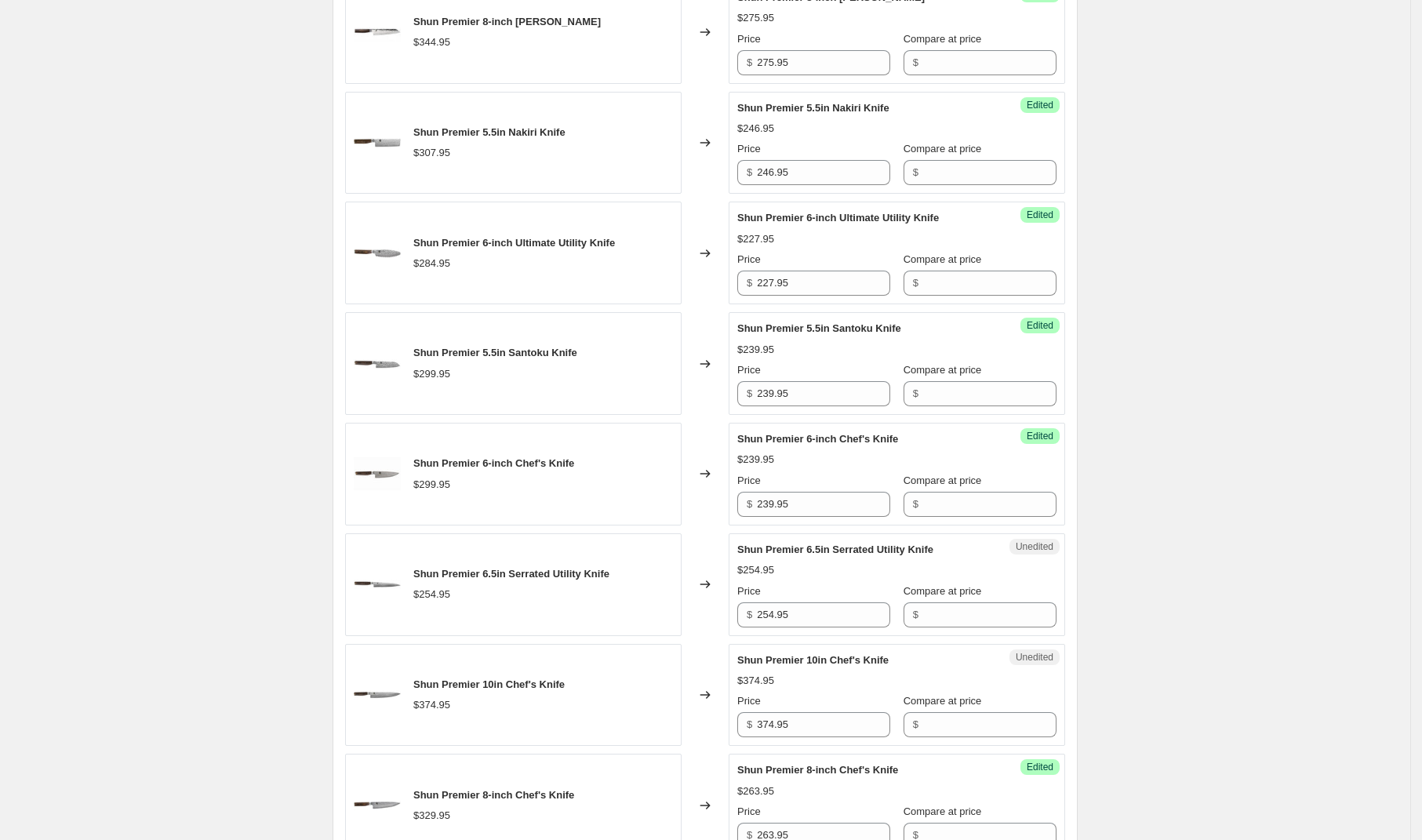
scroll to position [2508, 0]
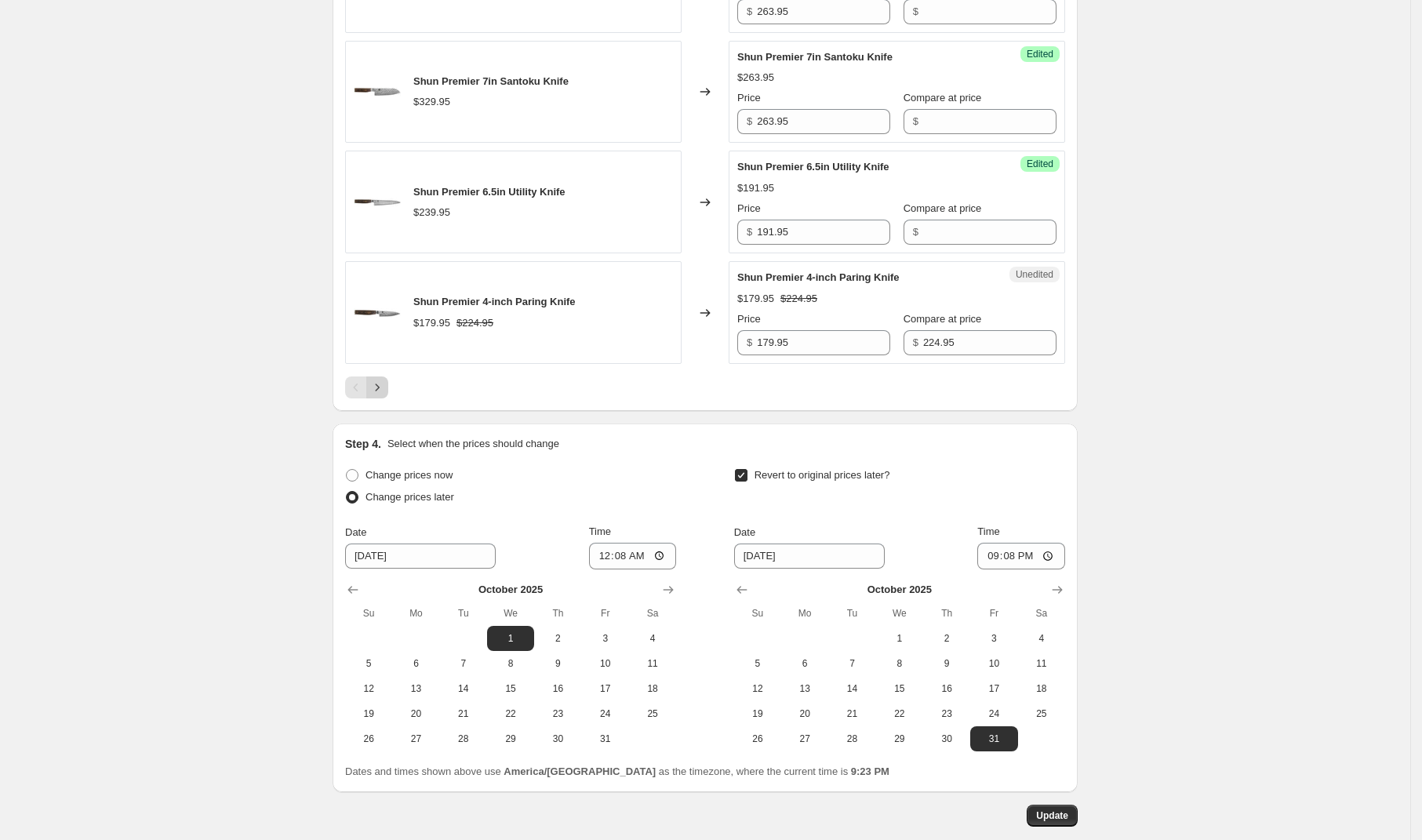
click at [385, 394] on icon "Next" at bounding box center [377, 387] width 16 height 16
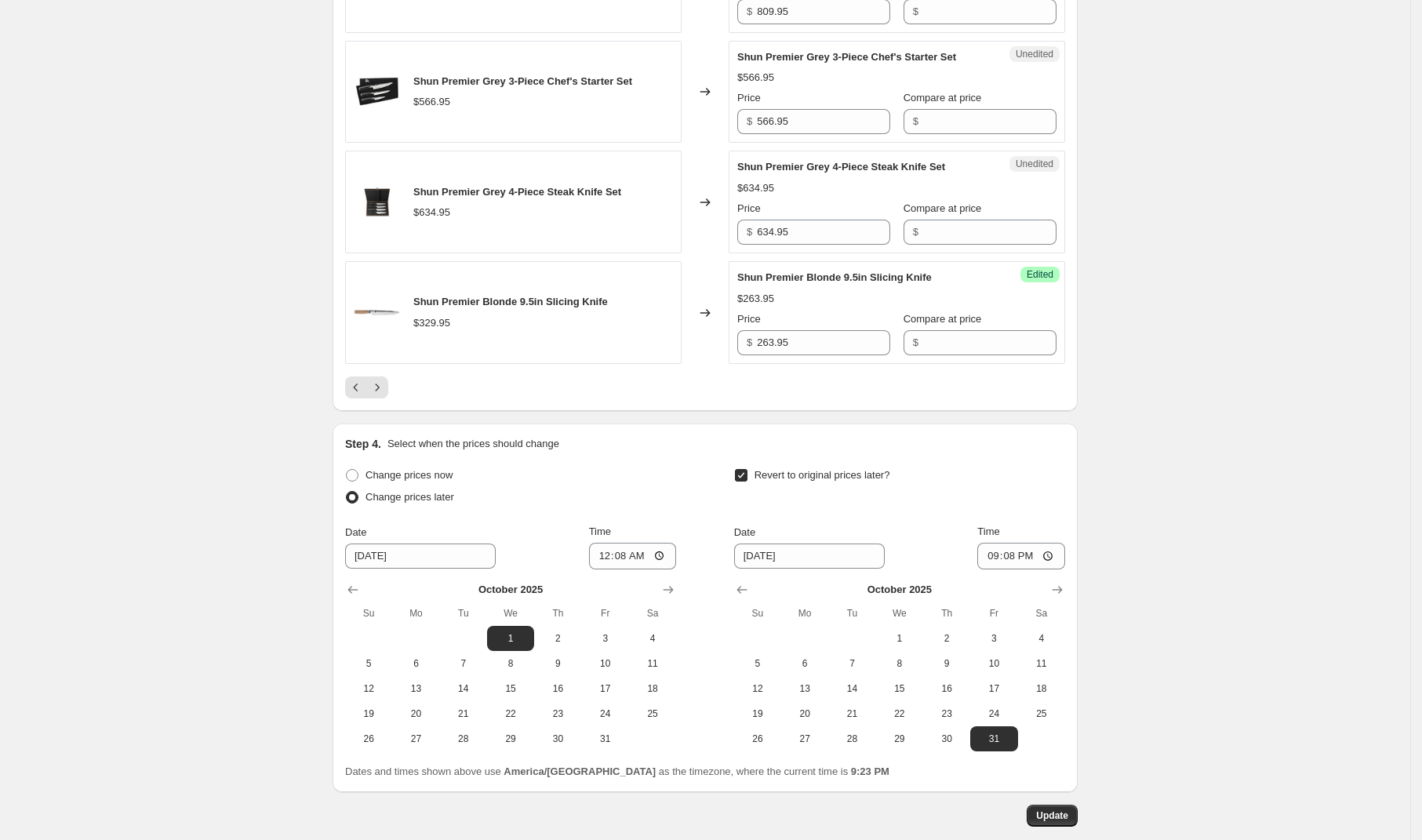
click at [385, 395] on icon "Next" at bounding box center [377, 387] width 16 height 16
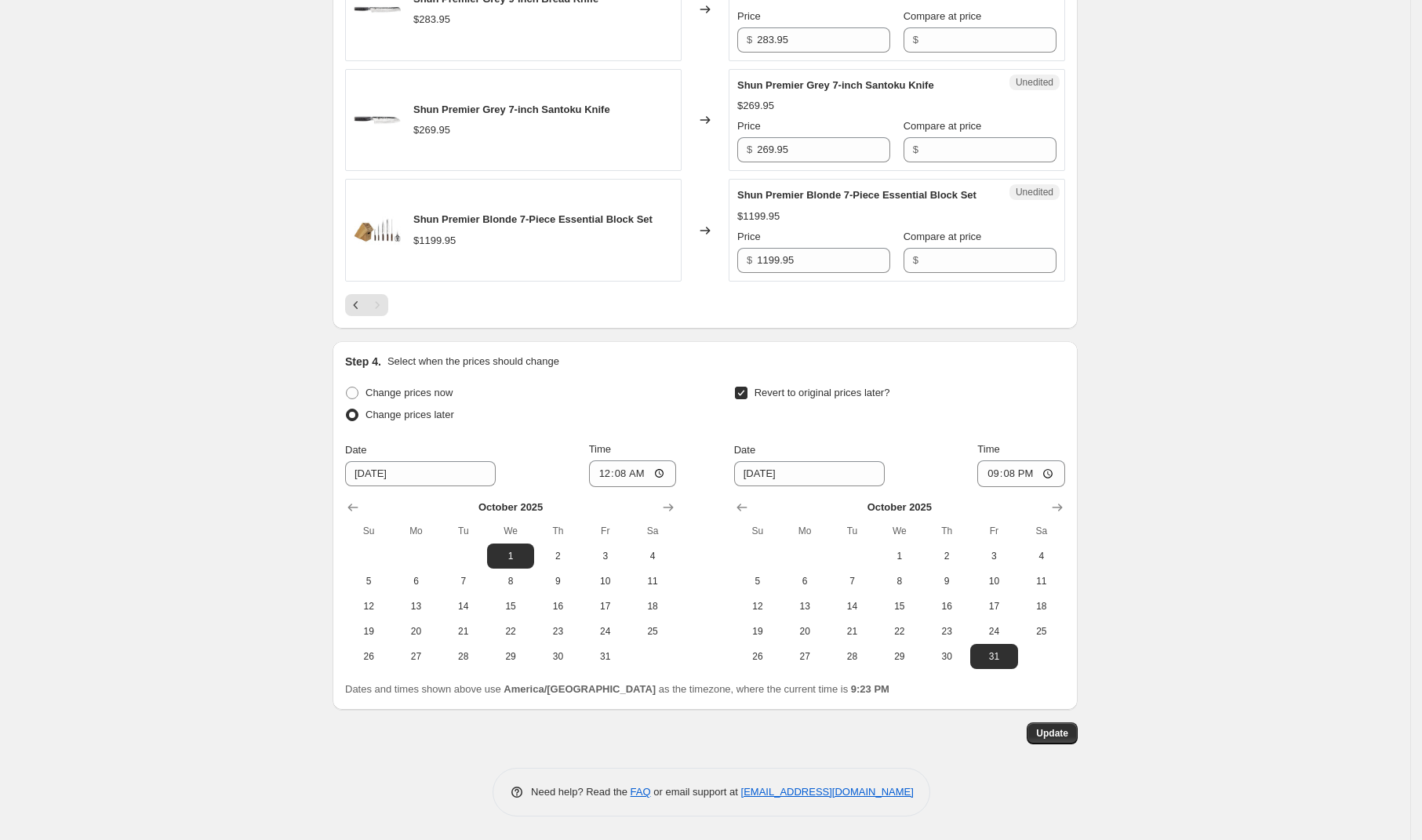
scroll to position [1078, 0]
click at [359, 309] on icon "Previous" at bounding box center [356, 305] width 16 height 16
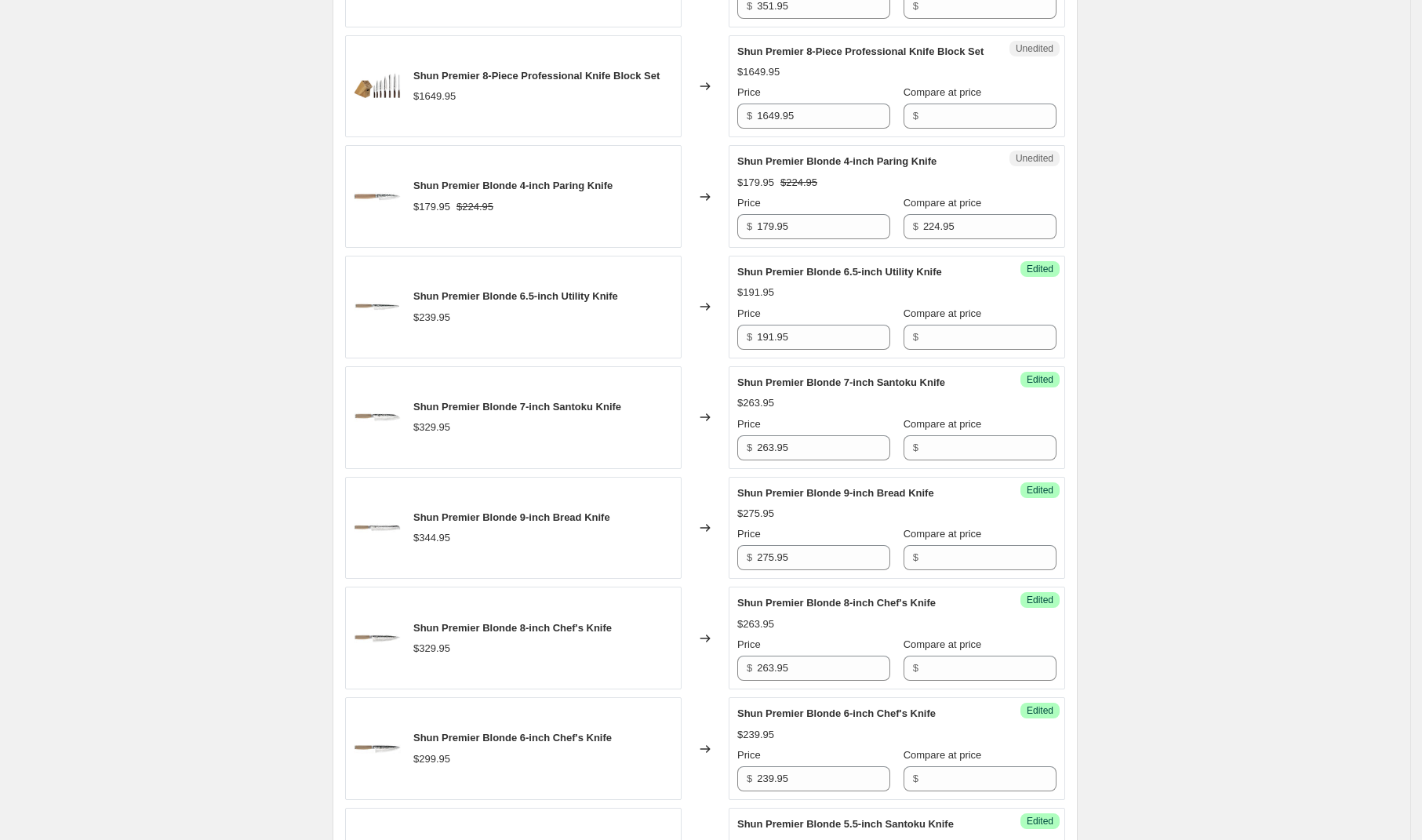
click at [268, 337] on div "Shun Premier [DATE] - [DATE]. This page is ready Shun Premier [DATE] - [DATE] I…" at bounding box center [705, 636] width 1411 height 3429
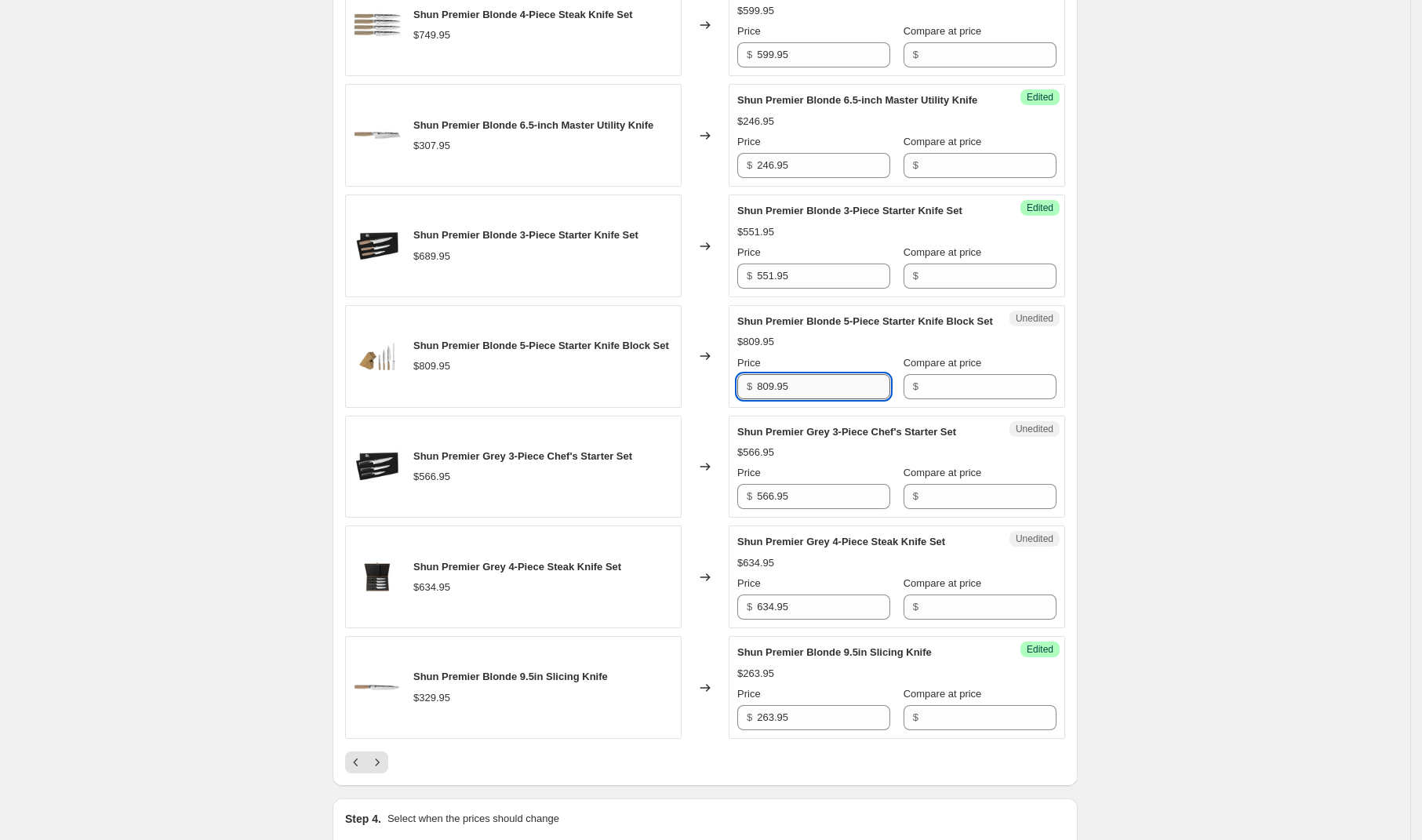
click at [827, 399] on input "809.95" at bounding box center [823, 386] width 134 height 25
type input "647.95"
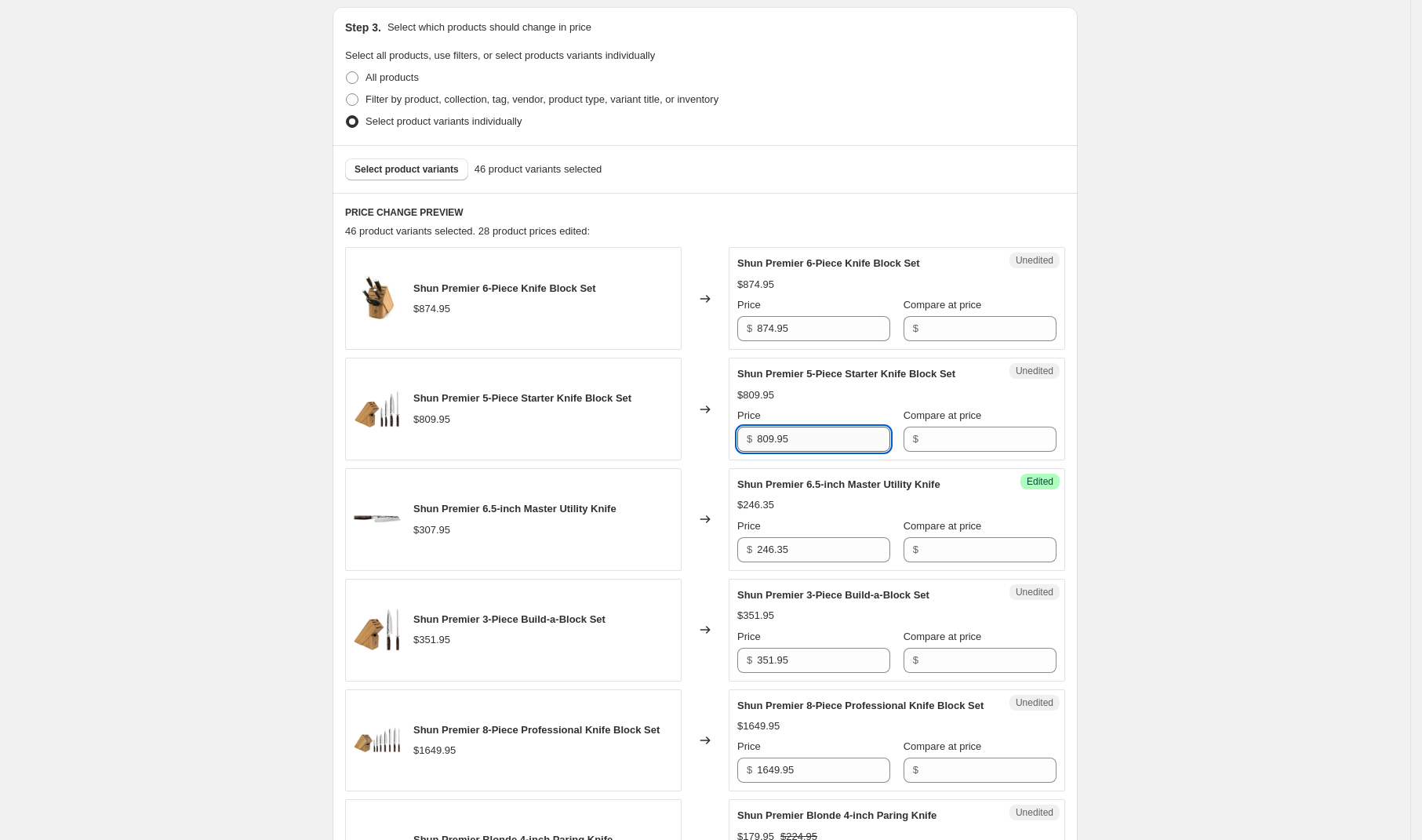
click at [807, 443] on input "809.95" at bounding box center [823, 438] width 134 height 25
type input "647.95"
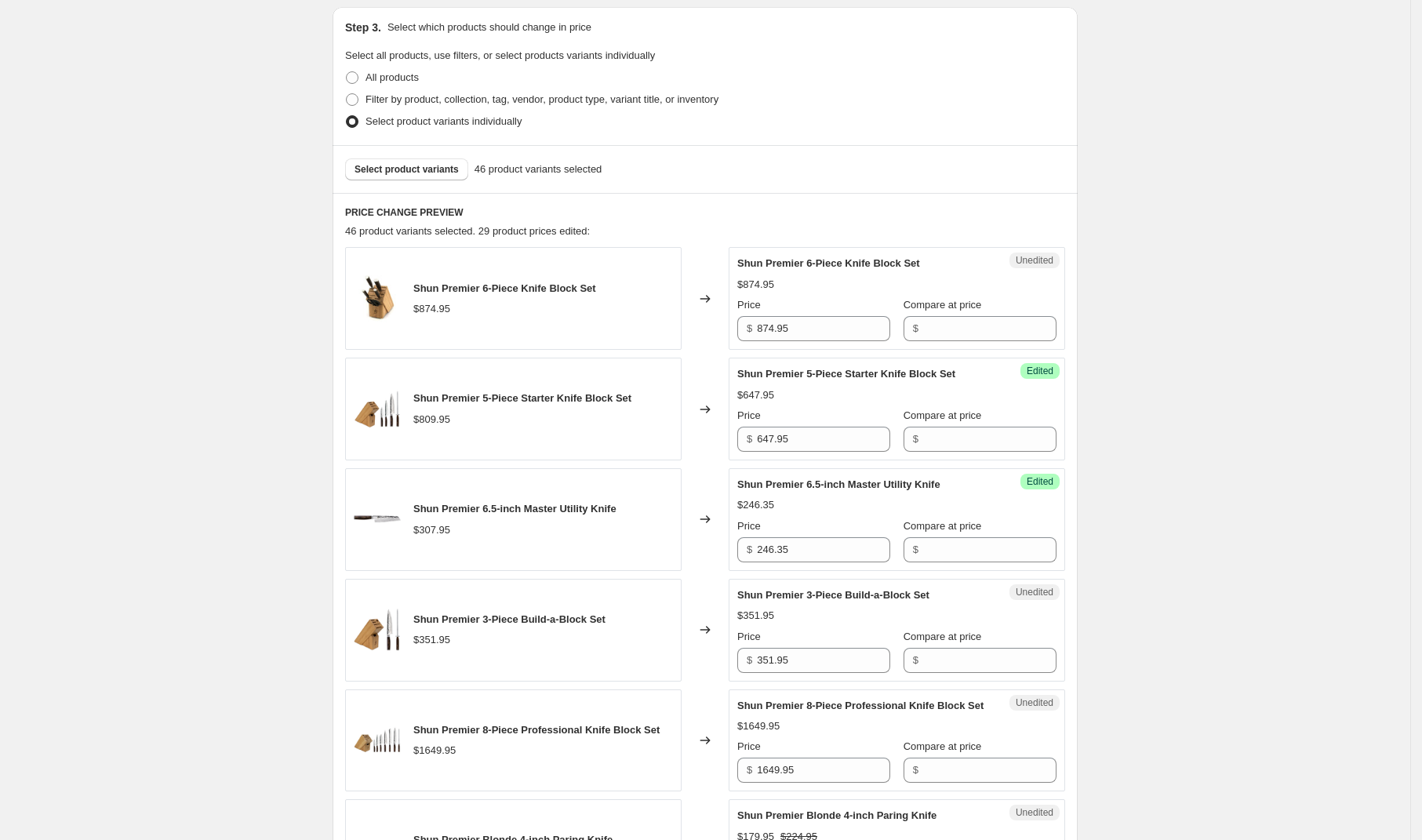
scroll to position [2644, 0]
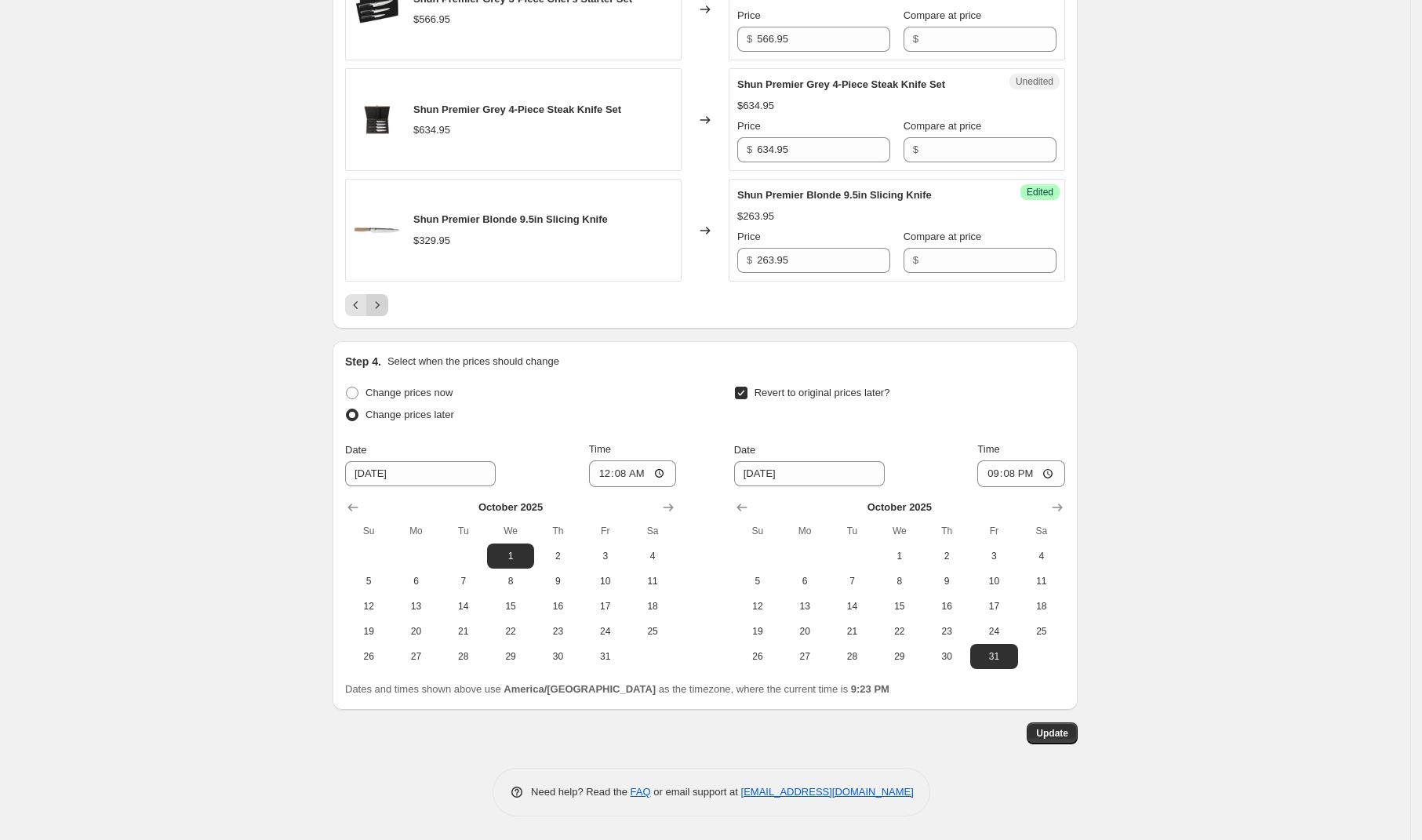
click at [380, 308] on icon "Next" at bounding box center [378, 304] width 4 height 7
click at [358, 311] on icon "Previous" at bounding box center [356, 305] width 16 height 16
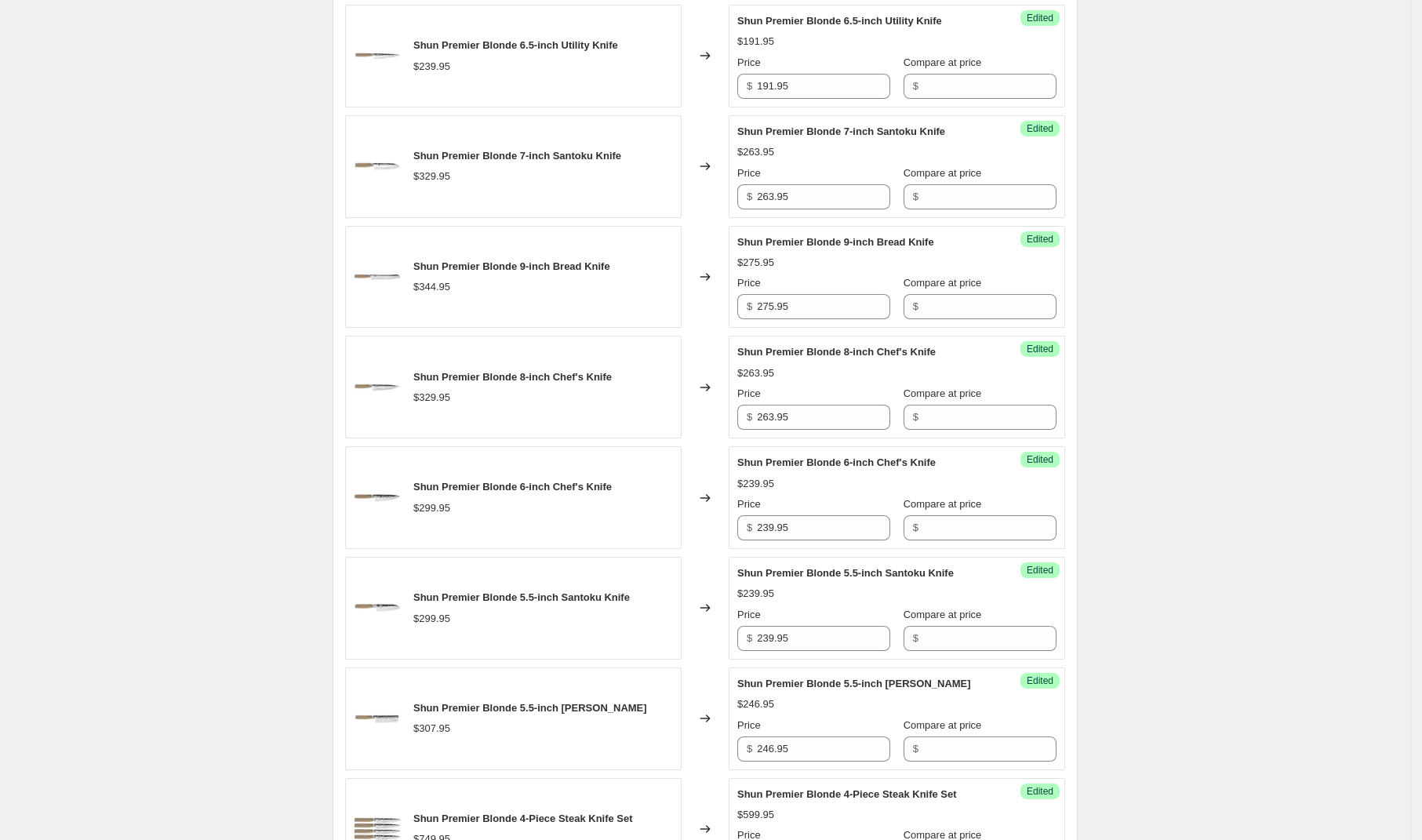
scroll to position [2644, 0]
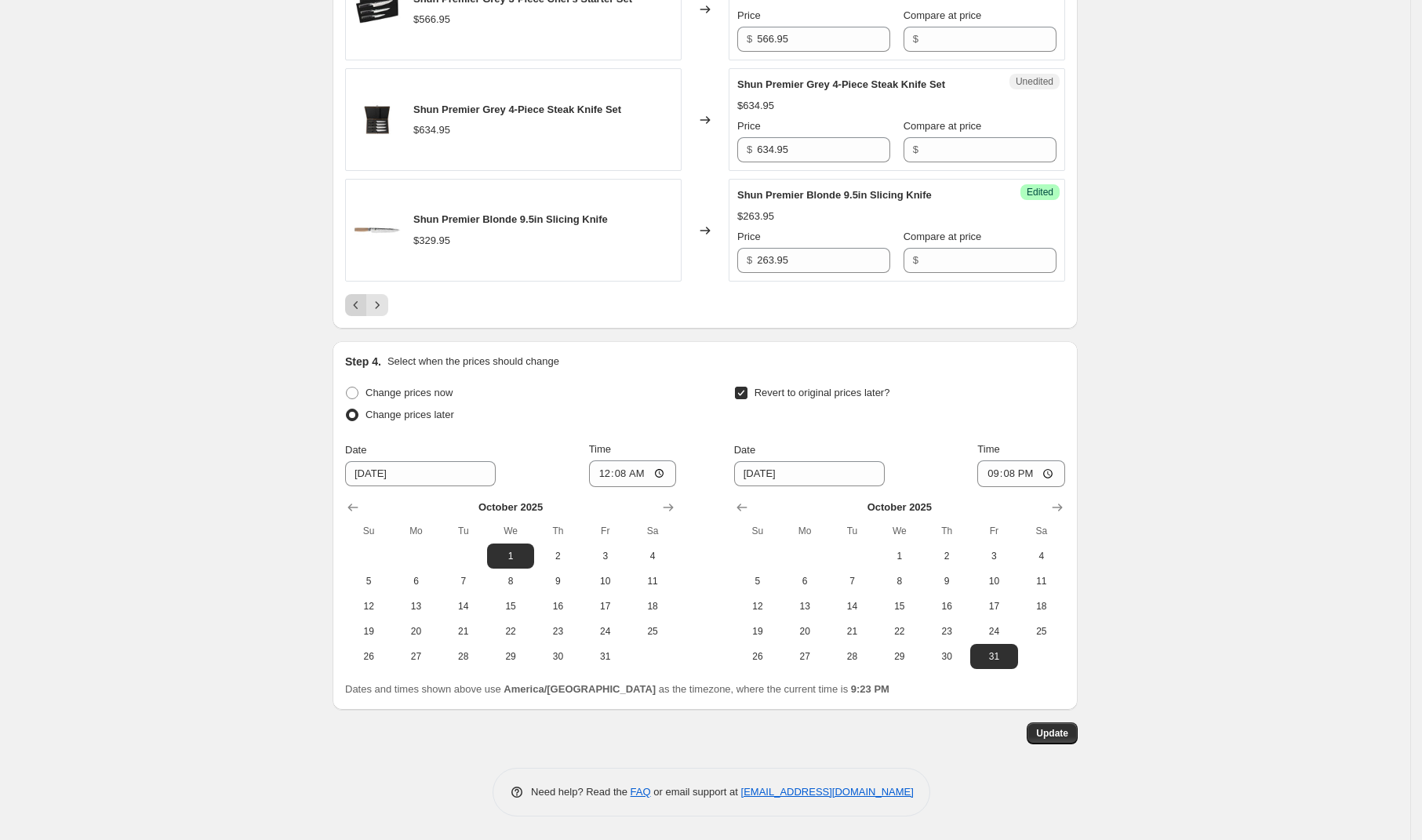
click at [358, 303] on icon "Previous" at bounding box center [355, 305] width 5 height 8
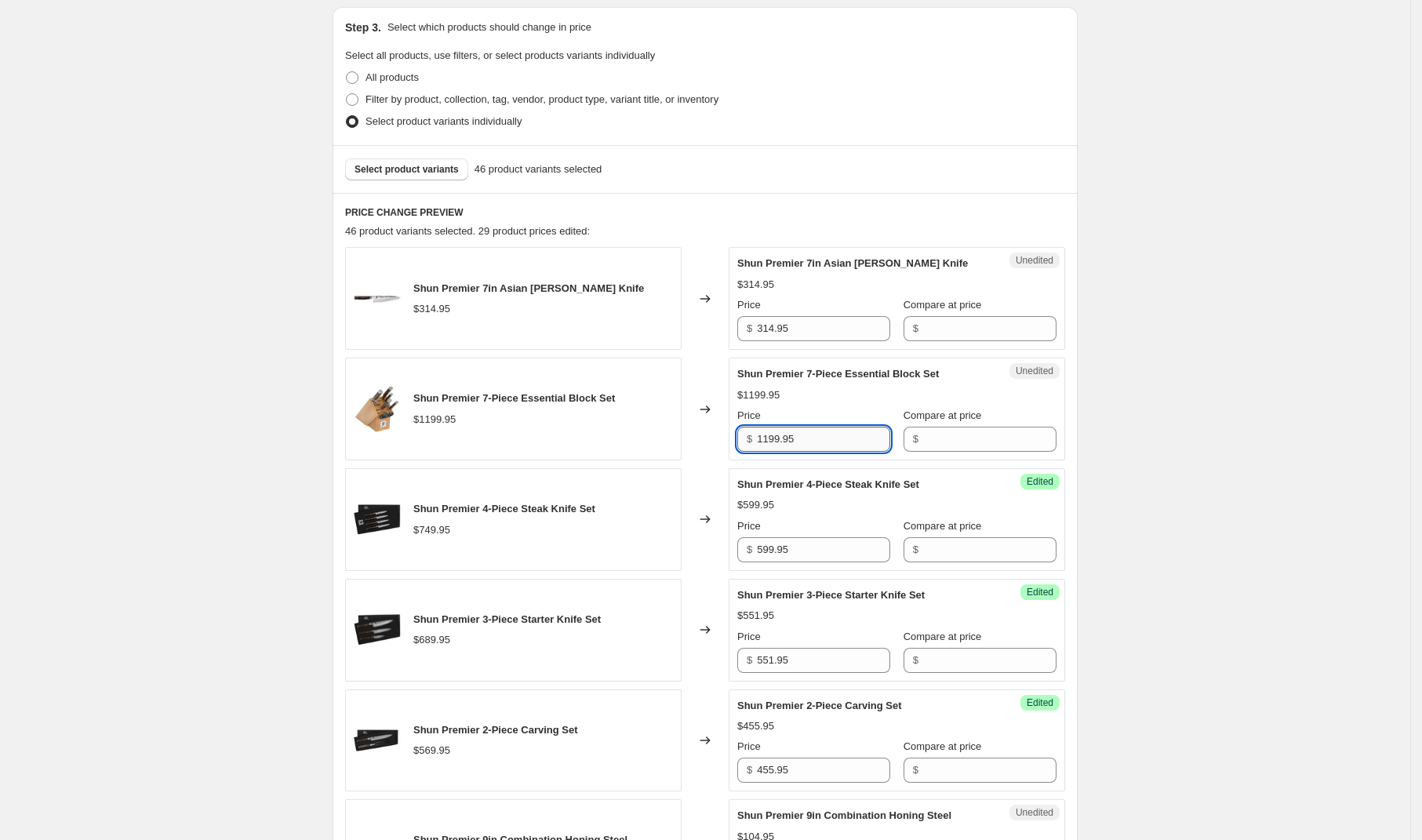
click at [837, 443] on input "1199.95" at bounding box center [823, 438] width 134 height 25
type input "959.95"
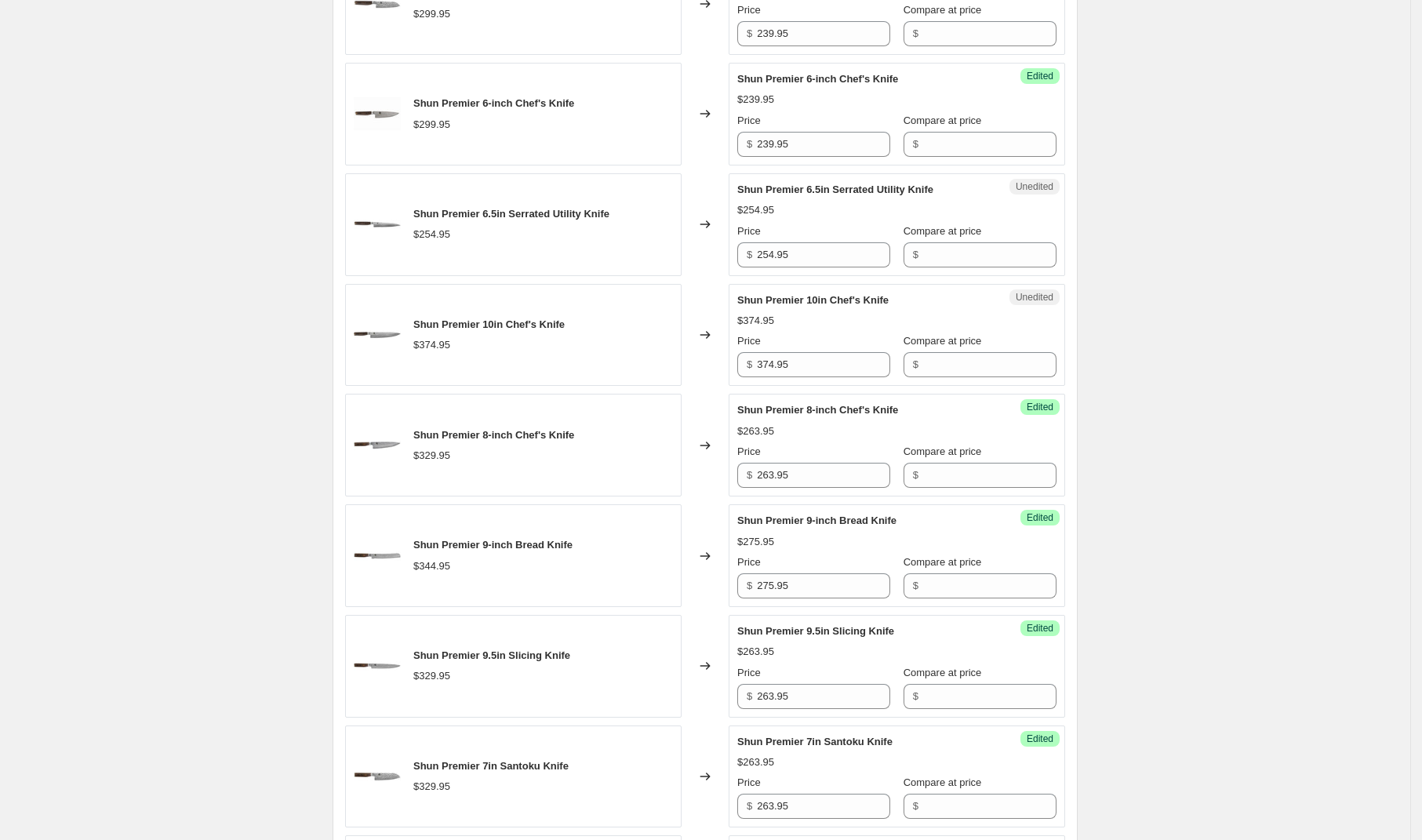
scroll to position [2419, 0]
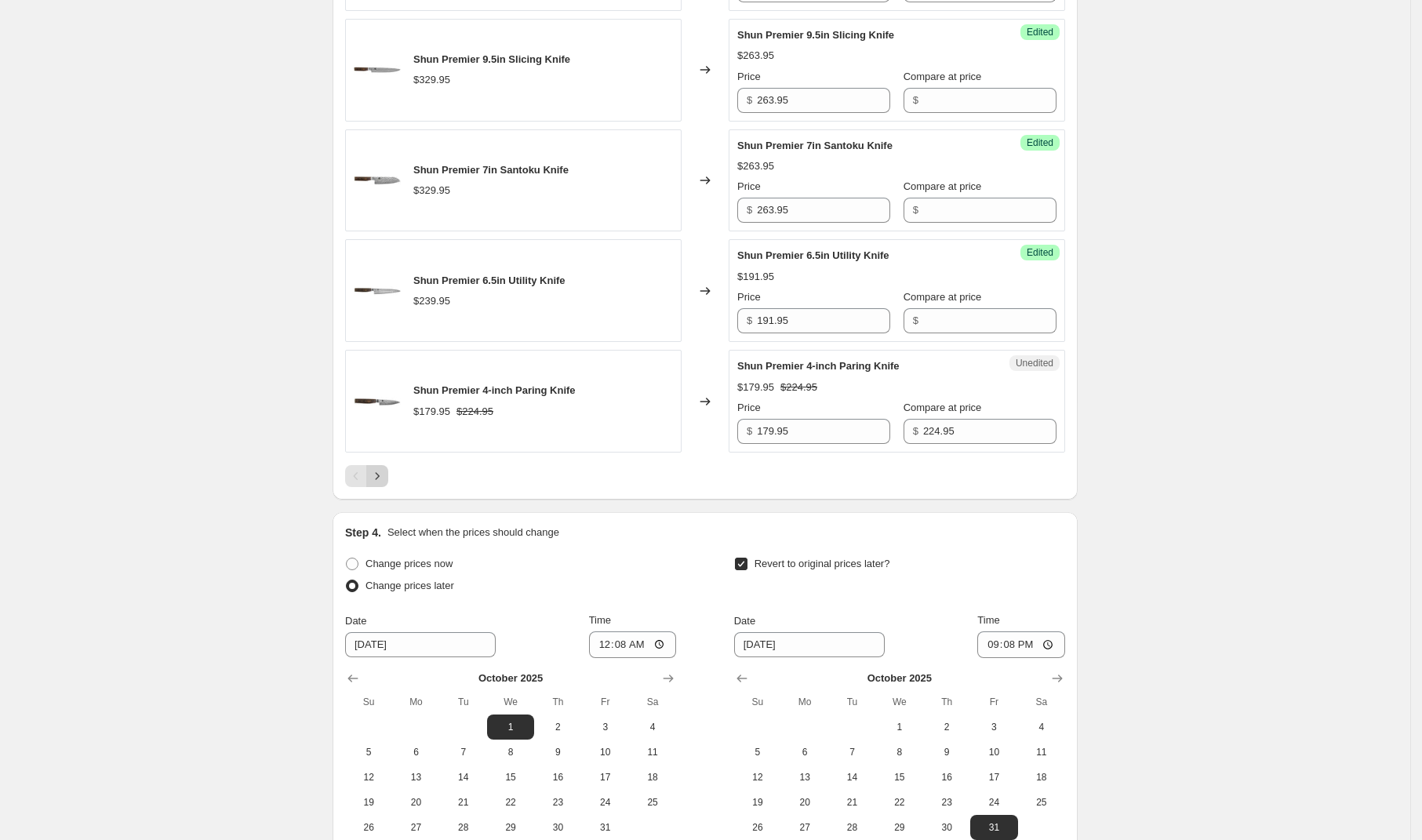
click at [385, 480] on icon "Next" at bounding box center [377, 475] width 16 height 16
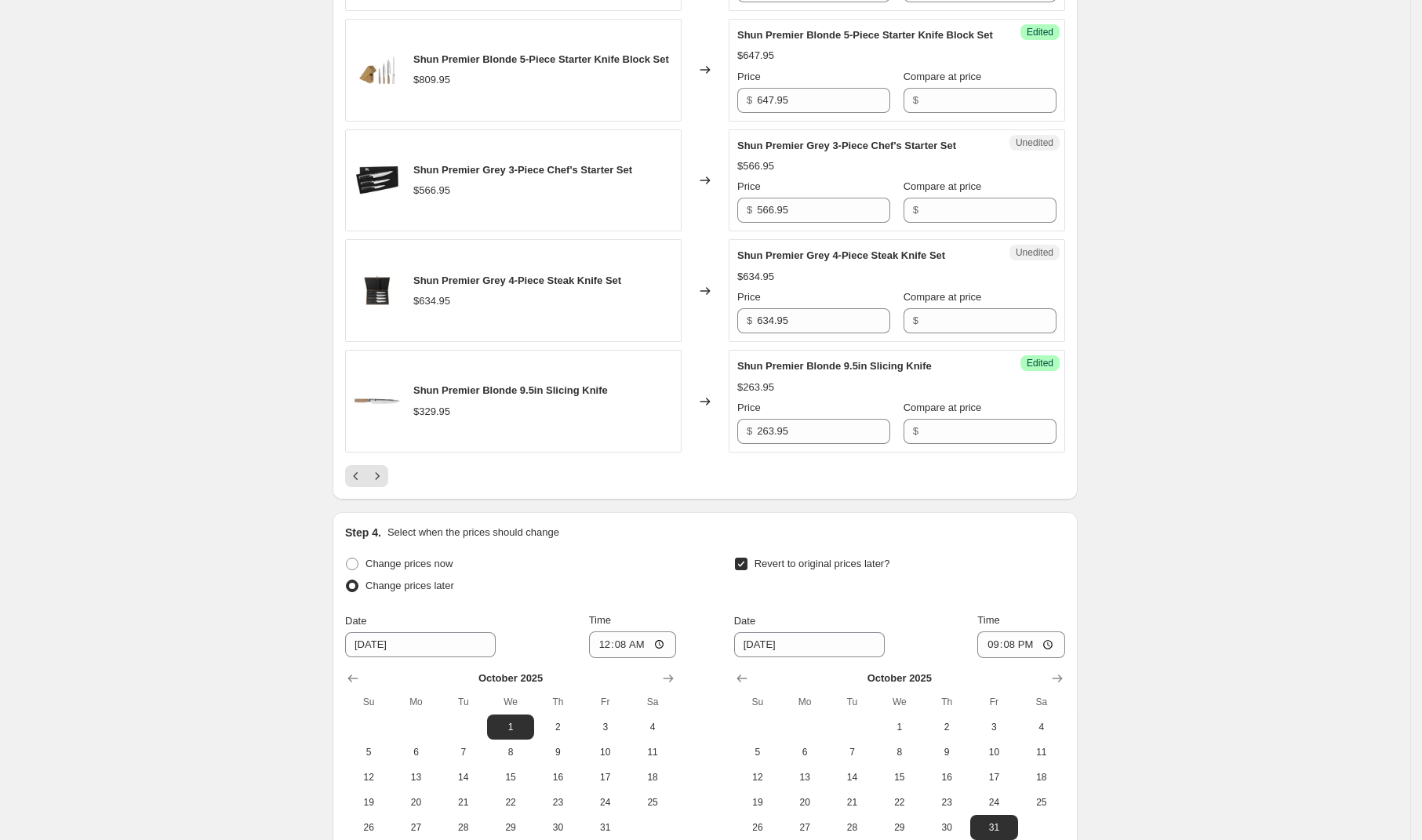
click at [378, 487] on button "Next" at bounding box center [377, 475] width 22 height 22
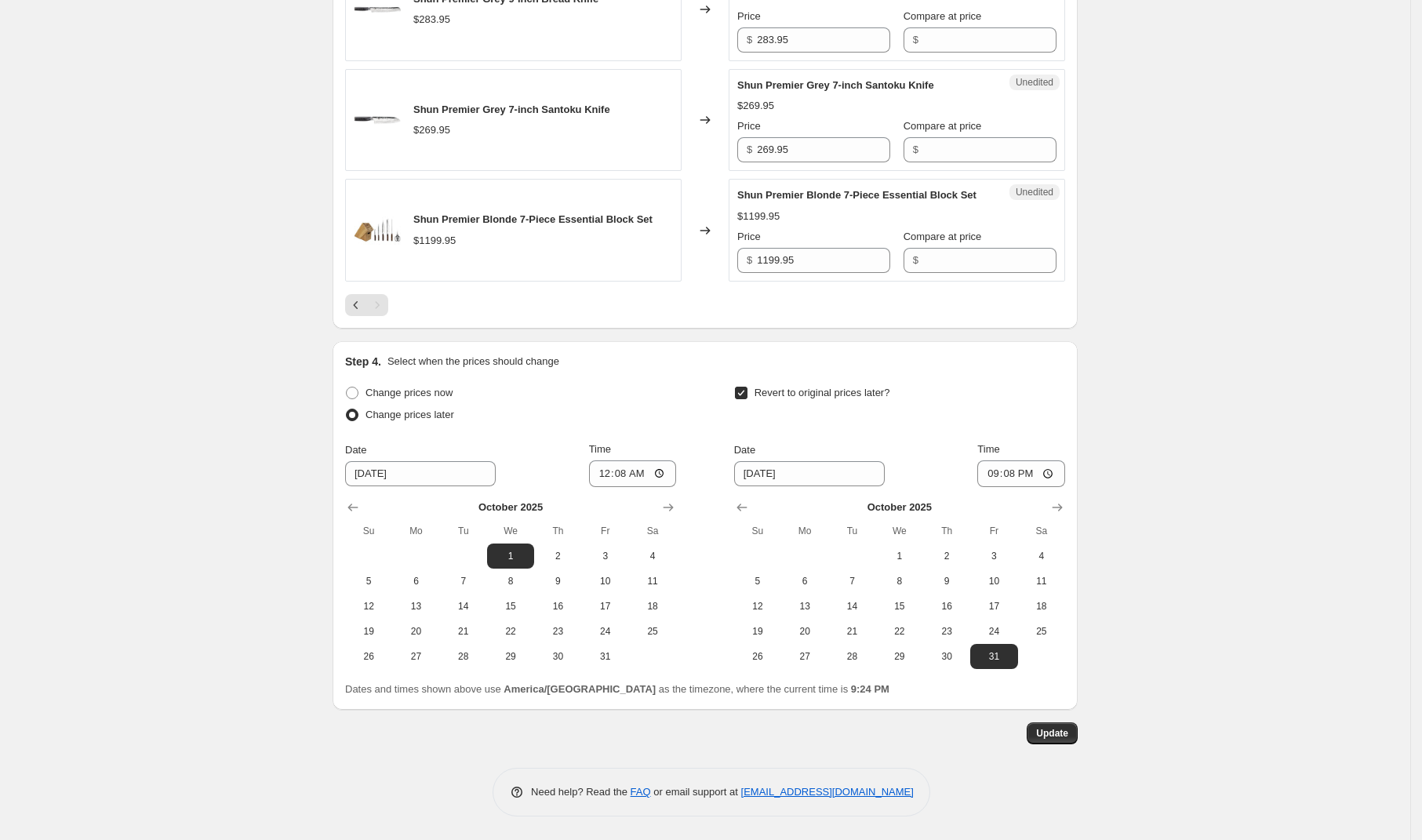
scroll to position [1078, 0]
click at [850, 259] on input "1199.95" at bounding box center [823, 260] width 134 height 25
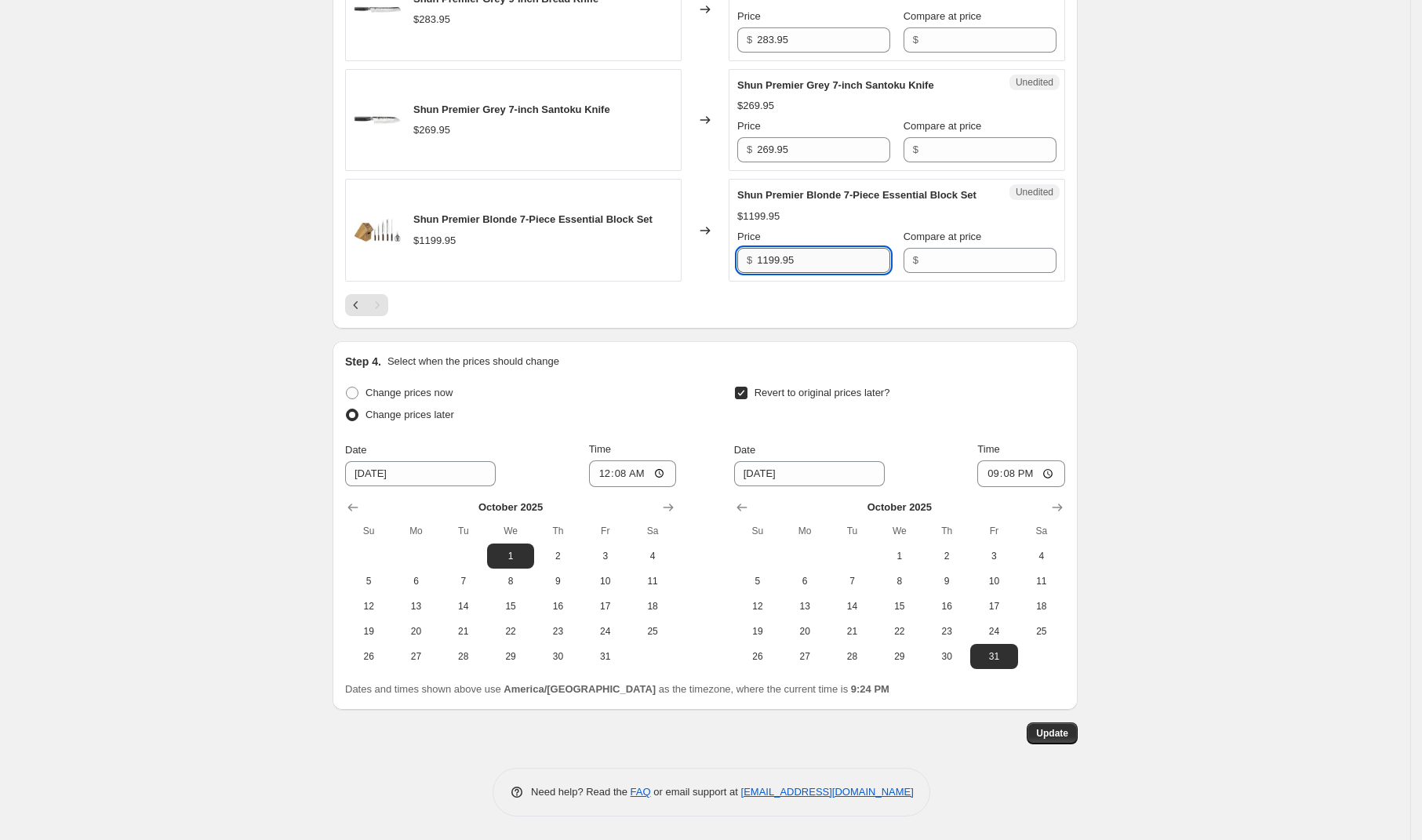
type input "5"
type input "959.95"
click at [357, 303] on icon "Previous" at bounding box center [356, 305] width 16 height 16
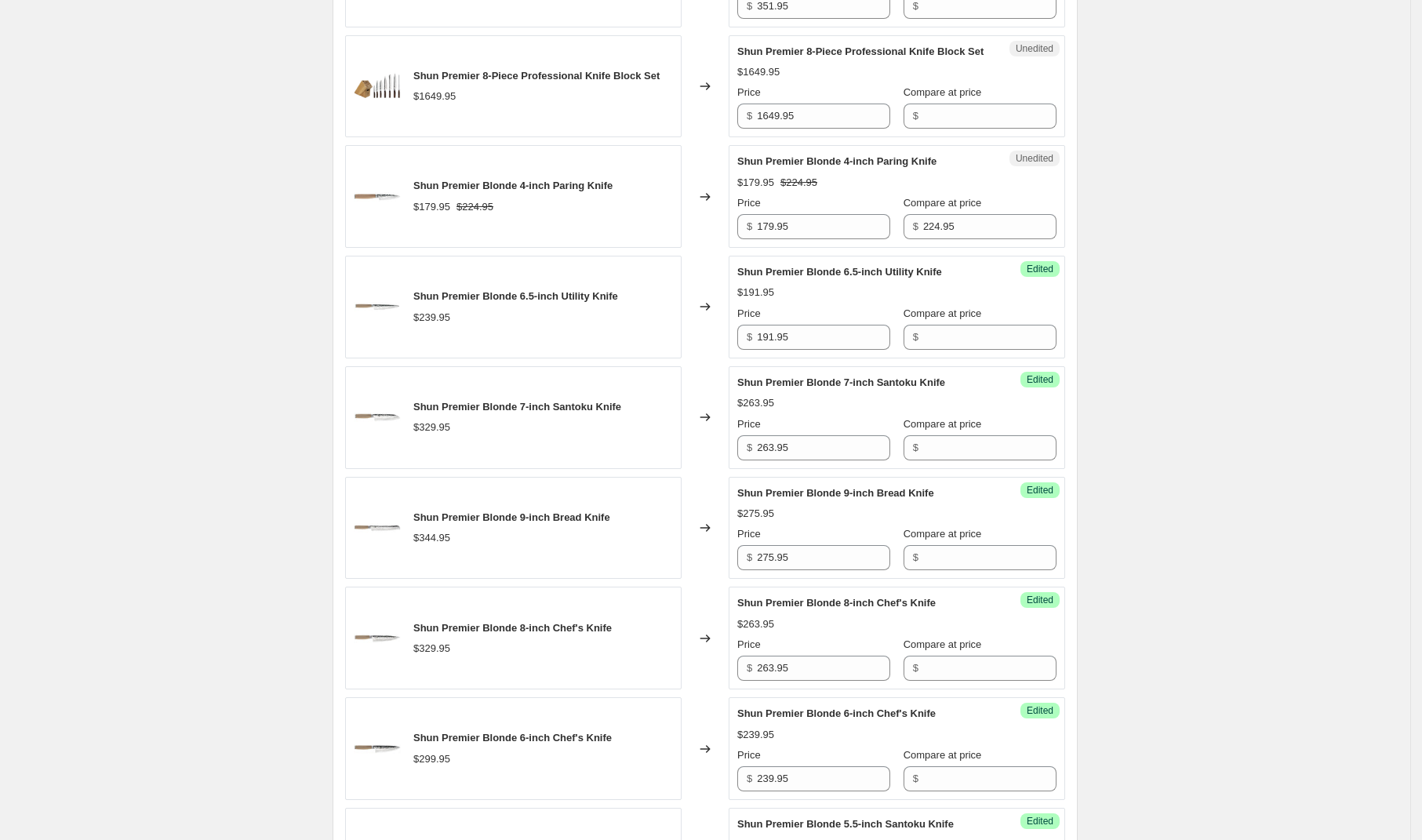
click at [217, 213] on div "Shun Premier [DATE] - [DATE]. This page is ready Shun Premier [DATE] - [DATE] I…" at bounding box center [705, 636] width 1411 height 3429
click at [832, 129] on input "1649.95" at bounding box center [823, 116] width 134 height 25
type input "1319.95"
click at [1291, 220] on div "Shun Premier [DATE] - [DATE]. This page is ready Shun Premier [DATE] - [DATE] I…" at bounding box center [705, 636] width 1411 height 3429
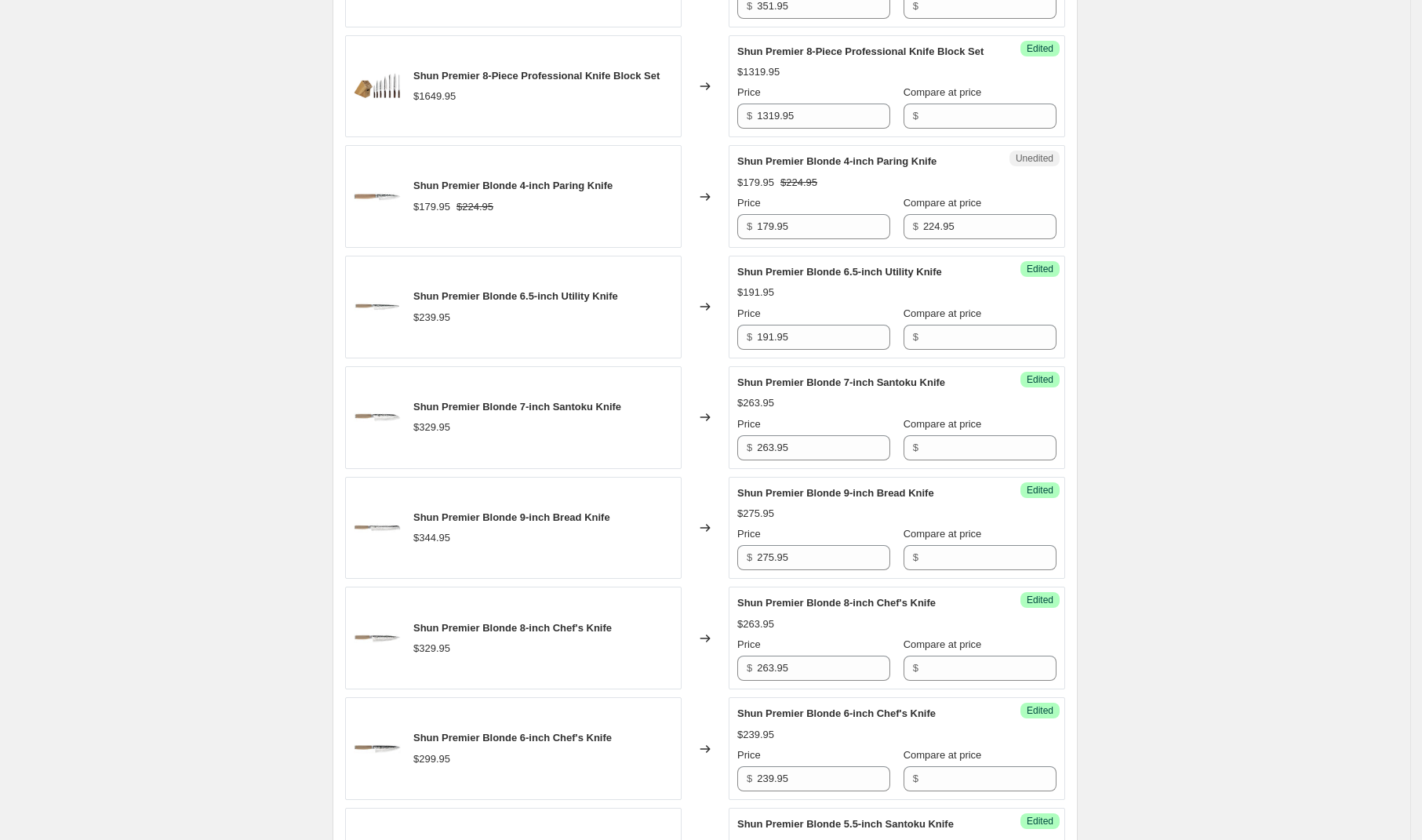
click at [1211, 133] on div "Shun Premier [DATE] - [DATE]. This page is ready Shun Premier [DATE] - [DATE] I…" at bounding box center [705, 636] width 1411 height 3429
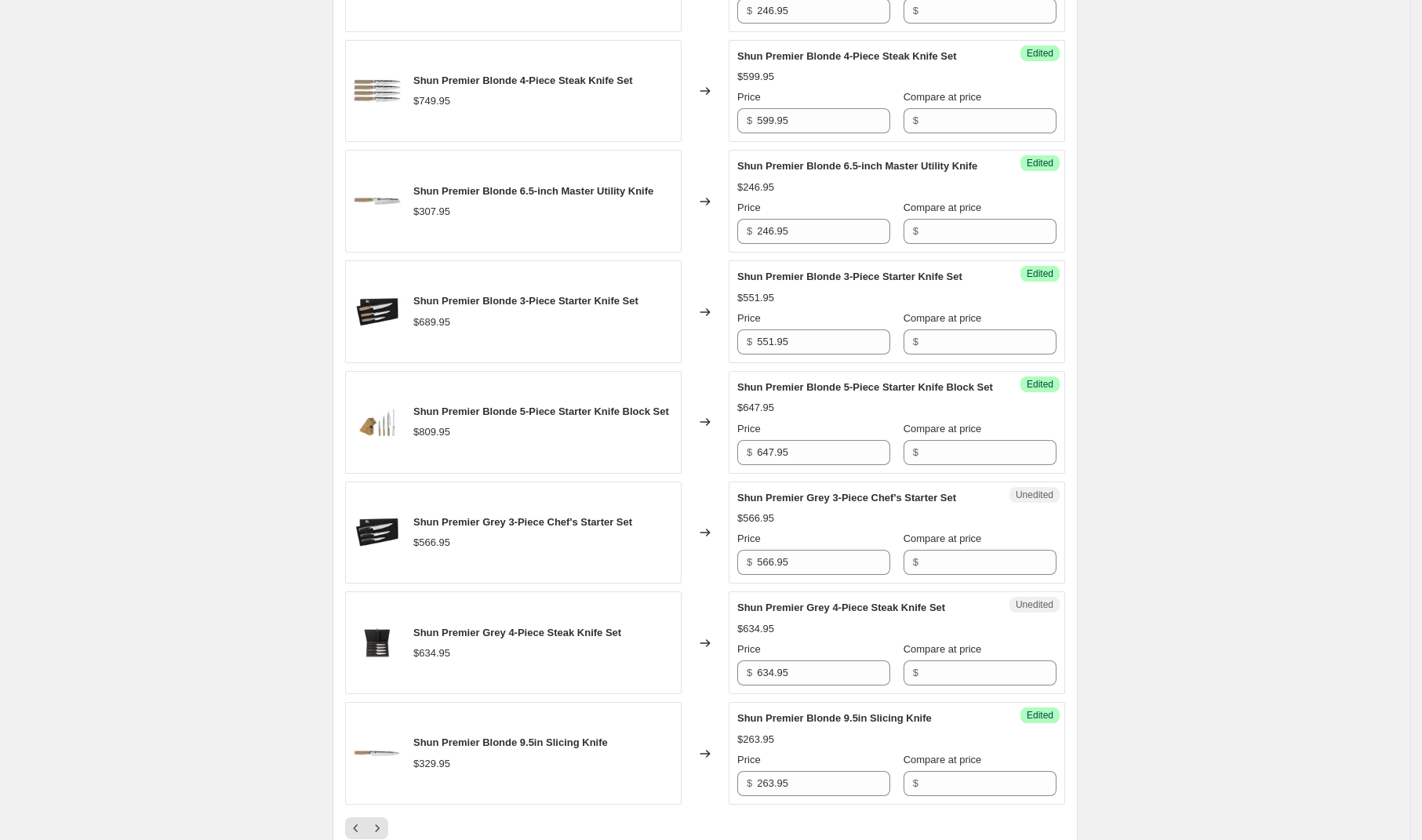
scroll to position [2511, 0]
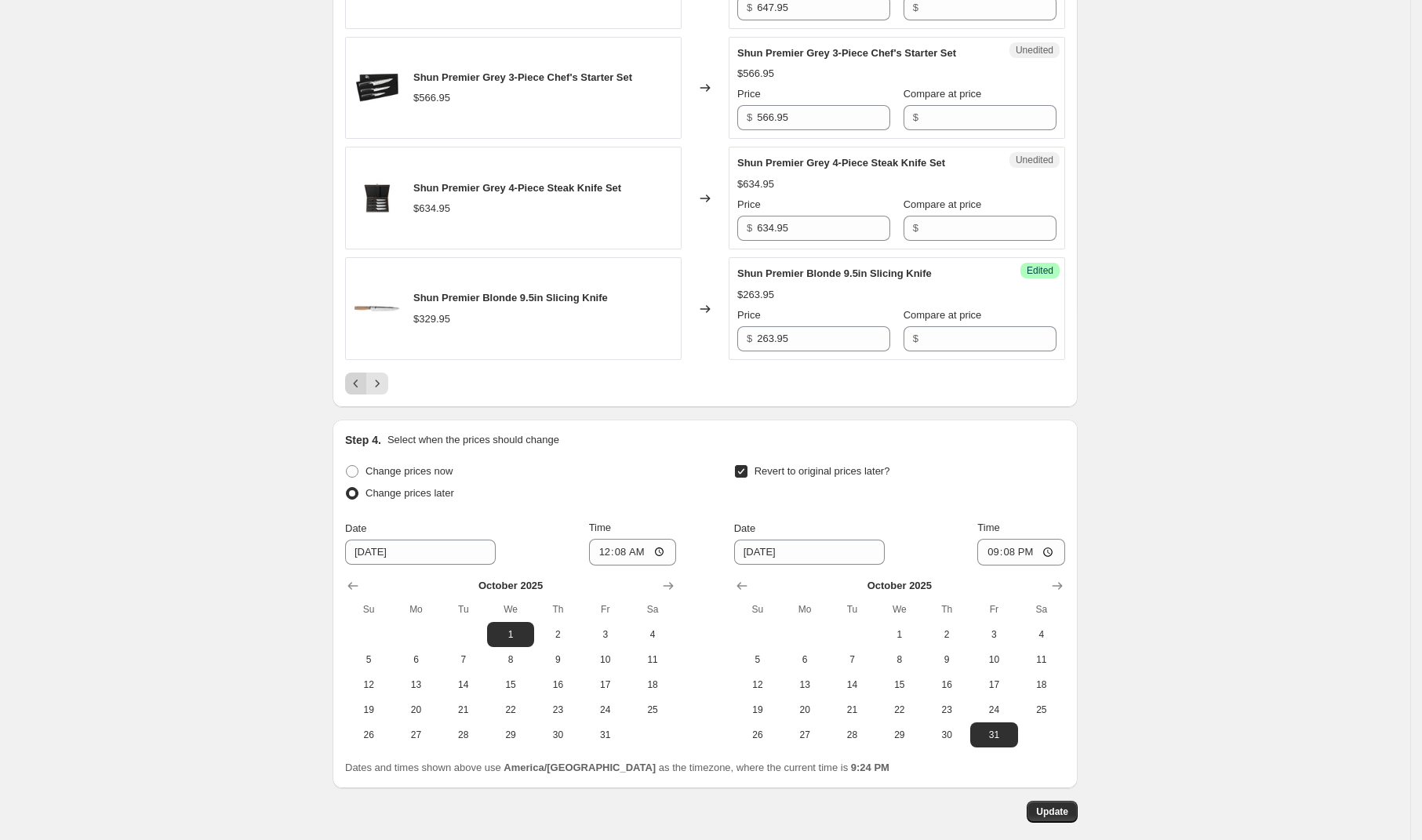
click at [358, 387] on icon "Previous" at bounding box center [355, 384] width 5 height 8
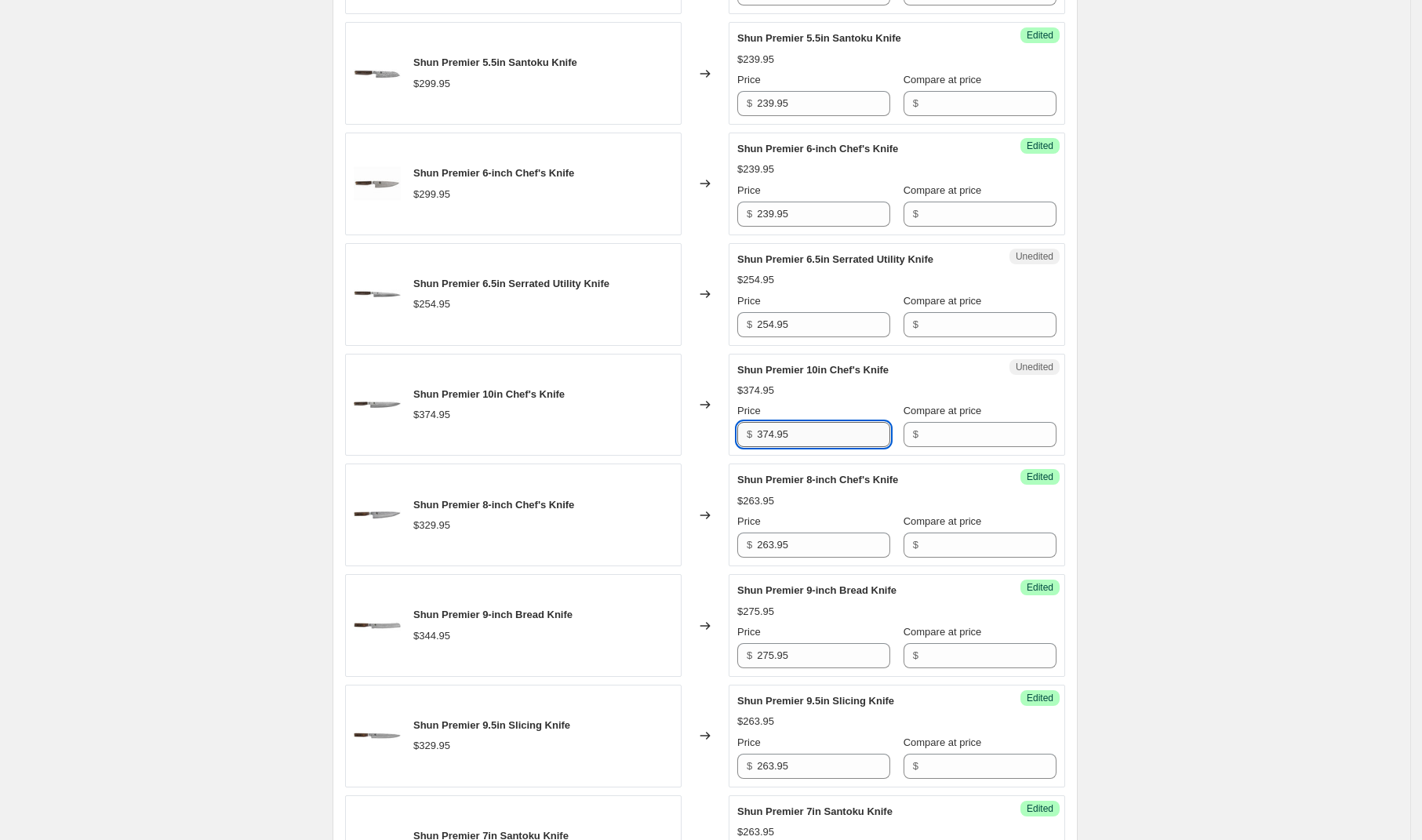
click at [846, 433] on input "374.95" at bounding box center [823, 434] width 134 height 25
click at [846, 432] on input "374.95" at bounding box center [823, 434] width 134 height 25
type input "299.95"
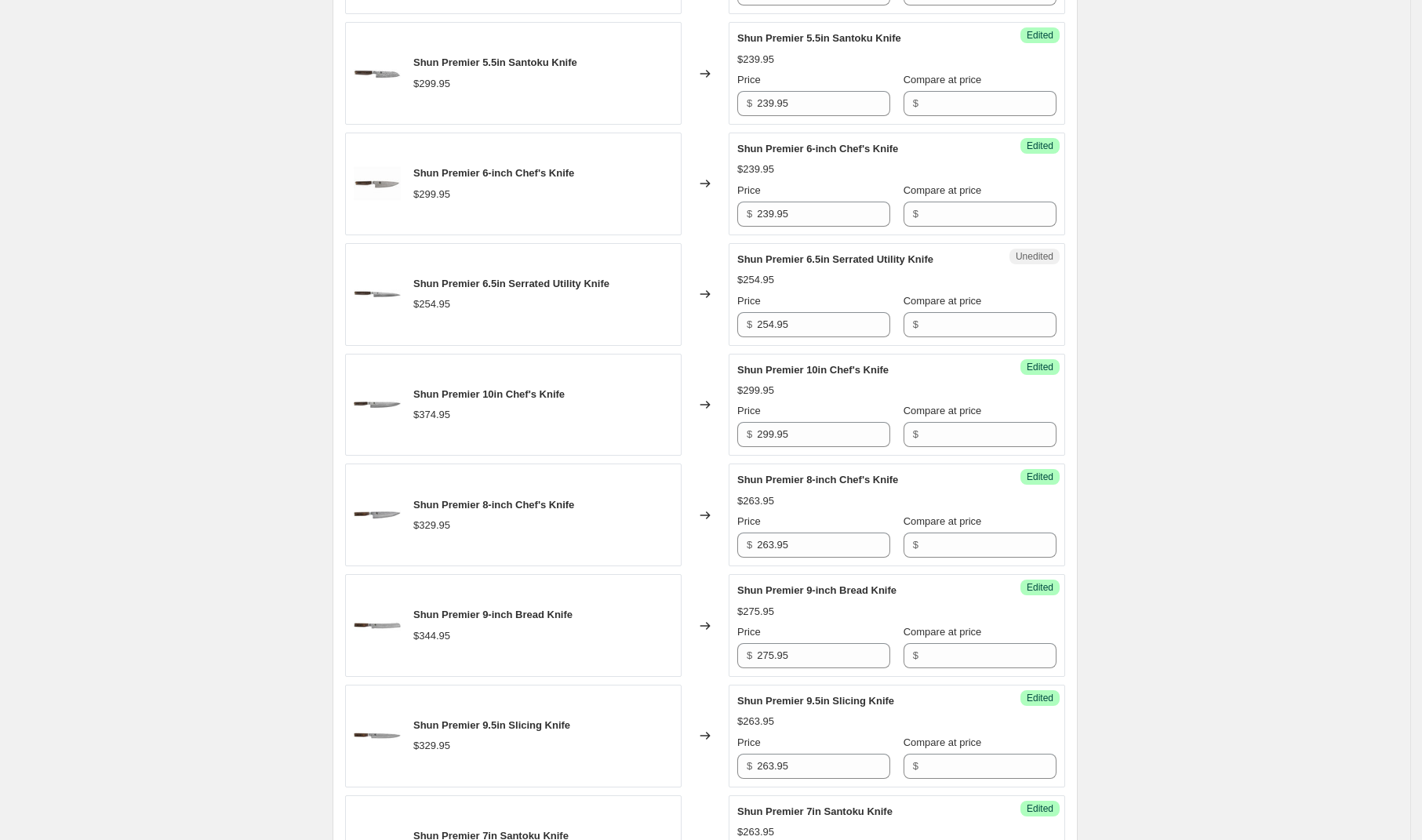
scroll to position [2597, 0]
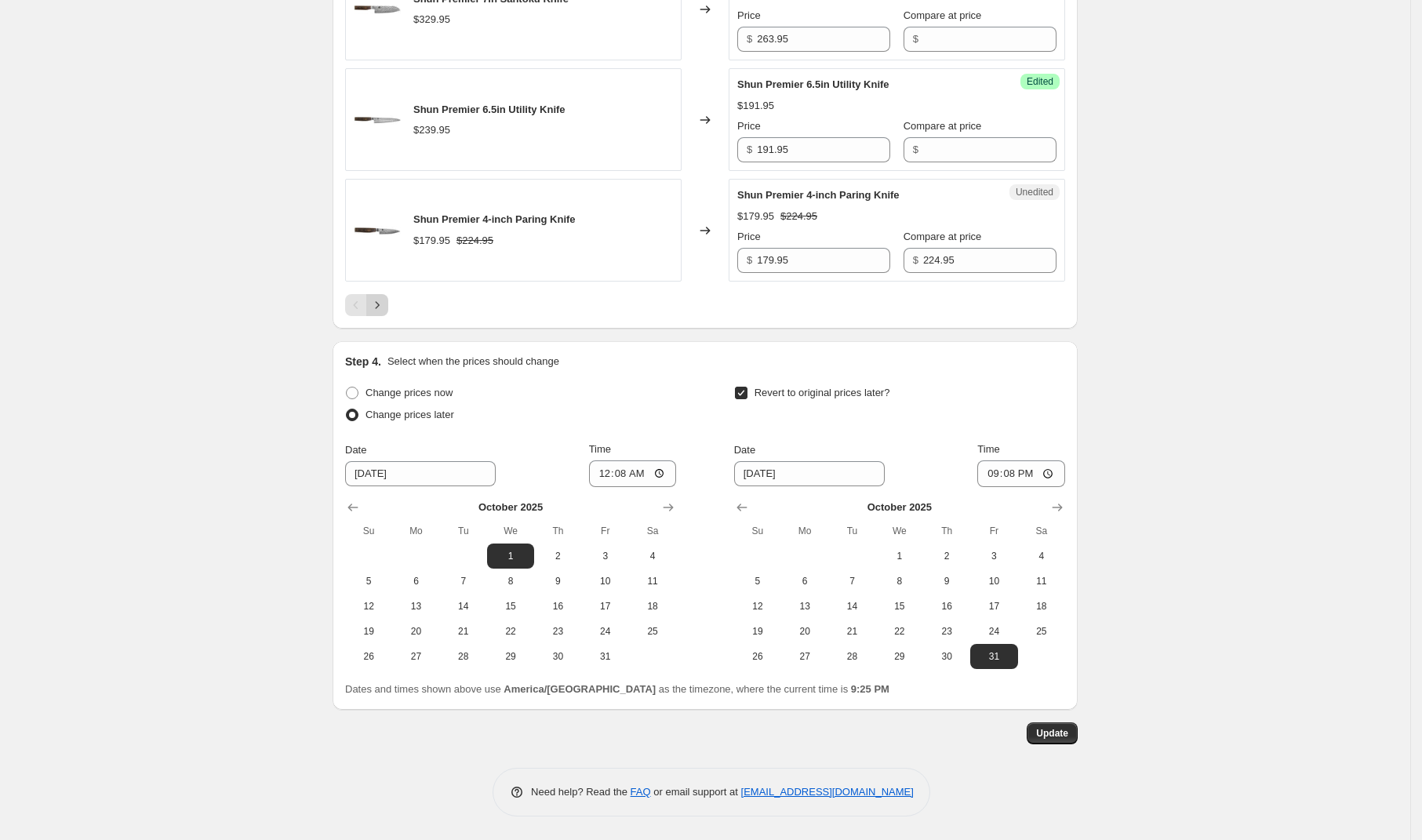
click at [385, 303] on icon "Next" at bounding box center [377, 305] width 16 height 16
click at [381, 313] on icon "Next" at bounding box center [377, 305] width 16 height 16
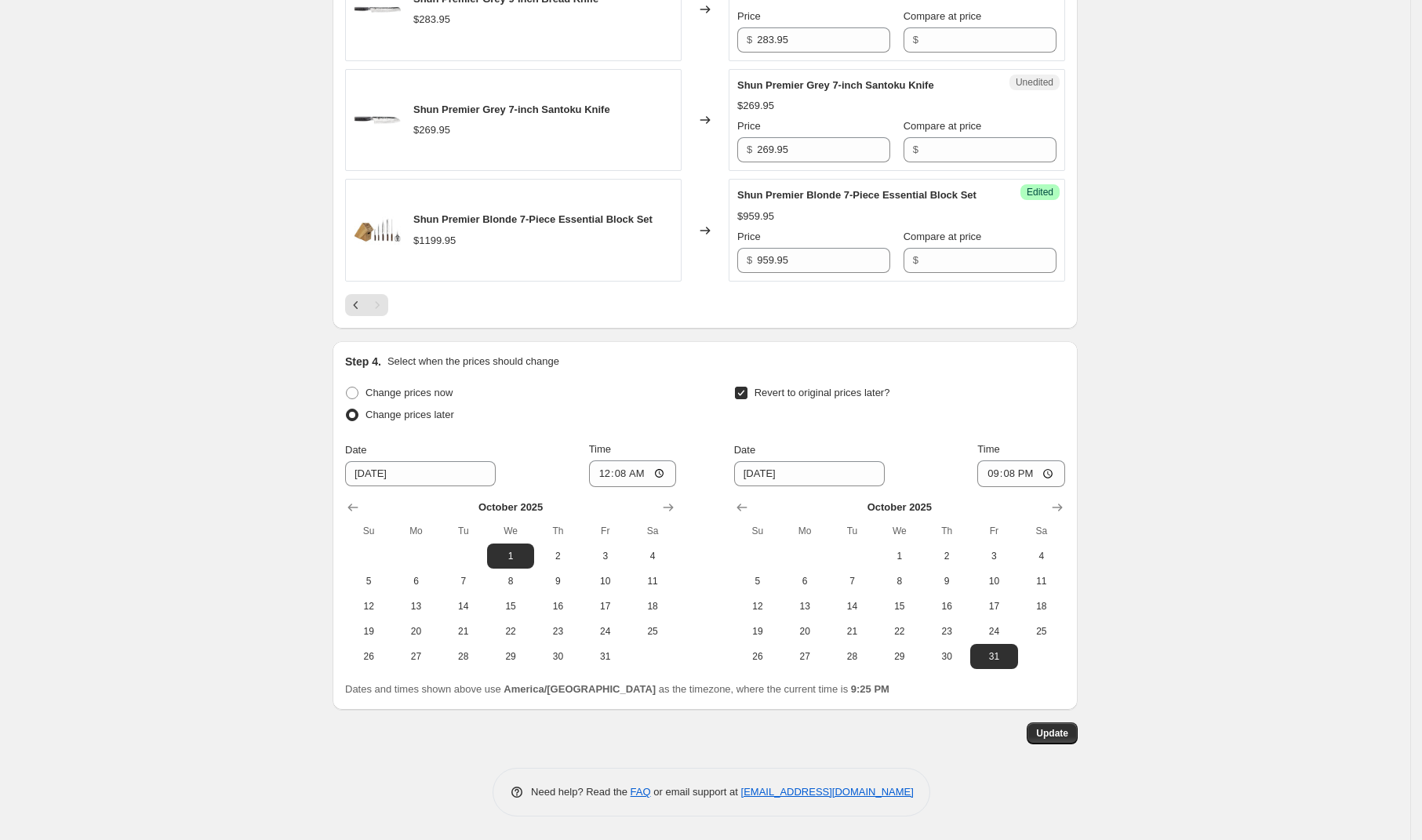
click at [354, 308] on icon "Previous" at bounding box center [356, 305] width 16 height 16
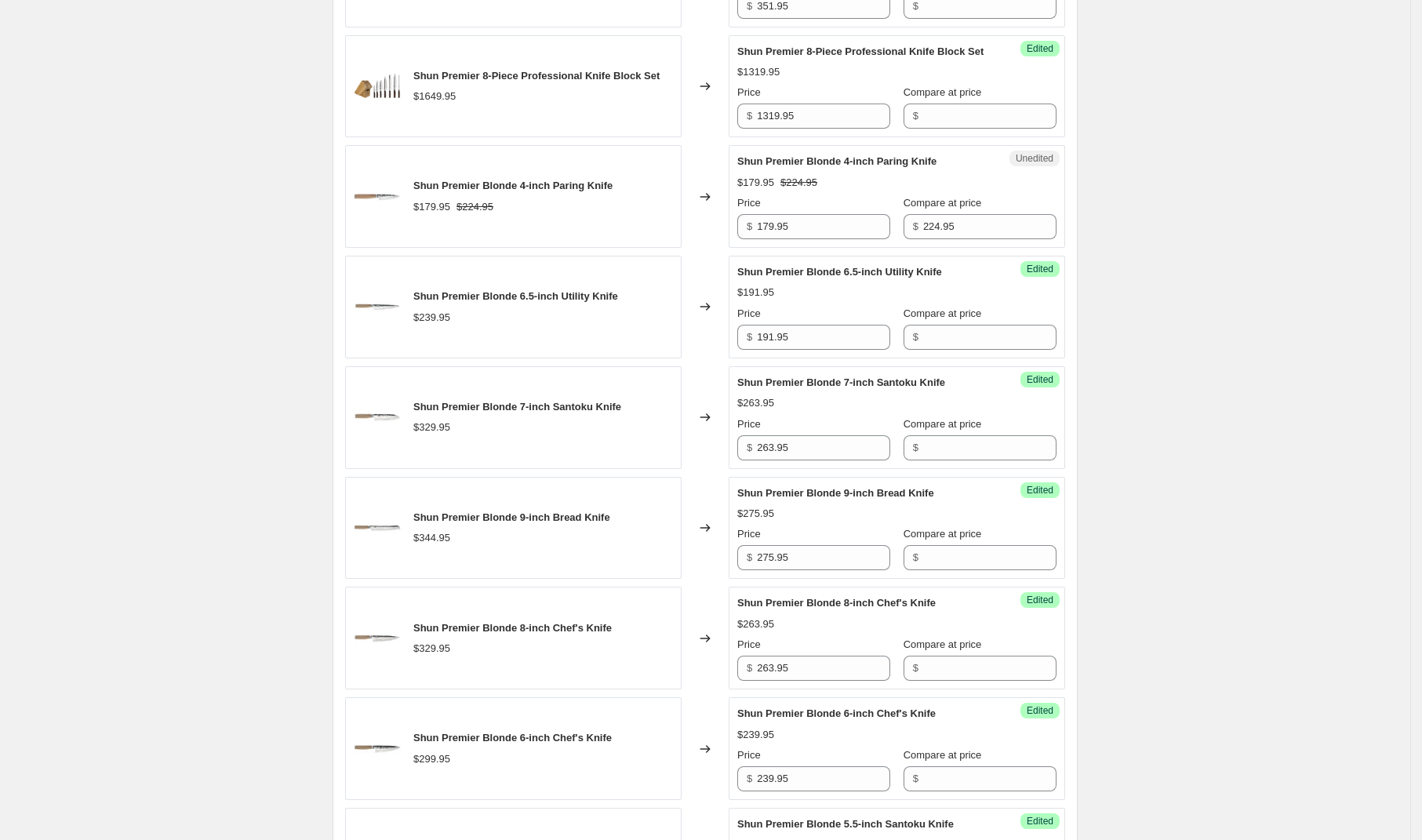
click at [1153, 366] on div "Shun Premier [DATE] - [DATE]. This page is ready Shun Premier [DATE] - [DATE] I…" at bounding box center [705, 636] width 1411 height 3429
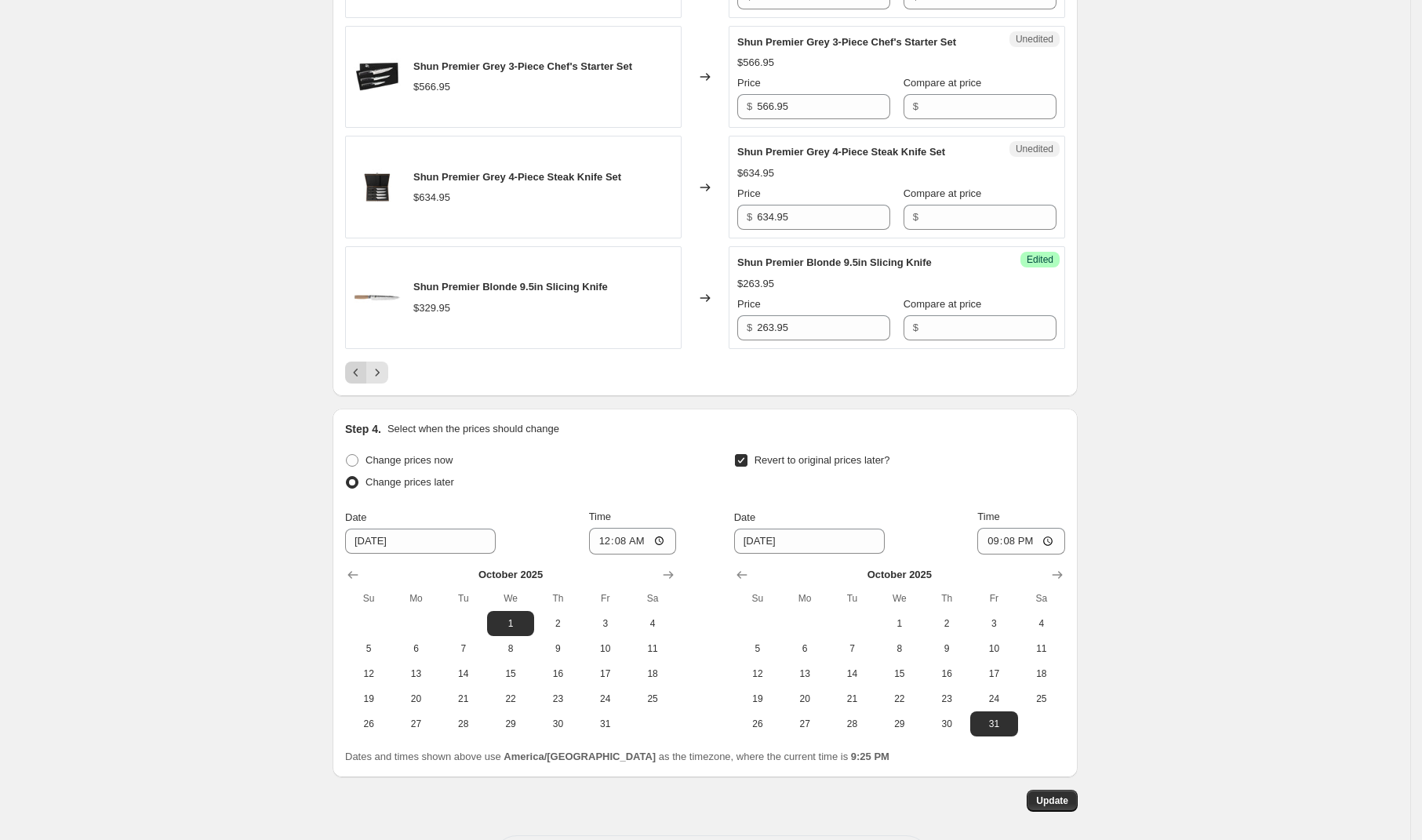
click at [358, 381] on icon "Previous" at bounding box center [356, 372] width 16 height 16
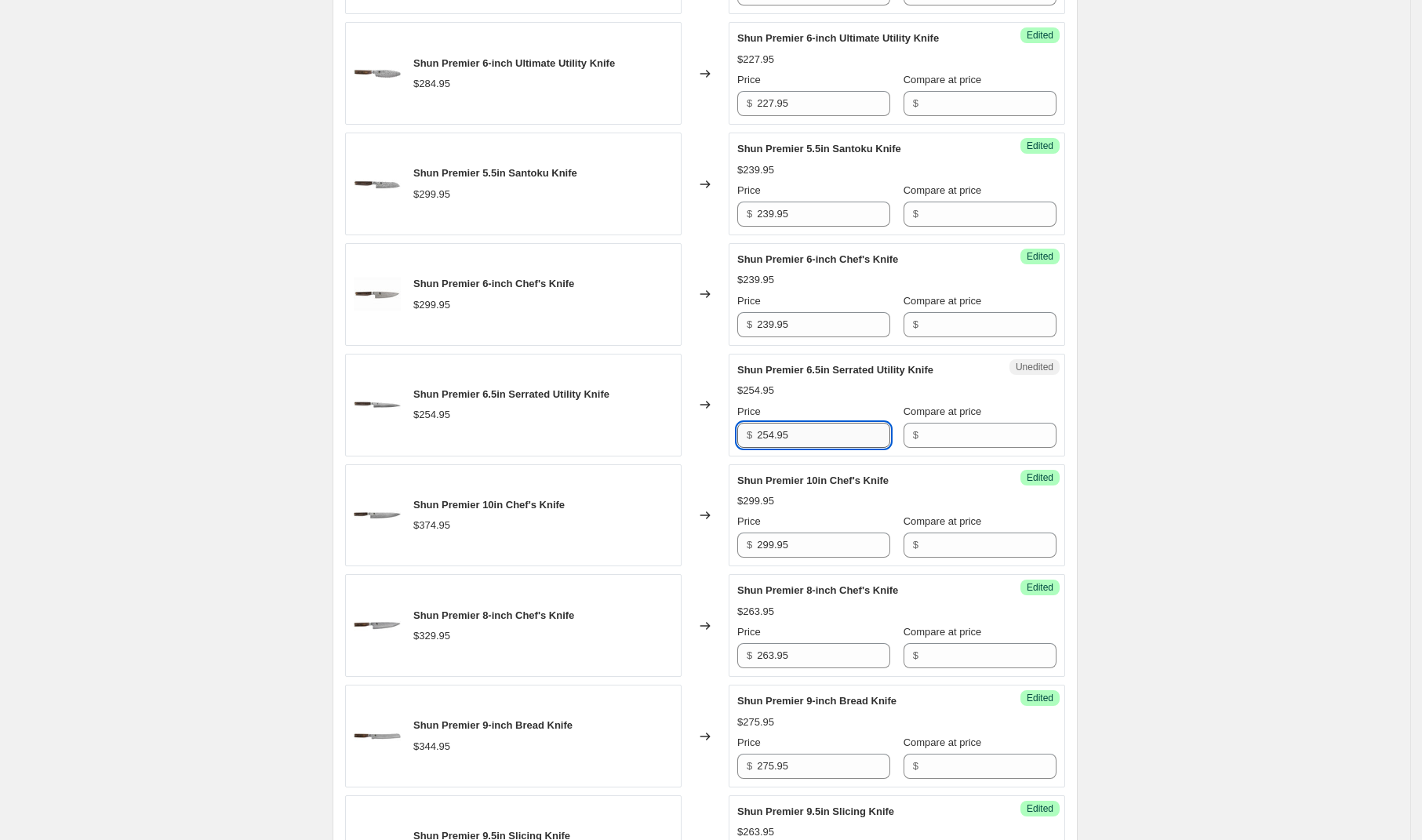
click at [845, 432] on input "254.95" at bounding box center [823, 435] width 134 height 25
click at [845, 431] on input "254.95" at bounding box center [823, 435] width 134 height 25
type input "203.95"
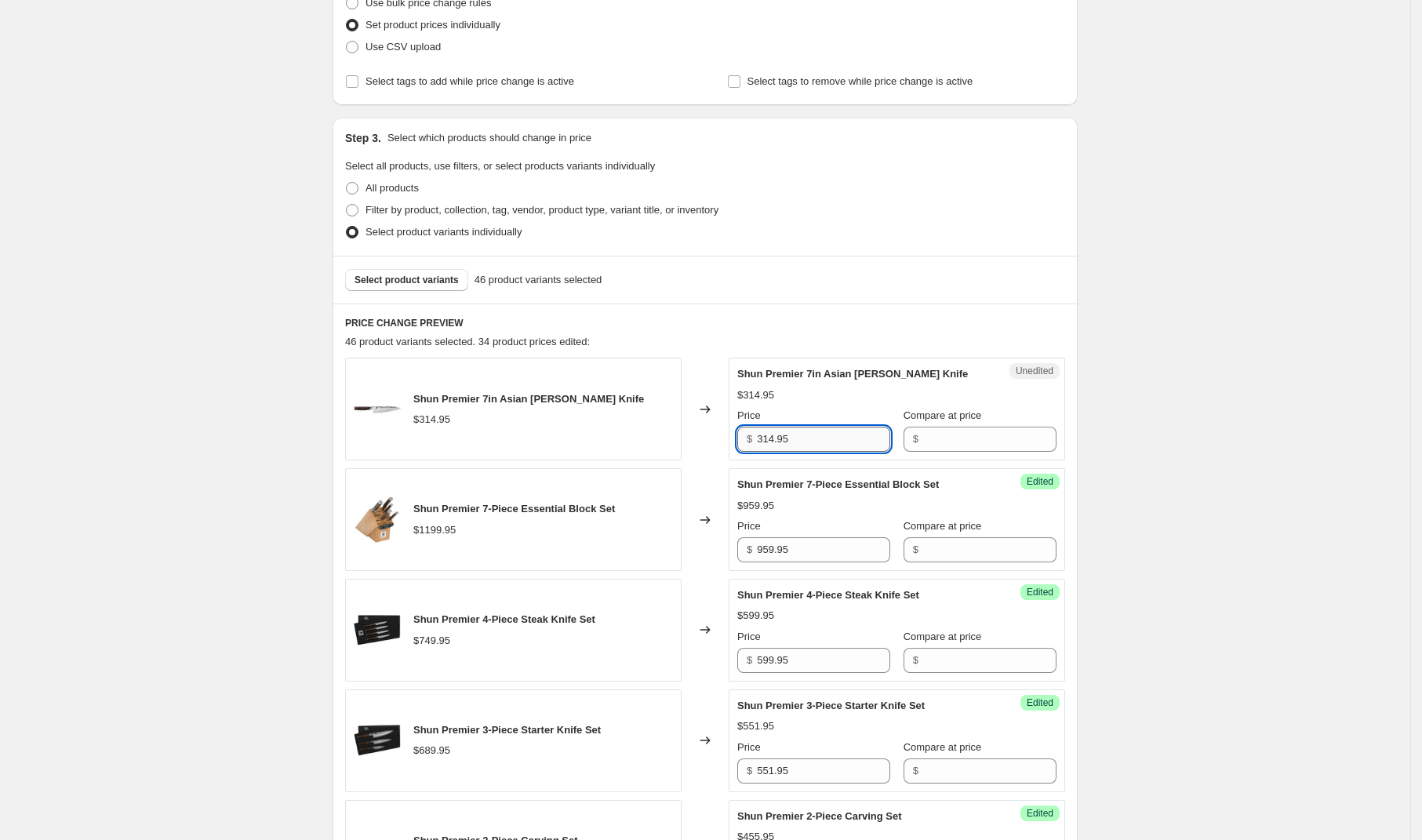
click at [827, 430] on input "314.95" at bounding box center [823, 438] width 134 height 25
click at [827, 433] on input "314.95" at bounding box center [823, 438] width 134 height 25
type input "251.95"
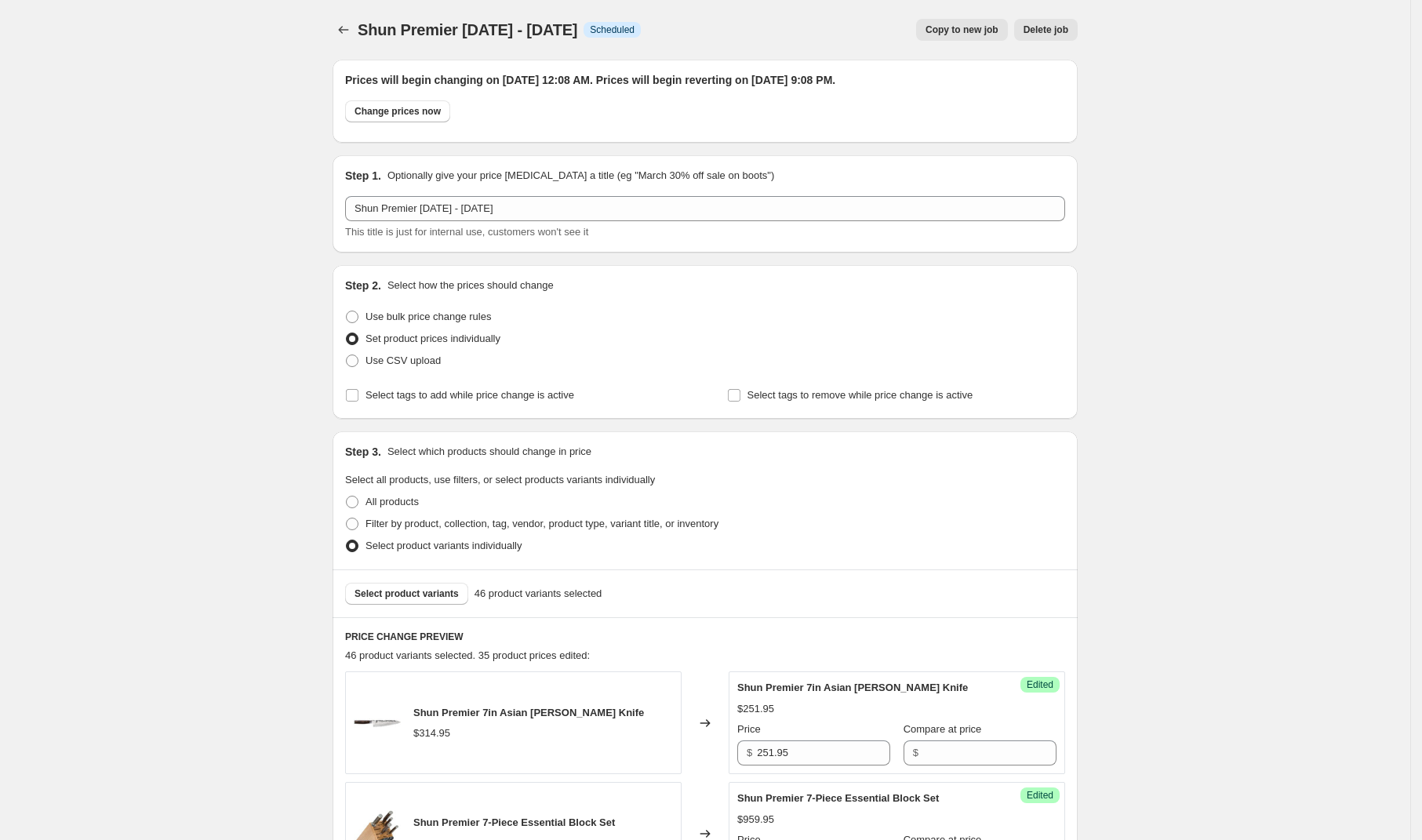
scroll to position [11, 0]
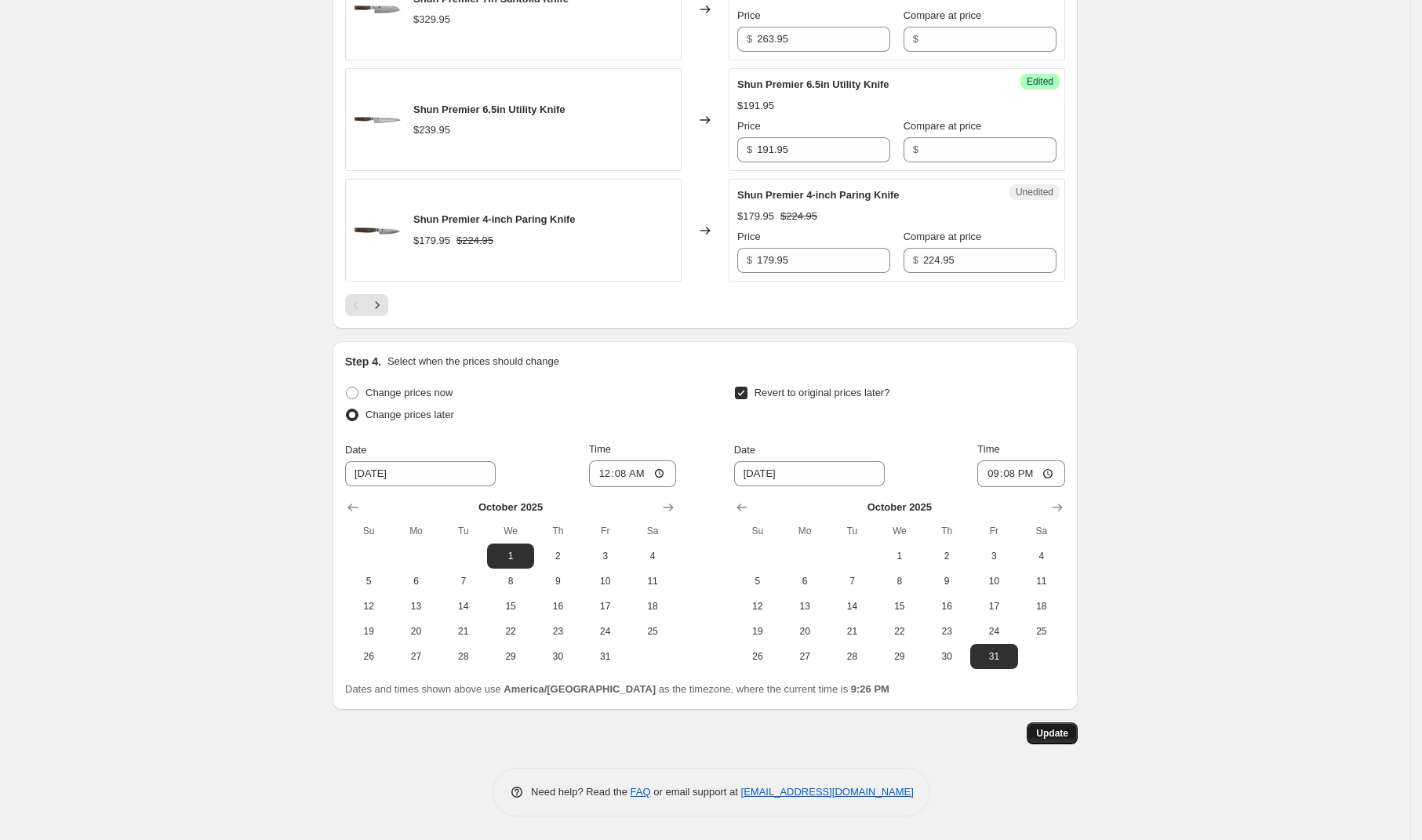
click at [1066, 735] on span "Update" at bounding box center [1053, 732] width 32 height 12
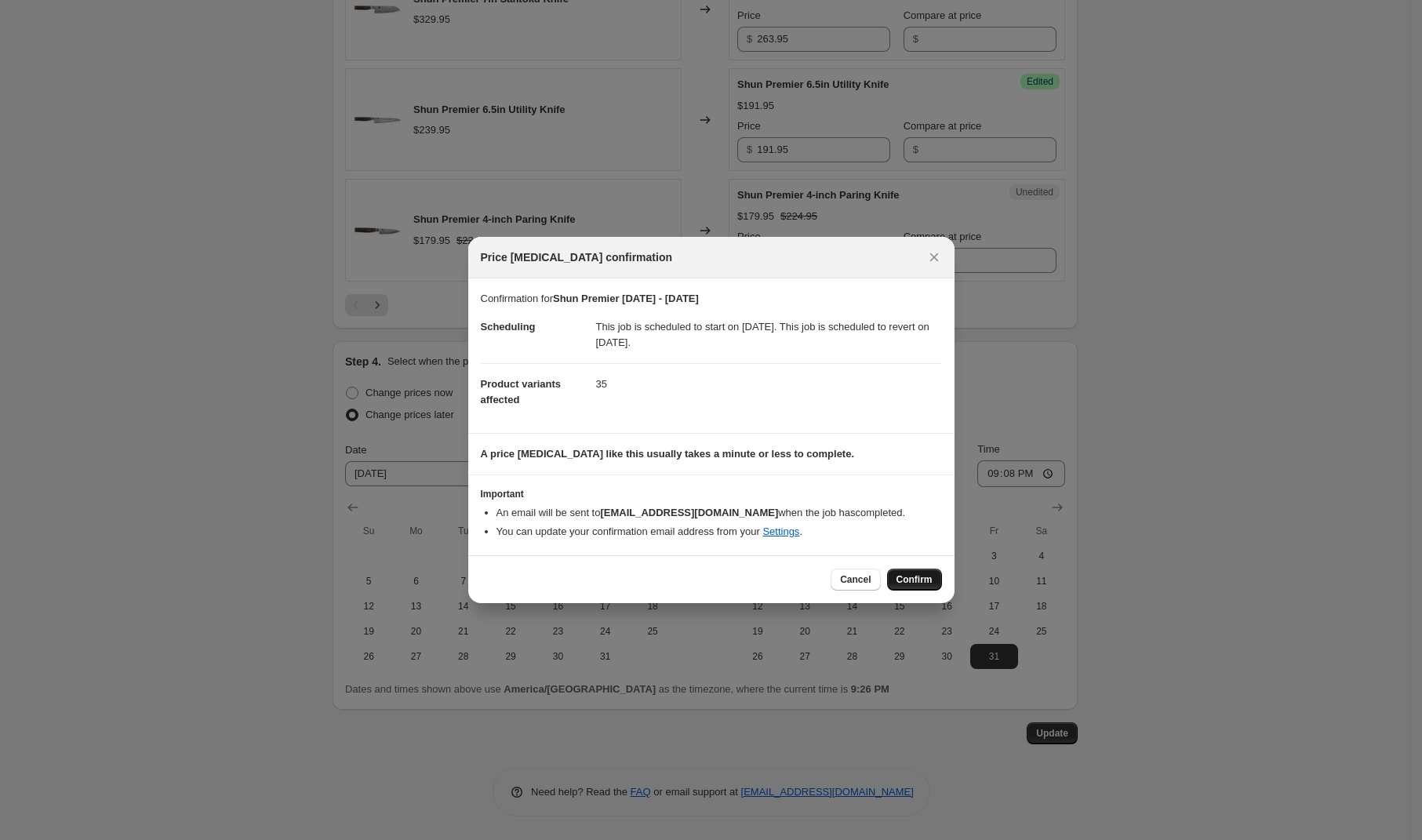
click at [912, 580] on span "Confirm" at bounding box center [914, 579] width 36 height 12
